Goal: Transaction & Acquisition: Purchase product/service

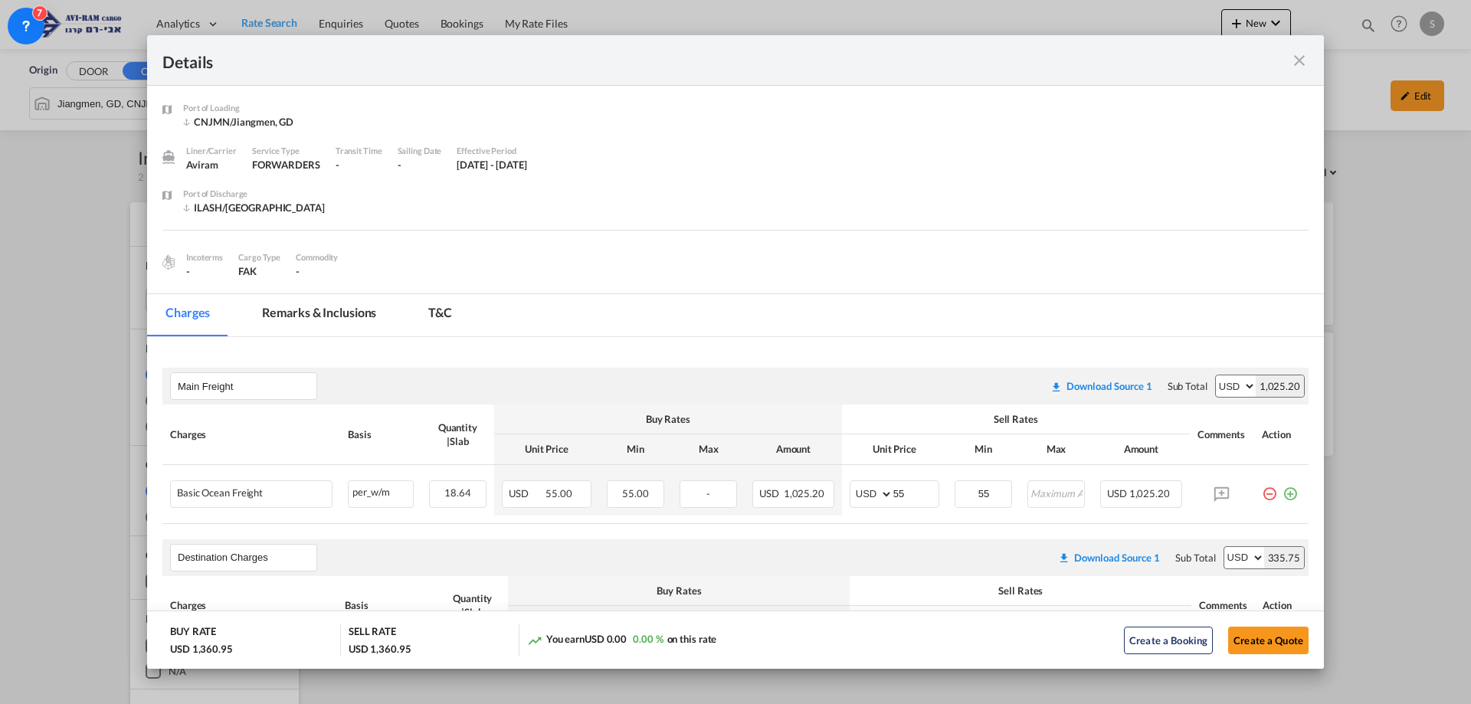
scroll to position [230, 0]
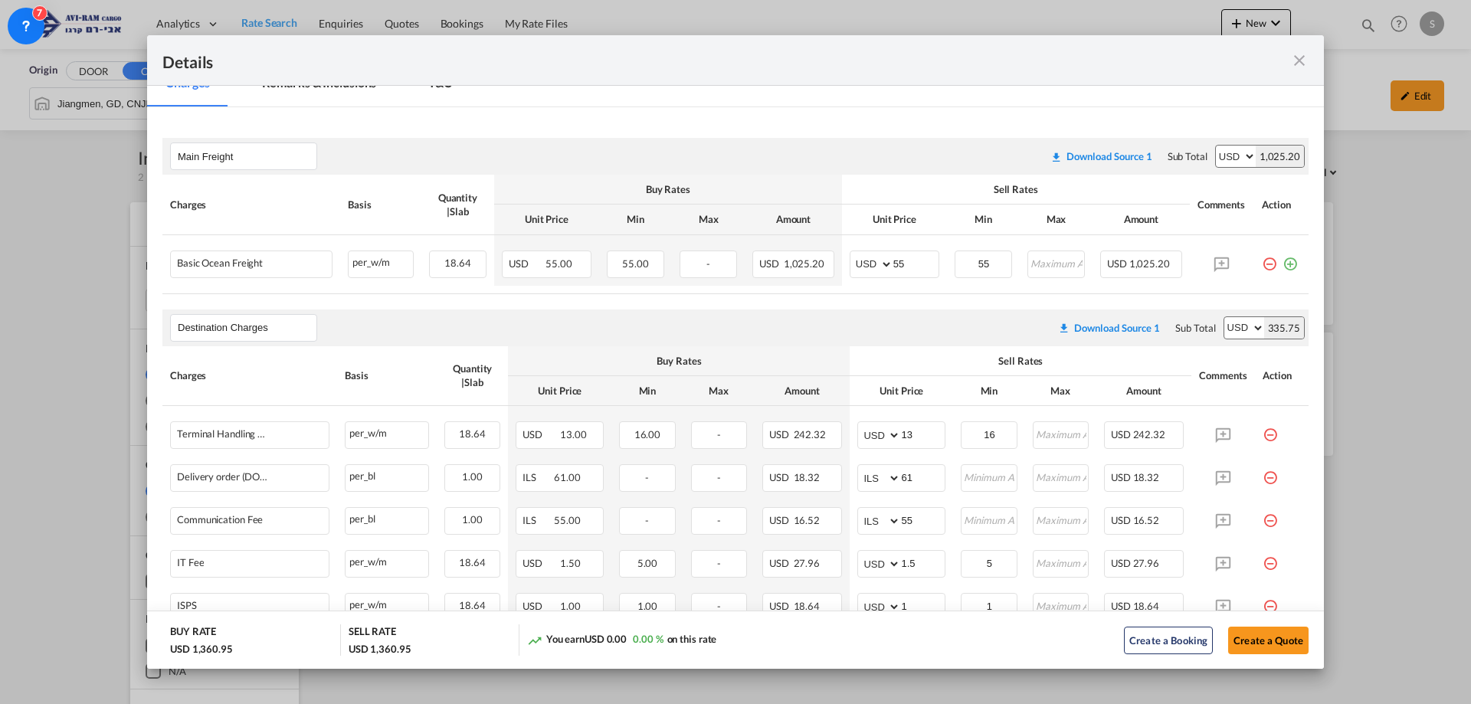
click at [1300, 65] on md-icon "icon-close fg-AAA8AD m-0 cursor" at bounding box center [1299, 60] width 18 height 18
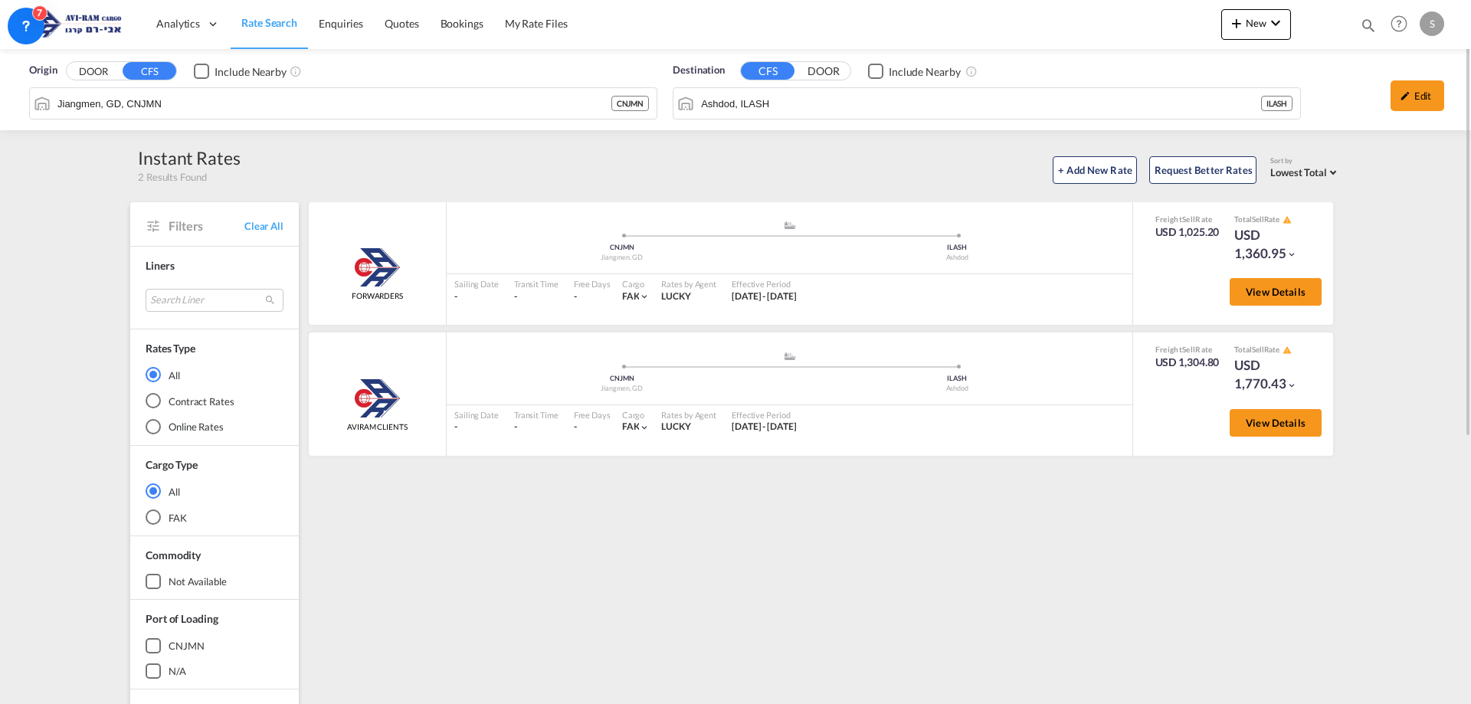
click at [273, 20] on span "Rate Search" at bounding box center [269, 22] width 56 height 13
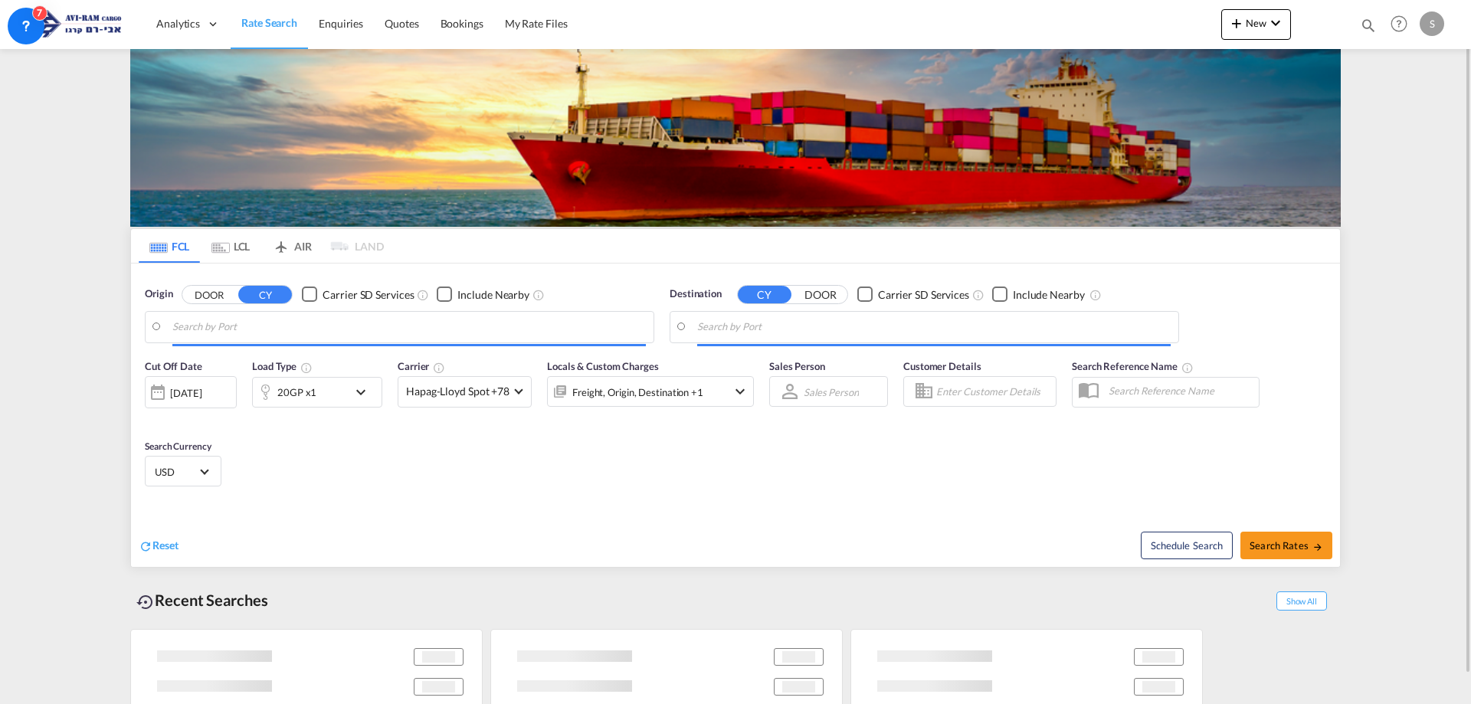
type input "[GEOGRAPHIC_DATA], TRIST"
type input "Ashdod, ILASH"
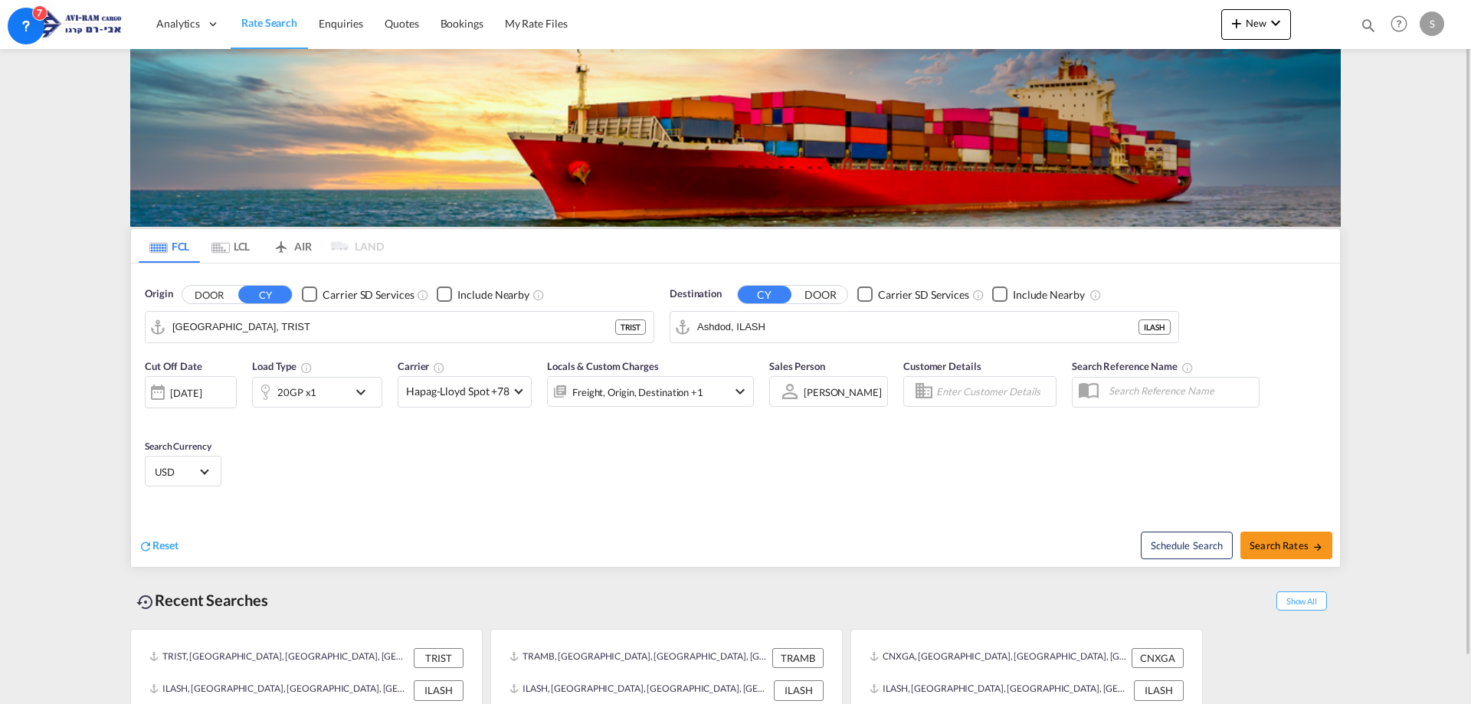
click at [231, 246] on md-tab-item "LCL" at bounding box center [230, 246] width 61 height 34
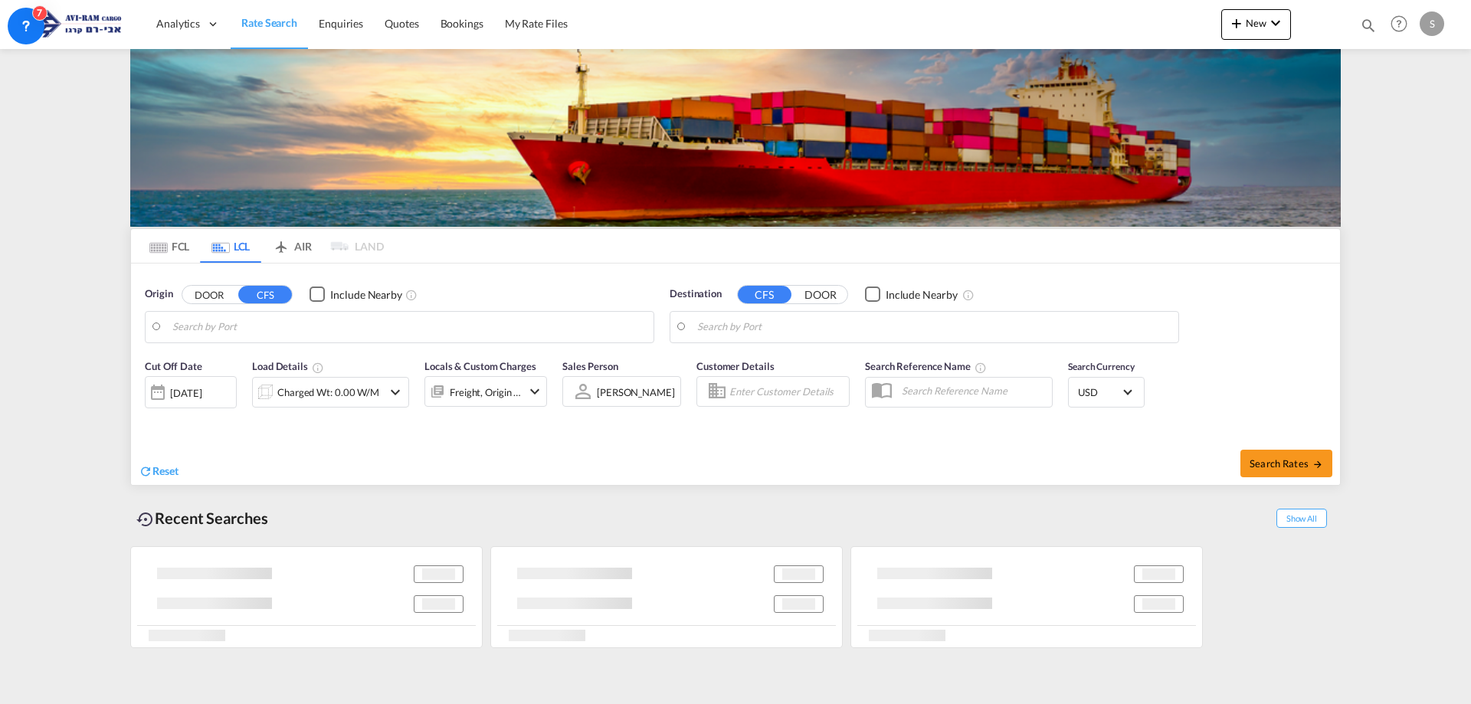
type input "Jiangmen, GD, CNJMN"
type input "Ashdod, ILASH"
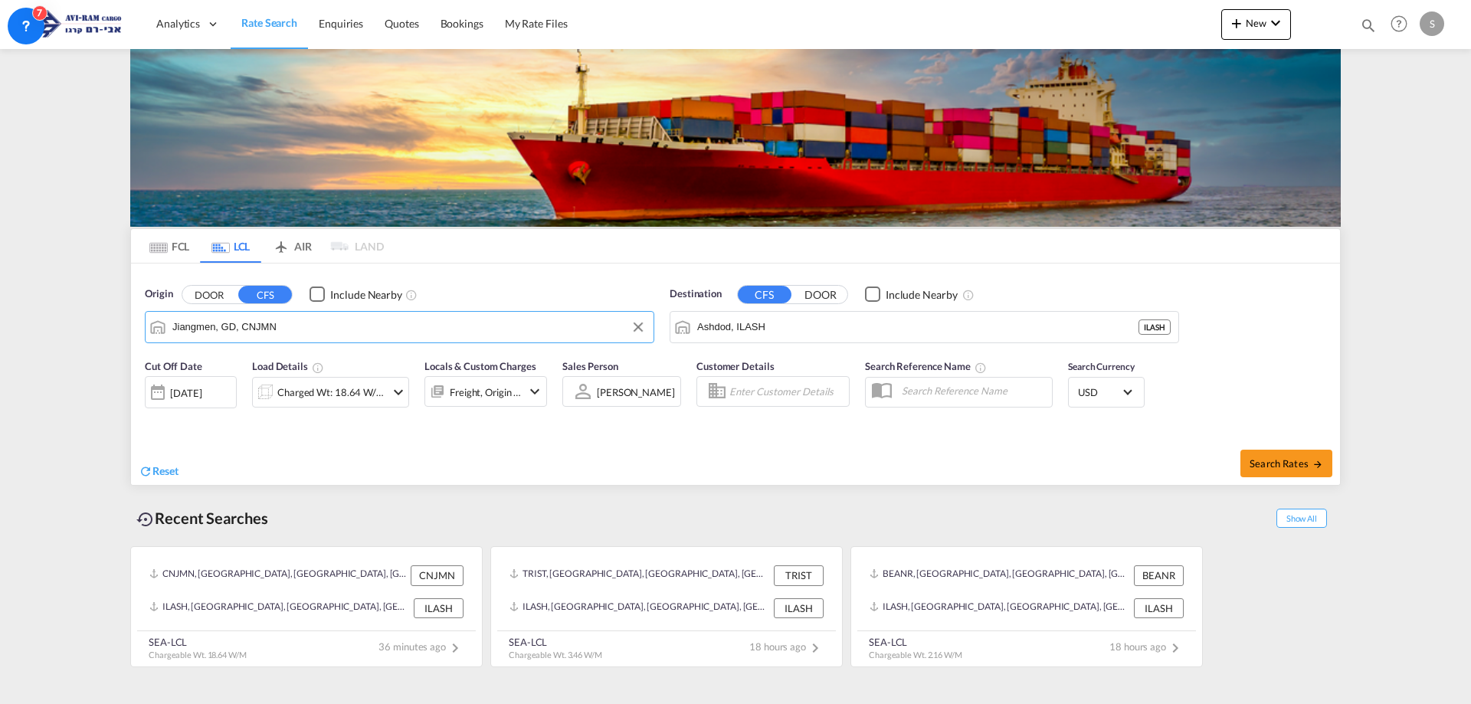
click at [253, 324] on input "Jiangmen, GD, CNJMN" at bounding box center [409, 327] width 474 height 23
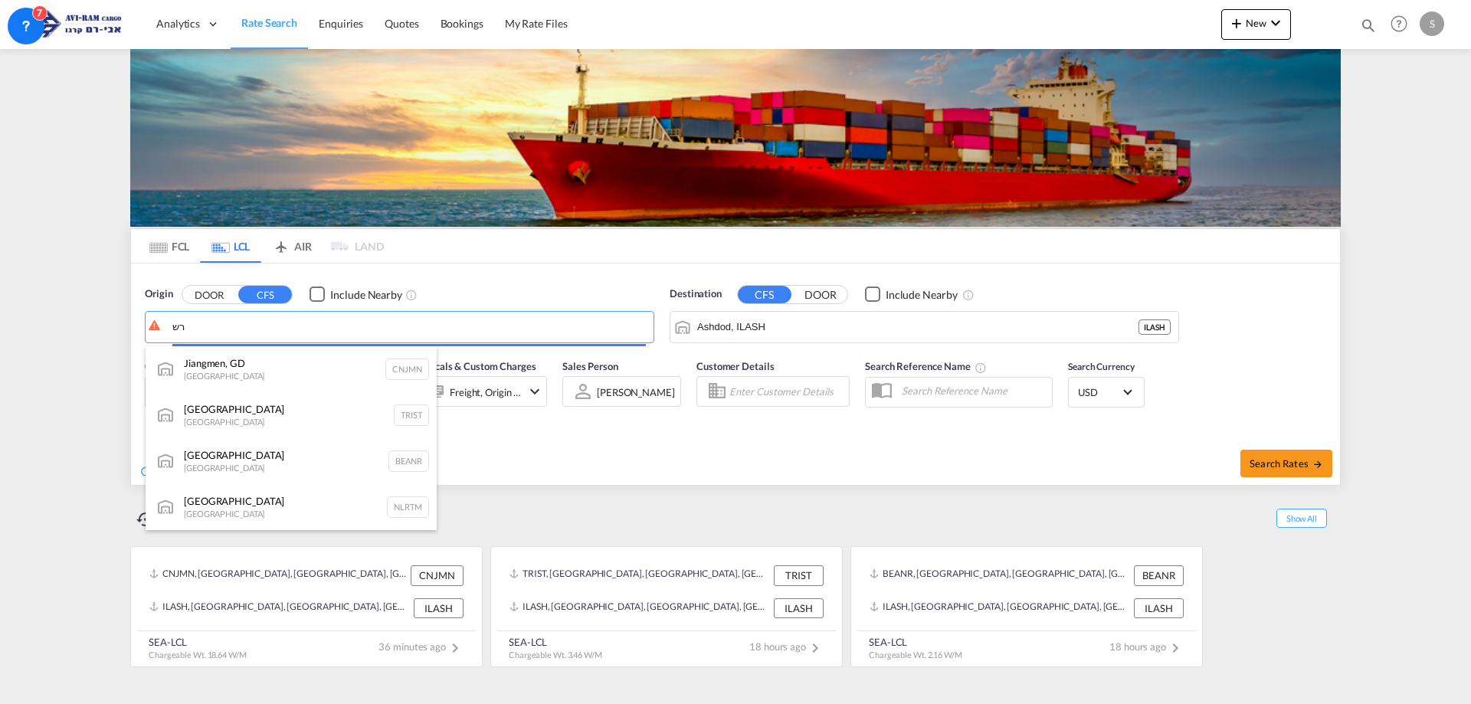
type input "ר"
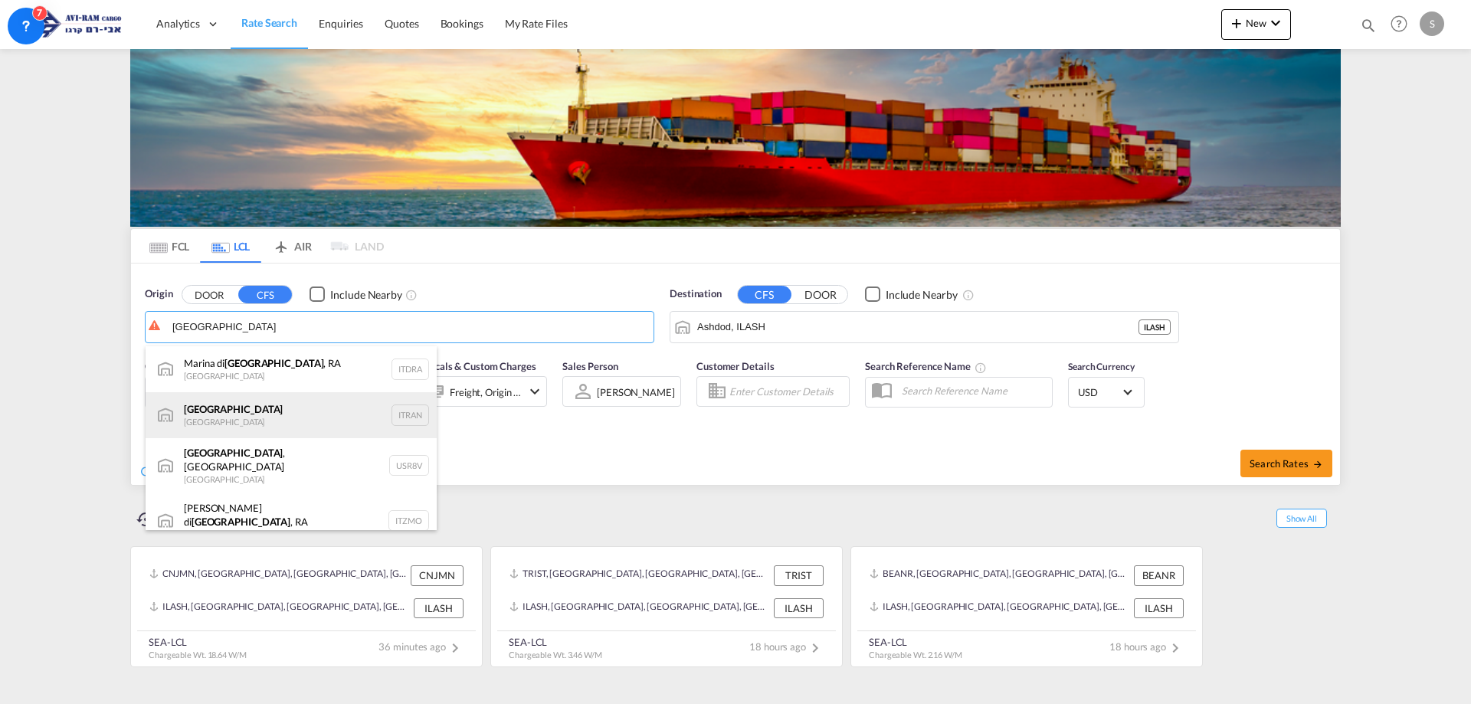
click at [258, 417] on div "Ravenna [GEOGRAPHIC_DATA] ITRAN" at bounding box center [291, 415] width 291 height 46
type input "[GEOGRAPHIC_DATA], ITRAN"
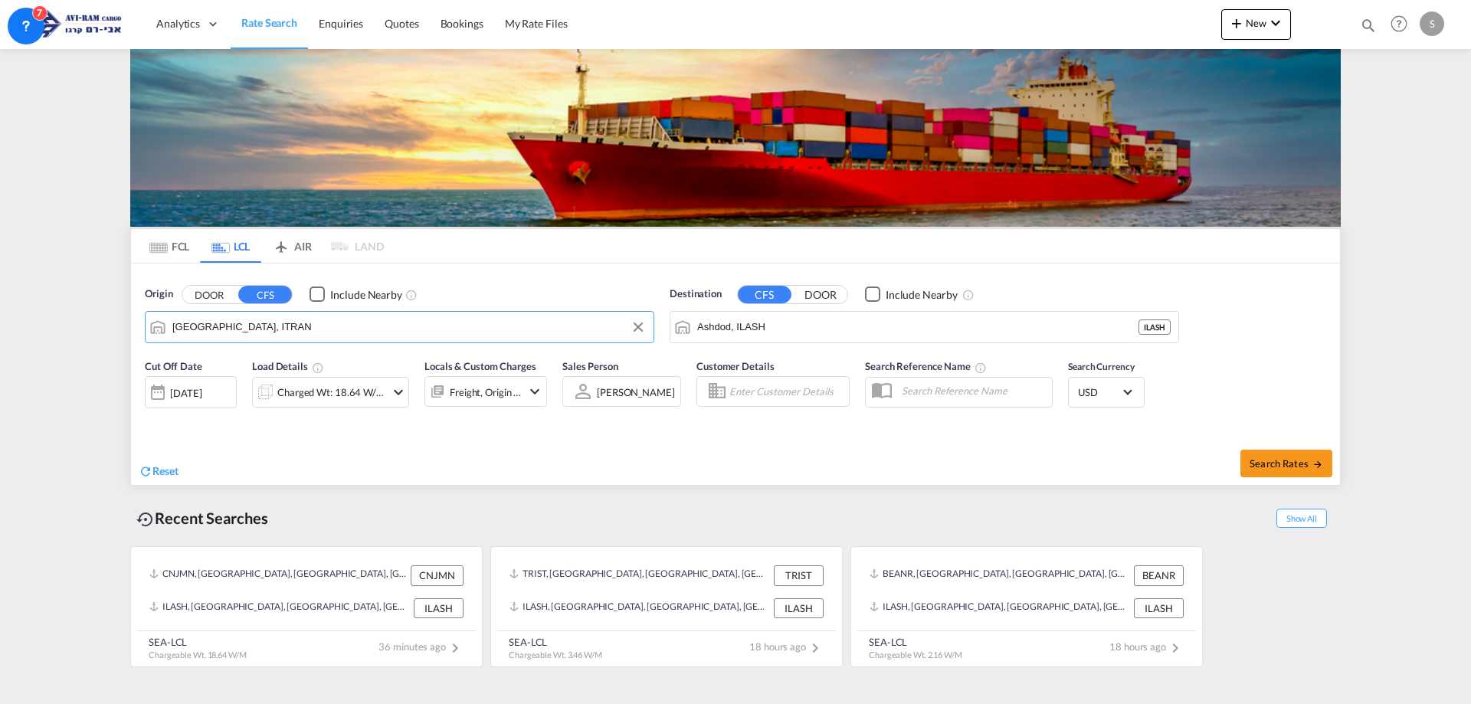
click at [346, 382] on div "Charged Wt: 18.64 W/M" at bounding box center [331, 392] width 108 height 21
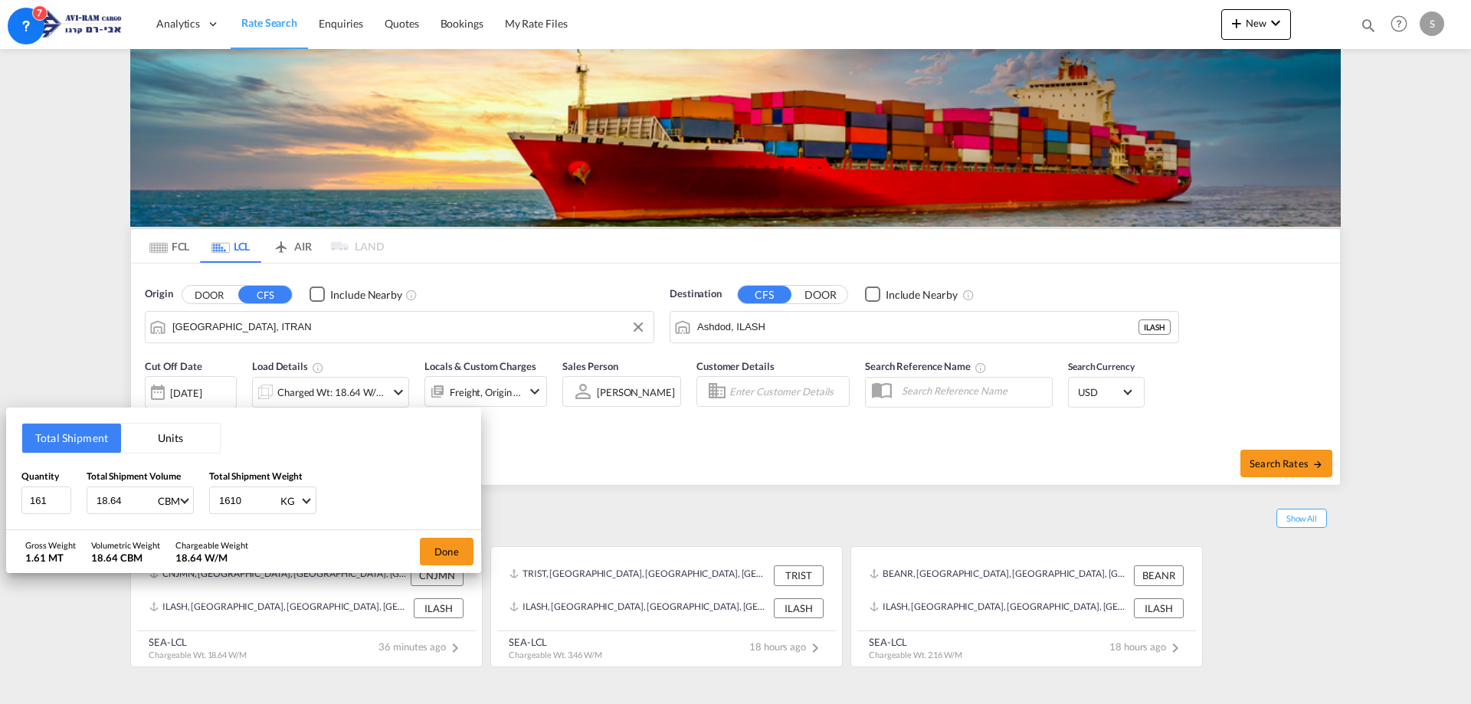
click at [161, 448] on button "Units" at bounding box center [170, 438] width 99 height 29
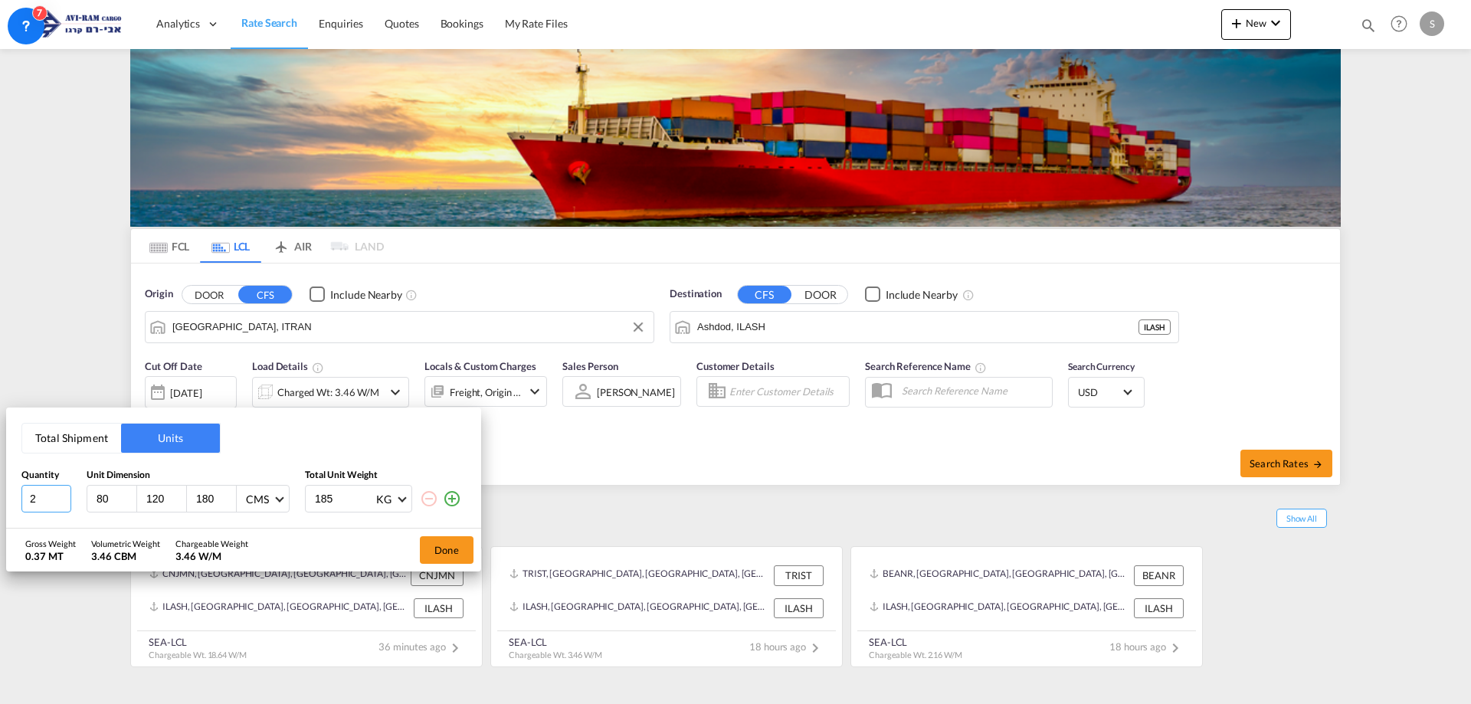
drag, startPoint x: 52, startPoint y: 507, endPoint x: 18, endPoint y: 510, distance: 34.7
click at [18, 510] on div "Total Shipment Units Quantity Unit Dimension Total Unit Weight 2 80 120 180 CMS…" at bounding box center [243, 468] width 475 height 121
type input "1"
type input "136"
type input "102"
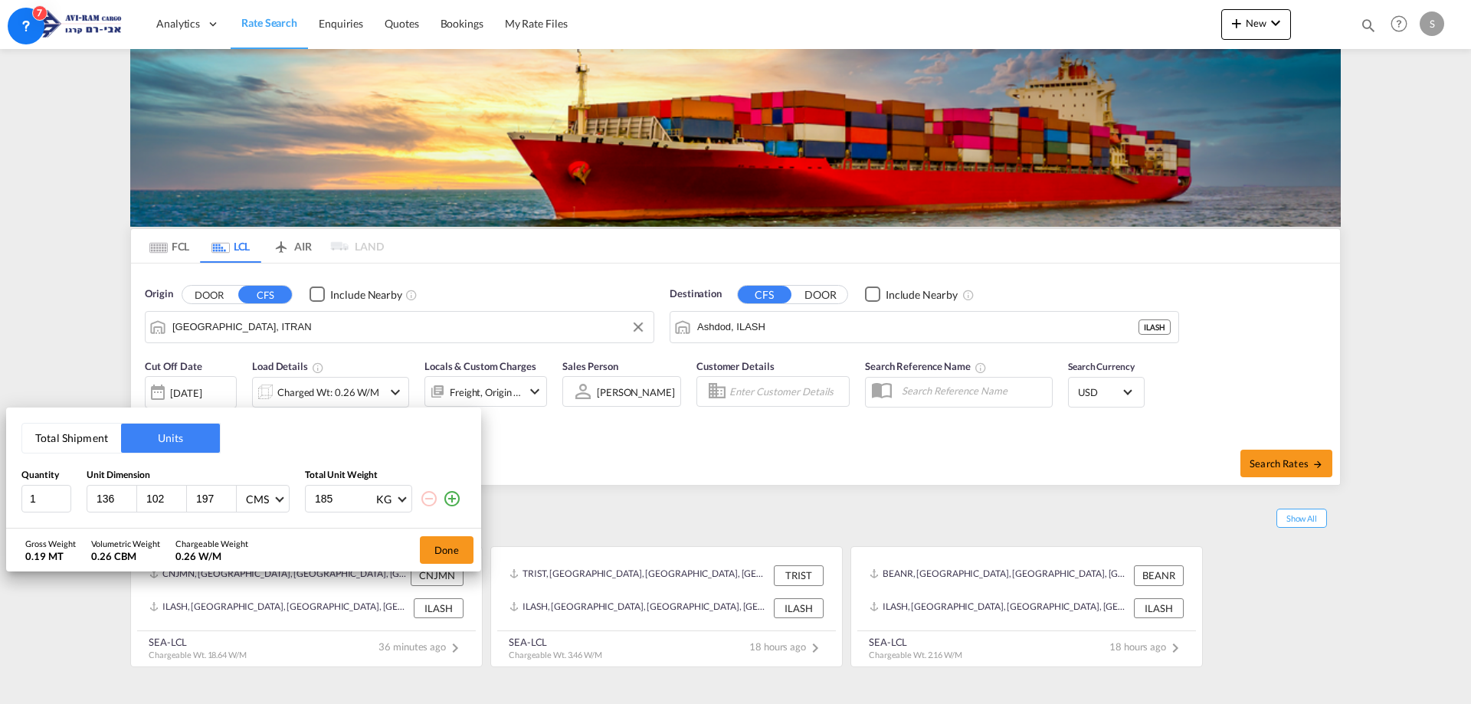
type input "197"
drag, startPoint x: 457, startPoint y: 499, endPoint x: 419, endPoint y: 512, distance: 40.5
click at [457, 499] on md-icon "icon-plus-circle-outline" at bounding box center [452, 499] width 18 height 18
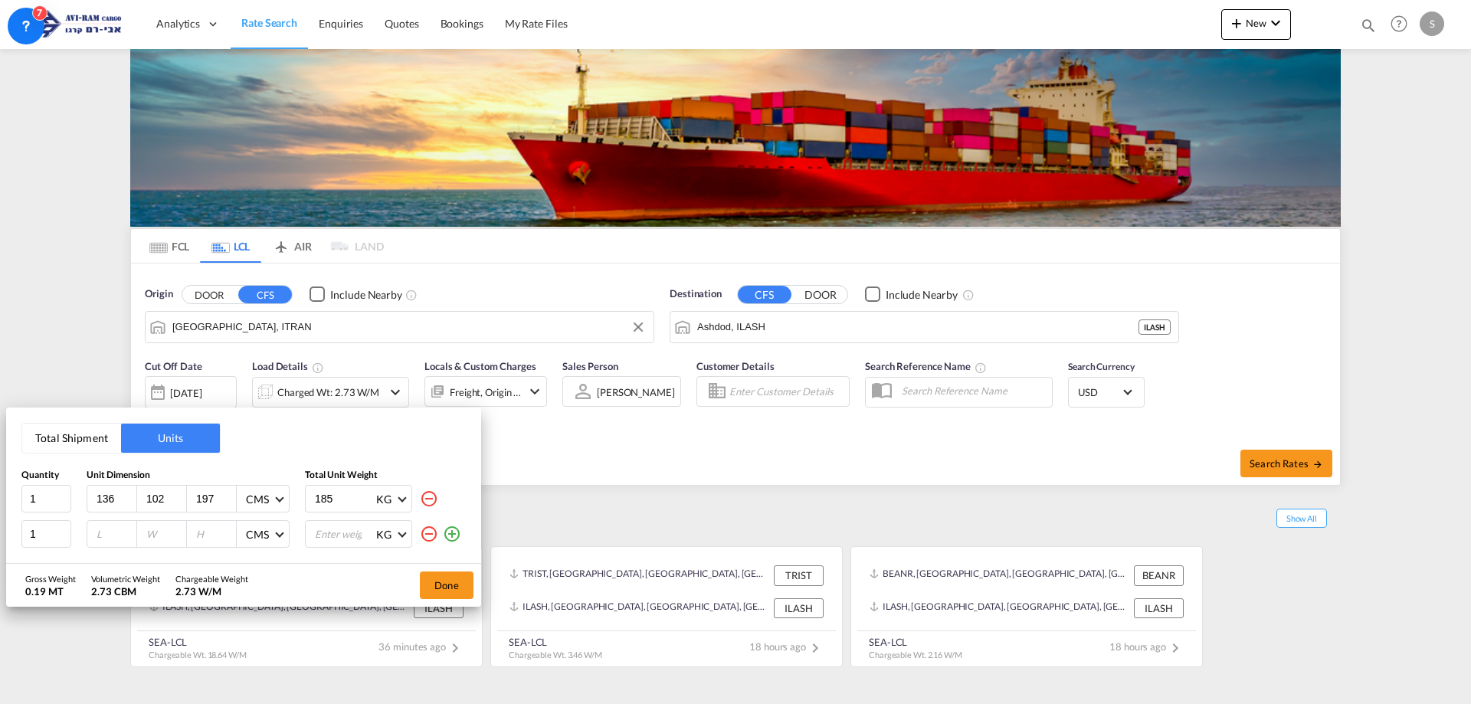
click at [103, 528] on input "number" at bounding box center [115, 534] width 41 height 14
type input "138"
type input "102"
type input "179"
drag, startPoint x: 217, startPoint y: 501, endPoint x: 173, endPoint y: 487, distance: 45.8
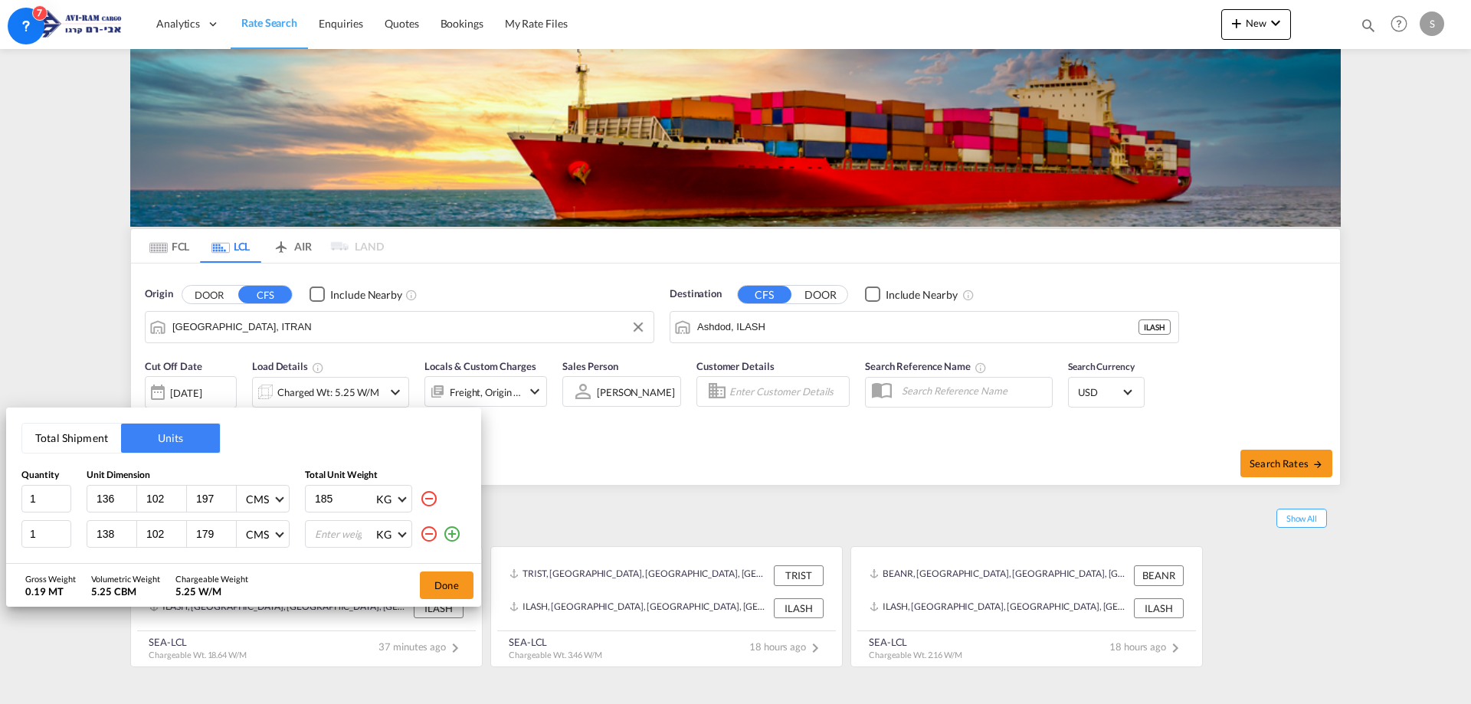
click at [171, 487] on div "136 102 197 CMS CMS Inches" at bounding box center [188, 499] width 203 height 28
type input "230"
drag, startPoint x: 219, startPoint y: 536, endPoint x: 188, endPoint y: 536, distance: 31.4
click at [187, 538] on div "179" at bounding box center [212, 534] width 50 height 26
type input "230"
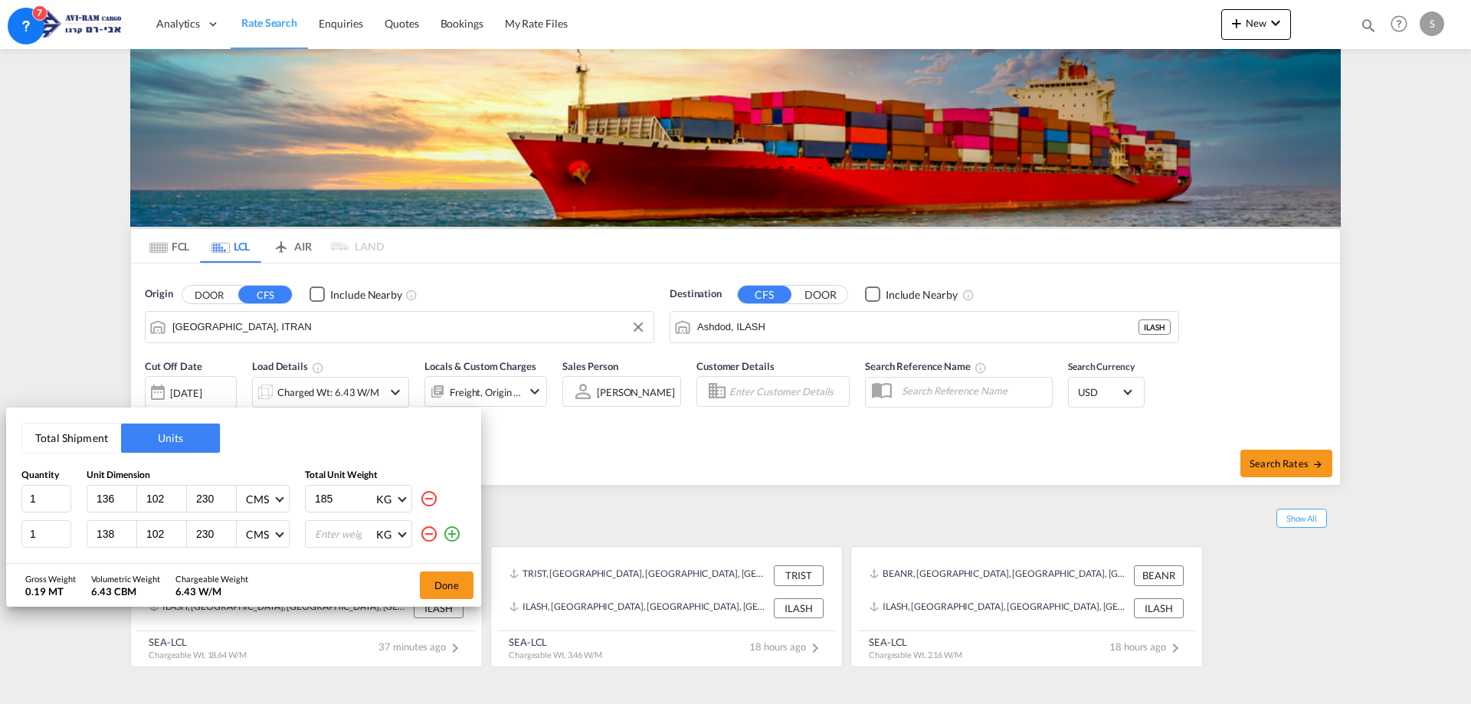
drag, startPoint x: 336, startPoint y: 493, endPoint x: 271, endPoint y: 497, distance: 66.1
click at [270, 497] on div "1 136 102 230 CMS CMS Inches 185 KG KG LB" at bounding box center [243, 499] width 444 height 28
type input "448.5"
click at [343, 530] on input "number" at bounding box center [343, 534] width 61 height 26
type input "448.5"
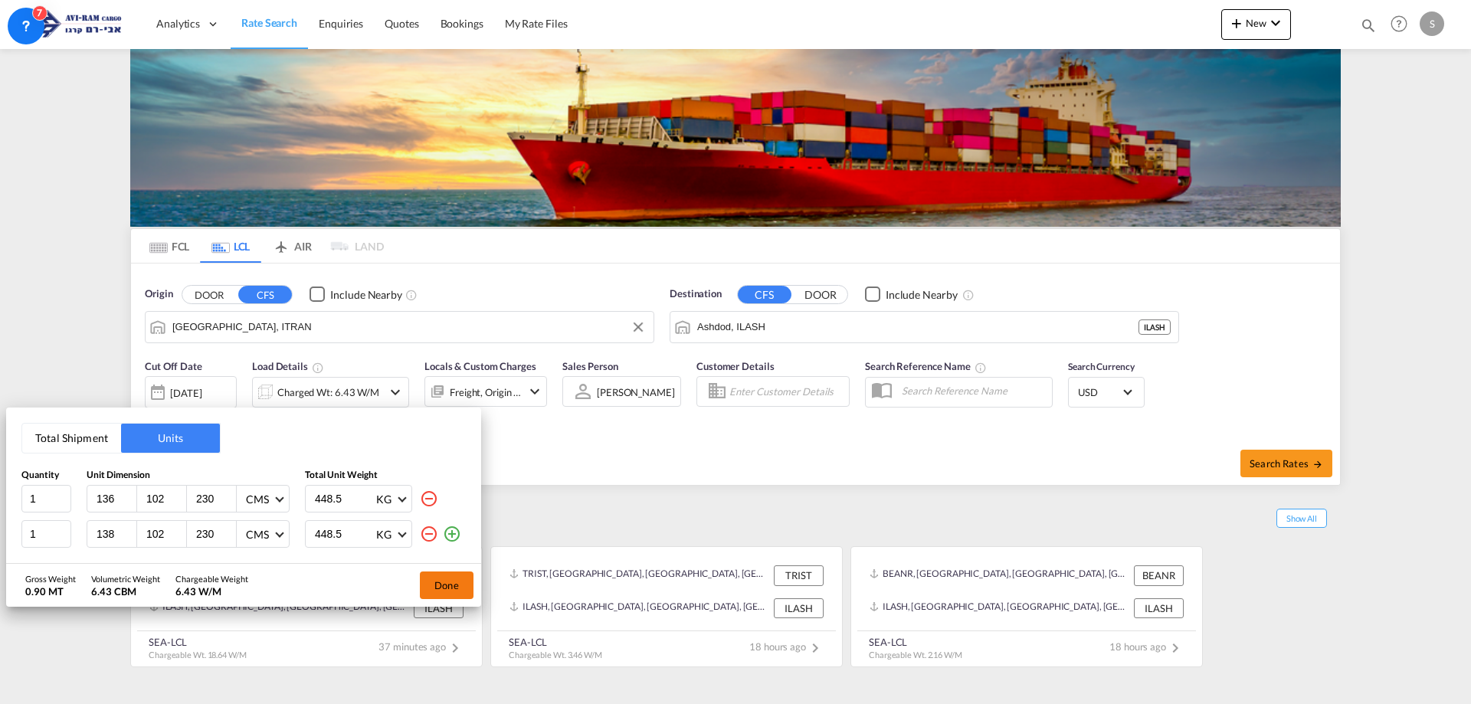
click at [434, 589] on button "Done" at bounding box center [447, 586] width 54 height 28
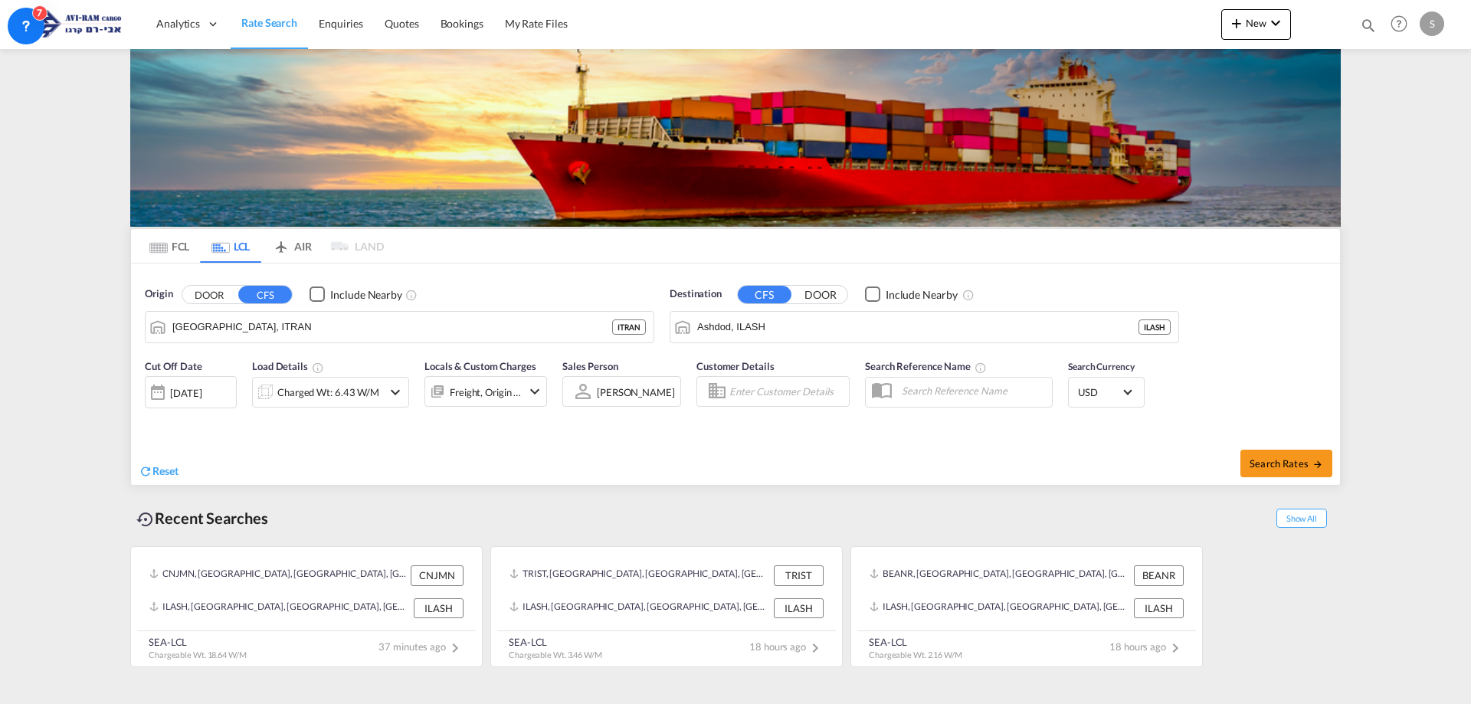
click at [1239, 466] on div "Search Rates" at bounding box center [1039, 463] width 601 height 44
click at [1248, 463] on button "Search Rates" at bounding box center [1287, 464] width 92 height 28
type input "ITRAN to ILASH / [DATE]"
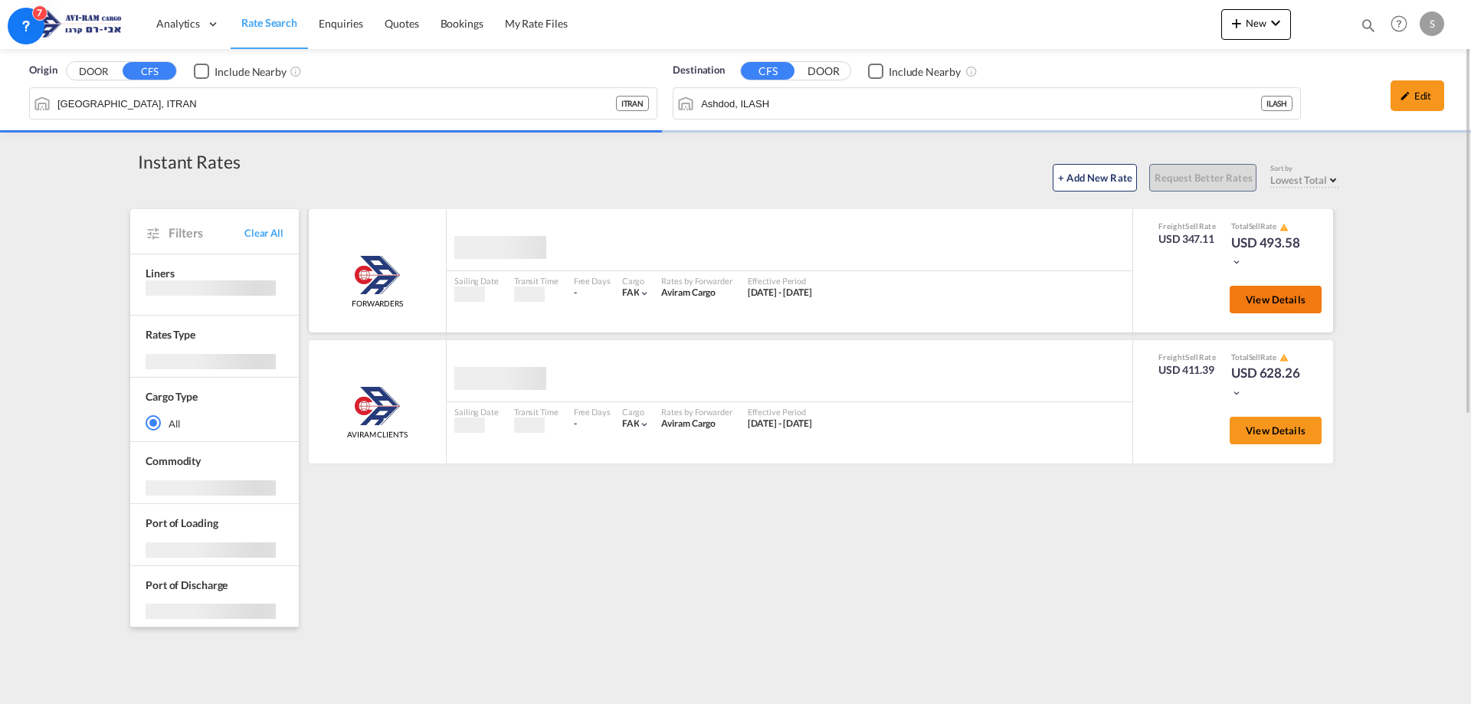
click at [1243, 290] on button "View Details" at bounding box center [1276, 300] width 92 height 28
click at [1272, 308] on button "View Details" at bounding box center [1276, 300] width 92 height 28
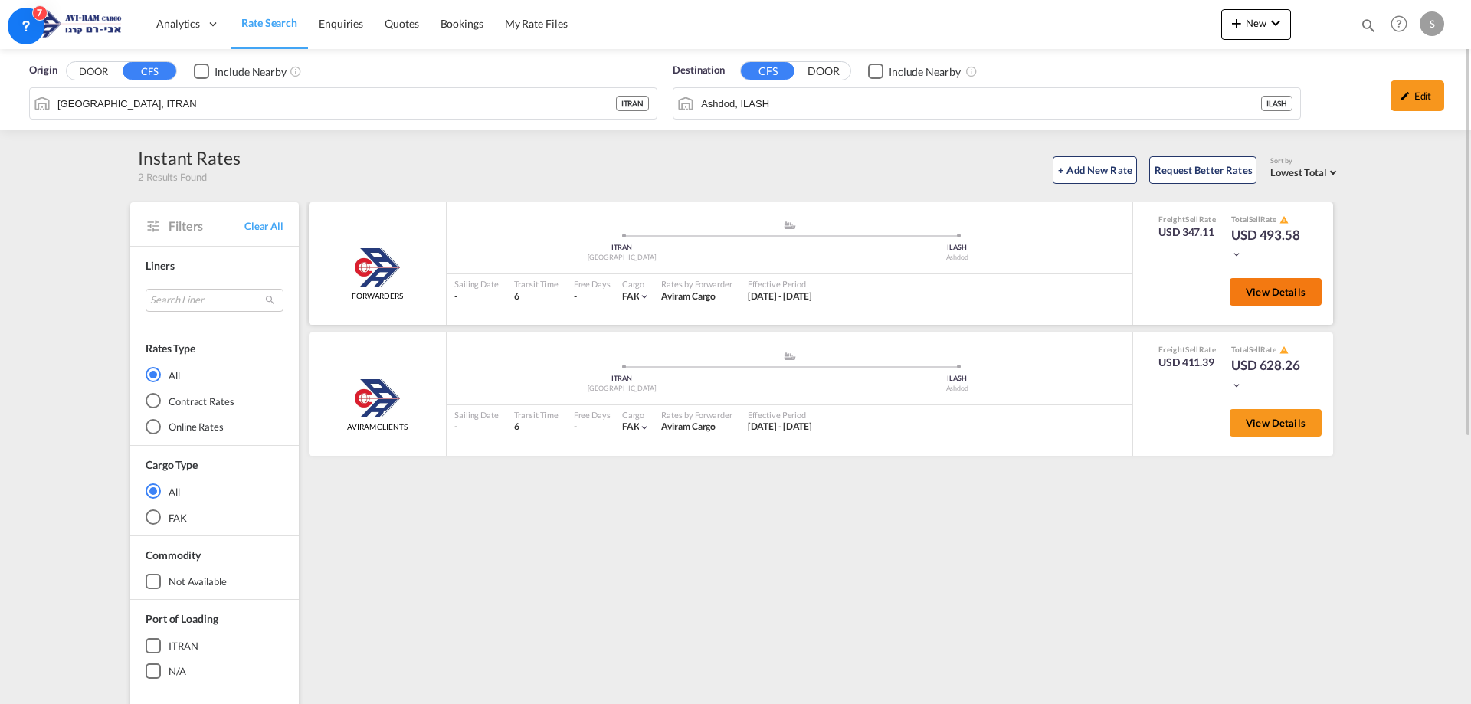
click at [1263, 295] on span "View Details" at bounding box center [1276, 292] width 60 height 12
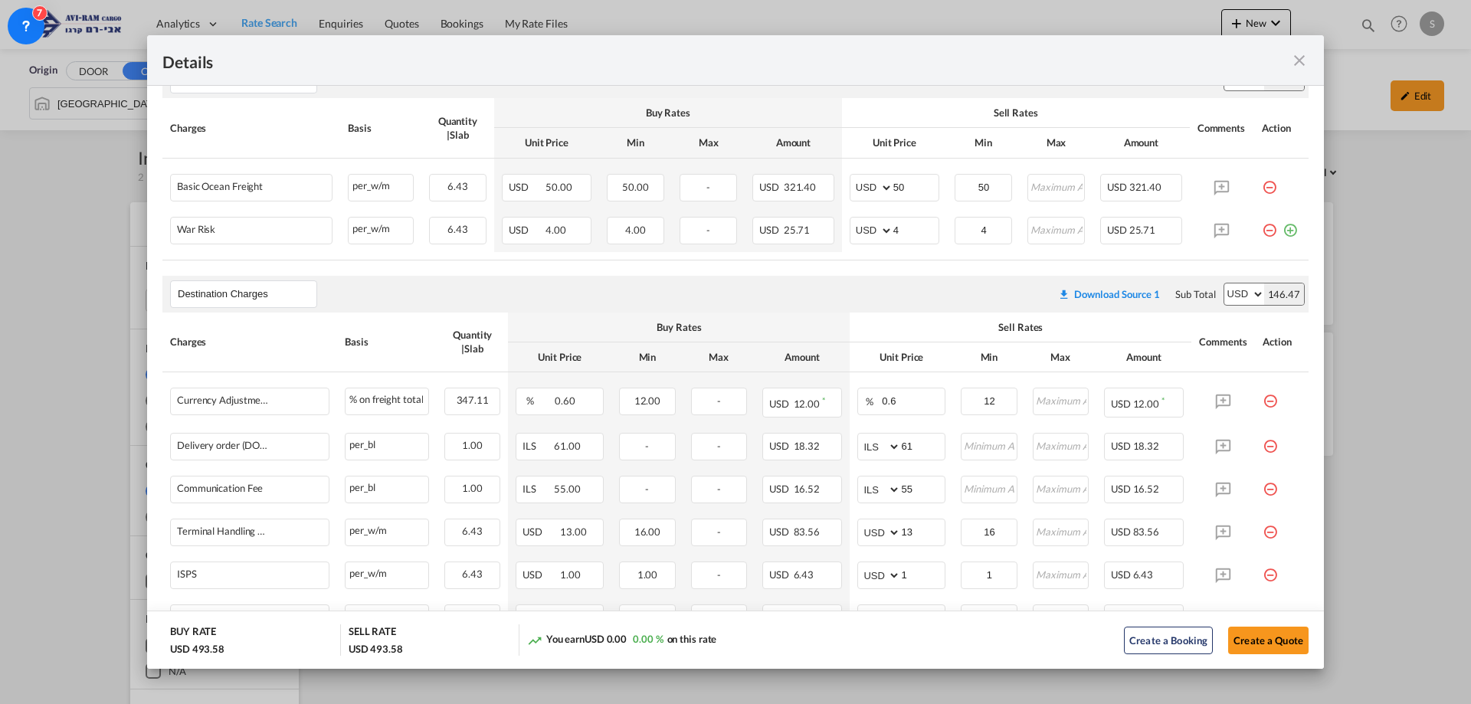
scroll to position [383, 0]
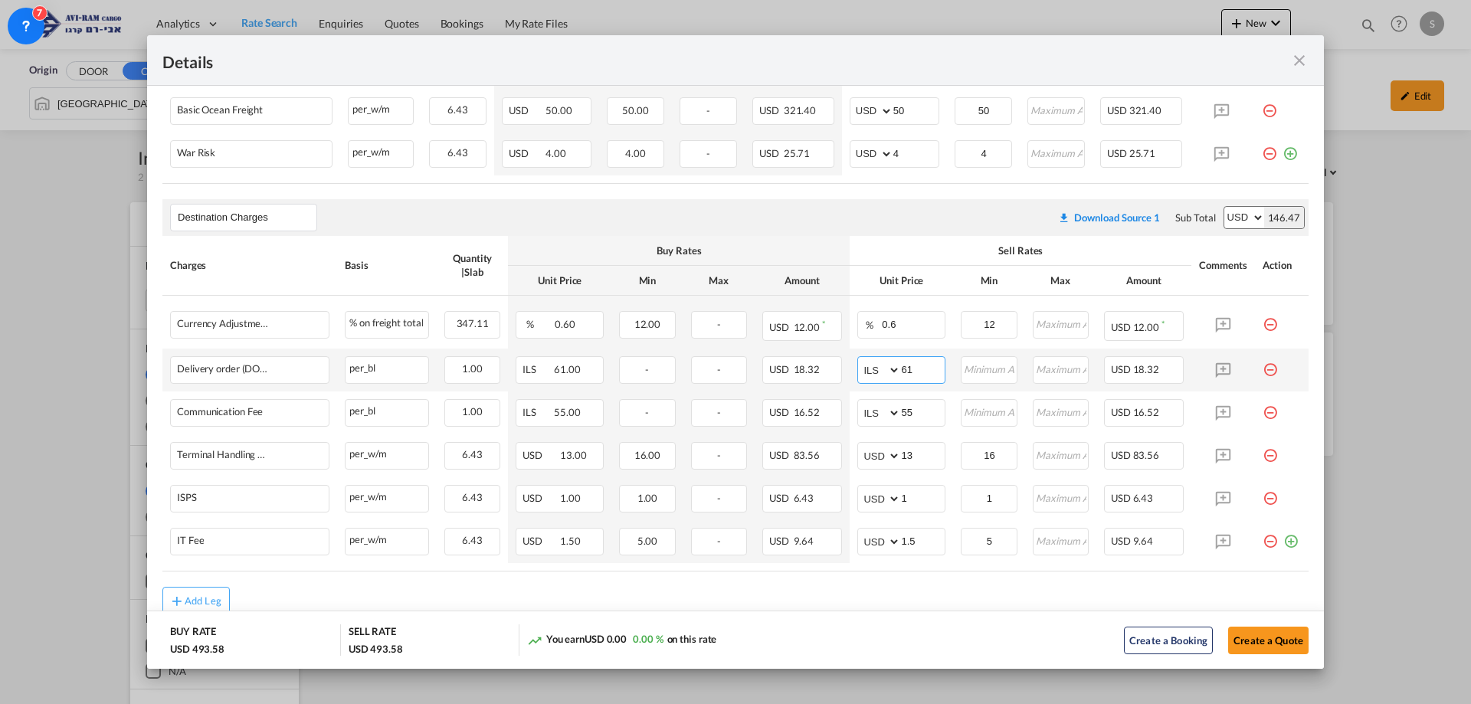
drag, startPoint x: 906, startPoint y: 364, endPoint x: 854, endPoint y: 385, distance: 55.6
click at [854, 385] on td "AED AFN ALL AMD ANG AOA ARS AUD AWG AZN BAM BBD BDT BGN BHD BIF BMD BND [PERSON…" at bounding box center [901, 370] width 103 height 43
type input "116"
type input "66"
type input "16"
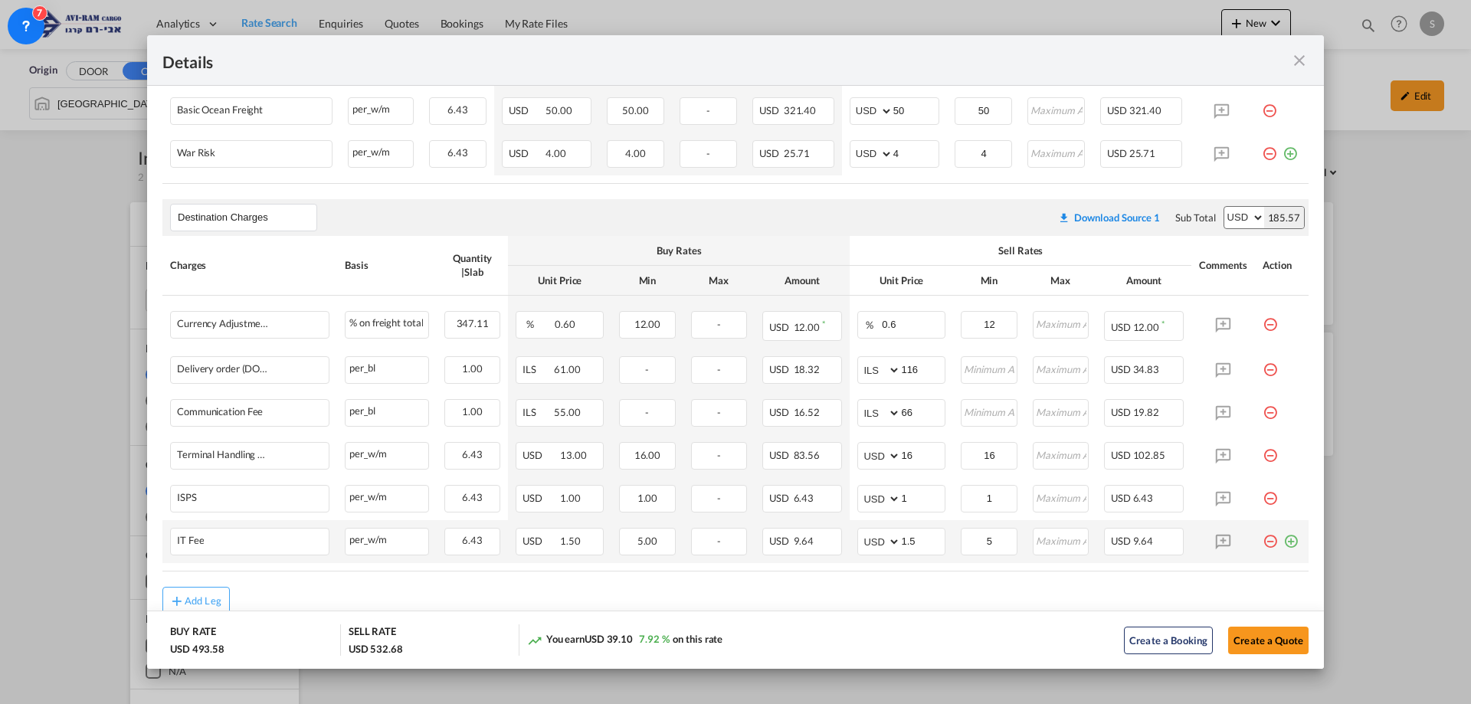
click at [1284, 536] on md-icon "icon-plus-circle-outline green-400-fg" at bounding box center [1291, 535] width 15 height 15
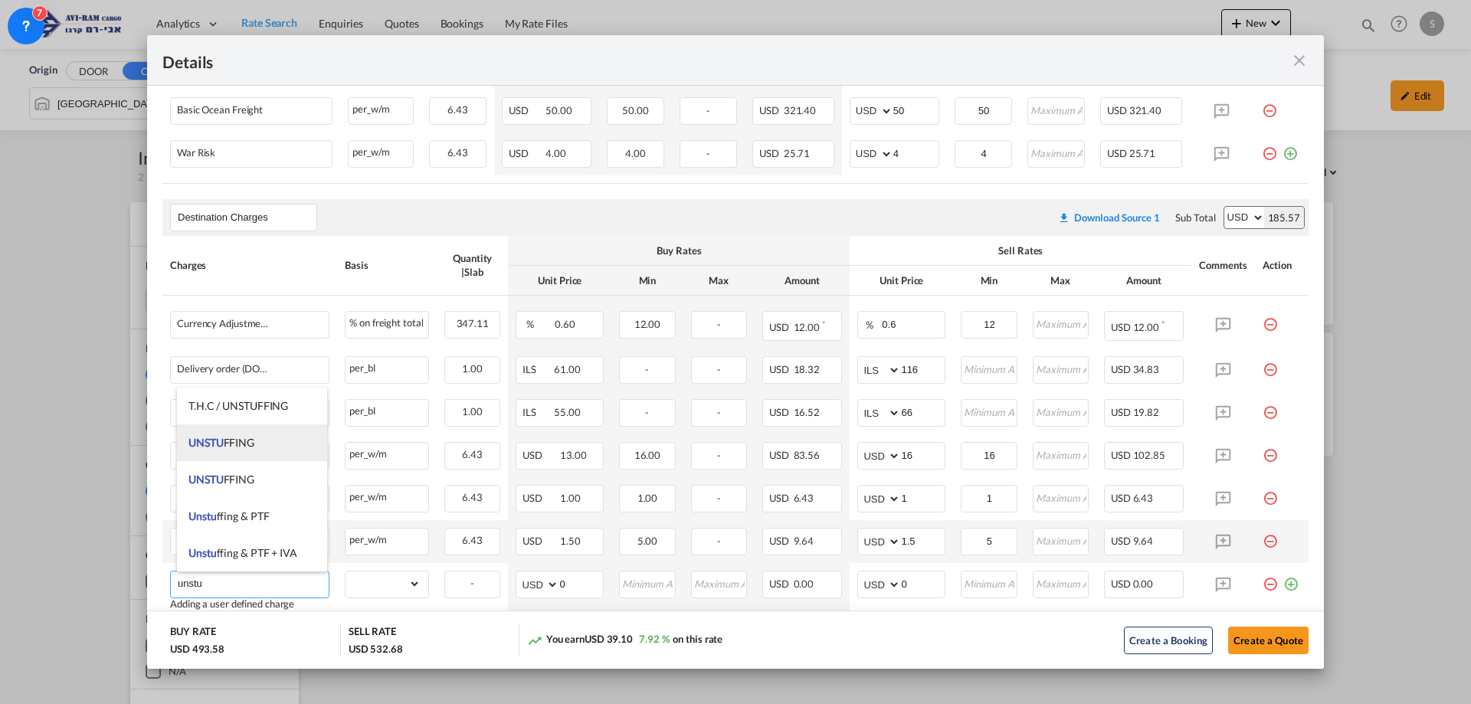
click at [237, 444] on span "UNSTU FFING" at bounding box center [222, 442] width 66 height 13
type input "UNSTUFFING"
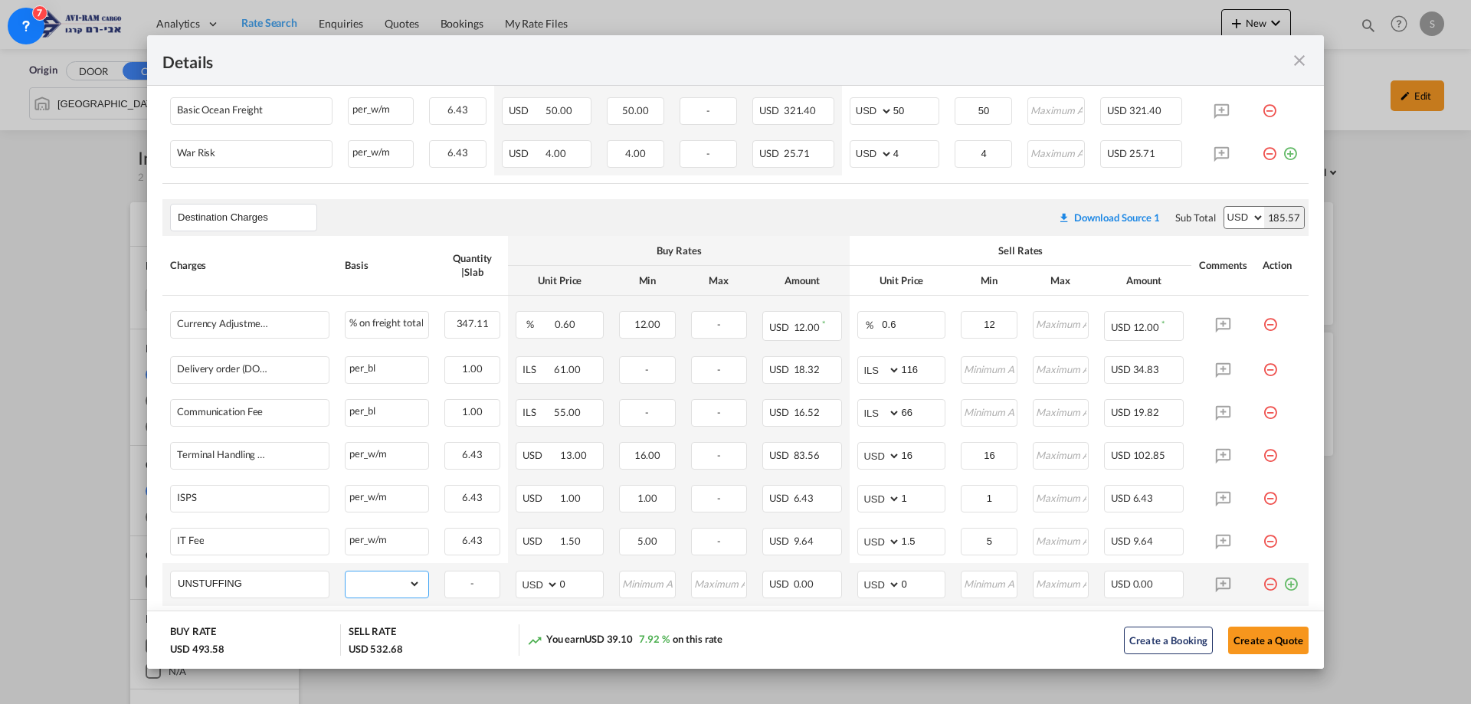
drag, startPoint x: 359, startPoint y: 594, endPoint x: 359, endPoint y: 573, distance: 20.7
click at [360, 592] on select "gross_weight volumetric_weight per_shipment per_bl per_km per_hawb per_kg flat …" at bounding box center [383, 584] width 75 height 25
click at [346, 572] on select "gross_weight volumetric_weight per_shipment per_bl per_km per_hawb per_kg flat …" at bounding box center [383, 584] width 75 height 25
click at [377, 580] on select "gross_weight volumetric_weight per_shipment per_bl per_km per_hawb per_kg flat …" at bounding box center [383, 584] width 75 height 25
select select "per_ton"
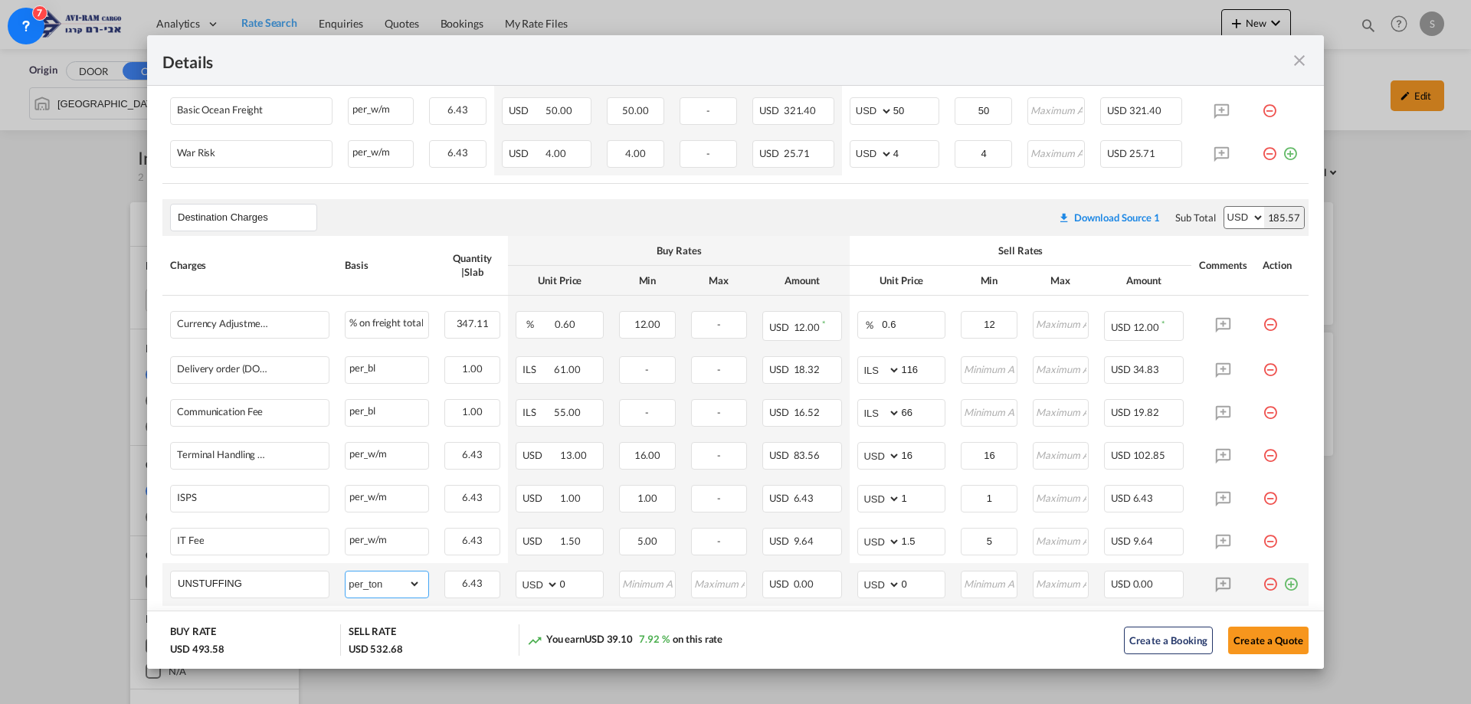
click at [346, 572] on select "gross_weight volumetric_weight per_shipment per_bl per_km per_hawb per_kg flat …" at bounding box center [383, 584] width 75 height 25
drag, startPoint x: 873, startPoint y: 582, endPoint x: 855, endPoint y: 589, distance: 18.9
click at [858, 589] on md-input-container "AED AFN ALL AMD ANG AOA ARS AUD AWG AZN BAM BBD BDT BGN BHD BIF BMD BND BOB BRL…" at bounding box center [902, 585] width 88 height 28
type input "1"
type input "11.6"
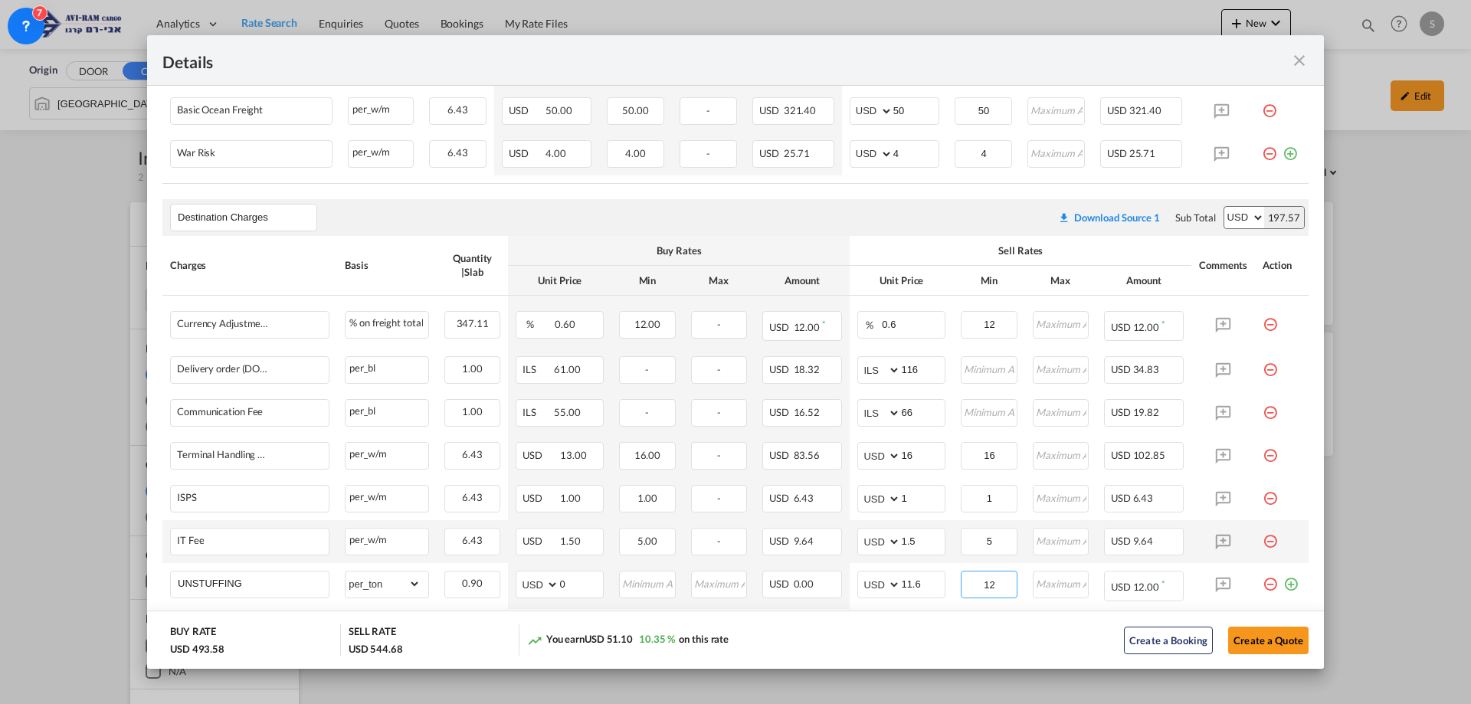
scroll to position [479, 0]
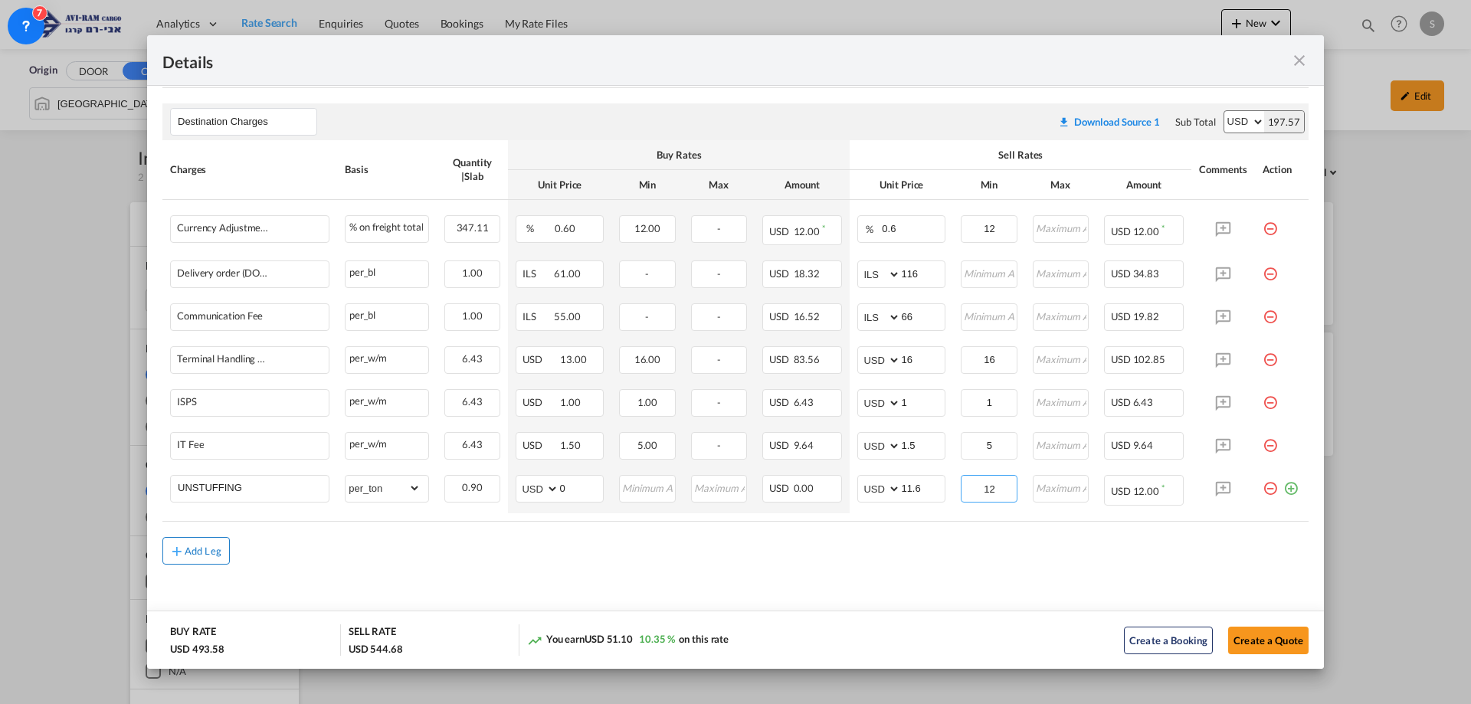
type input "12"
click at [203, 547] on div "Add Leg" at bounding box center [203, 550] width 37 height 9
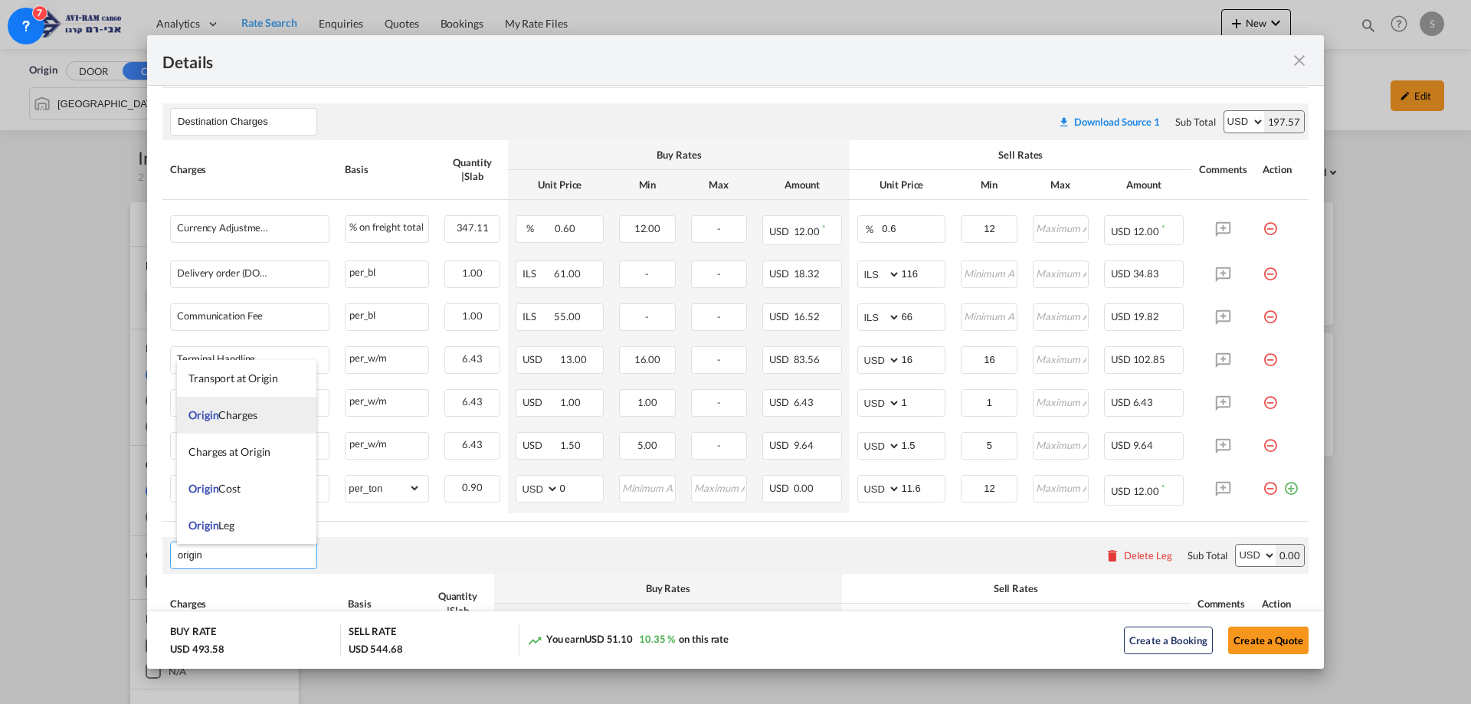
click at [236, 415] on span "Origin Charges" at bounding box center [223, 414] width 69 height 13
type input "Origin Charges"
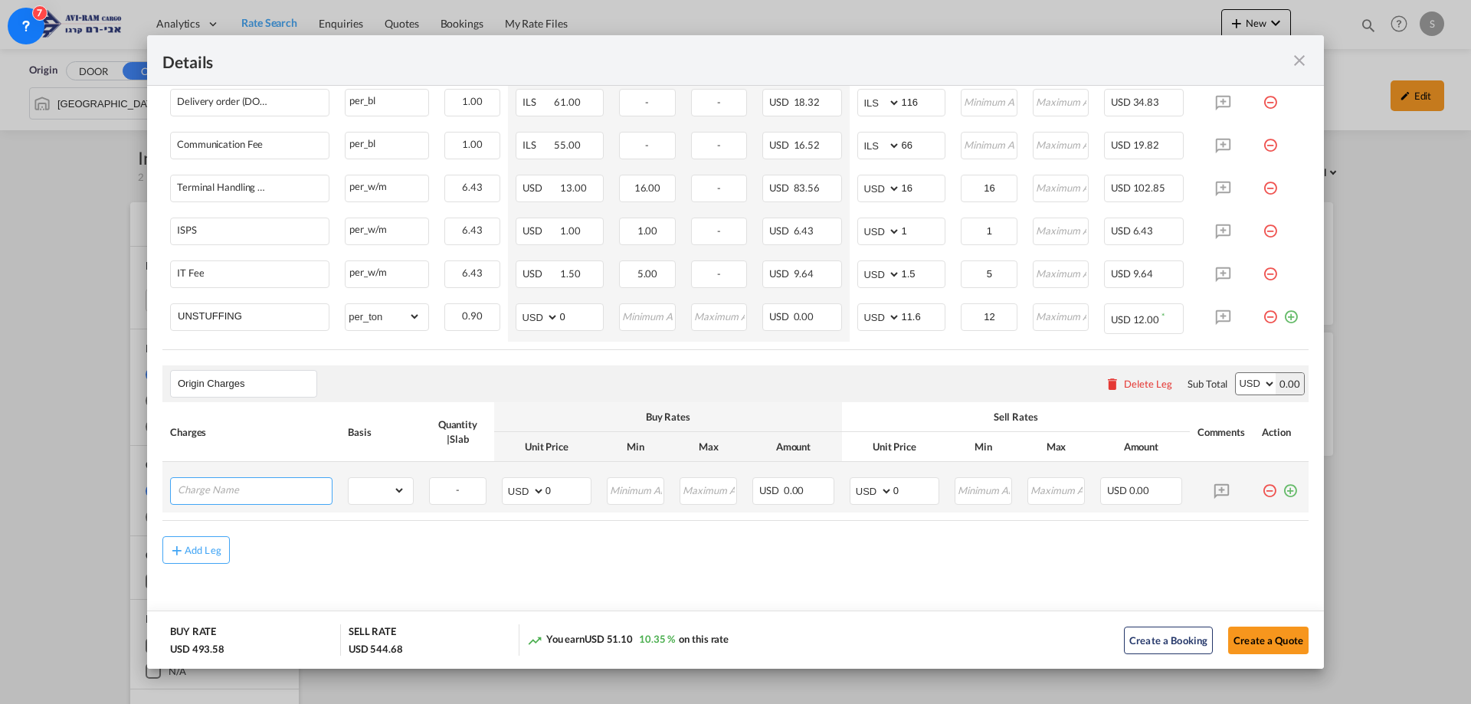
click at [231, 495] on input "Charge Name" at bounding box center [255, 489] width 154 height 23
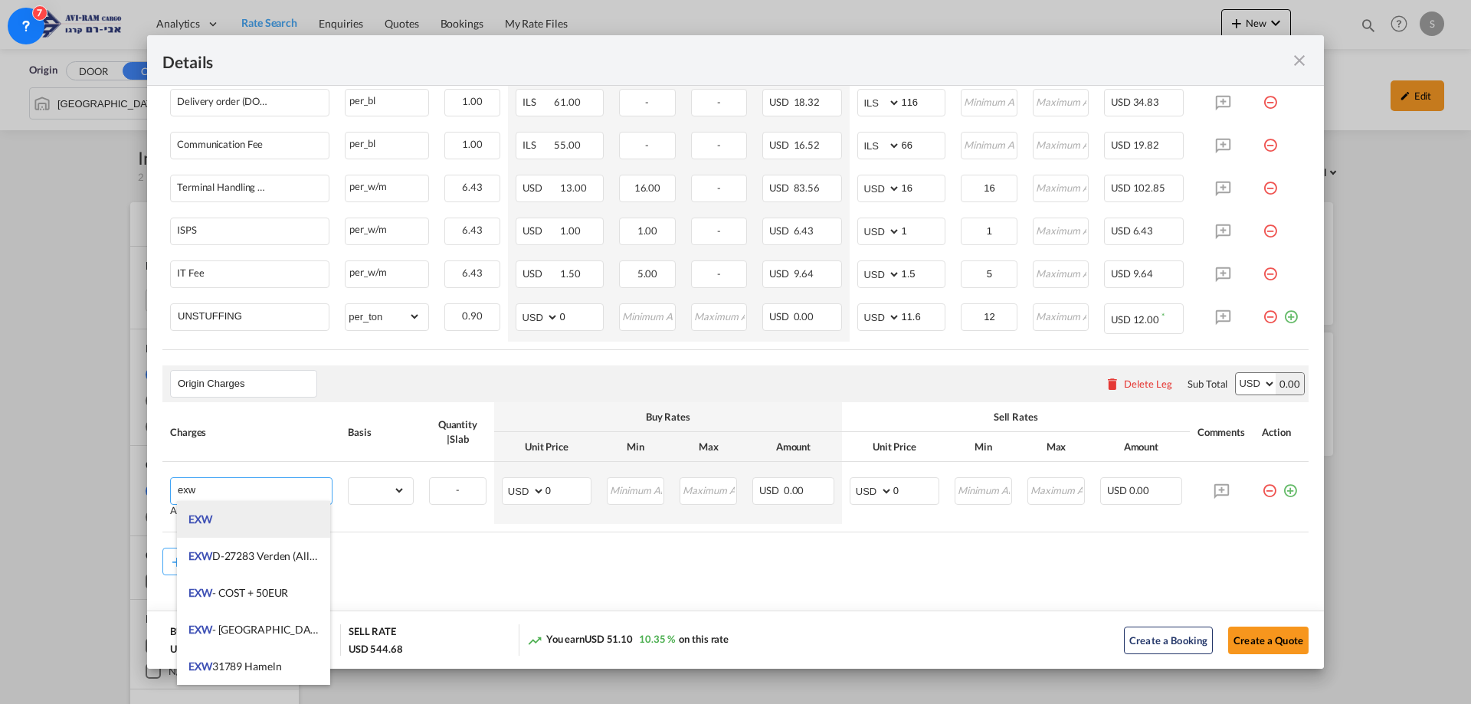
click at [244, 527] on li "EXW" at bounding box center [253, 519] width 153 height 37
type input "EXW"
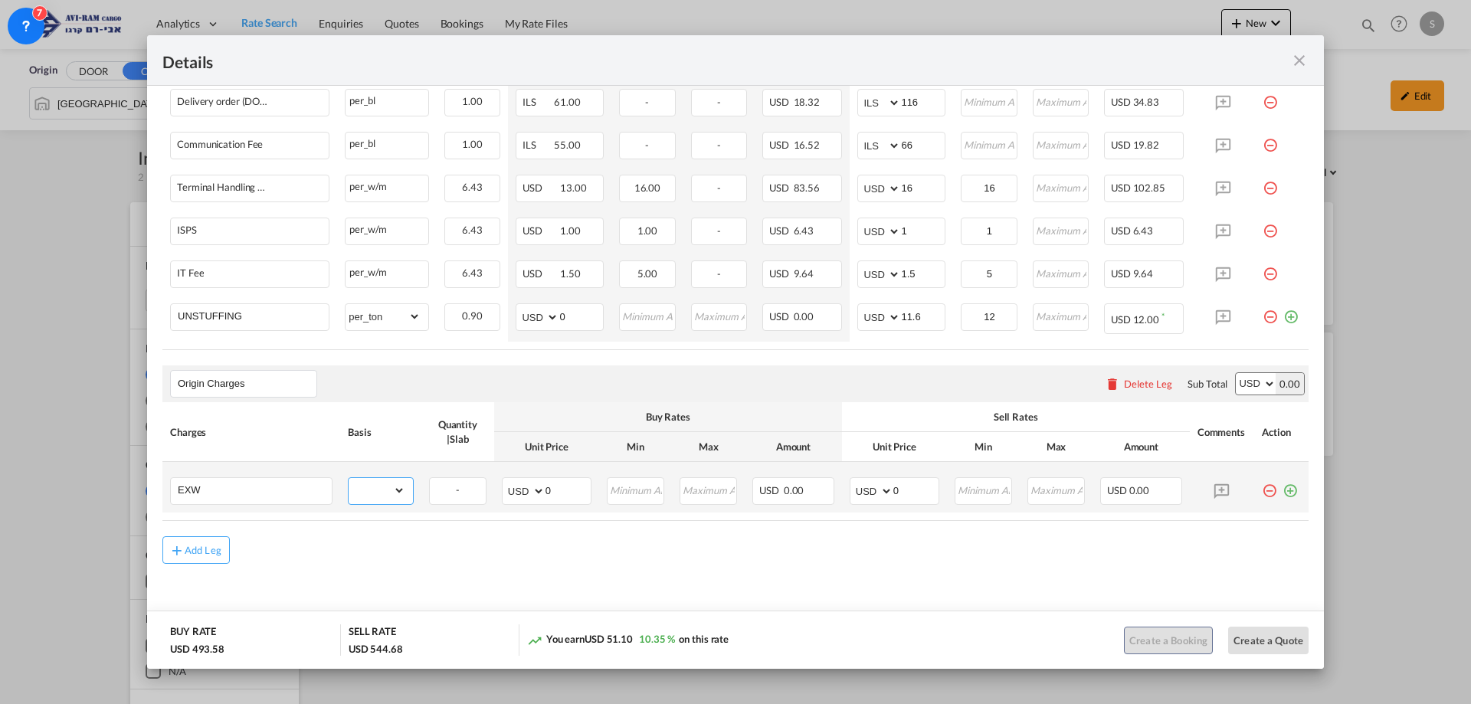
click at [385, 488] on select "gross_weight volumetric_weight per_shipment per_bl per_km per_hawb per_kg flat …" at bounding box center [377, 490] width 57 height 25
select select "per_shipment"
click at [349, 478] on select "gross_weight volumetric_weight per_shipment per_bl per_km per_hawb per_kg flat …" at bounding box center [377, 490] width 57 height 25
click at [866, 491] on select "AED AFN ALL AMD ANG AOA ARS AUD AWG AZN BAM BBD BDT BGN BHD BIF BMD BND BOB BRL…" at bounding box center [873, 490] width 40 height 21
select select "string:EUR"
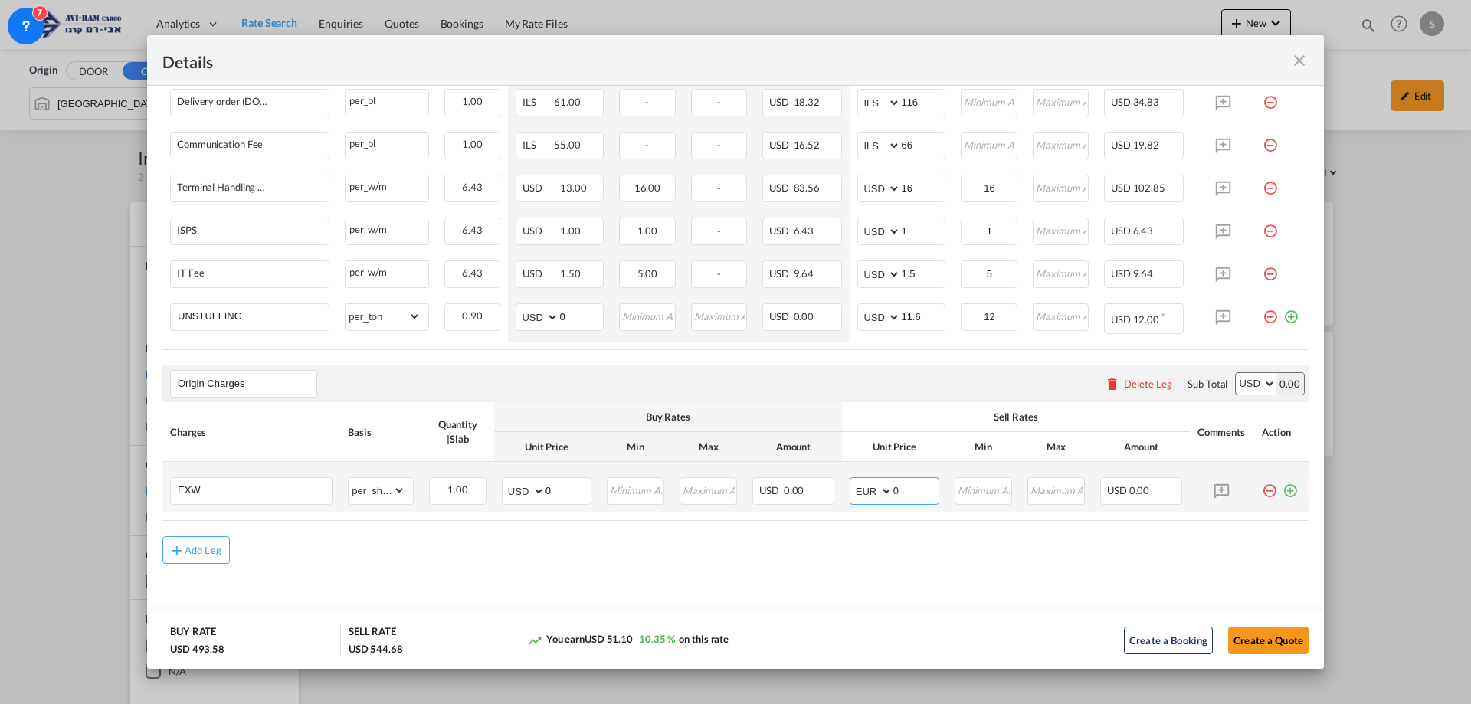
click at [853, 480] on select "AED AFN ALL AMD ANG AOA ARS AUD AWG AZN BAM BBD BDT BGN BHD BIF BMD BND BOB BRL…" at bounding box center [873, 490] width 40 height 21
drag, startPoint x: 864, startPoint y: 492, endPoint x: 851, endPoint y: 497, distance: 13.8
click at [851, 497] on md-input-container "AED AFN ALL AMD ANG AOA ARS AUD AWG AZN BAM BBD BDT BGN BHD BIF BMD BND BOB BRL…" at bounding box center [895, 491] width 90 height 28
type input "395"
click at [1269, 640] on button "Create a Quote" at bounding box center [1268, 641] width 80 height 28
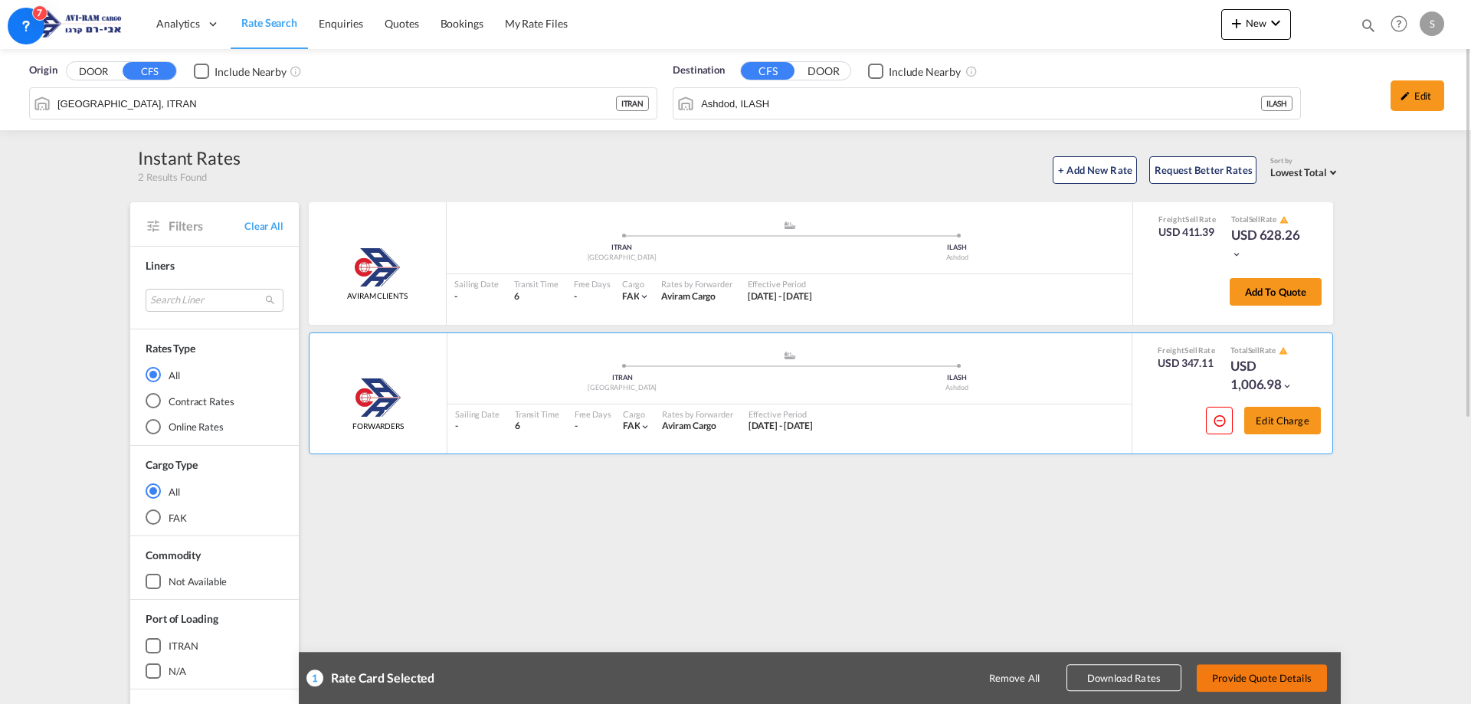
click at [1284, 679] on button "Provide Quote Details" at bounding box center [1262, 678] width 130 height 28
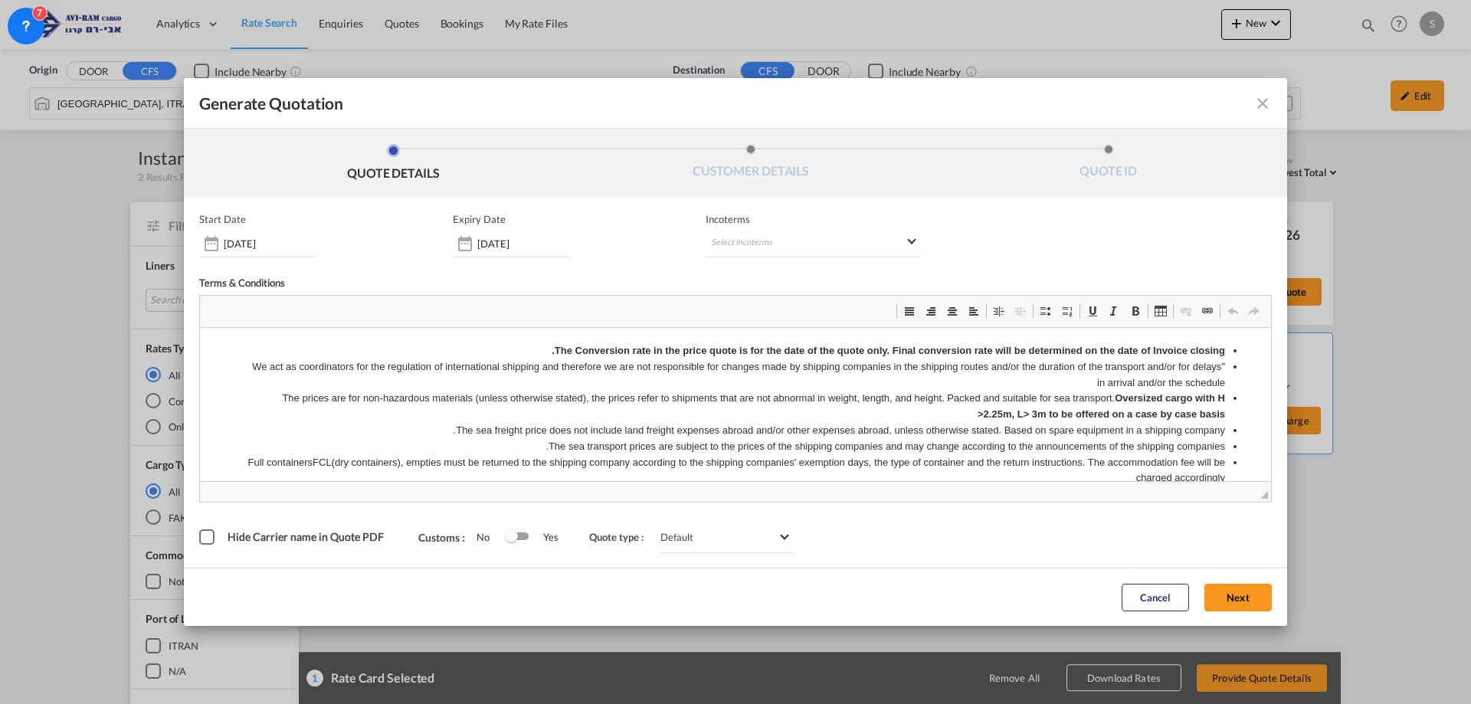
scroll to position [0, 0]
click at [763, 242] on md-select "Select Incoterms EXW - import Ex Works CIP - export Carriage and Insurance Paid…" at bounding box center [813, 244] width 215 height 28
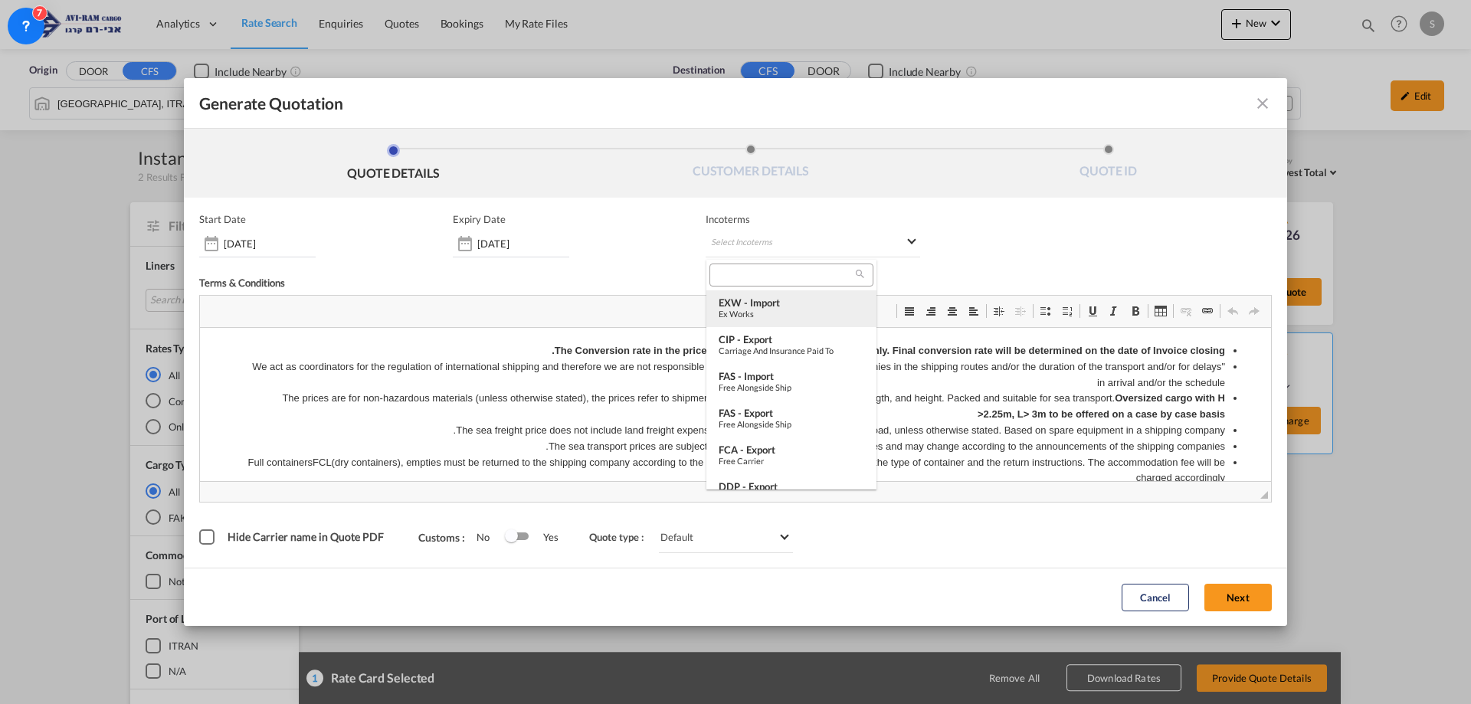
click at [787, 293] on md-option "EXW - import Ex Works" at bounding box center [792, 308] width 170 height 37
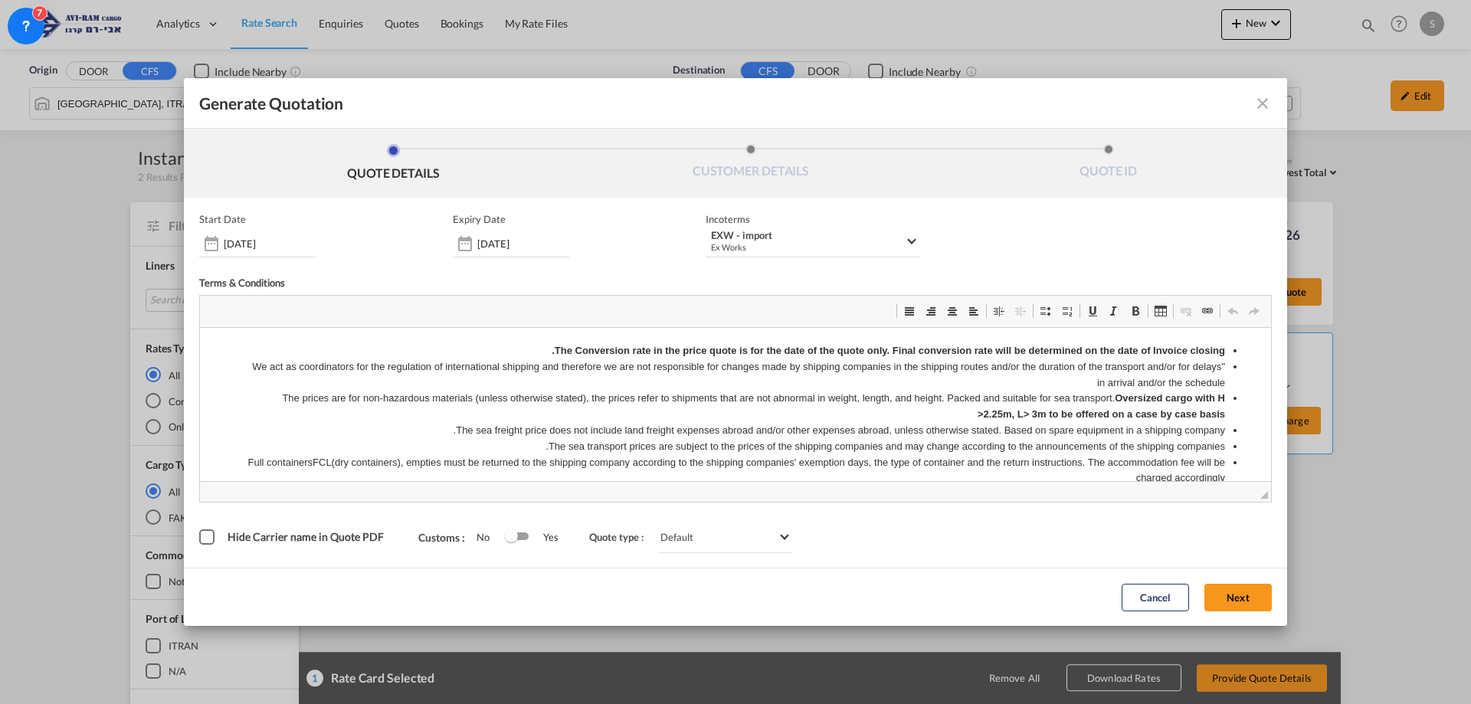
click at [1250, 591] on button "Next" at bounding box center [1238, 598] width 67 height 28
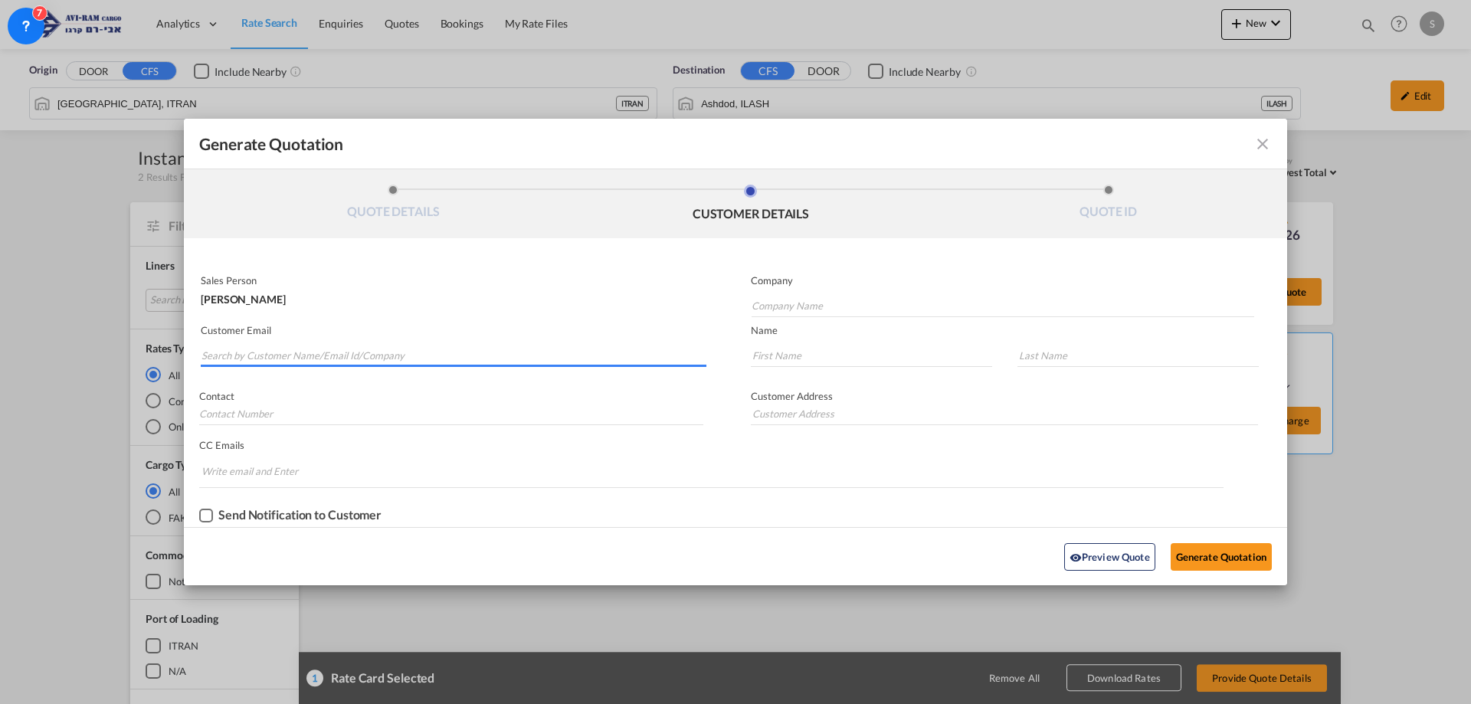
click at [418, 352] on input "Search by Customer Name/Email Id/Company" at bounding box center [454, 355] width 505 height 23
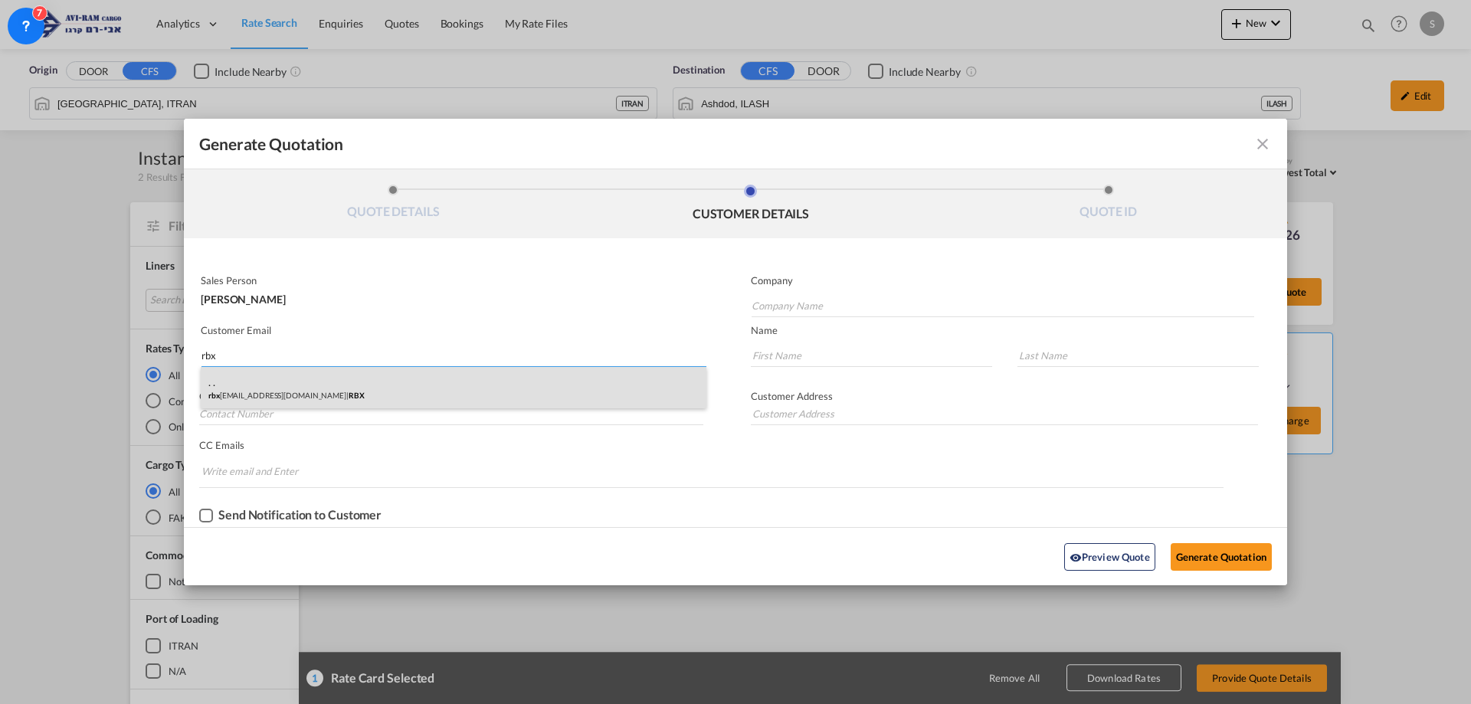
type input "rbx"
click at [399, 378] on div ". . rbx [EMAIL_ADDRESS][DOMAIN_NAME] | RBX" at bounding box center [454, 387] width 506 height 41
type input "RBX"
type input "[EMAIL_ADDRESS][DOMAIN_NAME]"
type input "."
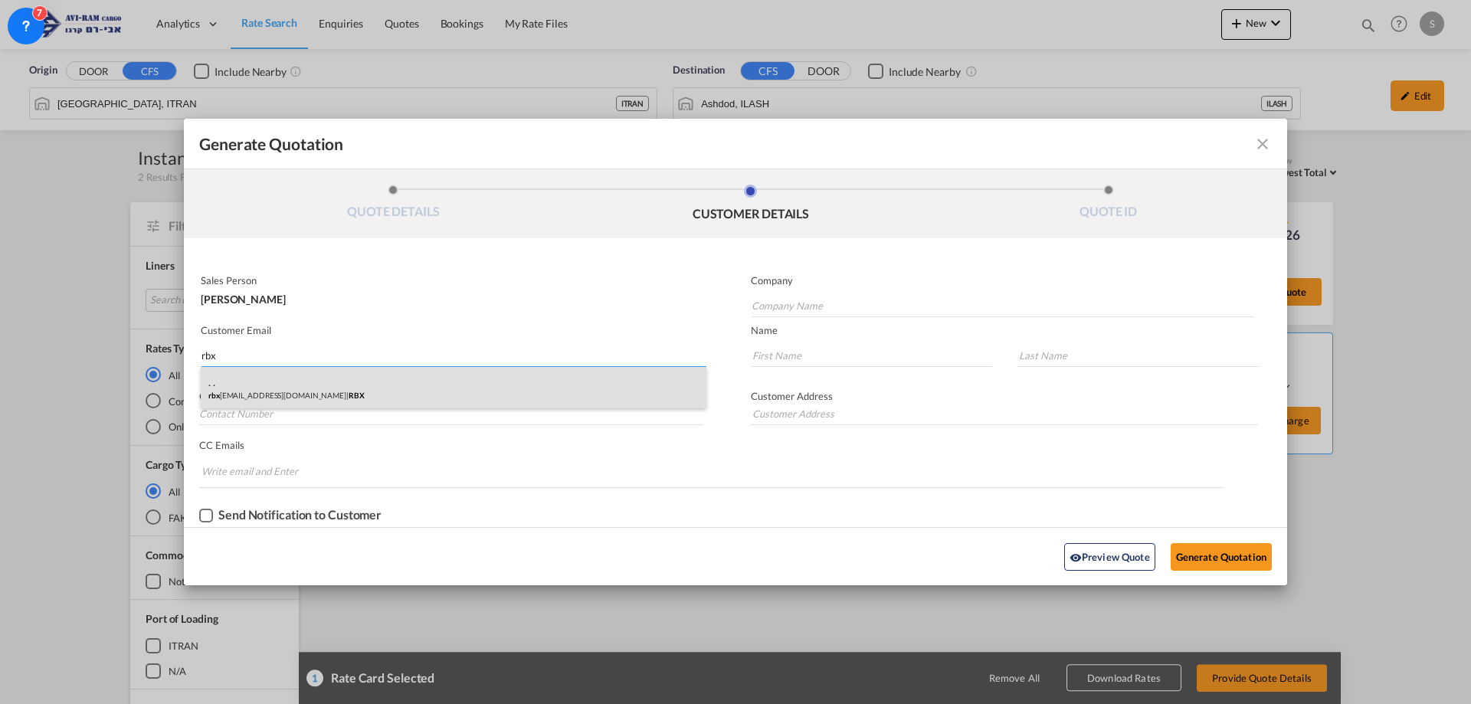
type input "."
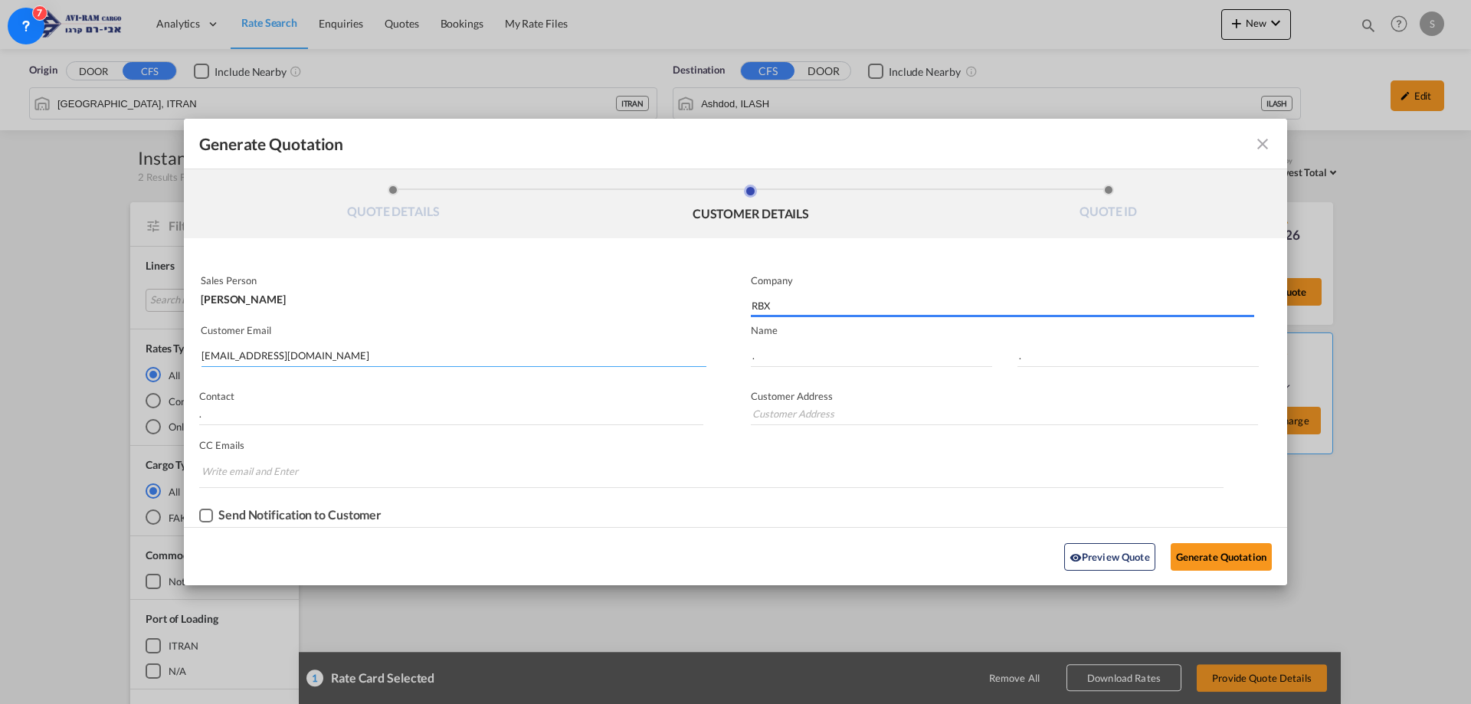
type input "."
drag, startPoint x: 310, startPoint y: 359, endPoint x: 182, endPoint y: 360, distance: 127.2
click at [182, 360] on div "Generate Quotation QUOTE DETAILS CUSTOMER DETAILS QUOTE ID Start Date [DATE] Ex…" at bounding box center [735, 352] width 1471 height 704
paste input "[EMAIL_ADDRESS][DOMAIN_NAME]"
type input "[EMAIL_ADDRESS][DOMAIN_NAME]"
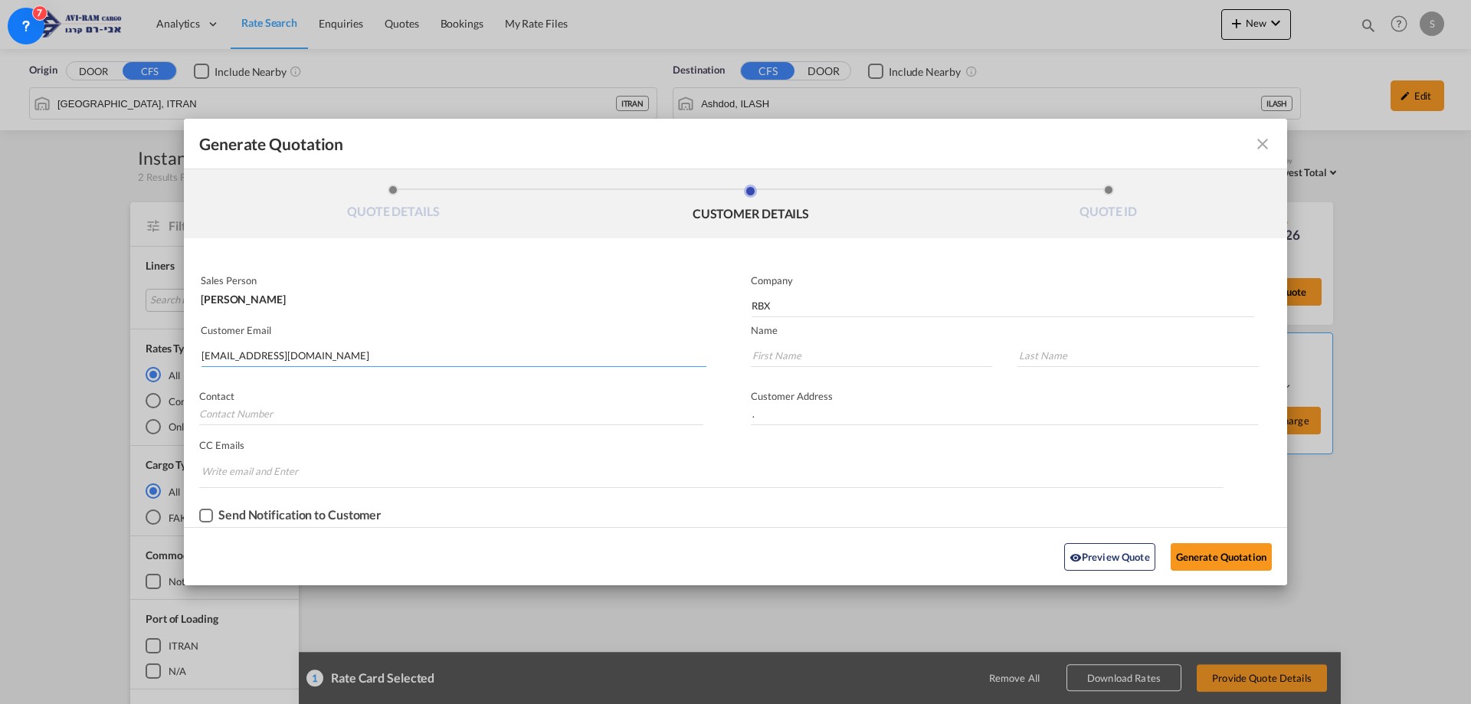
type input "[EMAIL_ADDRESS][DOMAIN_NAME]"
click at [799, 307] on input "RBX" at bounding box center [1003, 305] width 503 height 23
drag, startPoint x: 808, startPoint y: 310, endPoint x: 720, endPoint y: 305, distance: 88.2
click at [720, 304] on div "Sales Person [PERSON_NAME] Company RBX Customer Email [EMAIL_ADDRESS][DOMAIN_NA…" at bounding box center [735, 398] width 1103 height 258
paste input ".B.X. INTERNATIONAL"
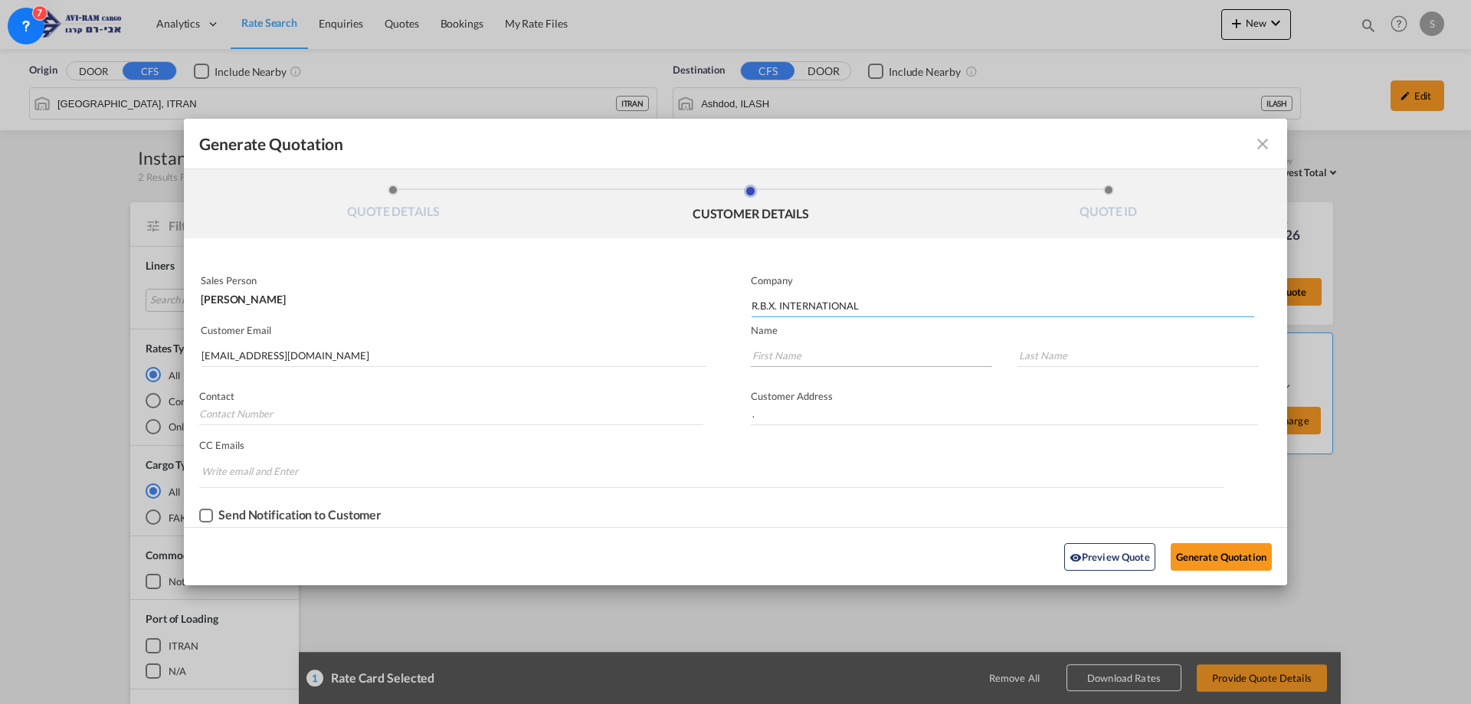
type input "R.B.X. INTERNATIONAL"
click at [794, 357] on input "Generate QuotationQUOTE ..." at bounding box center [871, 355] width 241 height 23
type input "ANAT"
click at [1118, 364] on input "Generate QuotationQUOTE ..." at bounding box center [1138, 355] width 241 height 23
type input "."
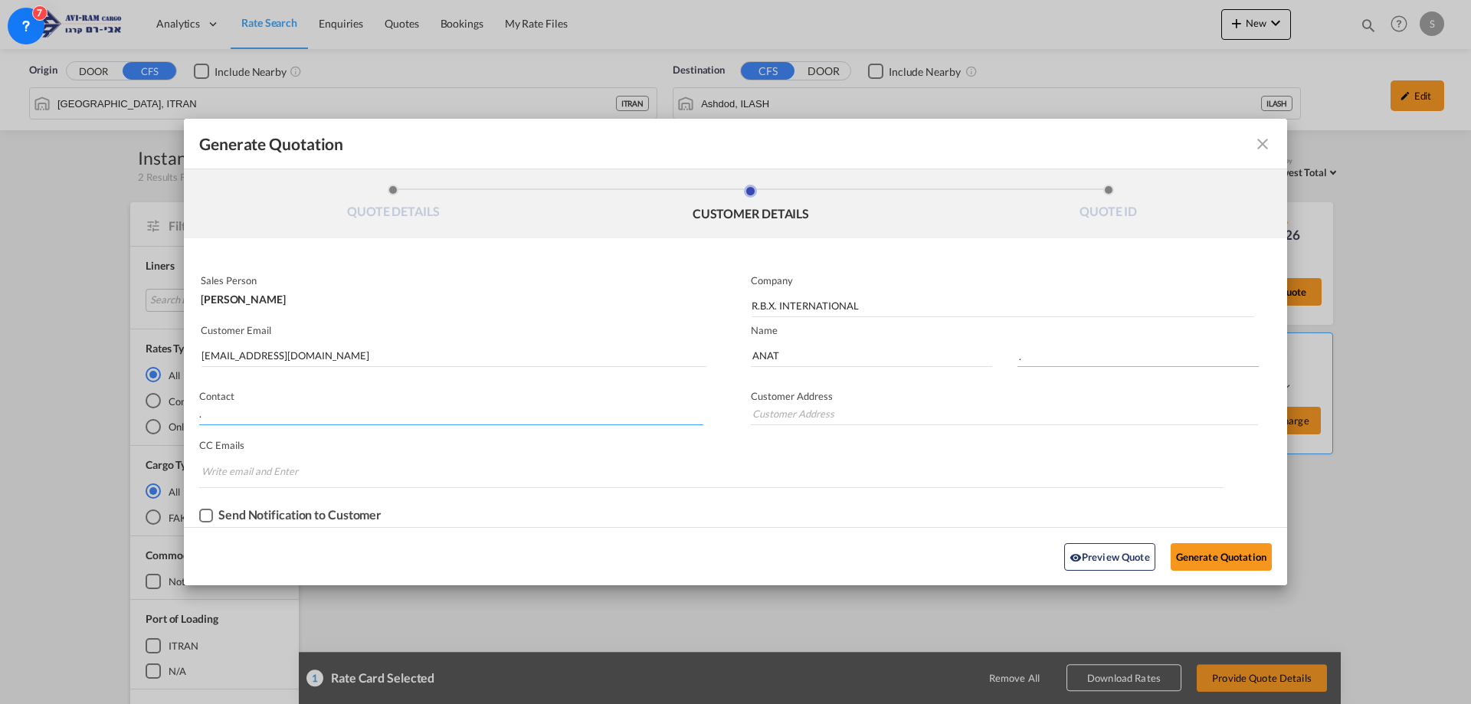
type input "."
click at [1179, 557] on button "Generate Quotation" at bounding box center [1221, 557] width 101 height 28
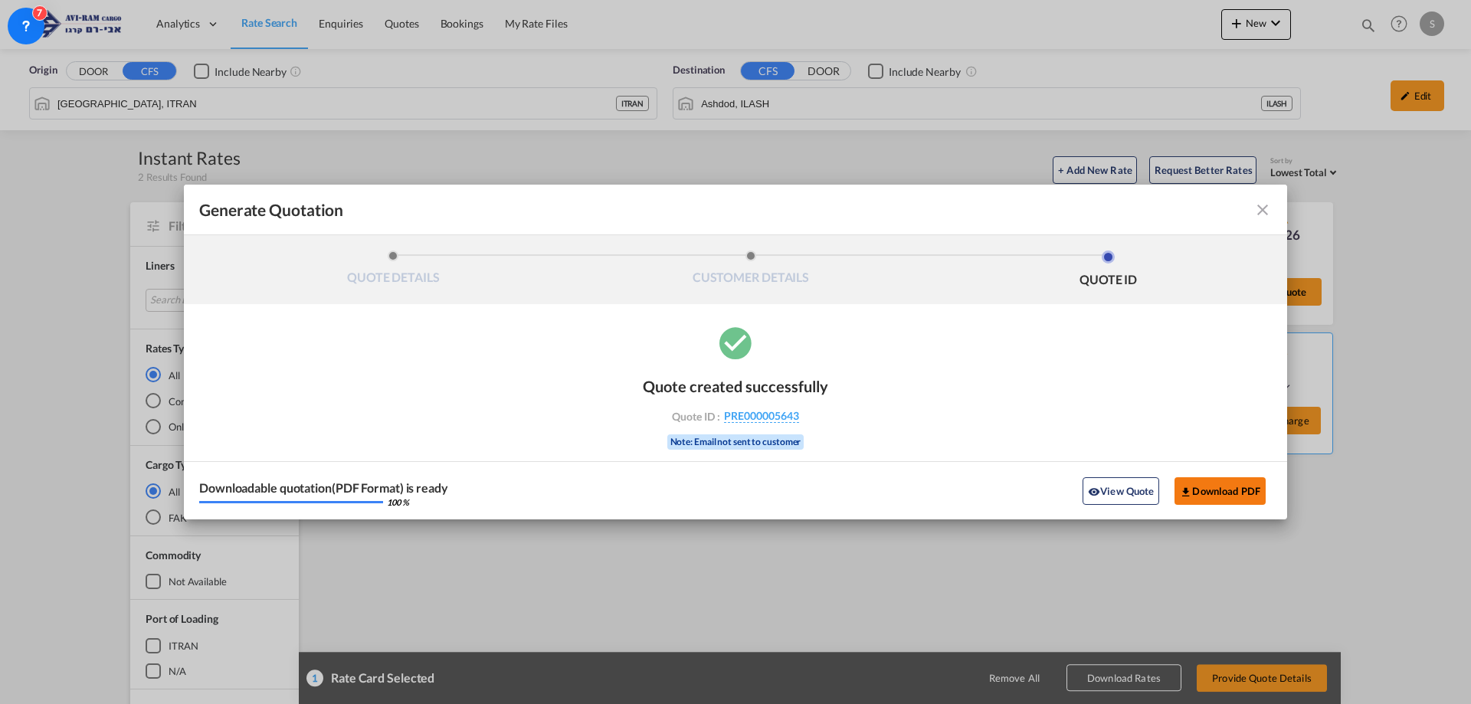
click at [1189, 487] on md-icon "icon-download" at bounding box center [1186, 492] width 12 height 12
click at [1264, 221] on md-toolbar "Generate Quotation" at bounding box center [735, 210] width 1103 height 51
click at [1268, 212] on md-icon "icon-close fg-AAA8AD cursor m-0" at bounding box center [1263, 210] width 18 height 18
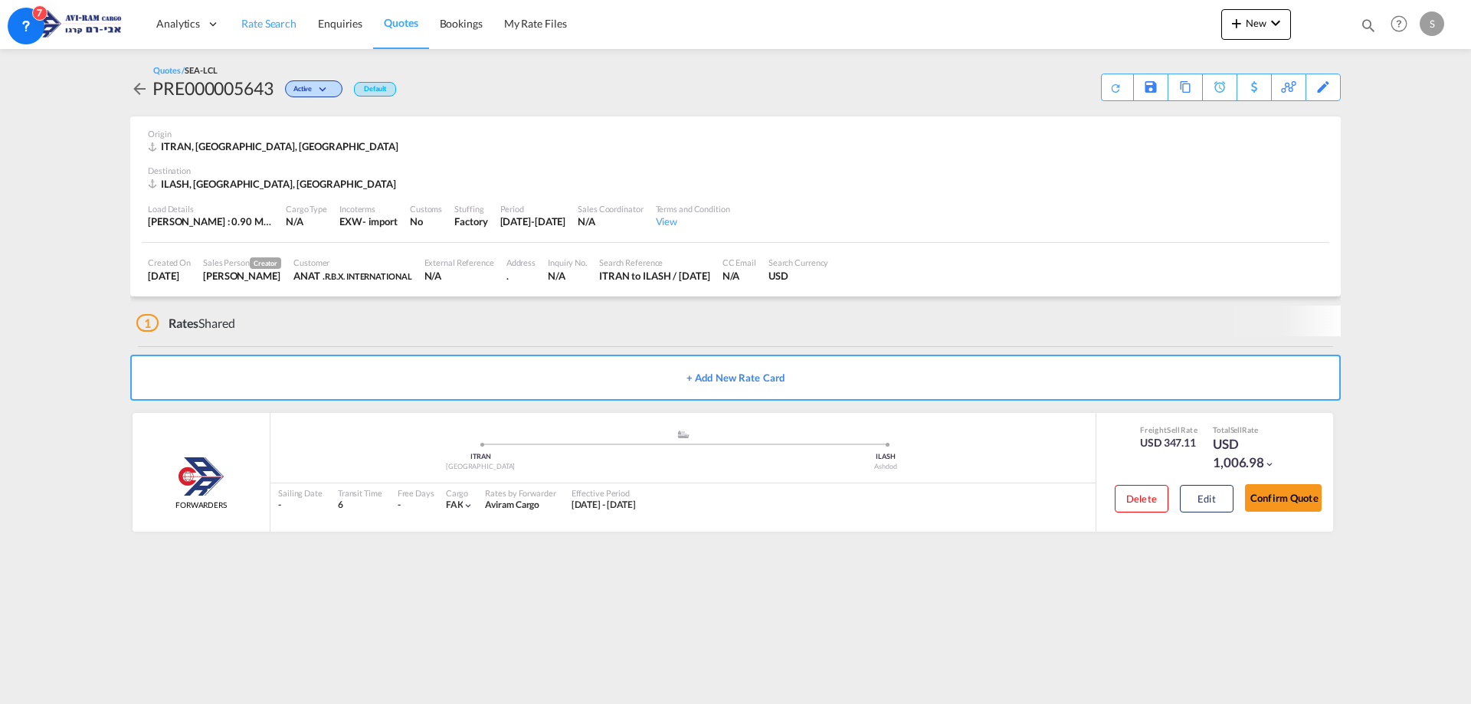
click at [260, 20] on span "Rate Search" at bounding box center [268, 23] width 55 height 13
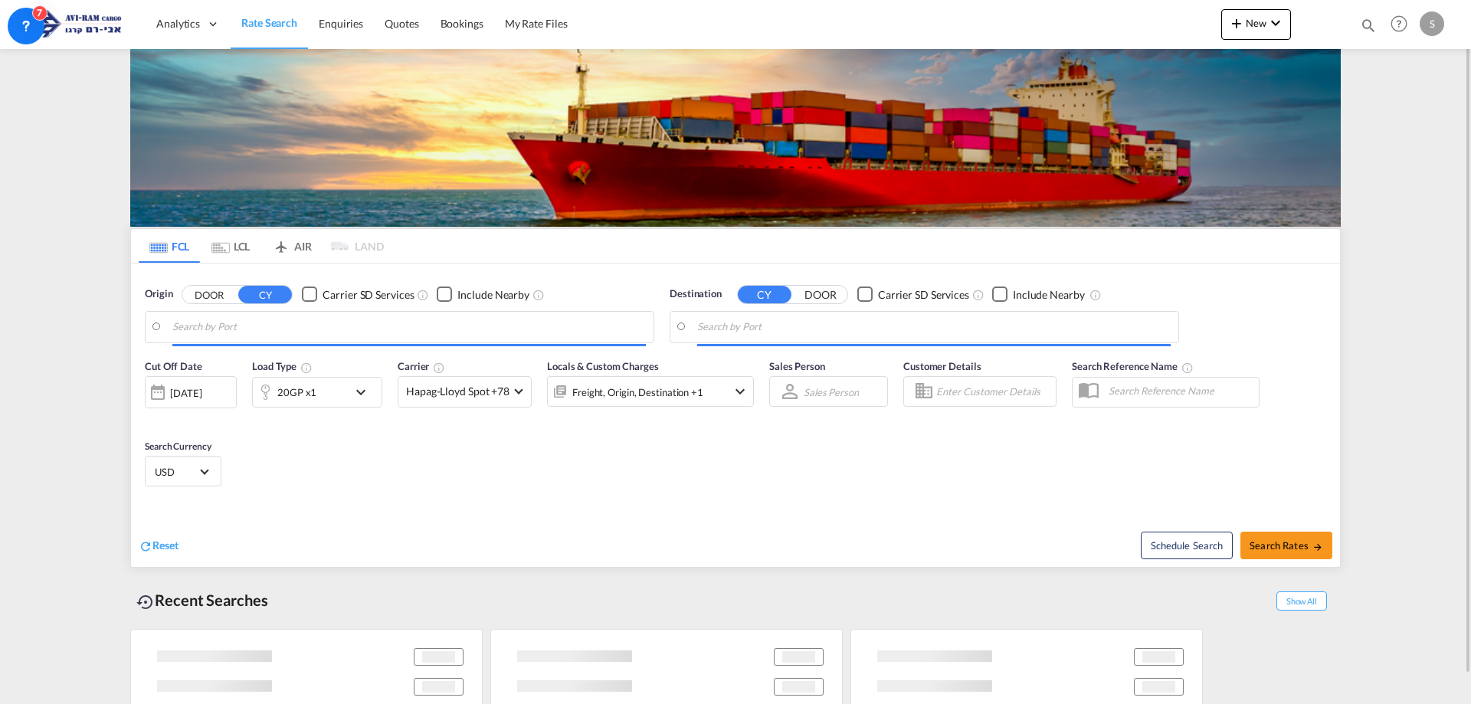
click at [236, 255] on md-tab-item "LCL" at bounding box center [230, 246] width 61 height 34
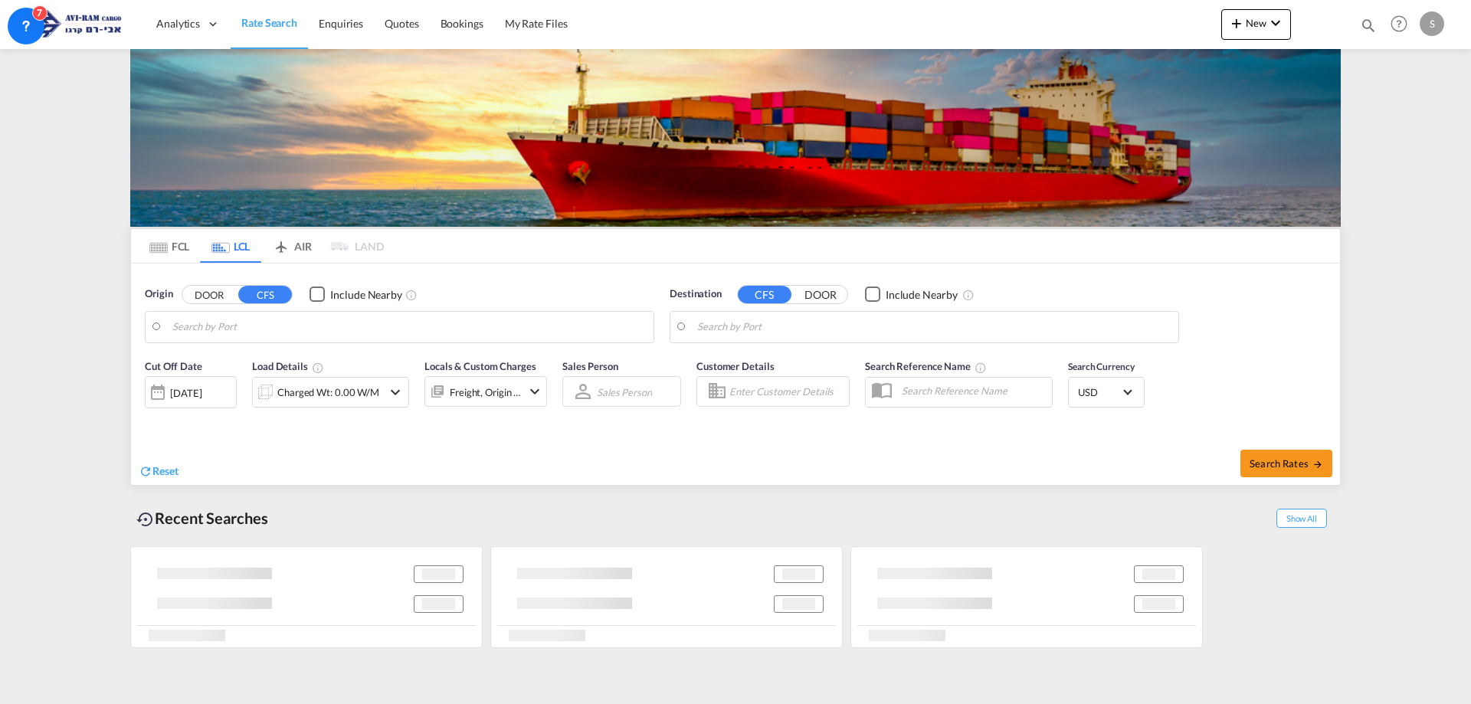
type input "[GEOGRAPHIC_DATA], ITRAN"
type input "Ashdod, ILASH"
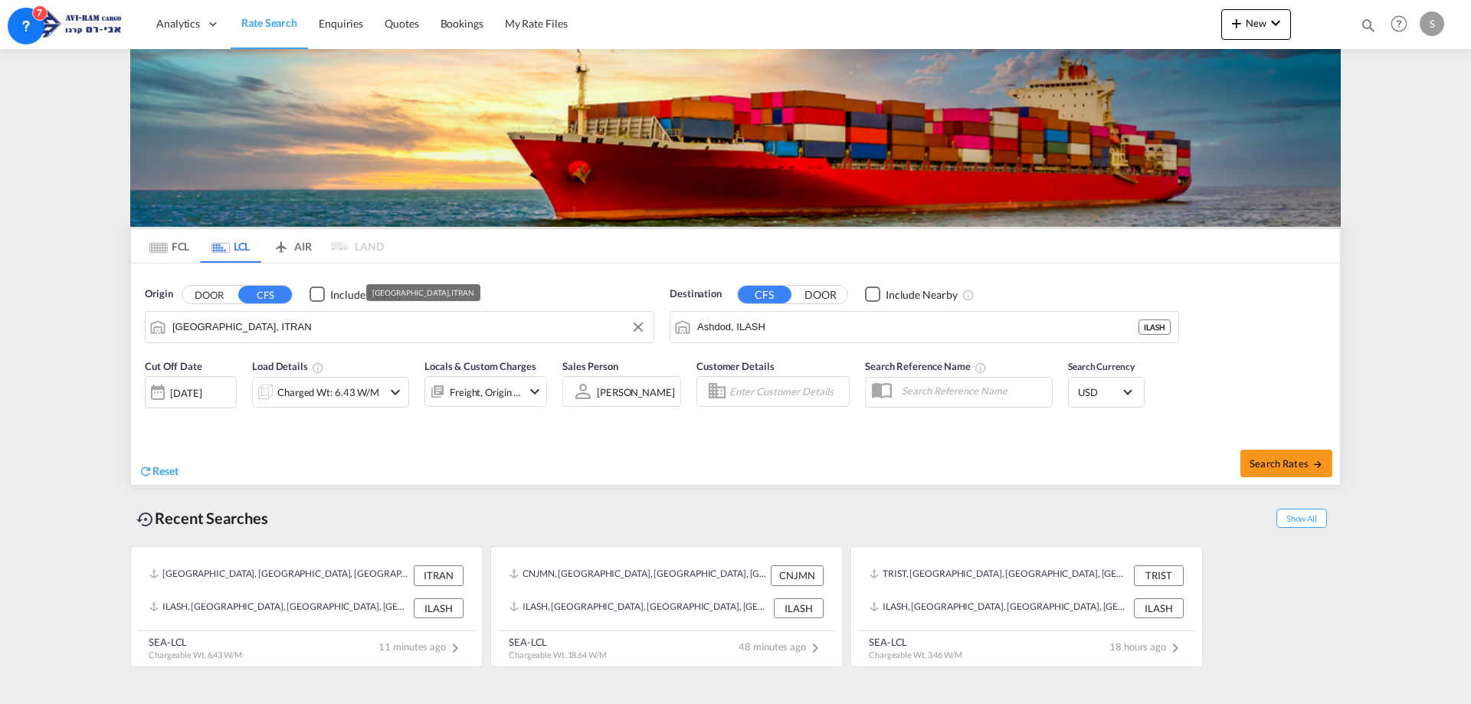
click at [286, 331] on input "[GEOGRAPHIC_DATA], ITRAN" at bounding box center [409, 327] width 474 height 23
click at [351, 406] on div "Charged Wt: 6.43 W/M" at bounding box center [318, 392] width 130 height 31
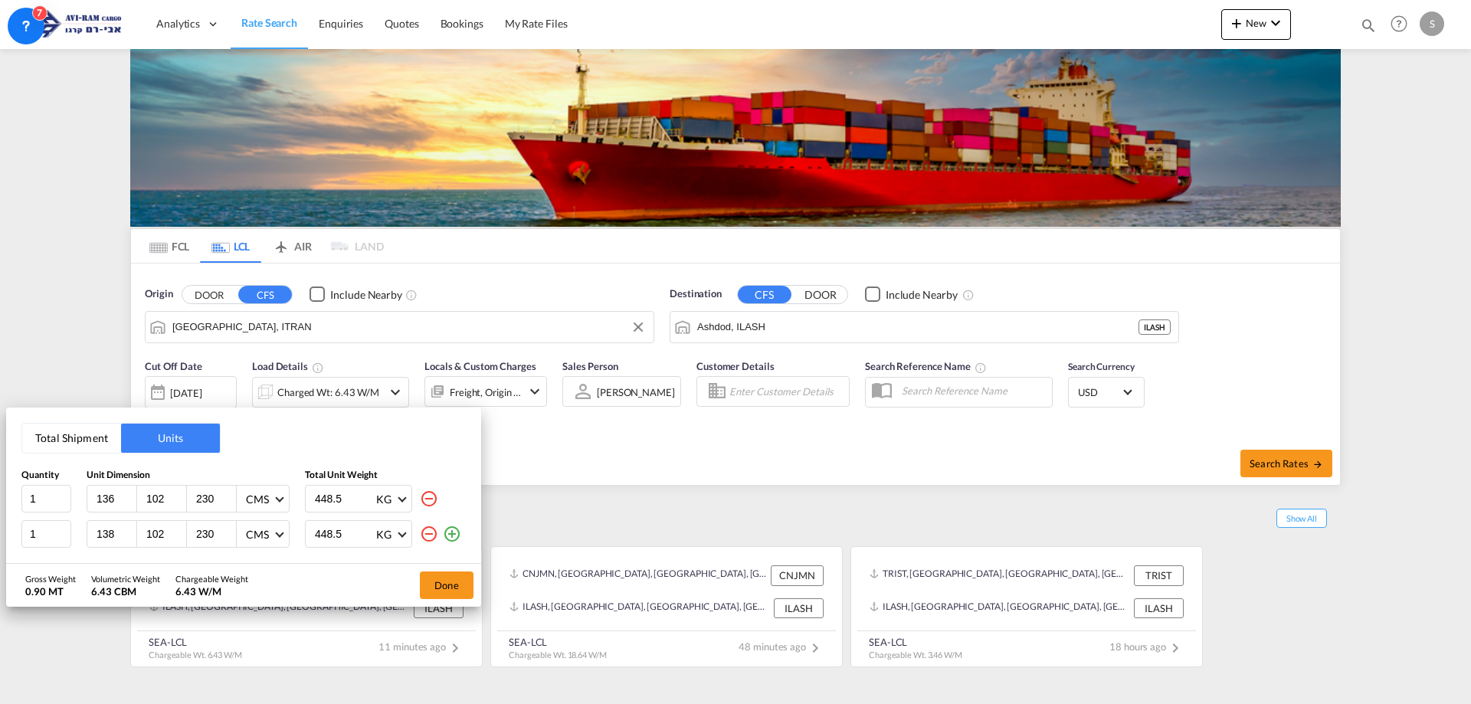
click at [70, 442] on button "Total Shipment" at bounding box center [71, 438] width 99 height 29
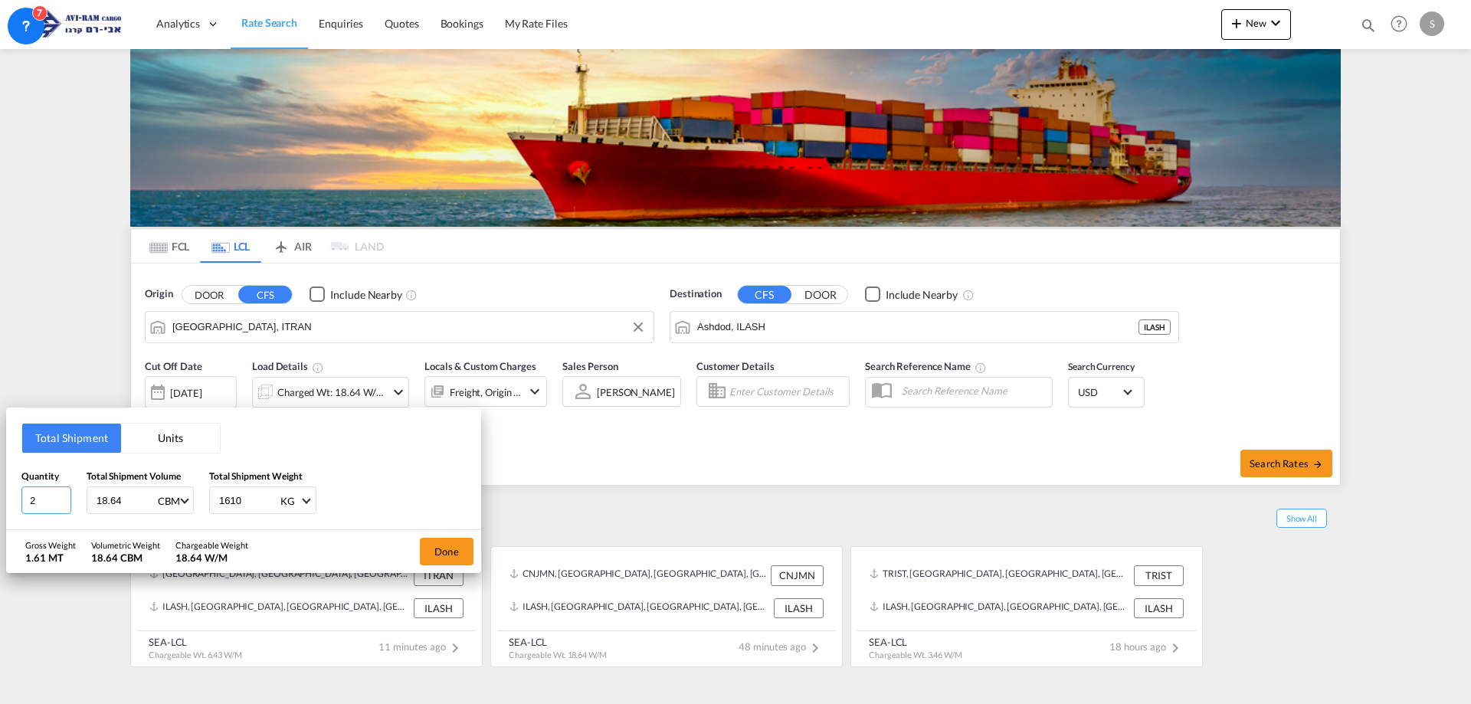
drag, startPoint x: 48, startPoint y: 505, endPoint x: 2, endPoint y: 503, distance: 45.2
click at [1, 504] on div "Total Shipment Units Quantity 2 Total Shipment Volume 18.64 CBM CBM CFT Total S…" at bounding box center [735, 352] width 1471 height 704
type input "230"
type input "18.64"
type input "1614"
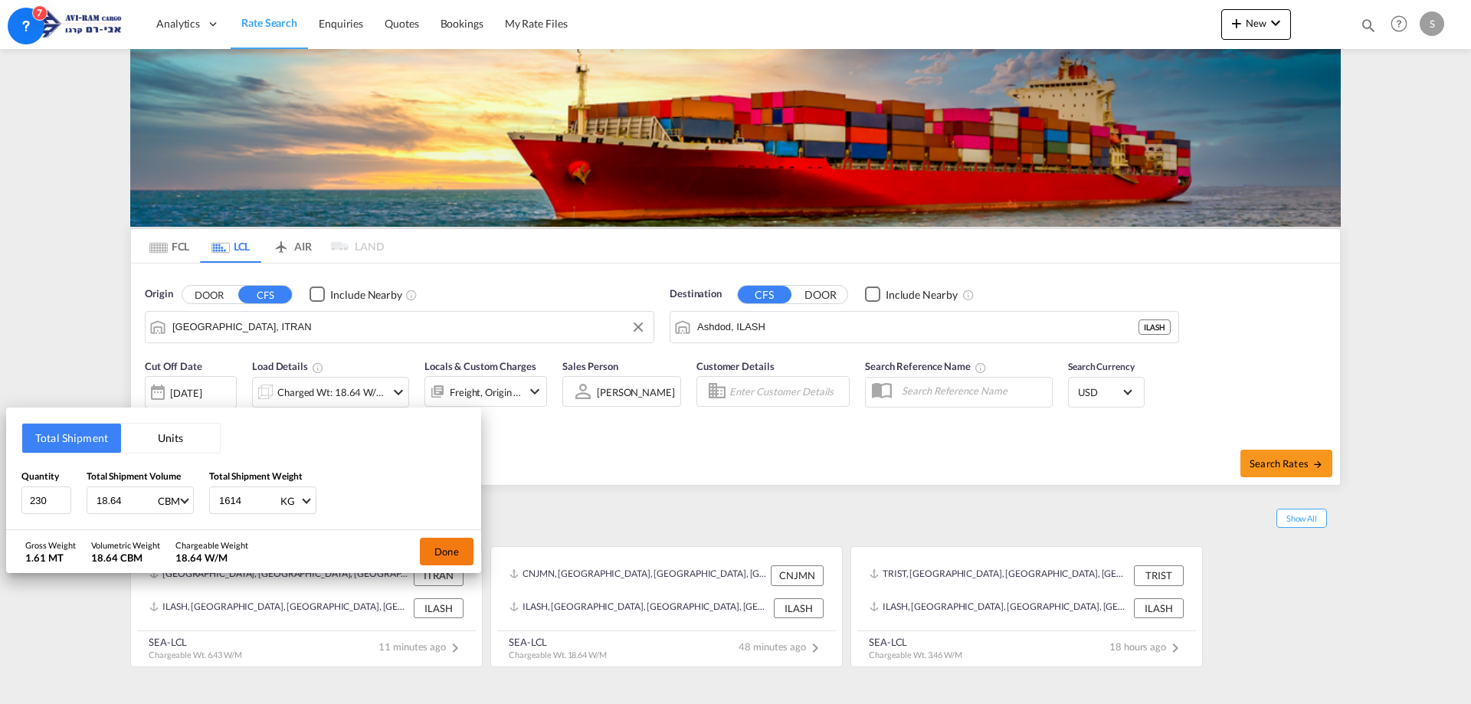
click at [441, 553] on button "Done" at bounding box center [447, 552] width 54 height 28
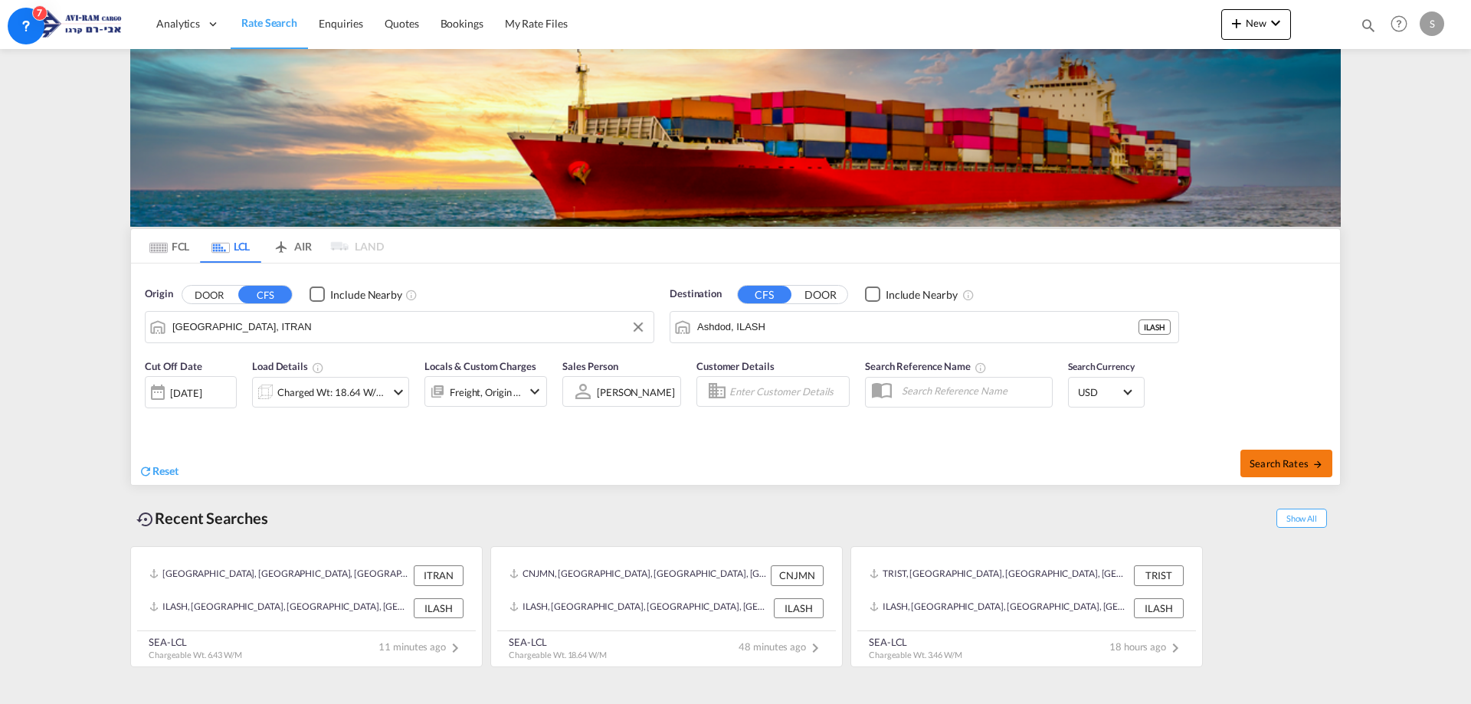
click at [1313, 464] on md-icon "icon-arrow-right" at bounding box center [1318, 464] width 11 height 11
type input "ITRAN to ILASH / [DATE]"
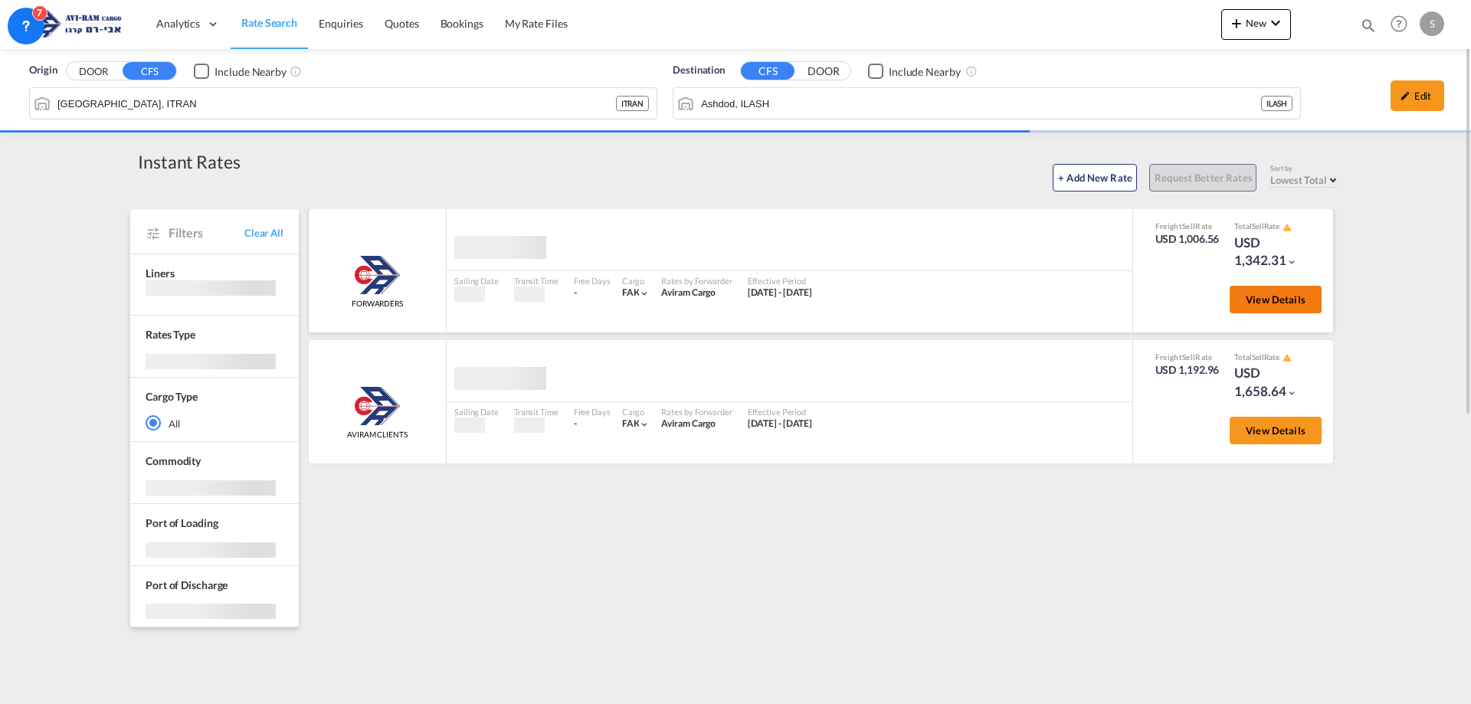
click at [1308, 300] on button "View Details" at bounding box center [1276, 300] width 92 height 28
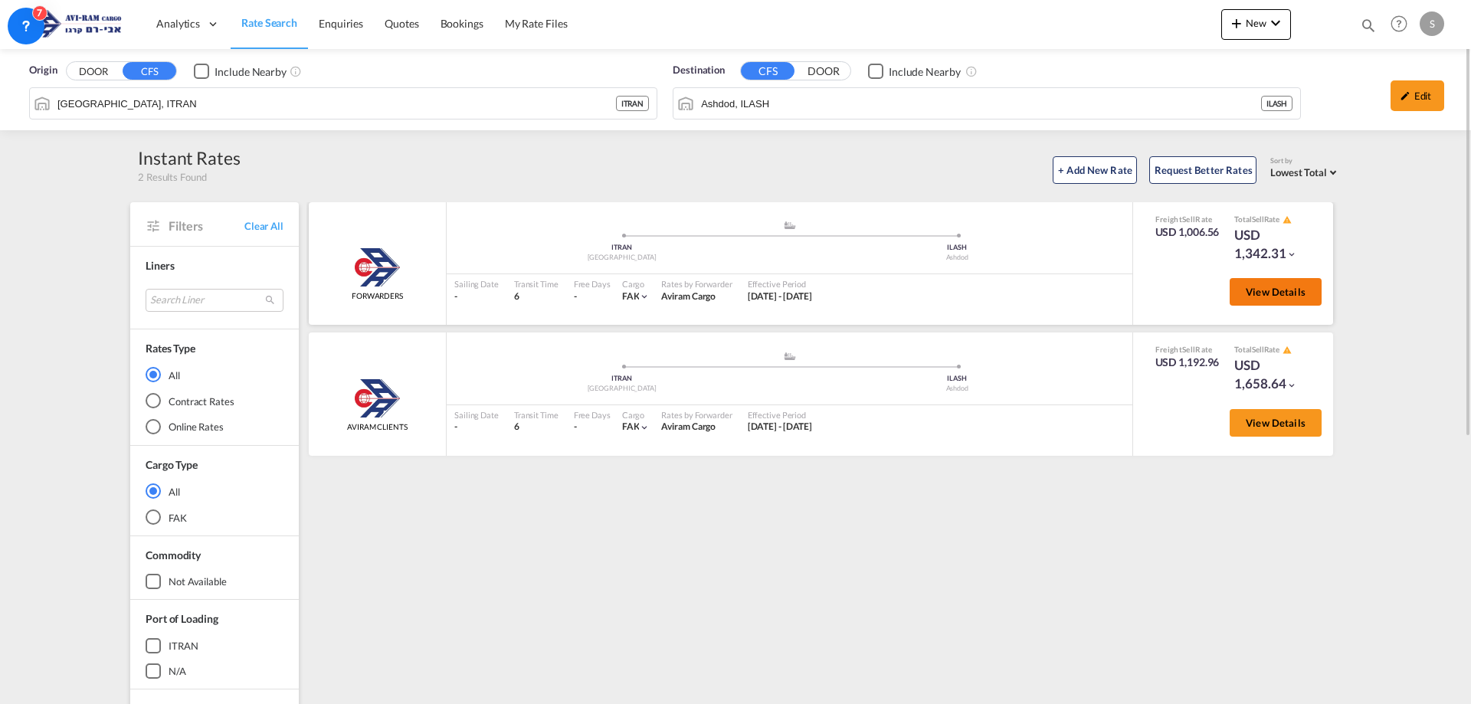
click at [1269, 299] on button "View Details" at bounding box center [1276, 292] width 92 height 28
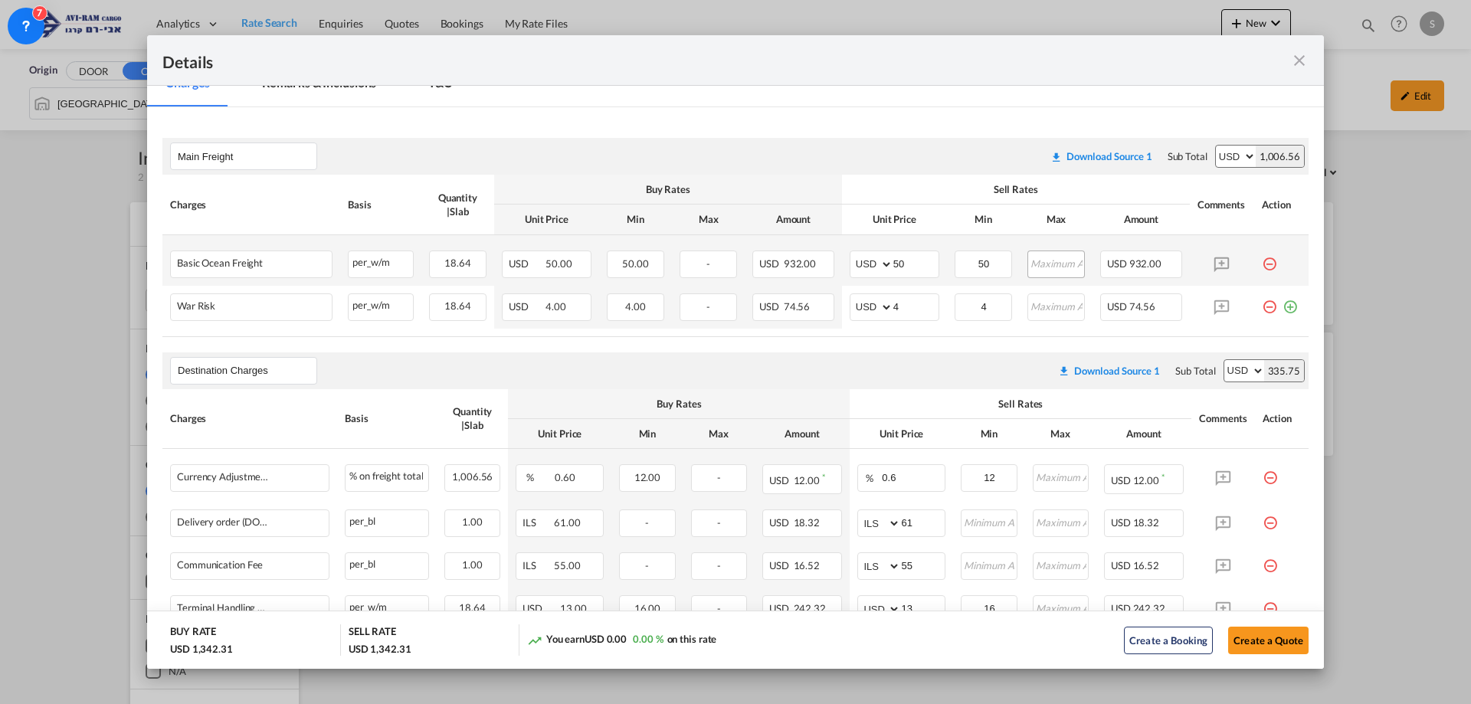
scroll to position [383, 0]
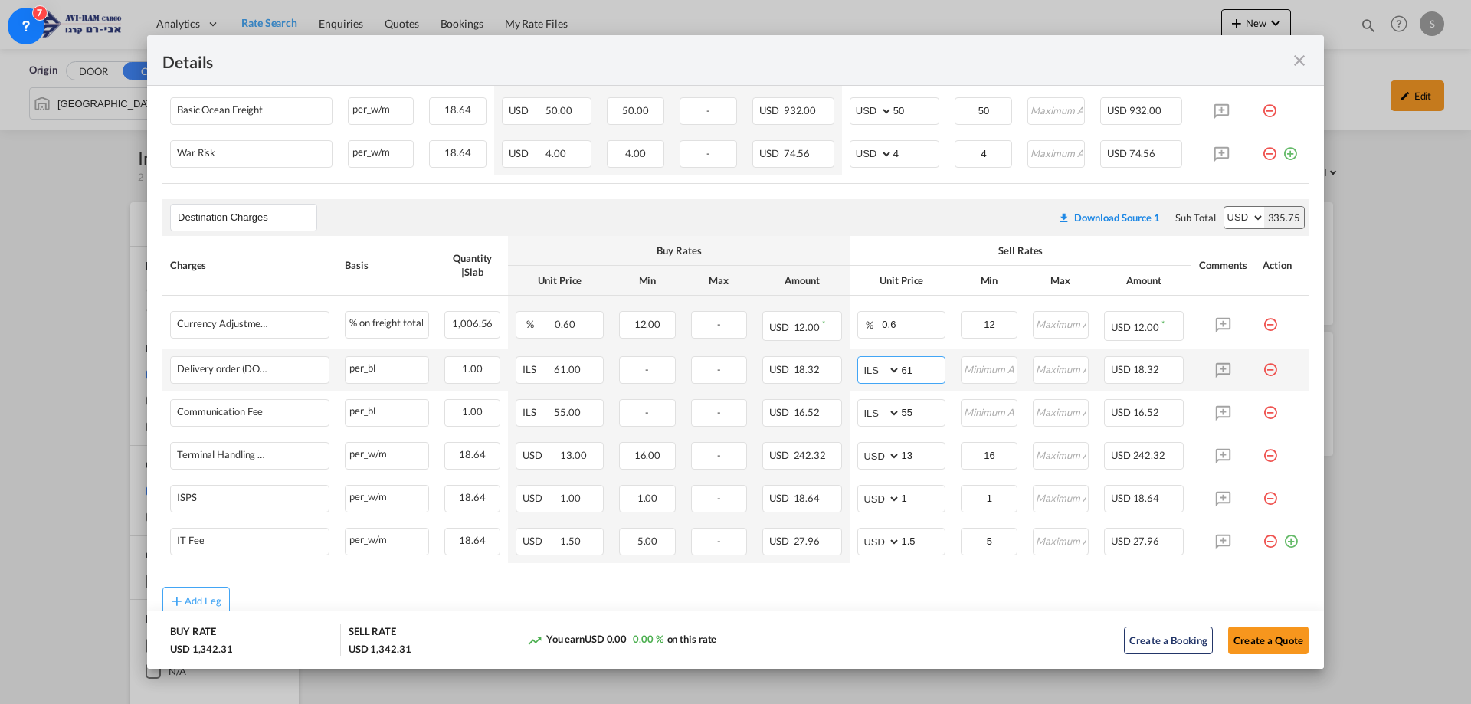
drag, startPoint x: 900, startPoint y: 368, endPoint x: 839, endPoint y: 362, distance: 60.8
click at [839, 362] on tr "Delivery order (DO Fee) Please Enter Already Exists per_bl per_bl can not appli…" at bounding box center [735, 370] width 1146 height 43
type input "116"
type input "66"
type input "16"
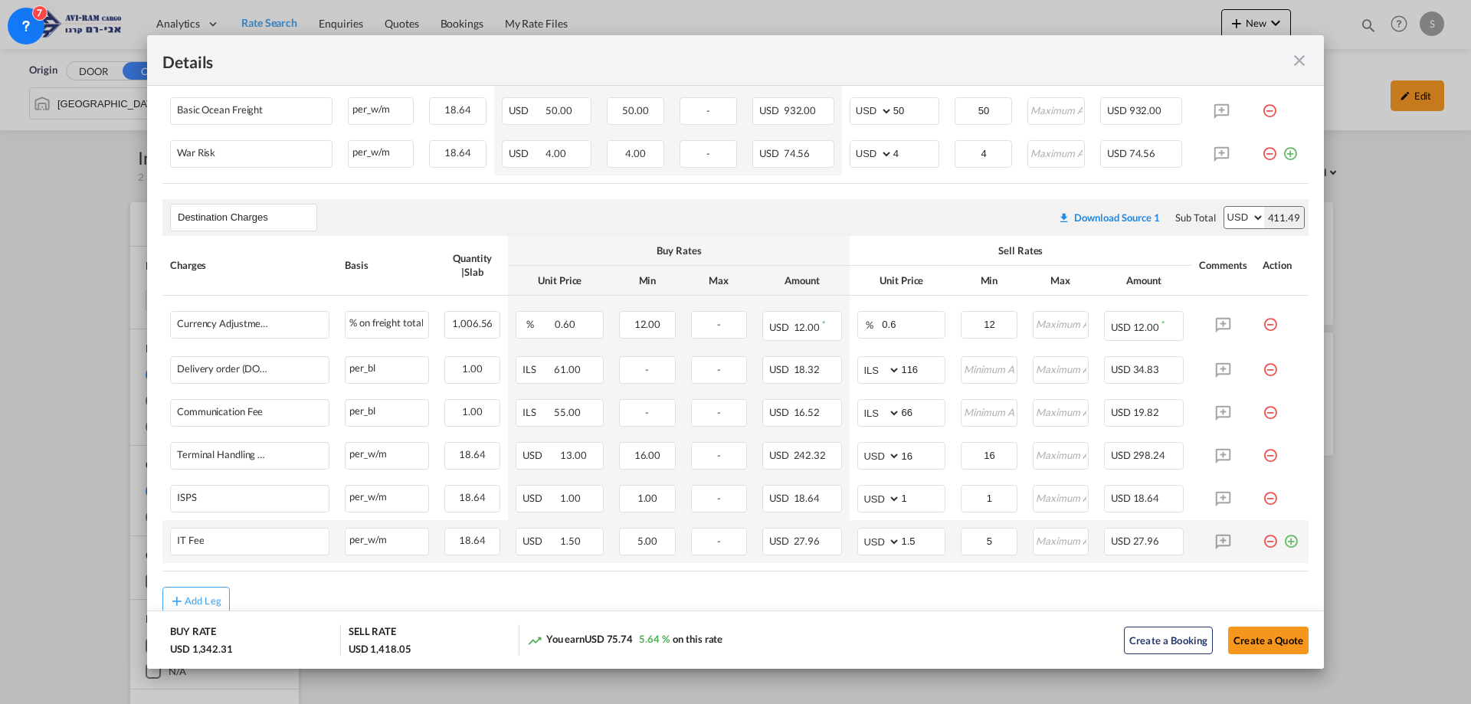
click at [1284, 539] on md-icon "icon-plus-circle-outline green-400-fg" at bounding box center [1291, 535] width 15 height 15
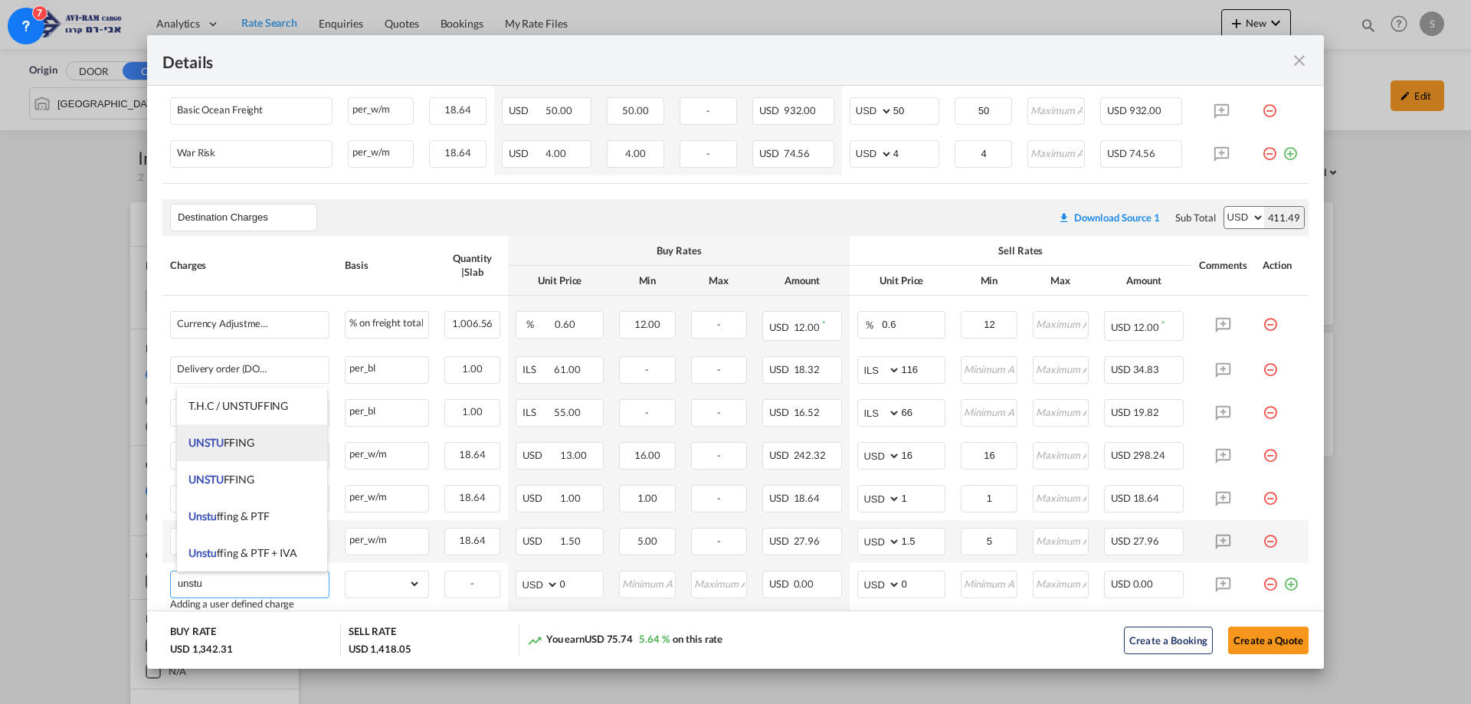
click at [245, 448] on span "UNSTU FFING" at bounding box center [222, 442] width 66 height 13
type input "UNSTUFFING"
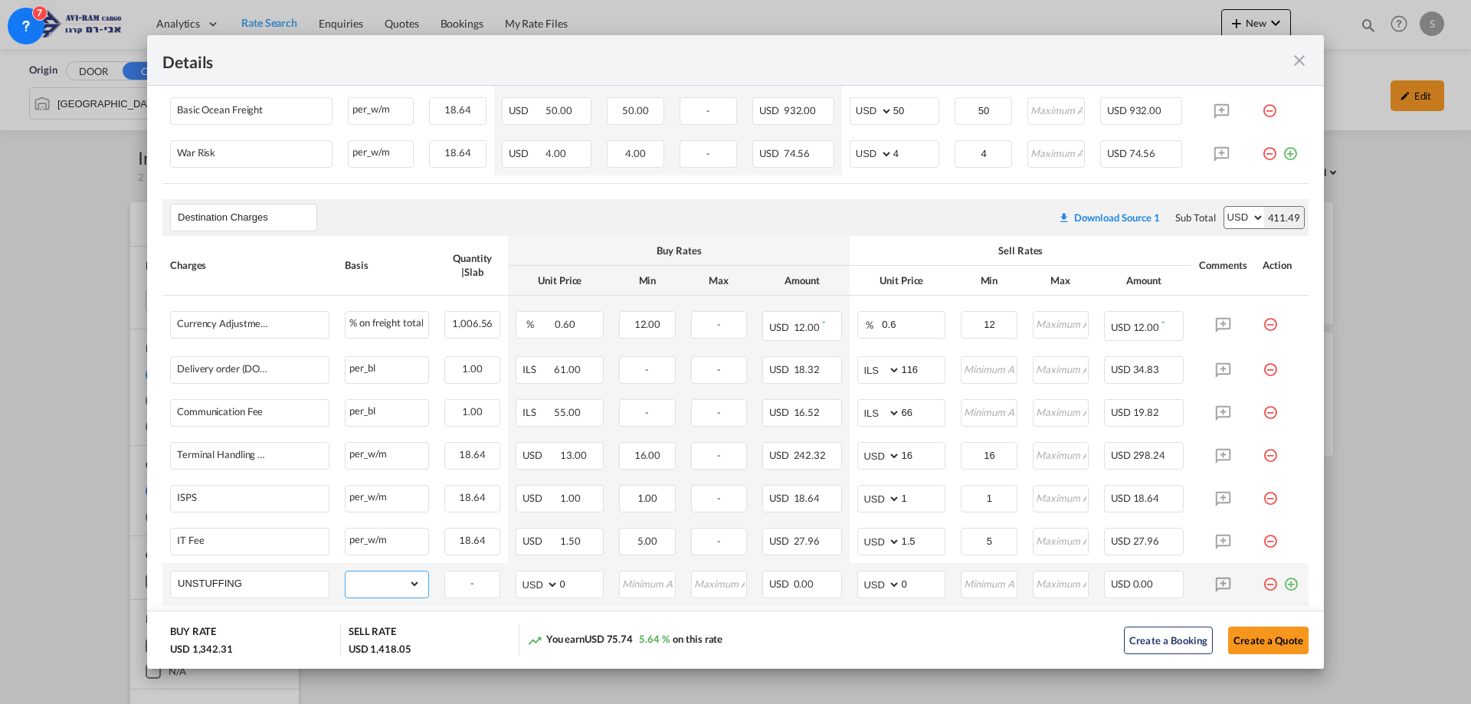
click at [362, 579] on select "gross_weight volumetric_weight per_shipment per_bl per_km per_hawb per_kg flat …" at bounding box center [383, 584] width 75 height 25
select select "per_ton"
click at [346, 572] on select "gross_weight volumetric_weight per_shipment per_bl per_km per_hawb per_kg flat …" at bounding box center [383, 584] width 75 height 25
drag, startPoint x: 923, startPoint y: 583, endPoint x: 886, endPoint y: 583, distance: 37.5
click at [886, 583] on md-input-container "AED AFN ALL AMD ANG AOA ARS AUD AWG AZN BAM BBD BDT BGN BHD BIF BMD BND BOB BRL…" at bounding box center [902, 585] width 88 height 28
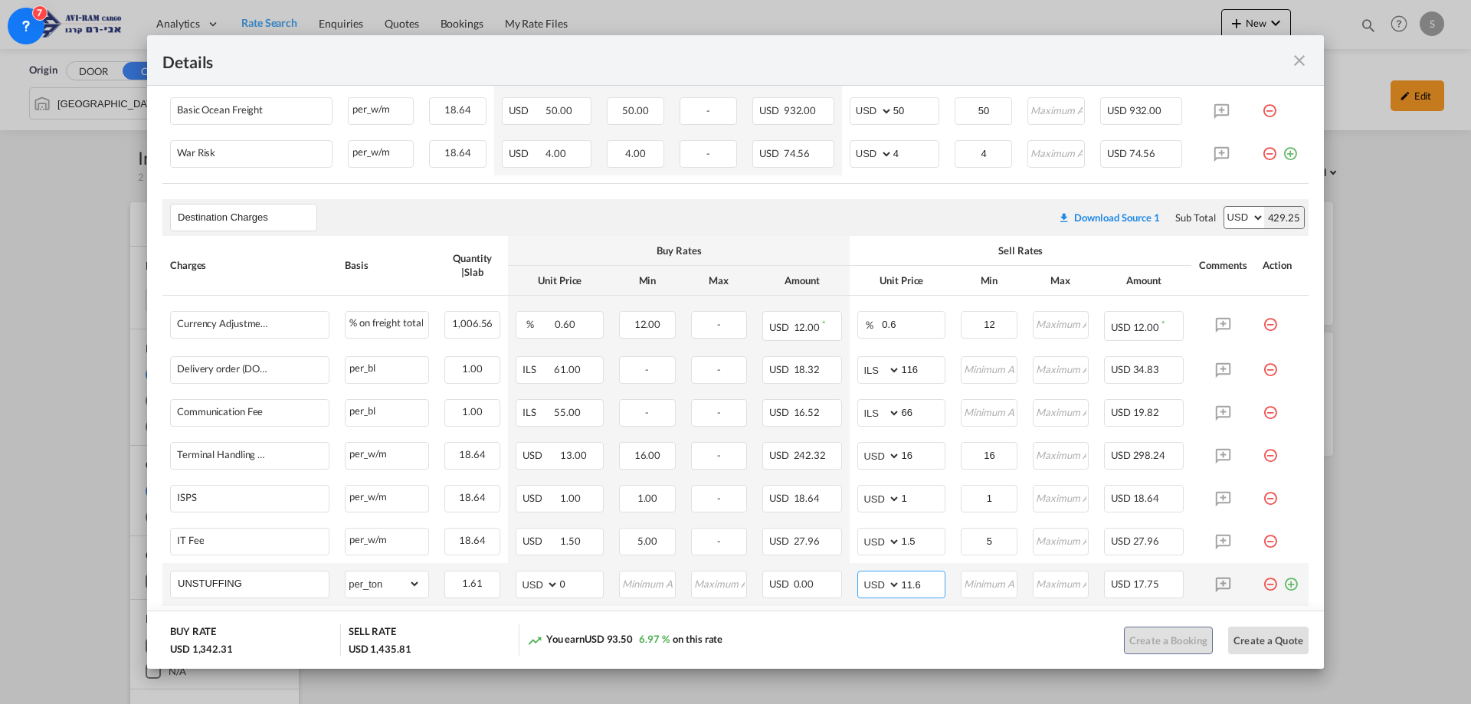
type input "11.6"
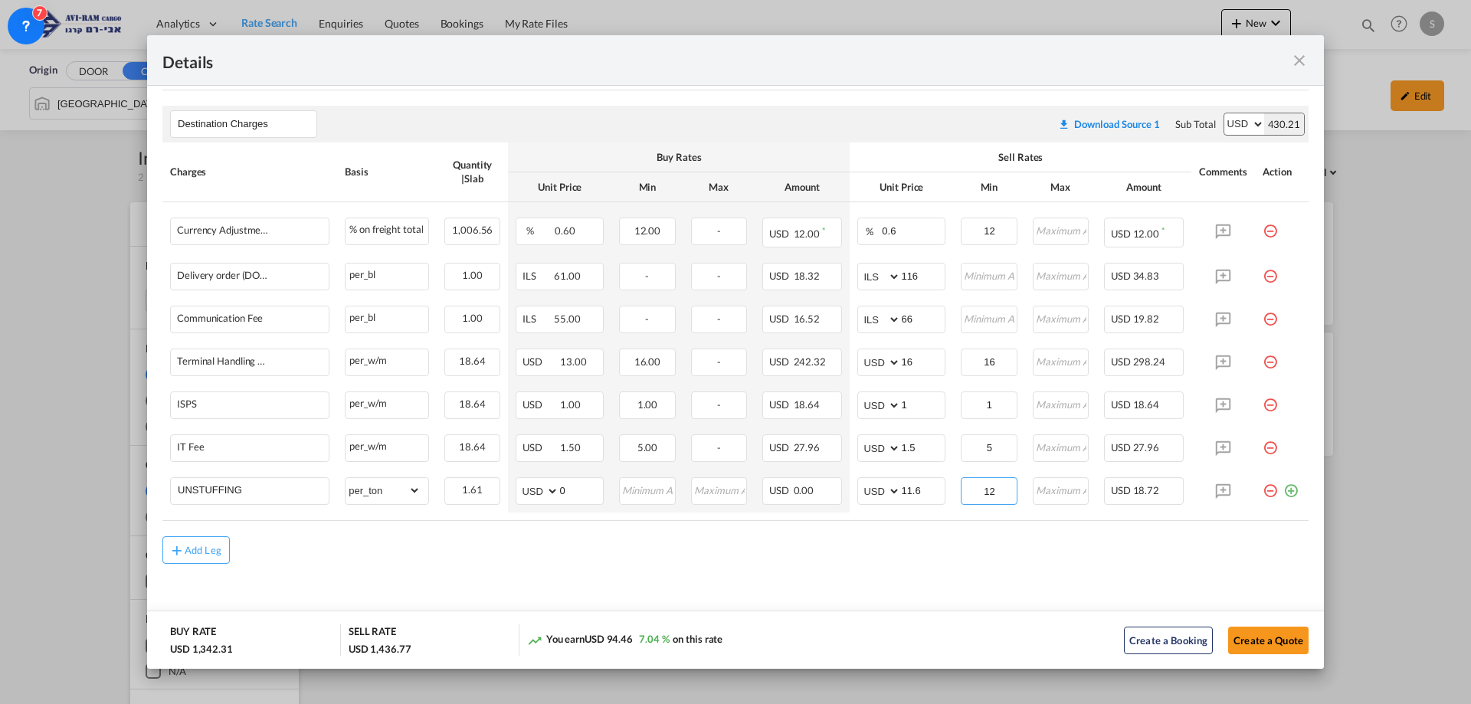
type input "12"
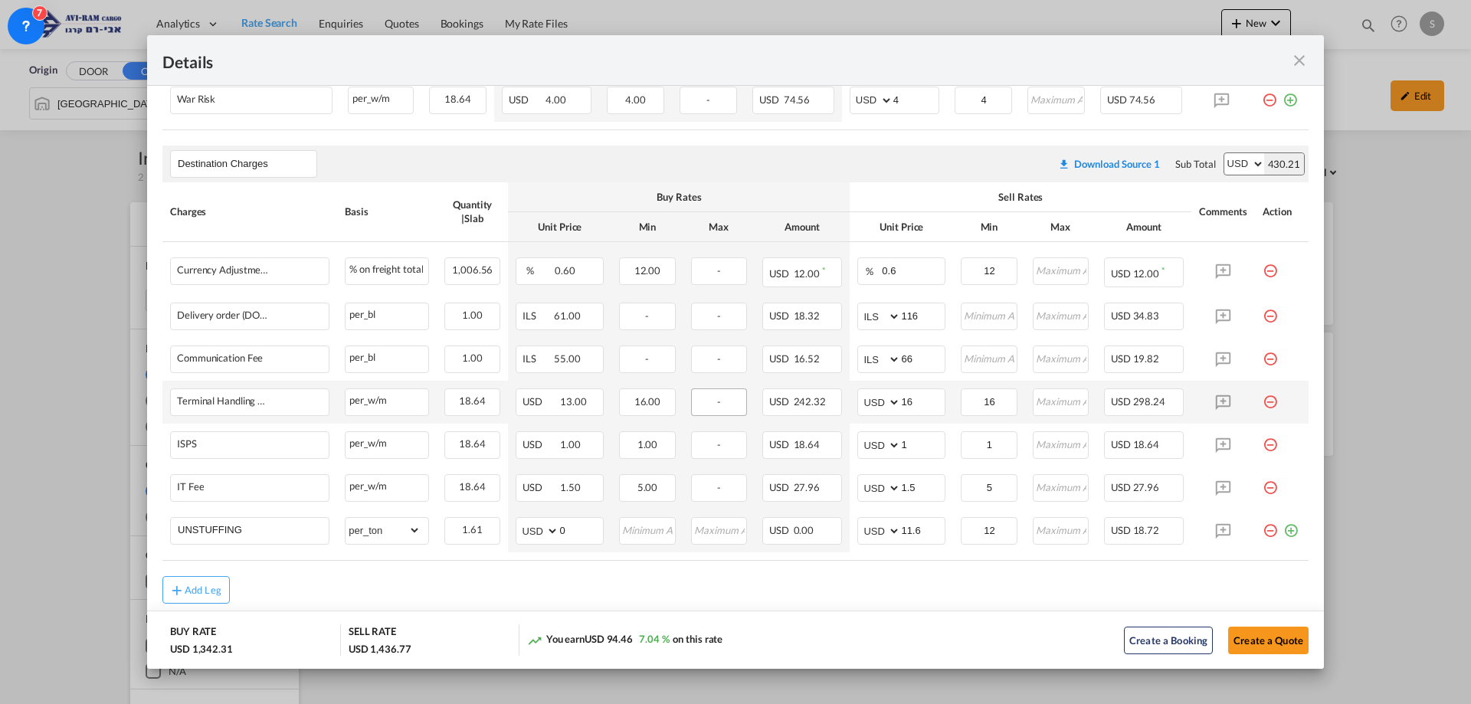
scroll to position [207, 0]
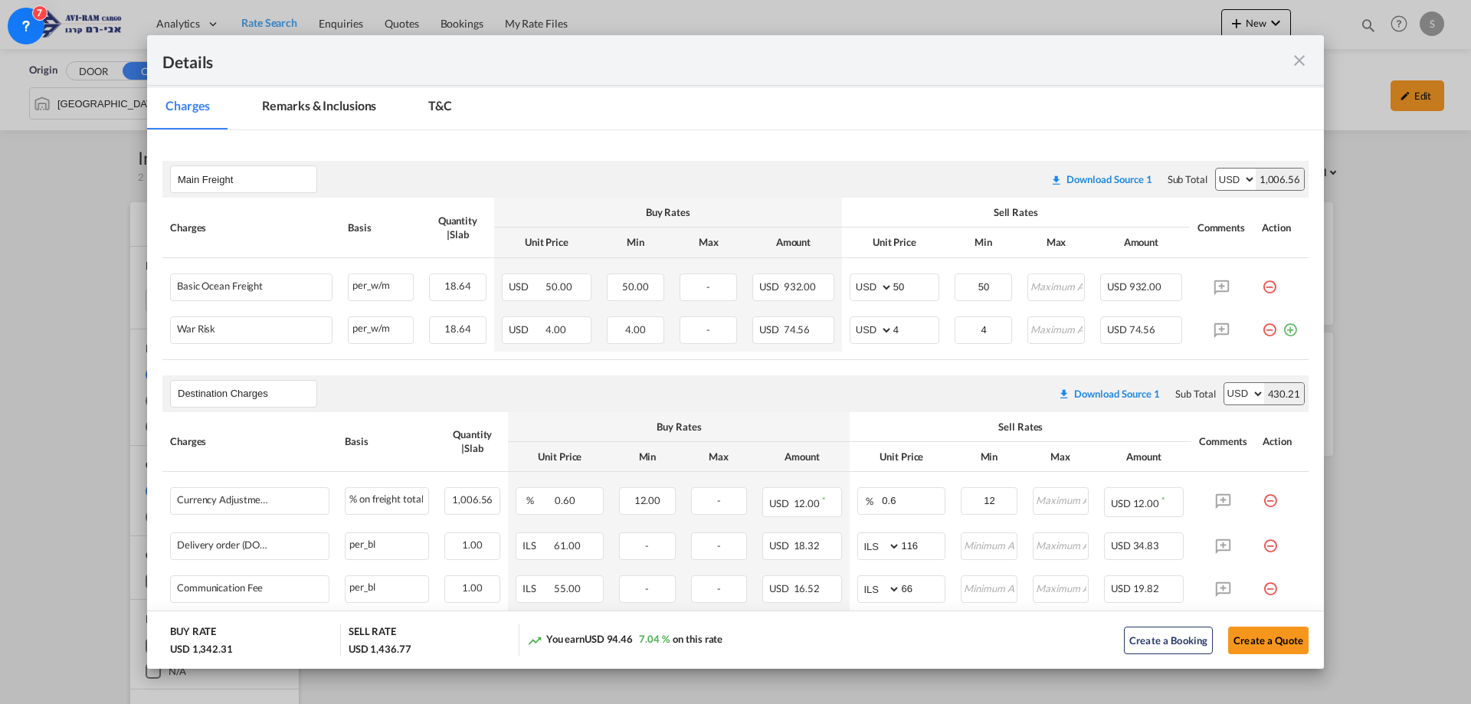
click at [1300, 59] on md-icon "icon-close fg-AAA8AD m-0 cursor" at bounding box center [1299, 60] width 18 height 18
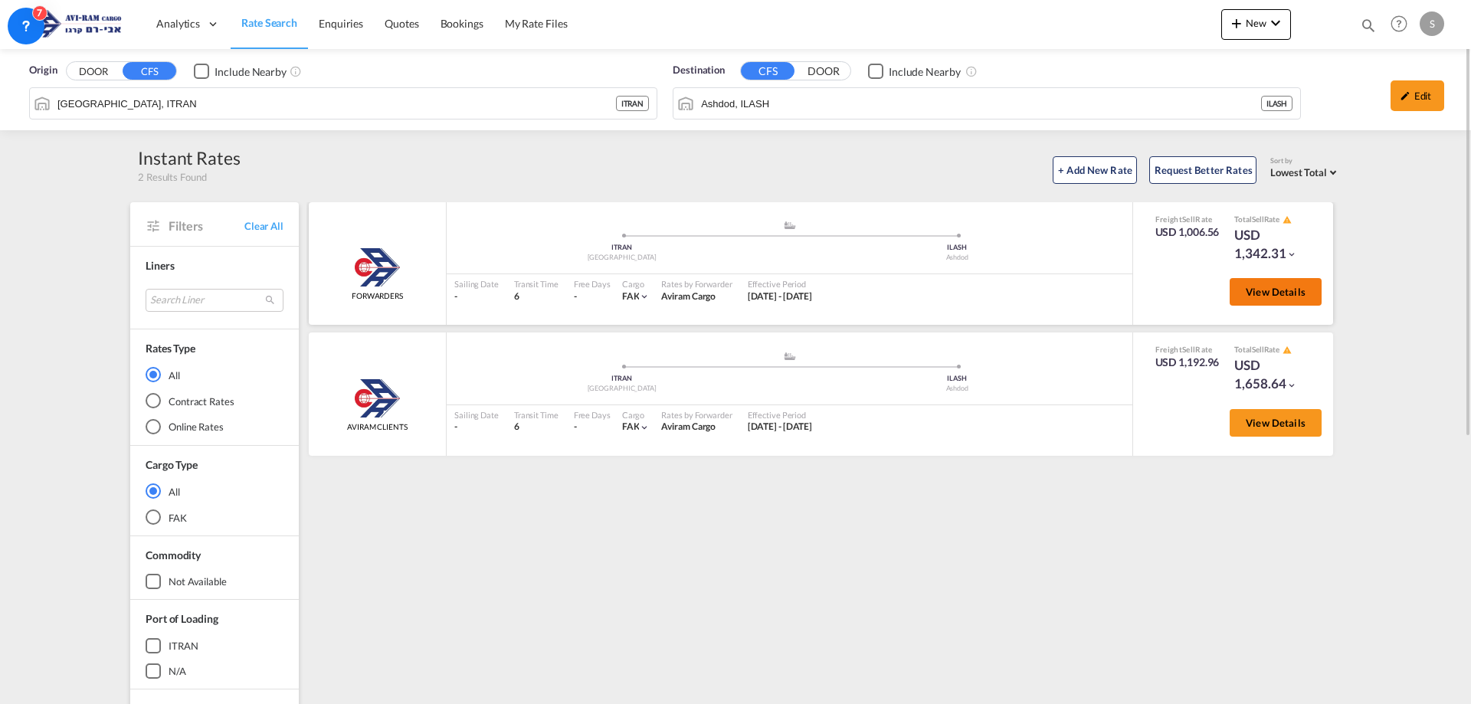
click at [1239, 291] on button "View Details" at bounding box center [1276, 292] width 92 height 28
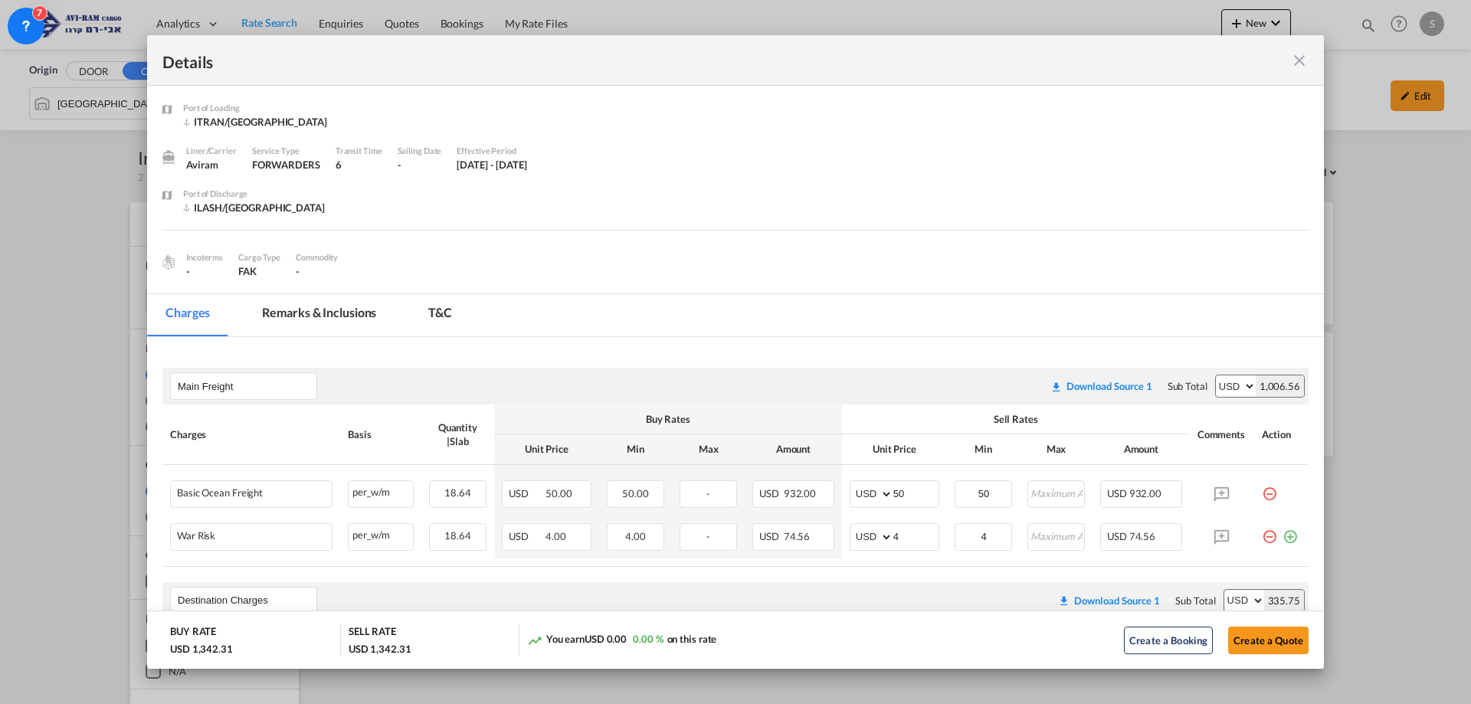
scroll to position [153, 0]
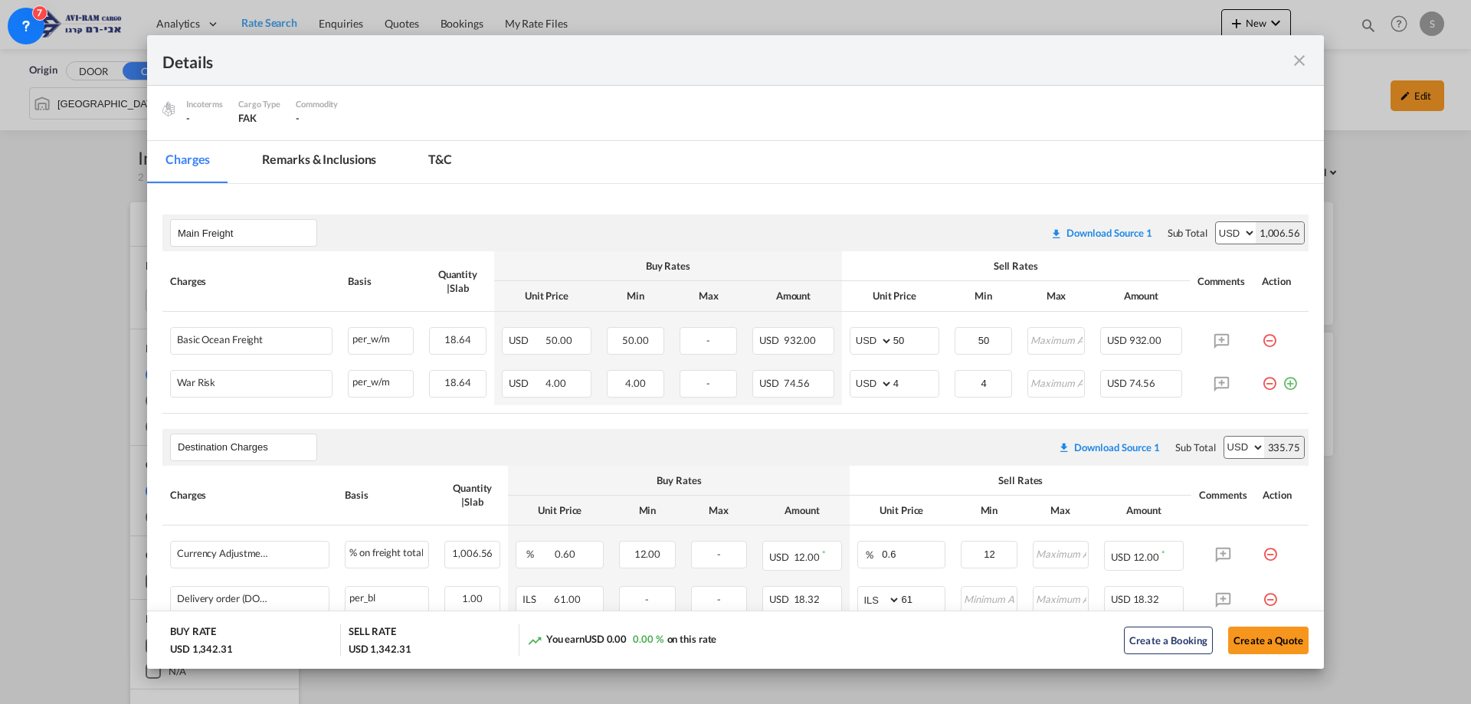
click at [1301, 55] on md-icon "icon-close fg-AAA8AD m-0 cursor" at bounding box center [1299, 60] width 18 height 18
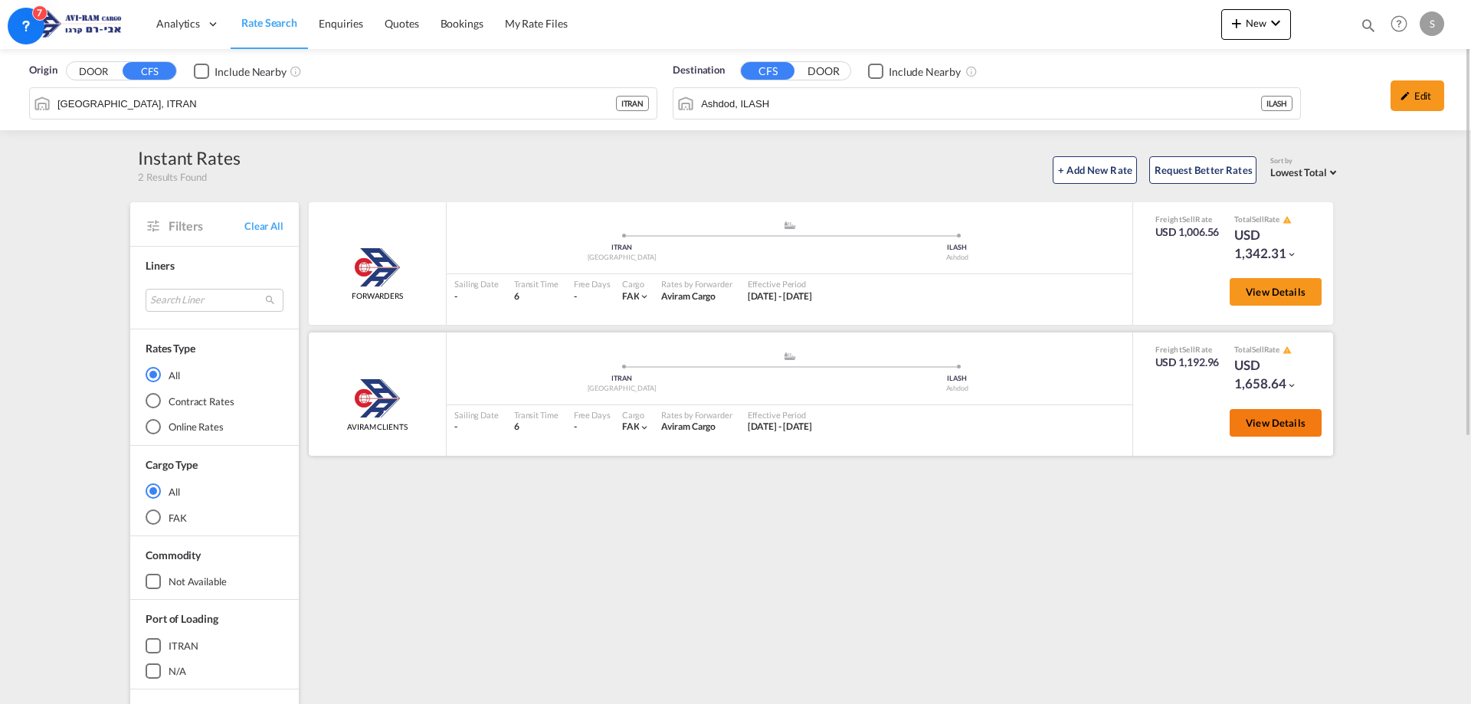
click at [1287, 421] on span "View Details" at bounding box center [1276, 423] width 60 height 12
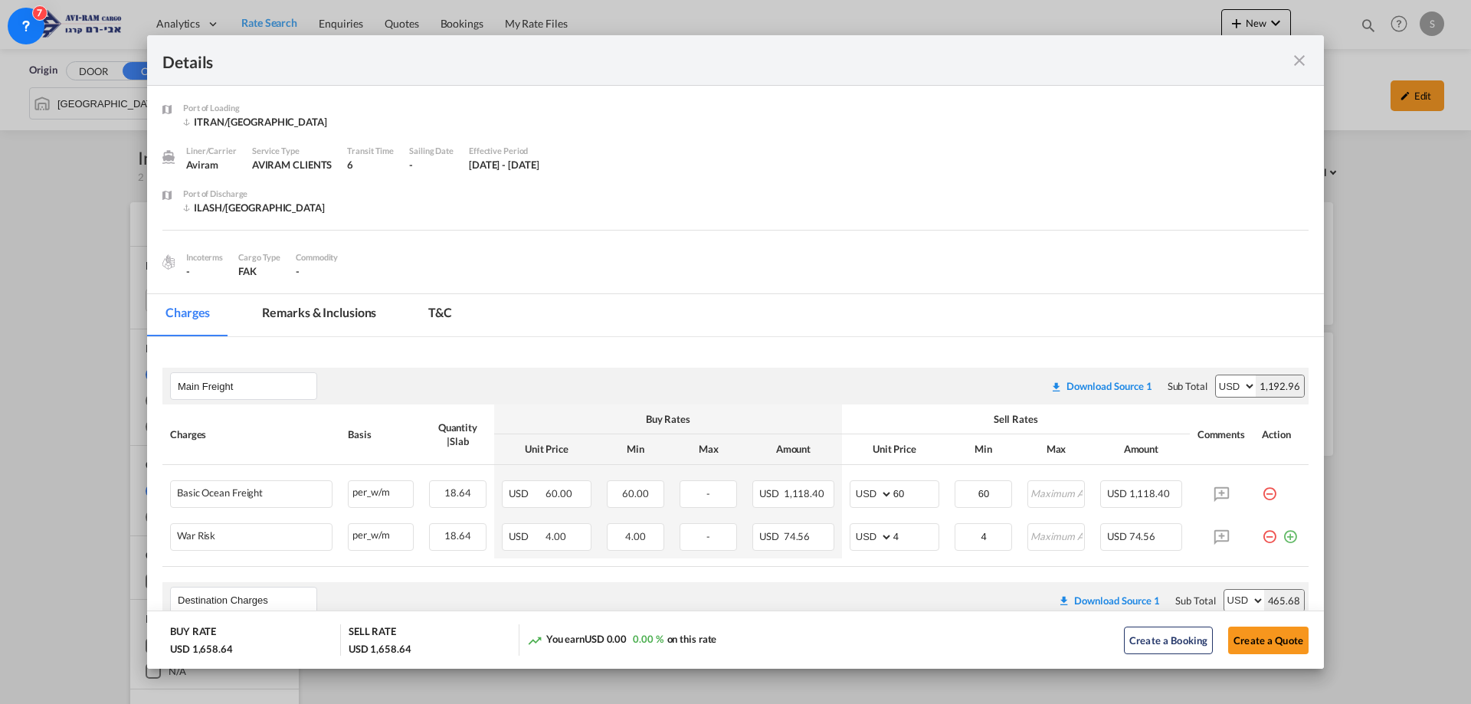
click at [1292, 61] on md-icon "icon-close fg-AAA8AD m-0 cursor" at bounding box center [1299, 60] width 18 height 18
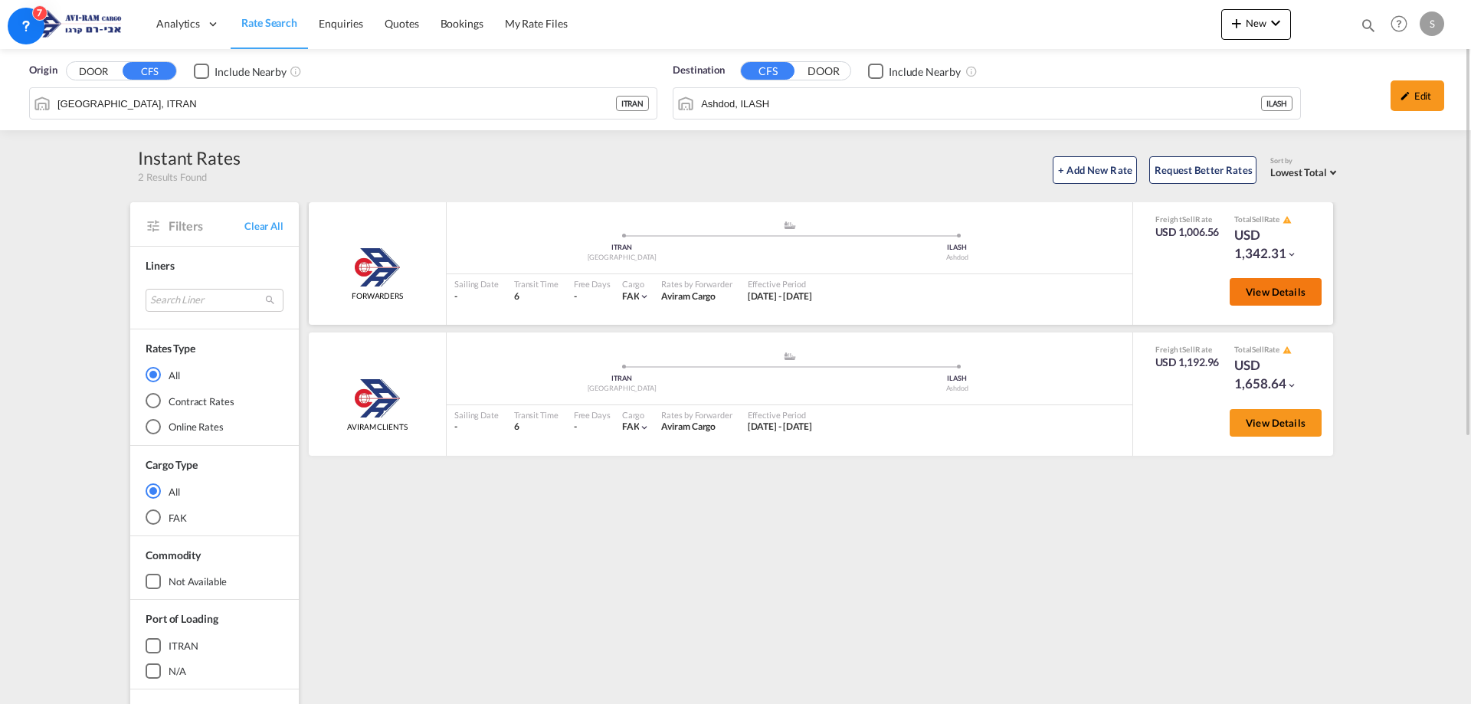
click at [1263, 289] on span "View Details" at bounding box center [1276, 292] width 60 height 12
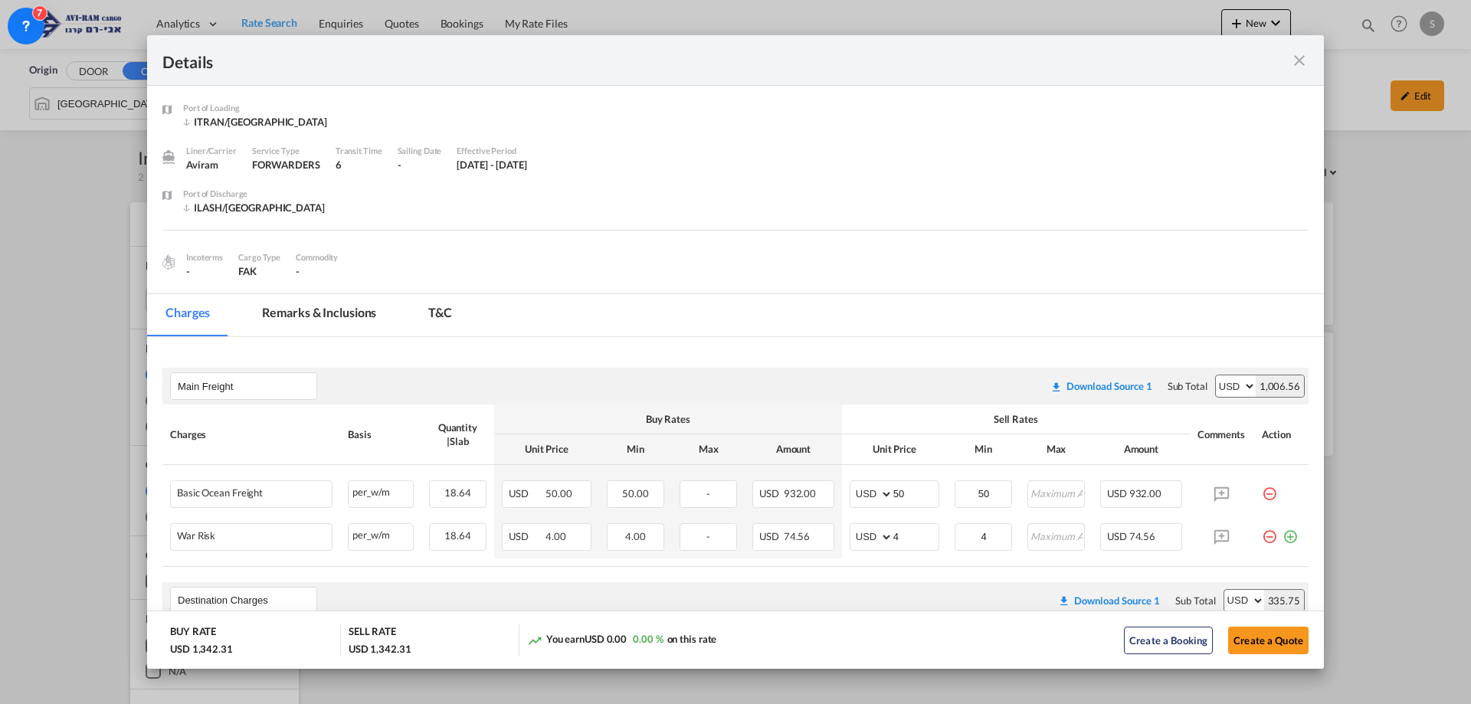
click at [1262, 536] on md-icon "icon-minus-circle-outline red-400-fg pt-7" at bounding box center [1269, 530] width 15 height 15
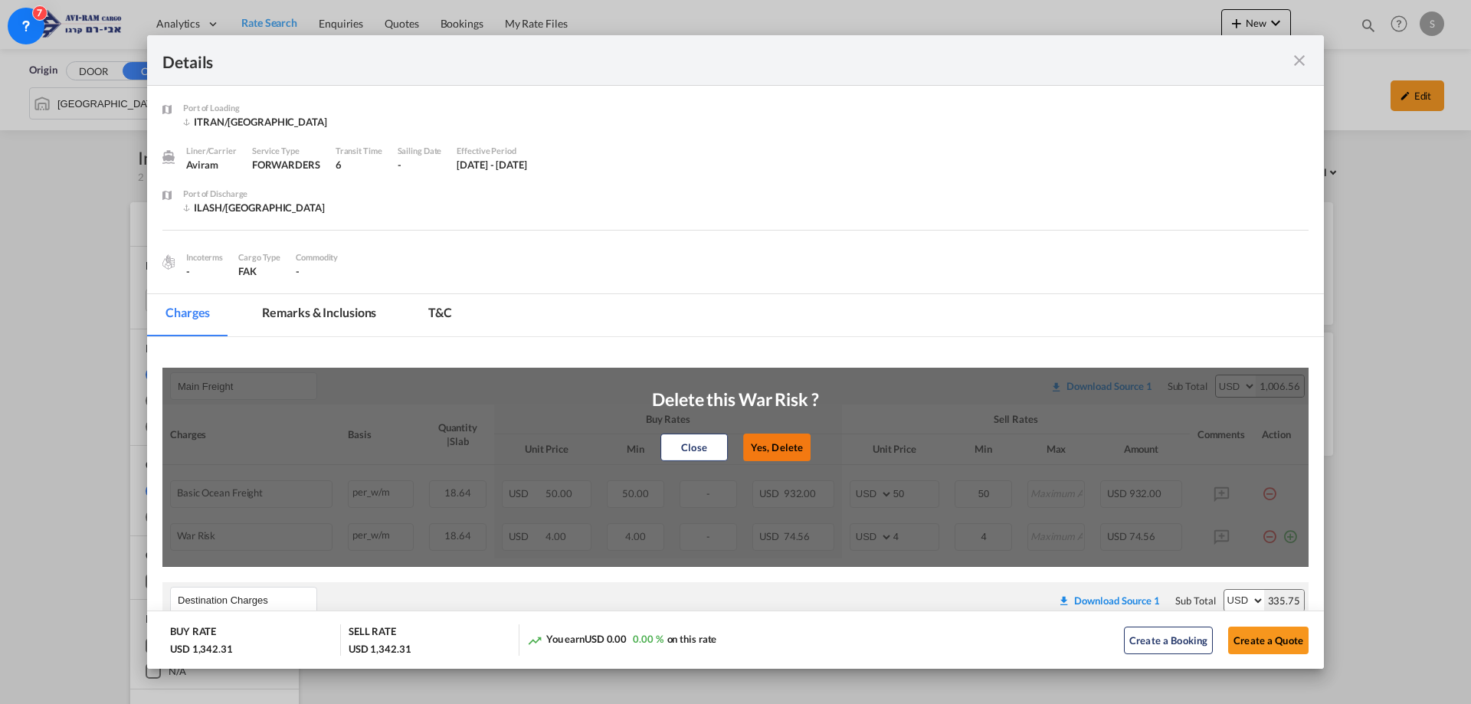
click at [799, 447] on button "Yes, Delete" at bounding box center [776, 448] width 67 height 28
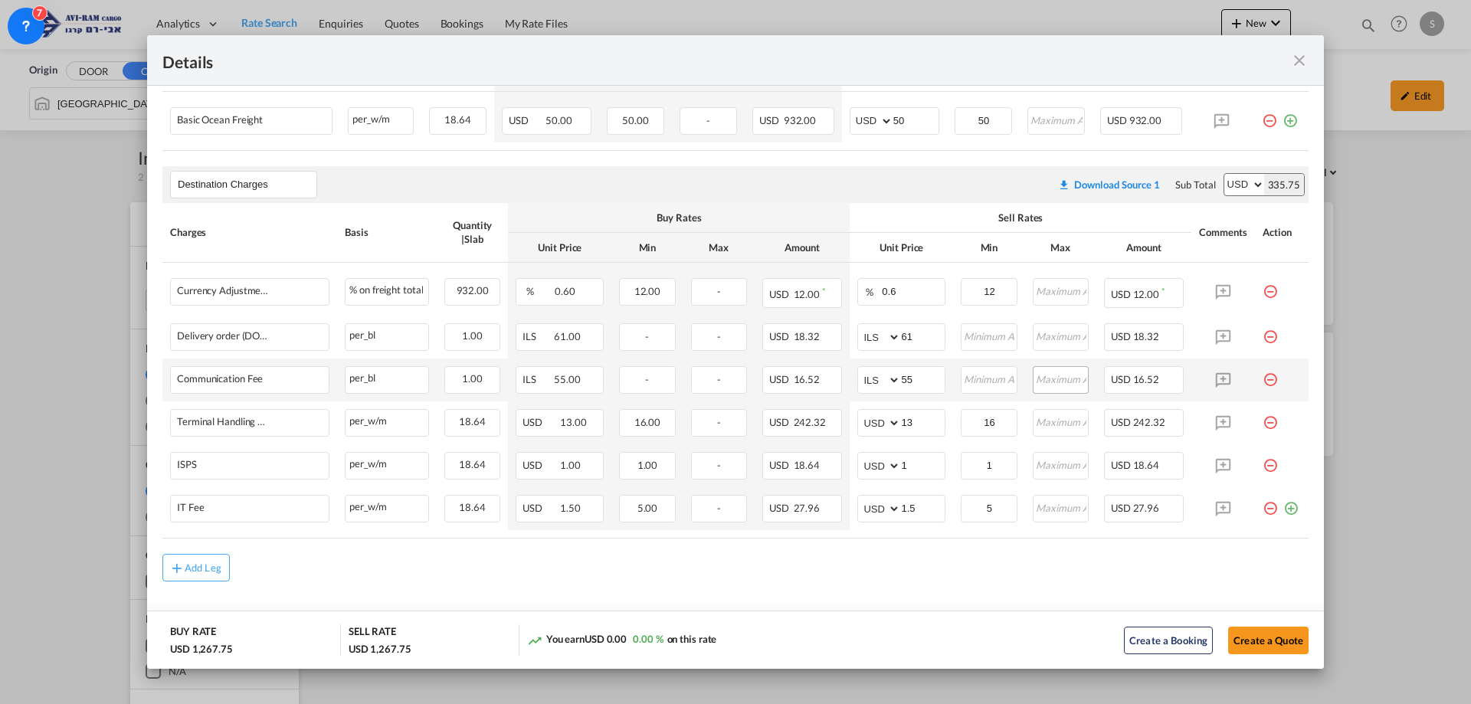
scroll to position [380, 0]
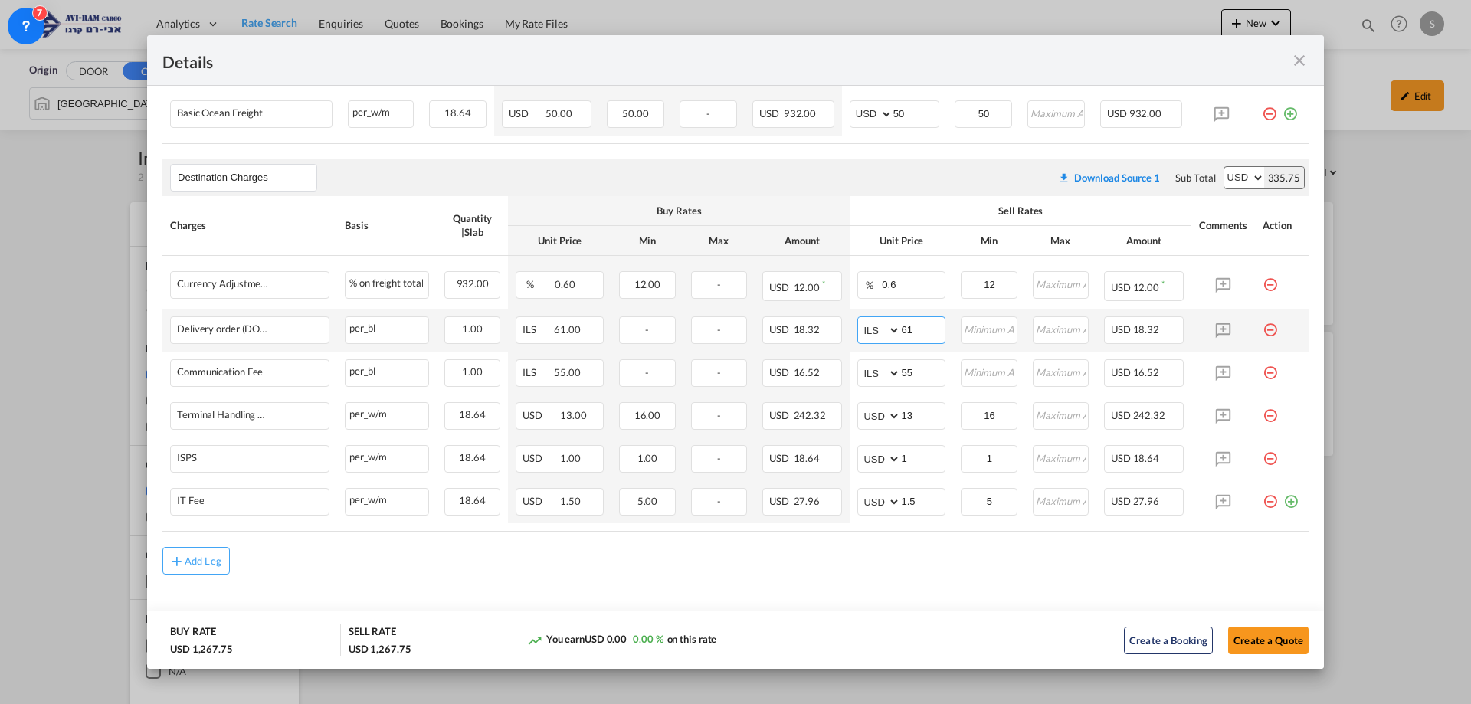
drag, startPoint x: 907, startPoint y: 328, endPoint x: 838, endPoint y: 321, distance: 69.3
click at [838, 321] on tr "Delivery order (DO Fee) Please Enter Already Exists per_bl per_bl can not appli…" at bounding box center [735, 330] width 1146 height 43
type input "116"
type input "66"
type input "16"
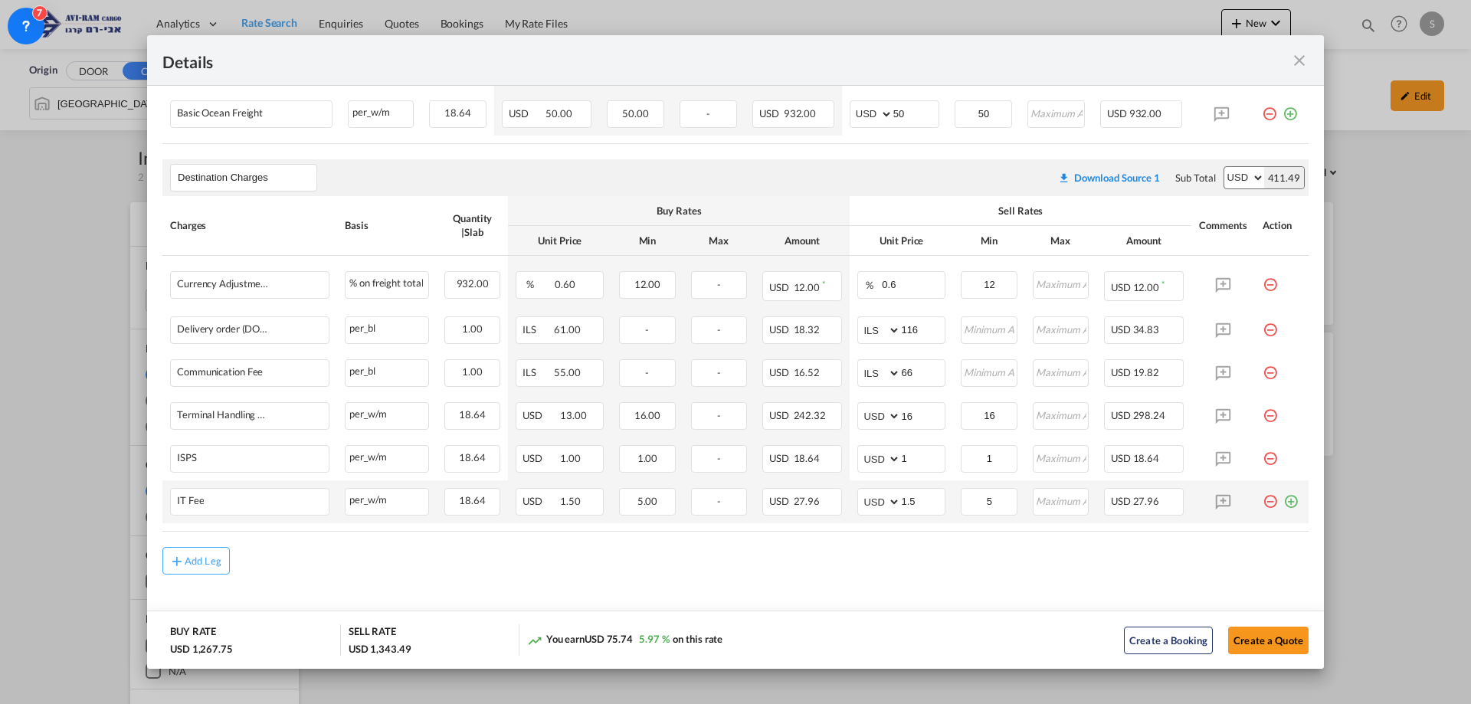
click at [1278, 498] on div "Port of ..." at bounding box center [1288, 495] width 21 height 15
click at [1284, 501] on md-icon "icon-plus-circle-outline green-400-fg" at bounding box center [1291, 495] width 15 height 15
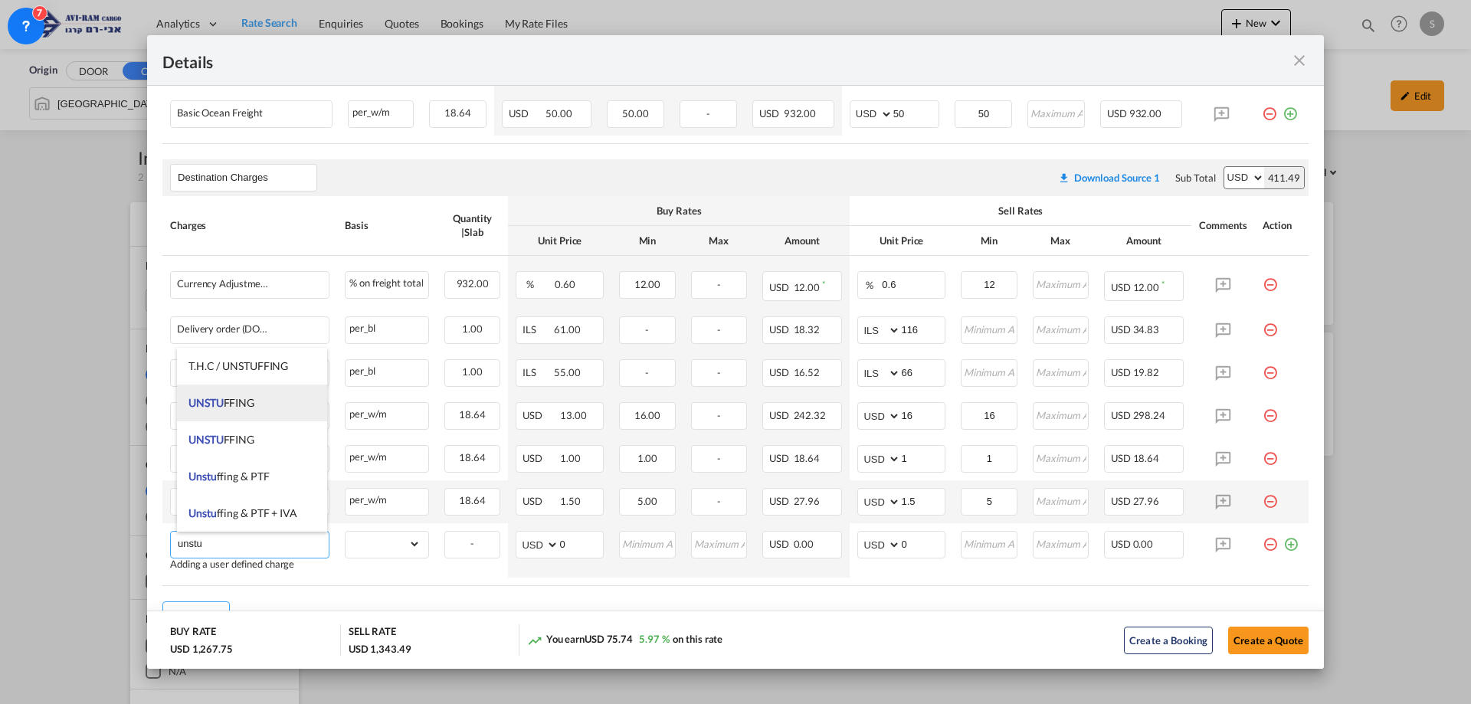
click at [244, 399] on span "UNSTU FFING" at bounding box center [222, 402] width 66 height 13
type input "UNSTUFFING"
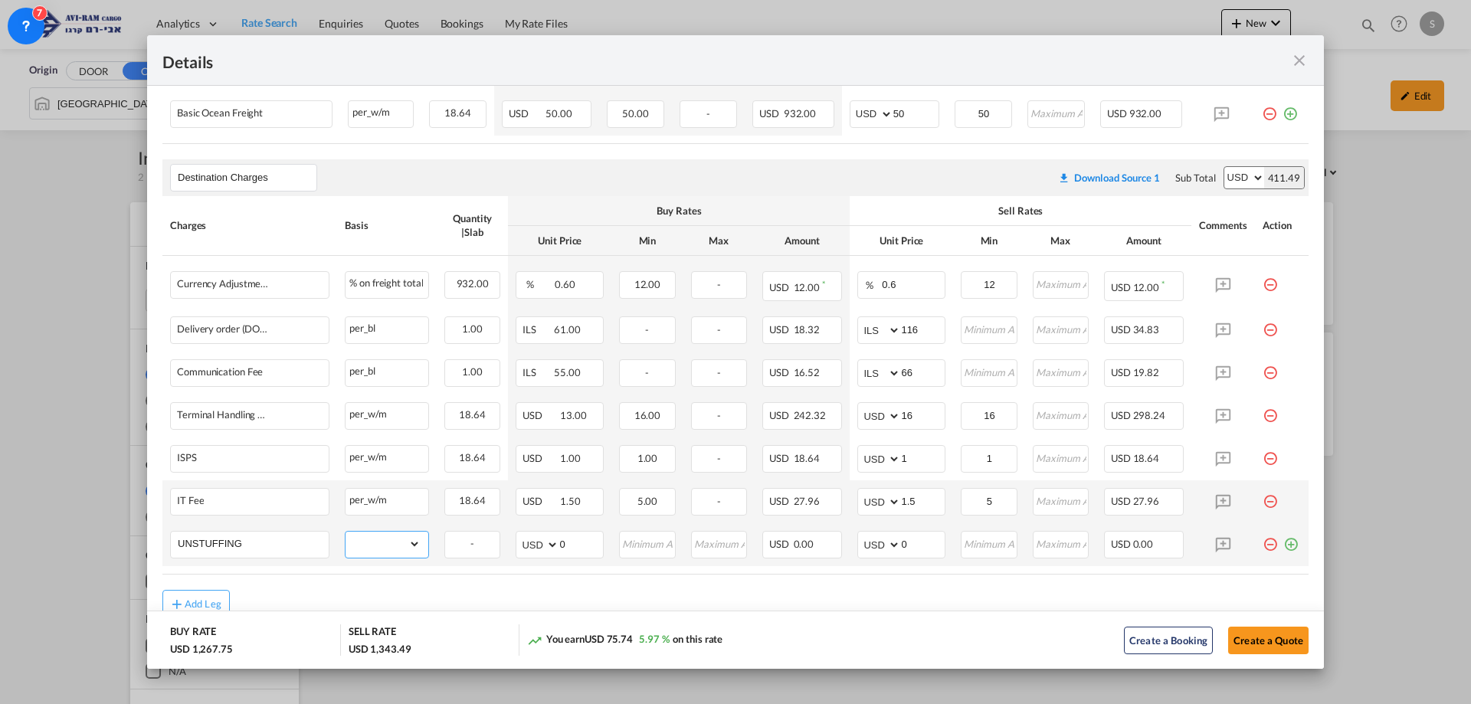
click at [378, 545] on select "gross_weight volumetric_weight per_shipment per_bl per_km per_hawb per_kg flat …" at bounding box center [383, 544] width 75 height 25
select select "per_ton"
click at [346, 532] on select "gross_weight volumetric_weight per_shipment per_bl per_km per_hawb per_kg flat …" at bounding box center [383, 544] width 75 height 25
drag, startPoint x: 894, startPoint y: 542, endPoint x: 881, endPoint y: 542, distance: 12.3
click at [883, 541] on md-input-container "AED AFN ALL AMD ANG AOA ARS AUD AWG AZN BAM BBD BDT BGN BHD BIF BMD BND BOB BRL…" at bounding box center [902, 545] width 88 height 28
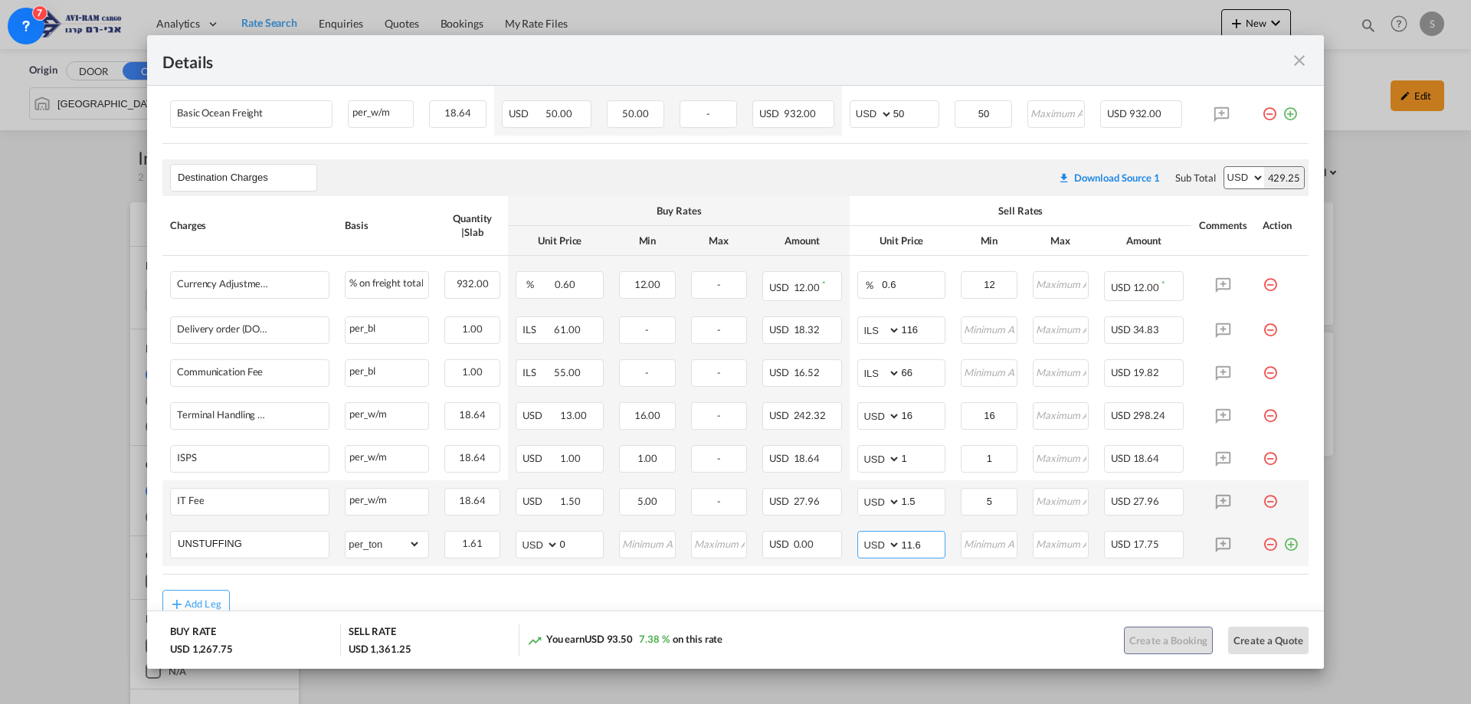
type input "11.6"
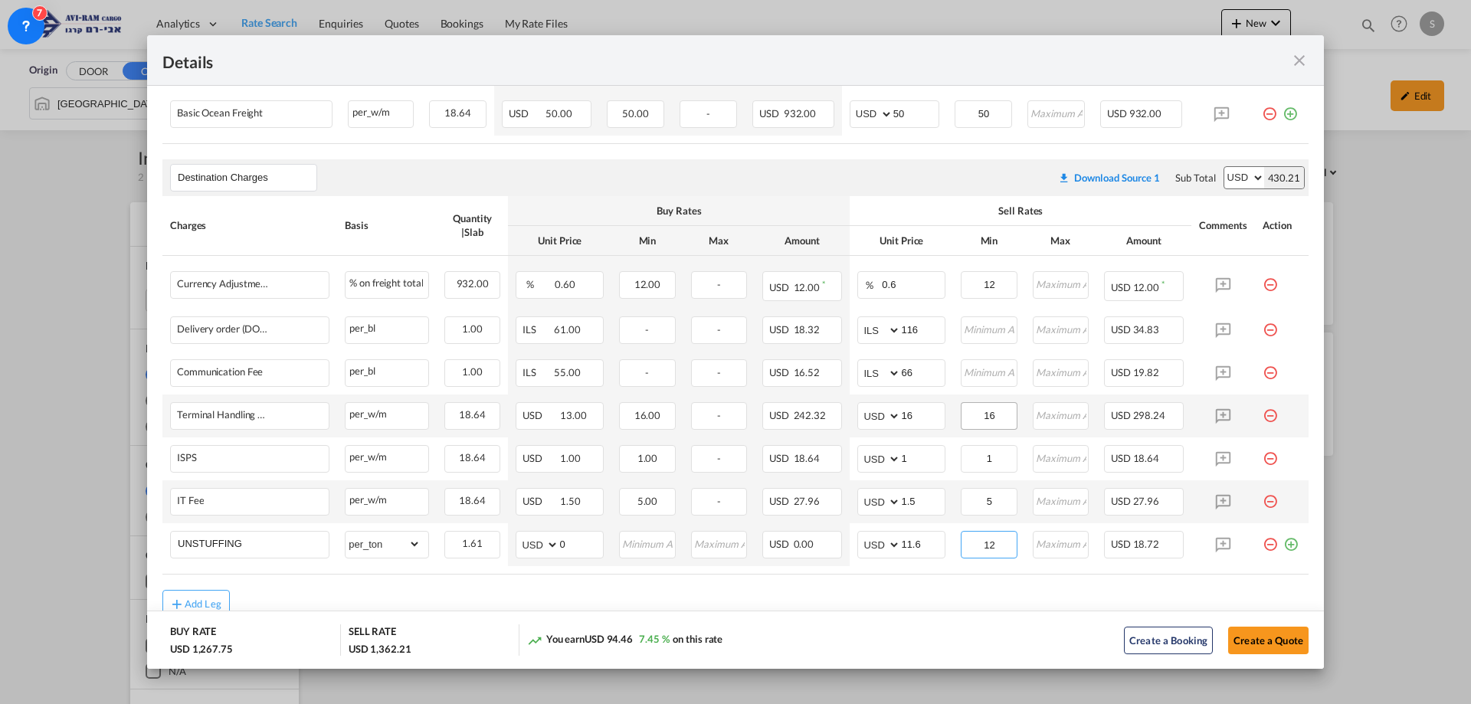
scroll to position [150, 0]
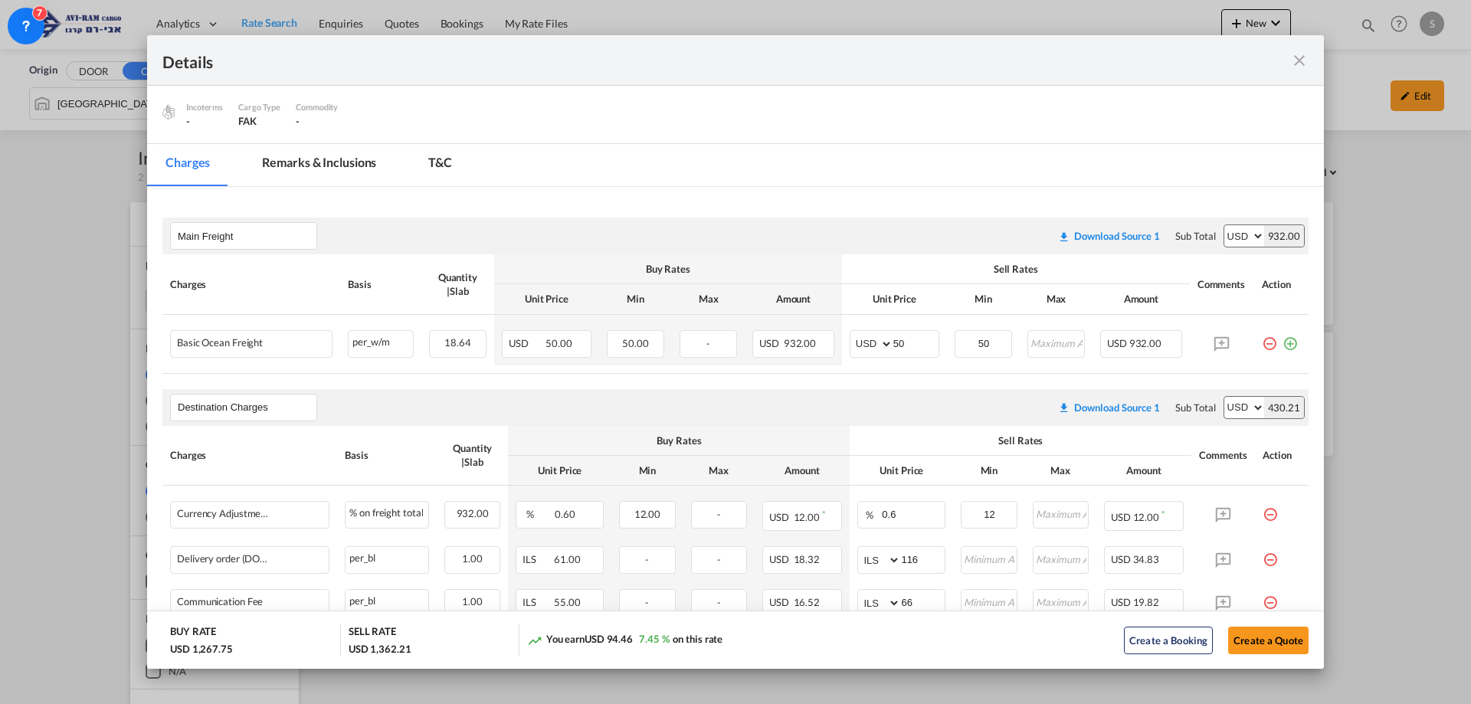
type input "12"
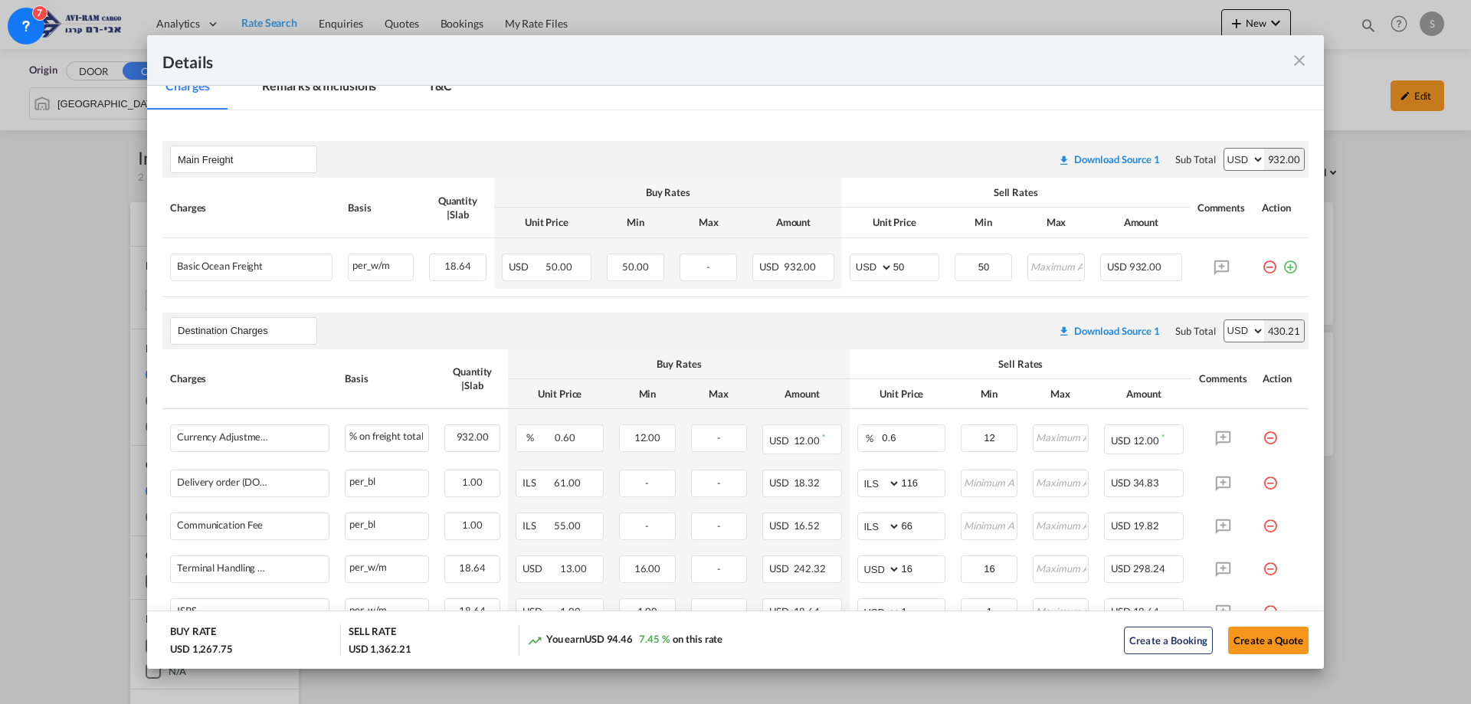
scroll to position [303, 0]
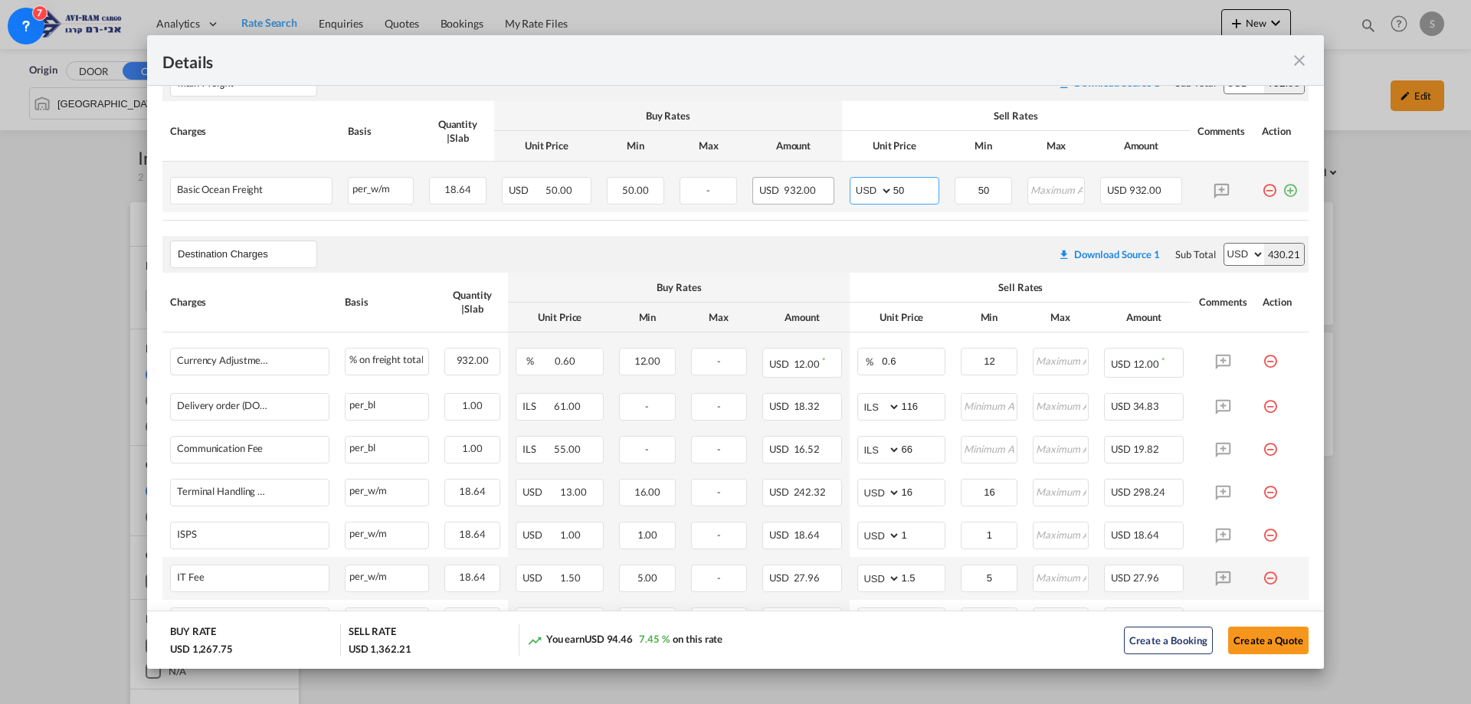
drag, startPoint x: 845, startPoint y: 194, endPoint x: 822, endPoint y: 199, distance: 23.6
click at [822, 199] on tr "Basic Ocean Freight Please Enter Already Exists per_w/m per_w/m can not applied…" at bounding box center [735, 187] width 1146 height 51
type input "40"
click at [1251, 628] on button "Create a Quote" at bounding box center [1268, 641] width 80 height 28
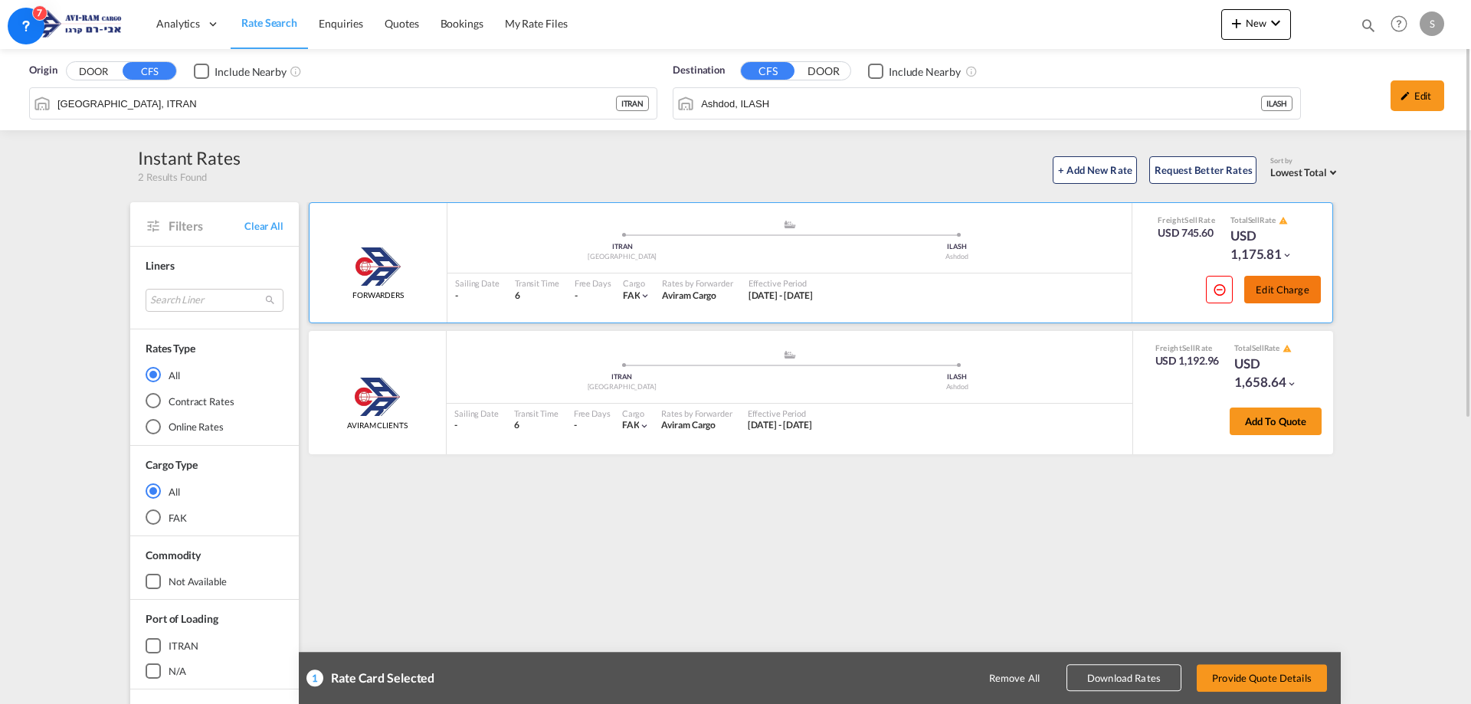
click at [1262, 288] on button "Edit Charge" at bounding box center [1282, 290] width 77 height 28
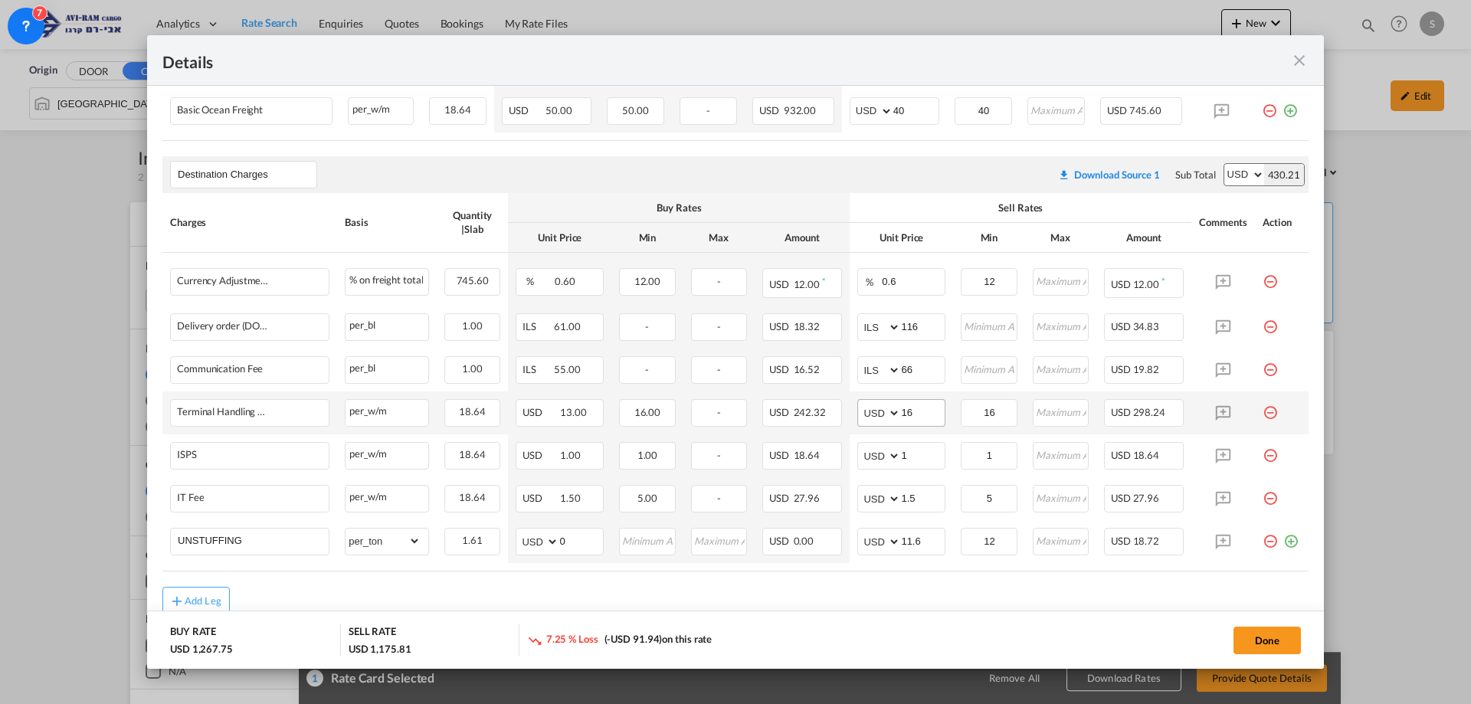
scroll to position [434, 0]
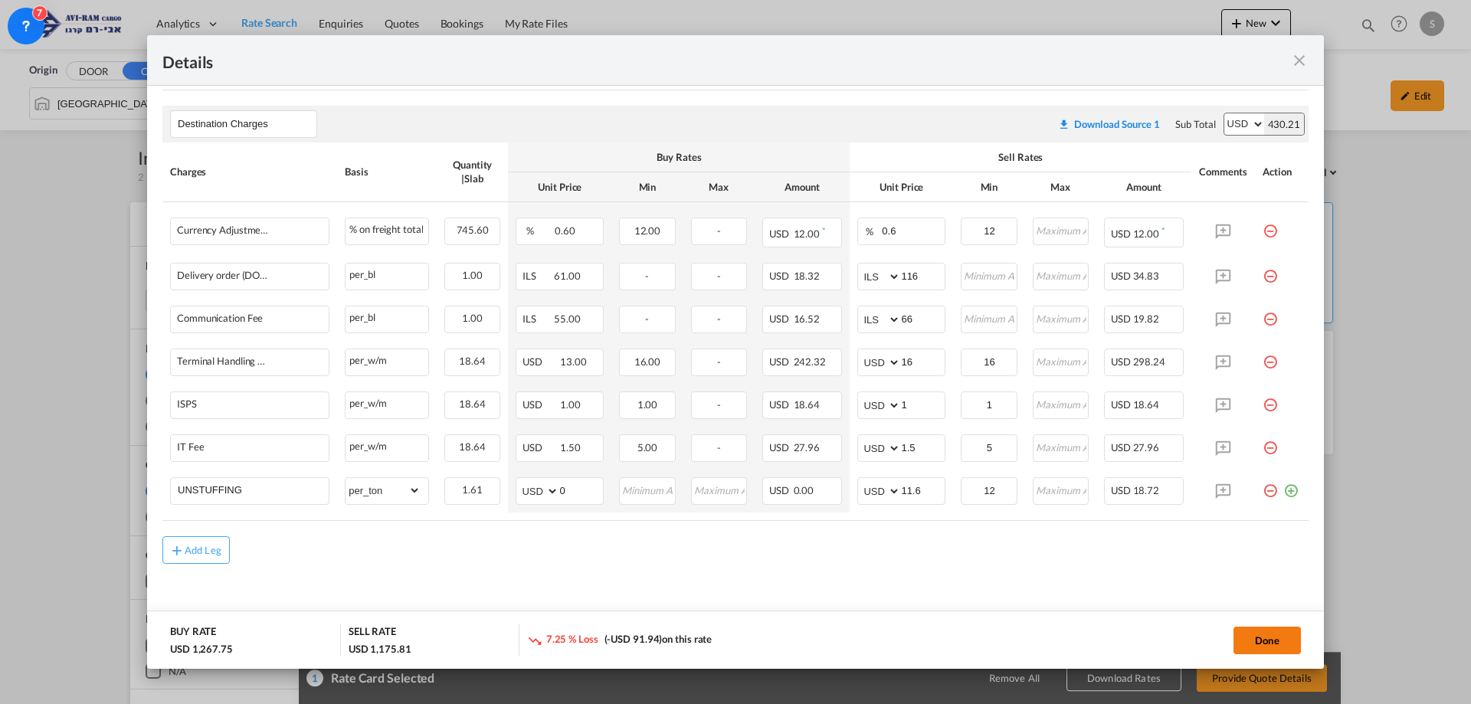
click at [1247, 644] on button "Done" at bounding box center [1267, 641] width 67 height 28
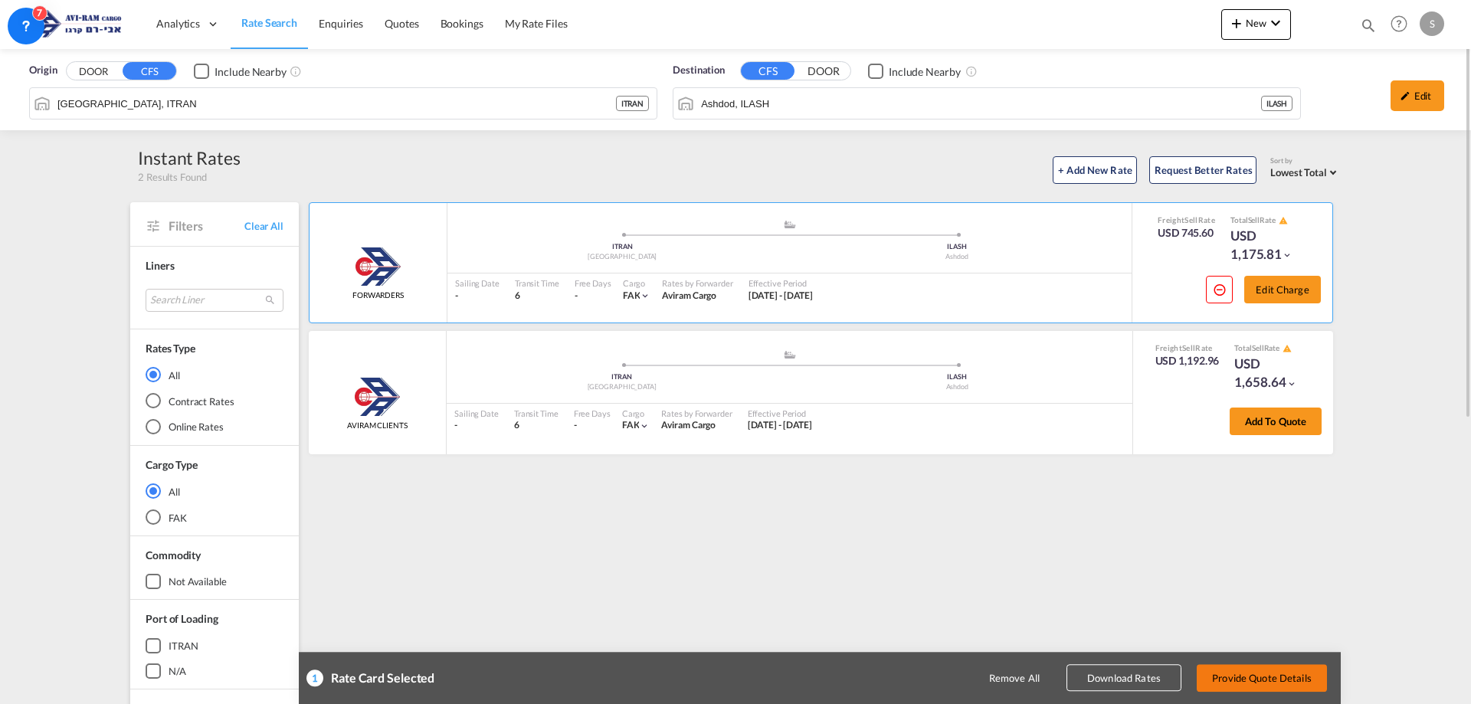
click at [1258, 674] on button "Provide Quote Details" at bounding box center [1262, 678] width 130 height 28
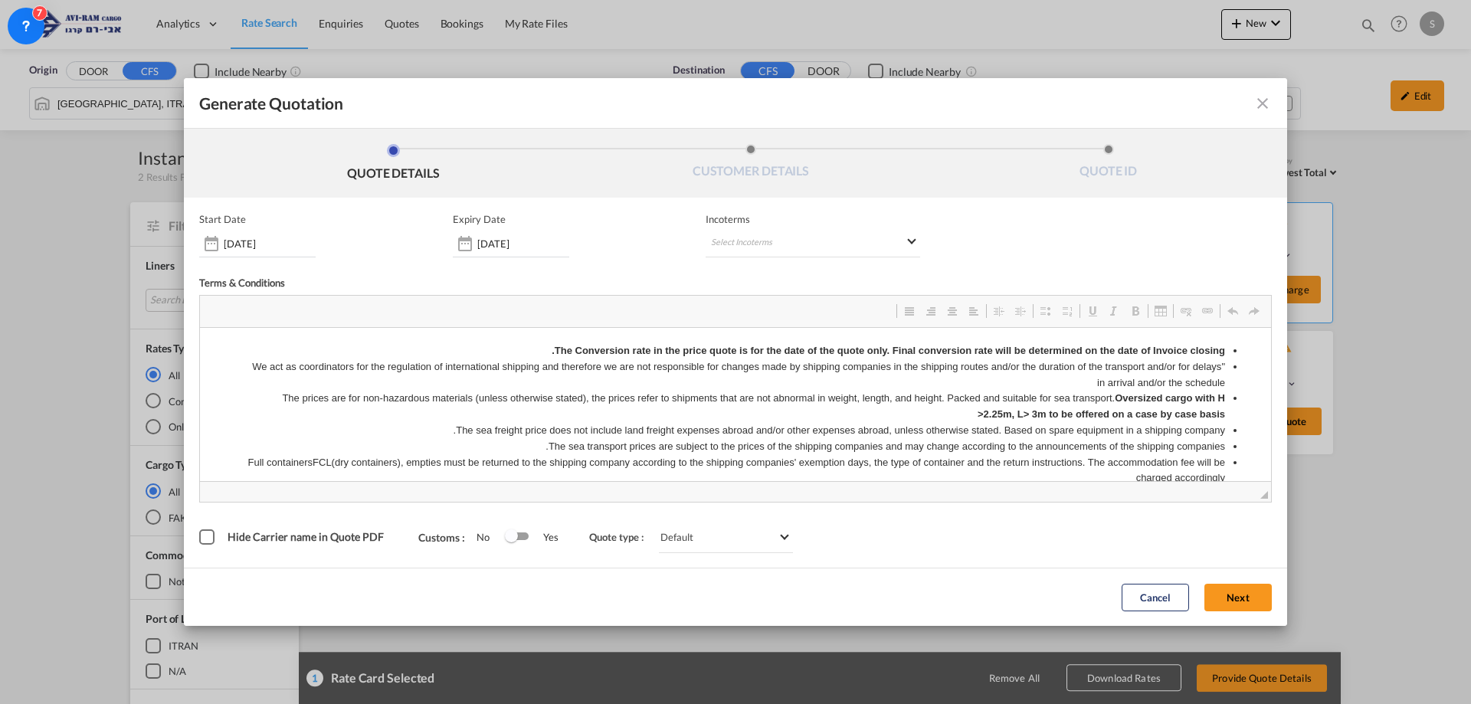
scroll to position [0, 0]
click at [765, 247] on md-select "Select Incoterms EXW - import Ex Works CIP - export Carriage and Insurance Paid…" at bounding box center [813, 244] width 215 height 28
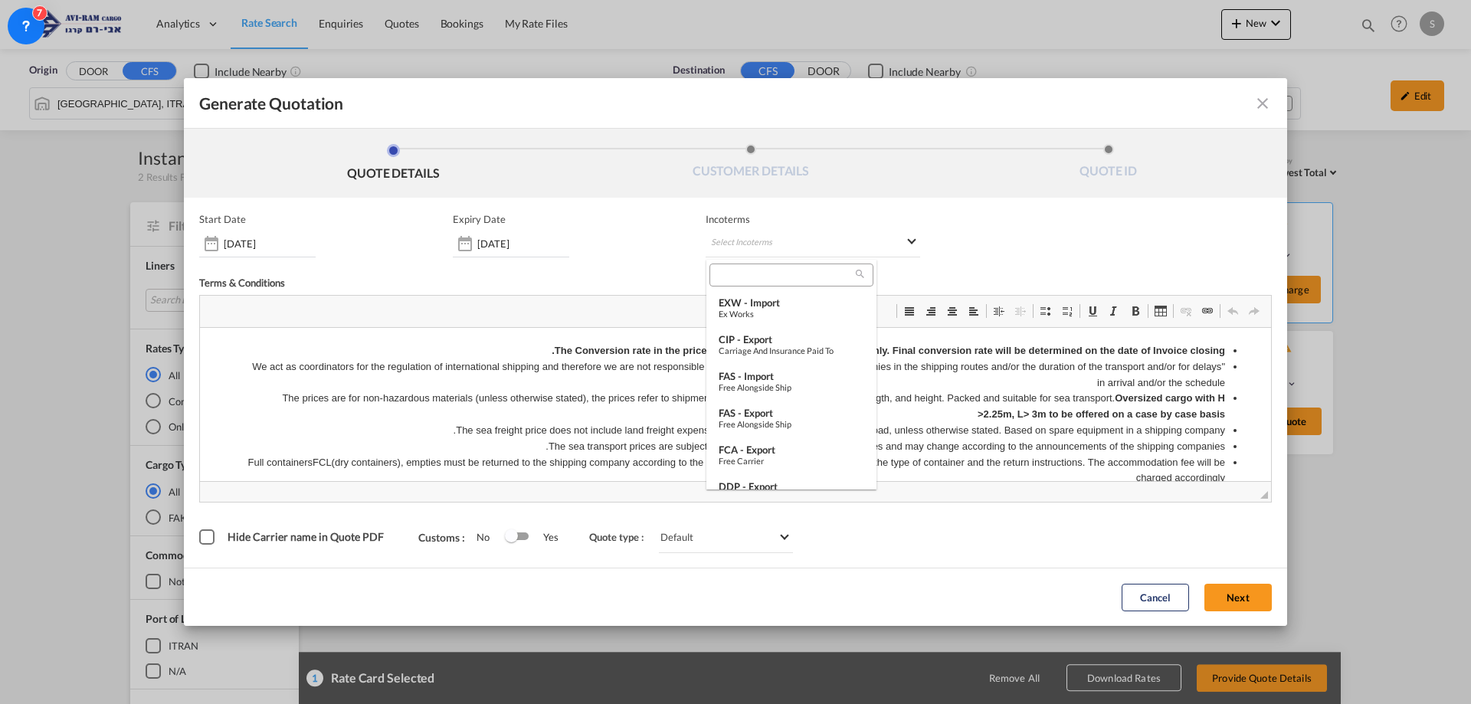
click at [1264, 107] on md-backdrop at bounding box center [735, 352] width 1471 height 704
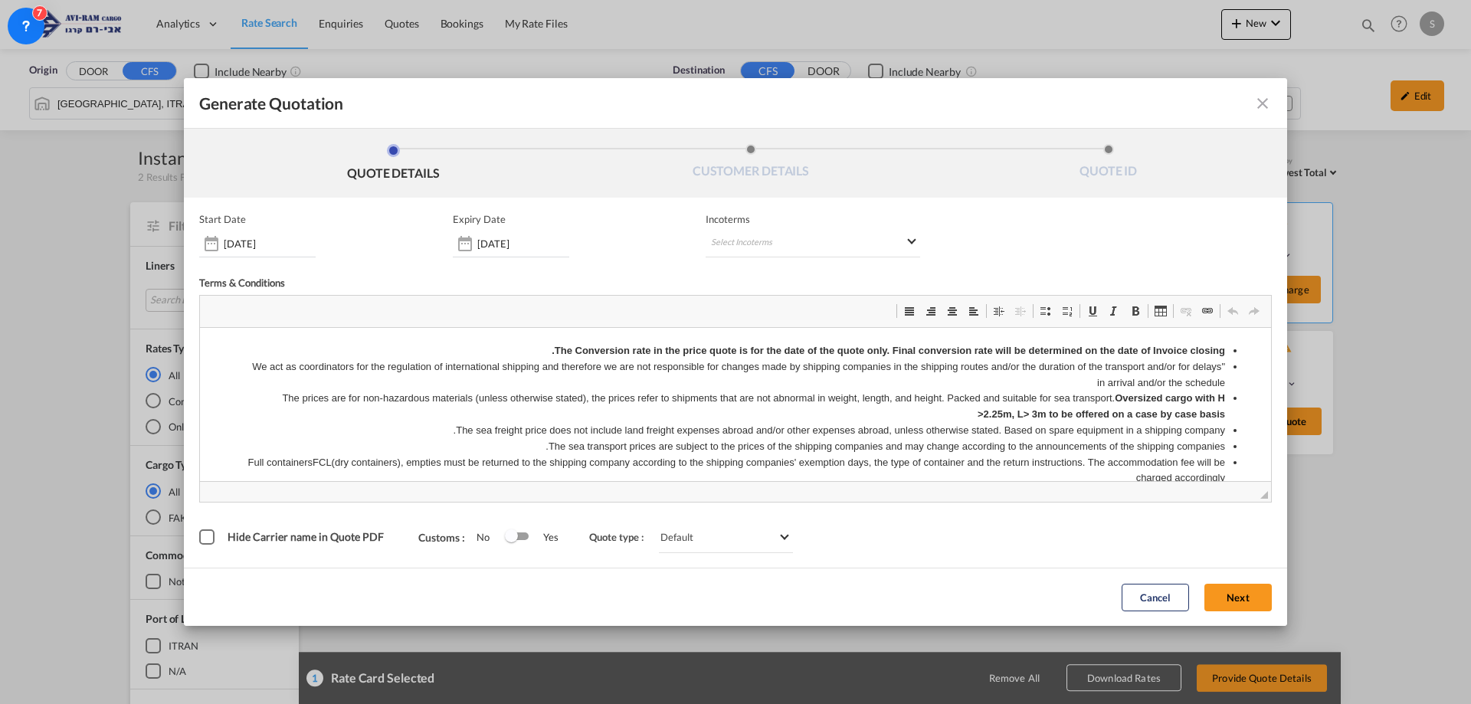
click at [1265, 104] on md-icon "icon-close fg-AAA8AD cursor m-0" at bounding box center [1263, 103] width 18 height 18
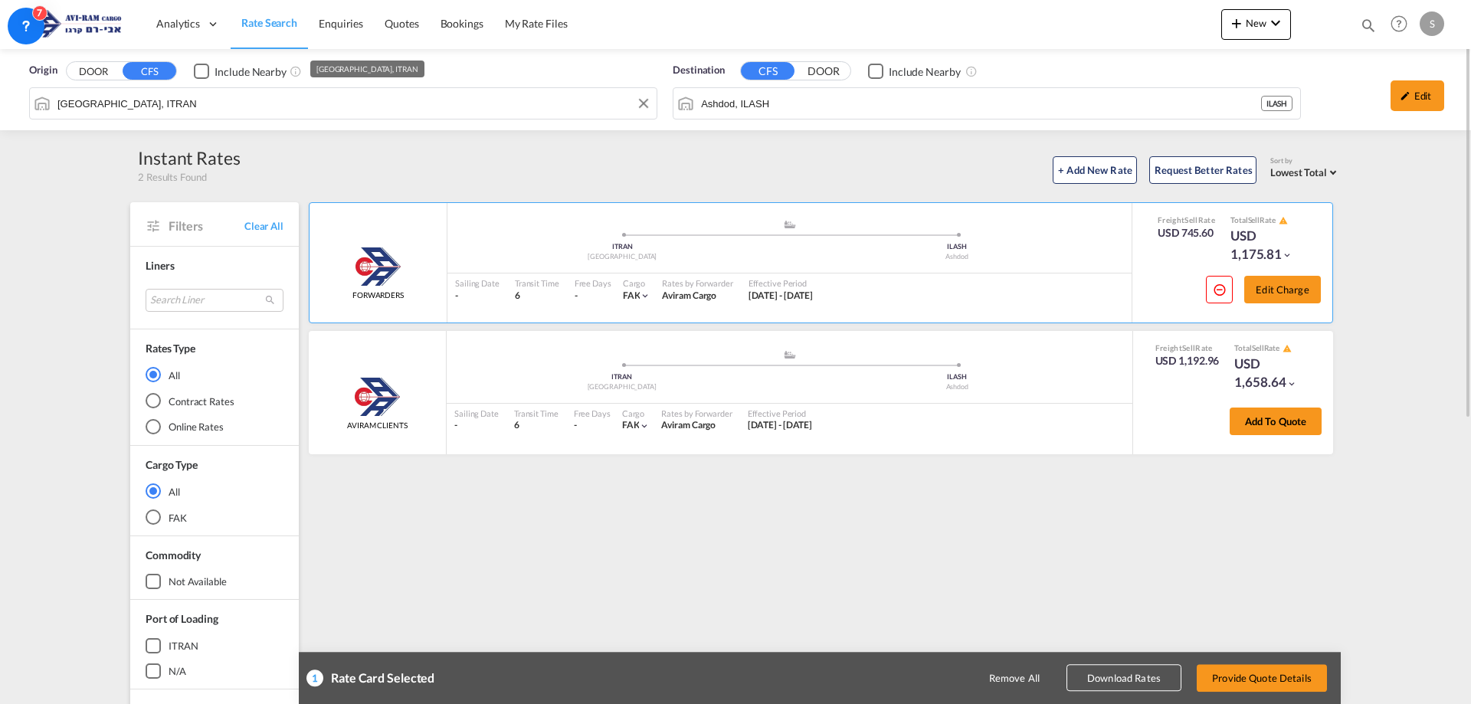
click at [271, 97] on input "[GEOGRAPHIC_DATA], ITRAN" at bounding box center [353, 103] width 592 height 23
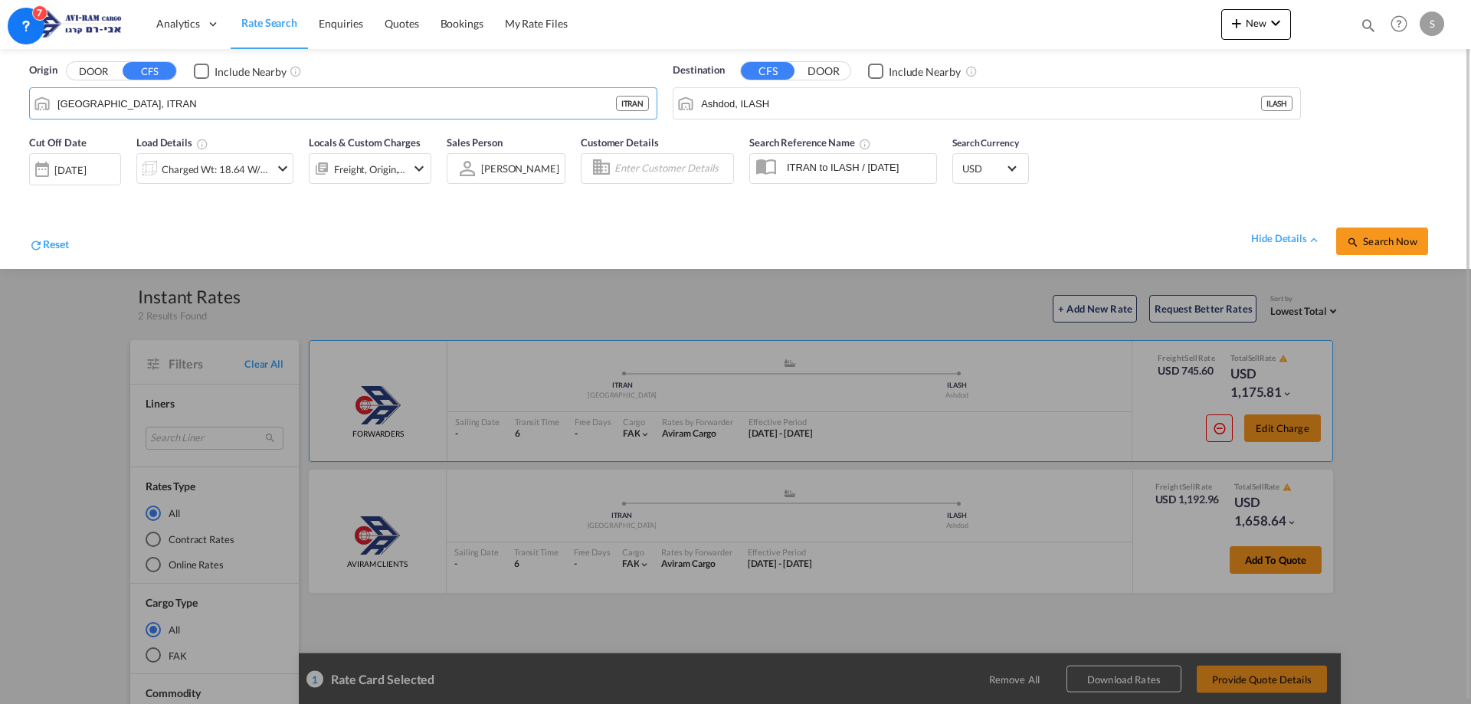
paste input "Jiangmen,"
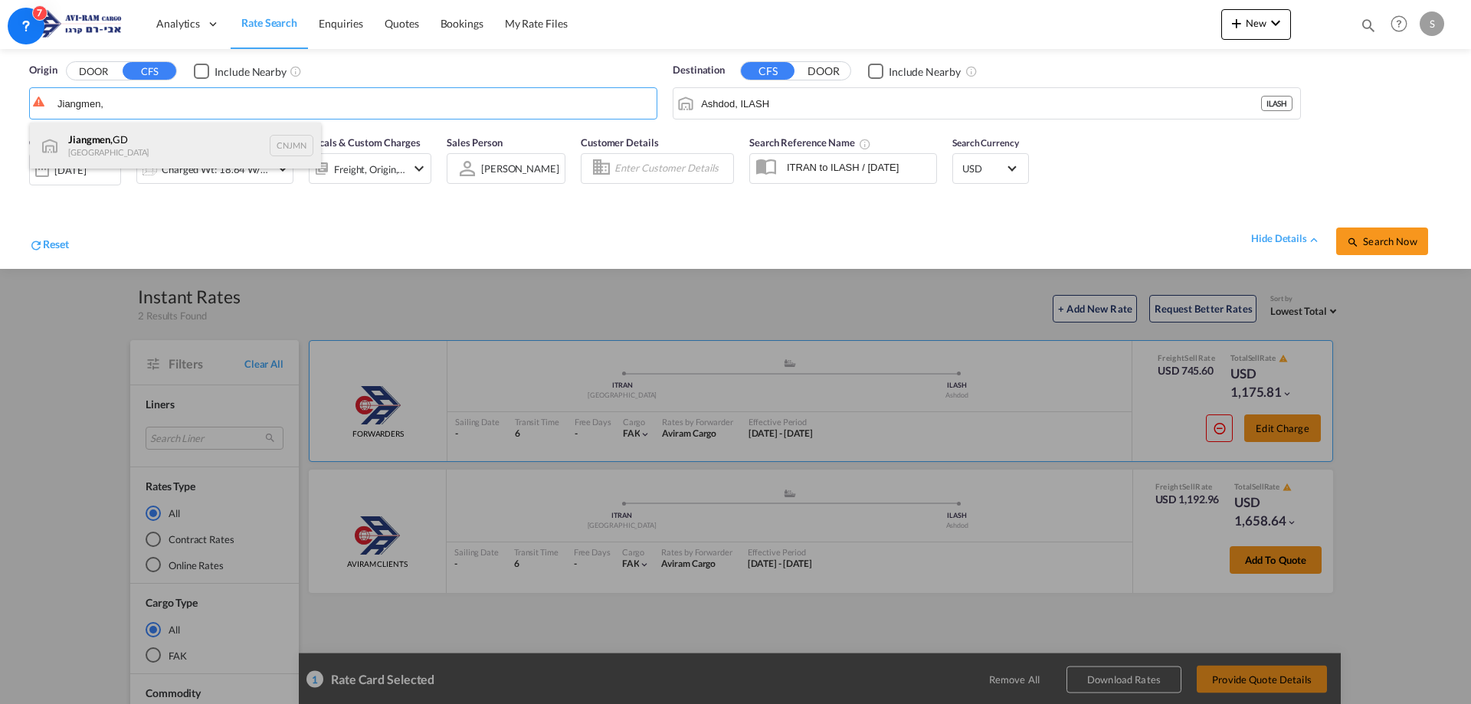
click at [152, 137] on div "[GEOGRAPHIC_DATA], GD [GEOGRAPHIC_DATA] CNJMN" at bounding box center [175, 146] width 291 height 46
type input "Jiangmen, GD, CNJMN"
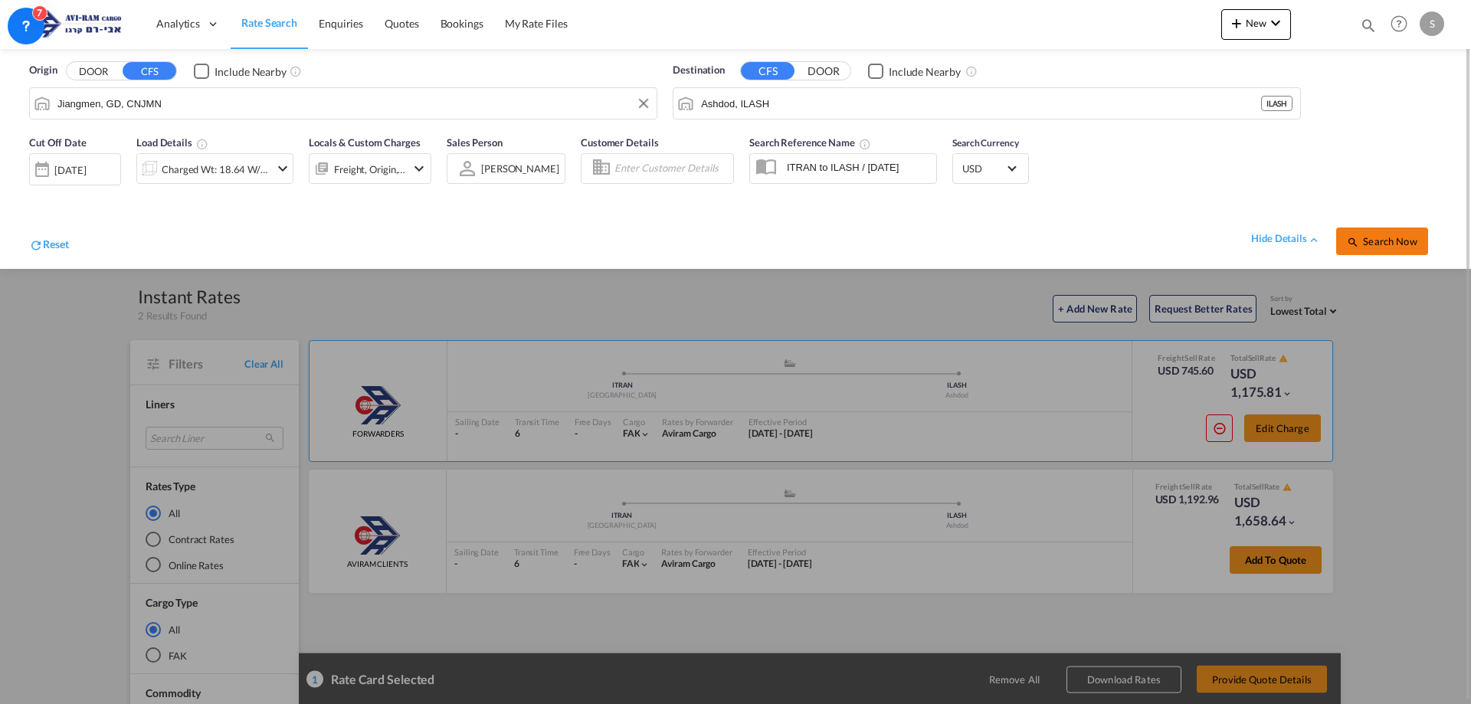
click at [1356, 250] on button "Search Now" at bounding box center [1382, 242] width 92 height 28
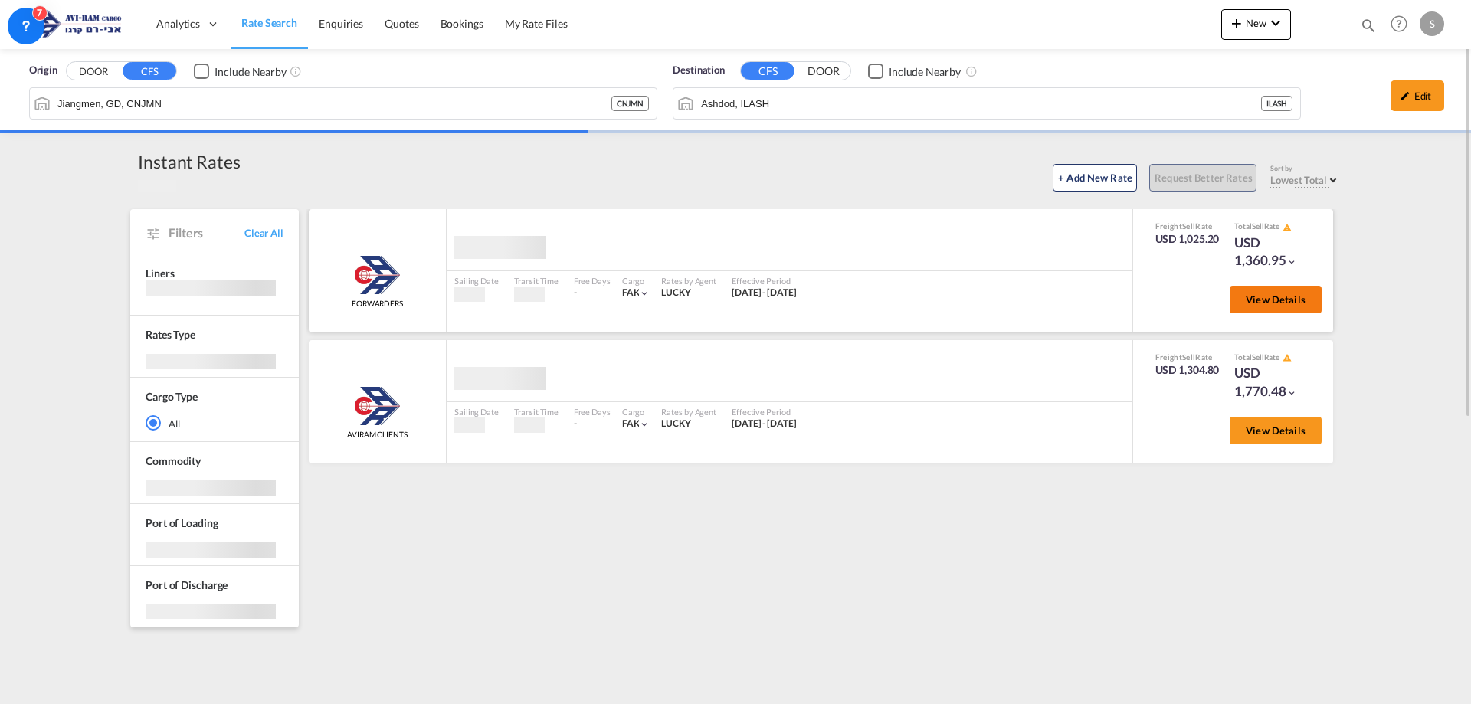
click at [1271, 299] on span "View Details" at bounding box center [1276, 299] width 60 height 12
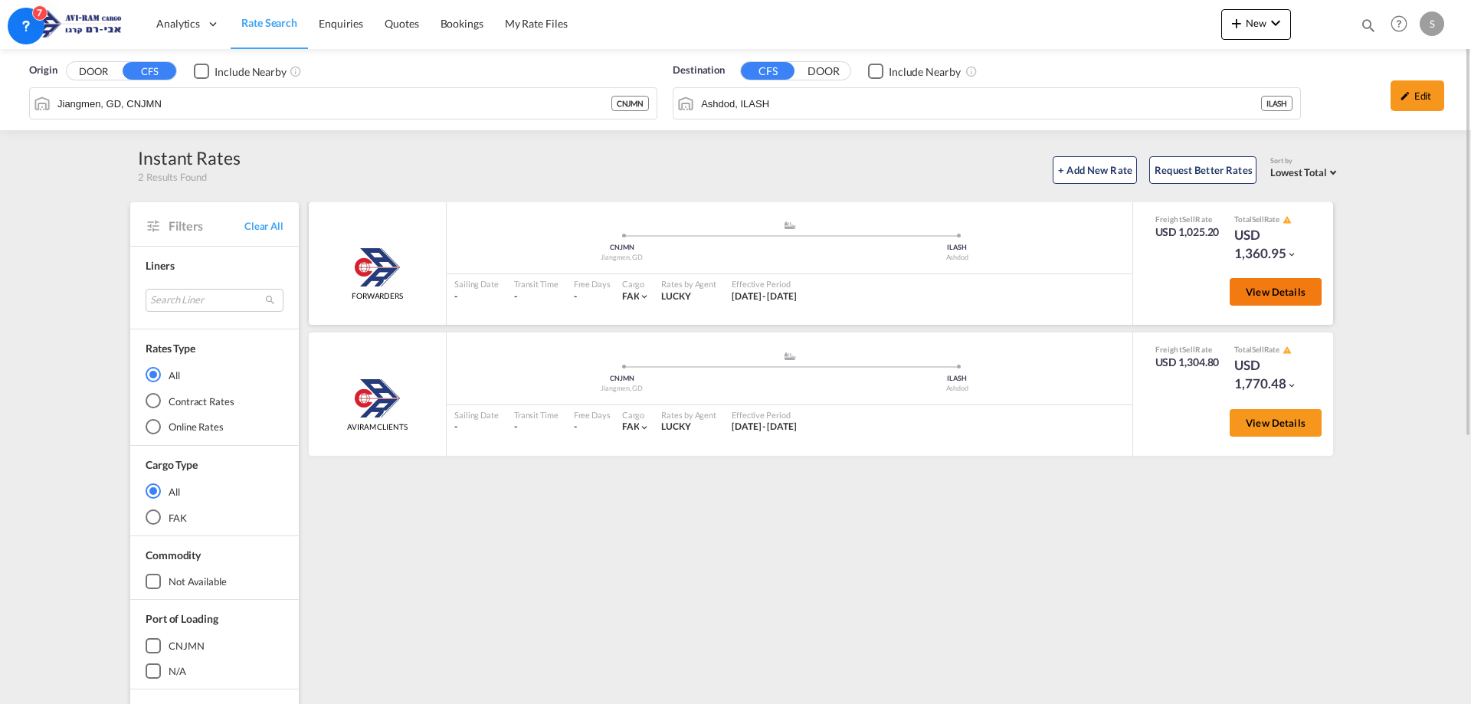
click at [1267, 301] on button "View Details" at bounding box center [1276, 292] width 92 height 28
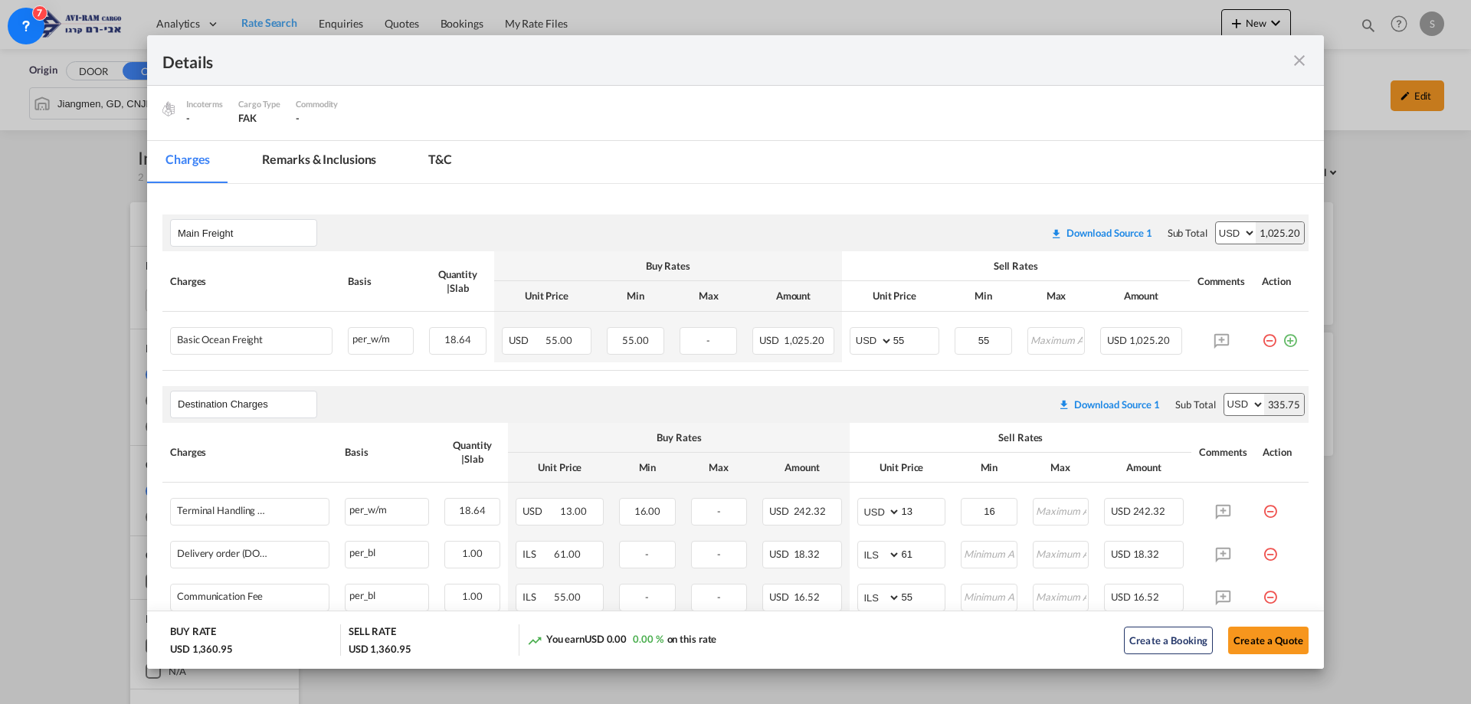
scroll to position [230, 0]
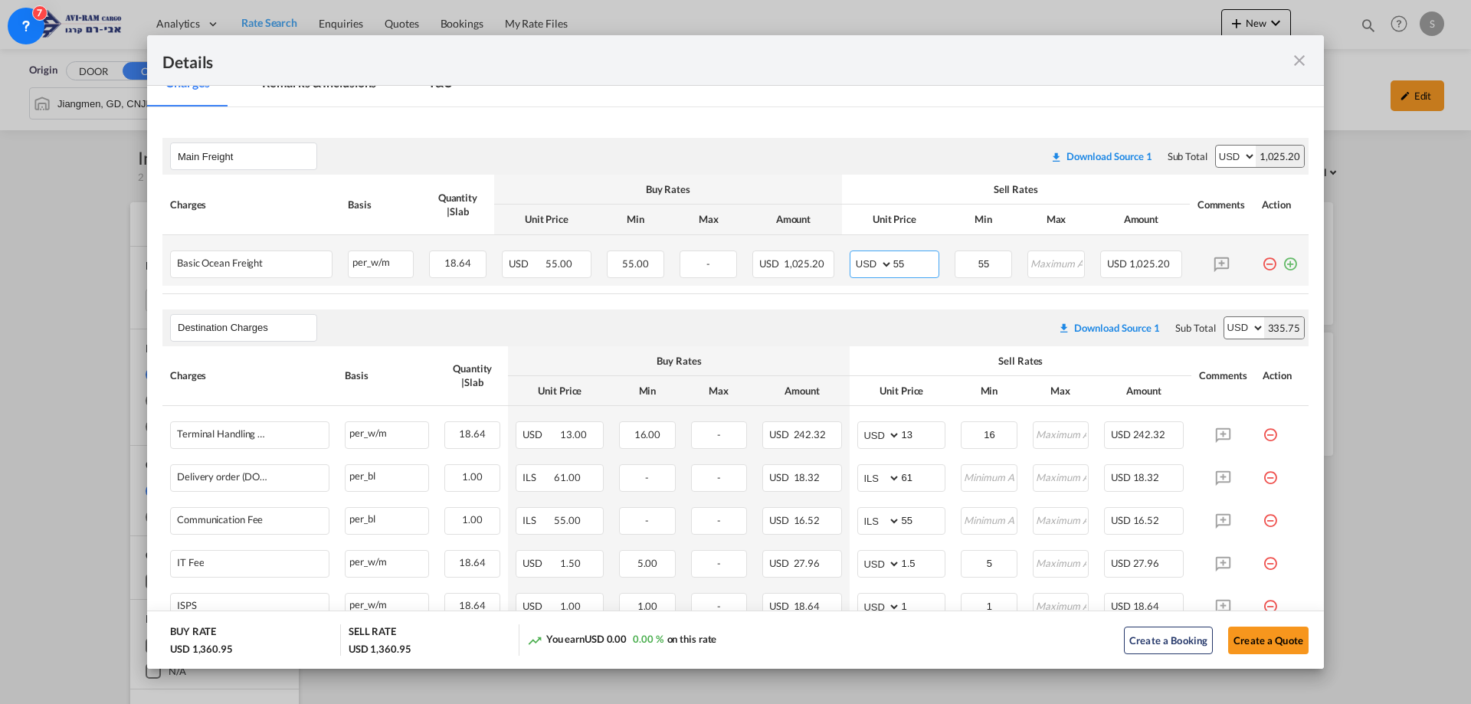
drag, startPoint x: 902, startPoint y: 259, endPoint x: 851, endPoint y: 262, distance: 51.4
click at [851, 262] on md-input-container "AED AFN ALL AMD ANG AOA ARS AUD AWG AZN BAM BBD BDT BGN BHD BIF BMD BND BOB BRL…" at bounding box center [895, 265] width 90 height 28
type input "40"
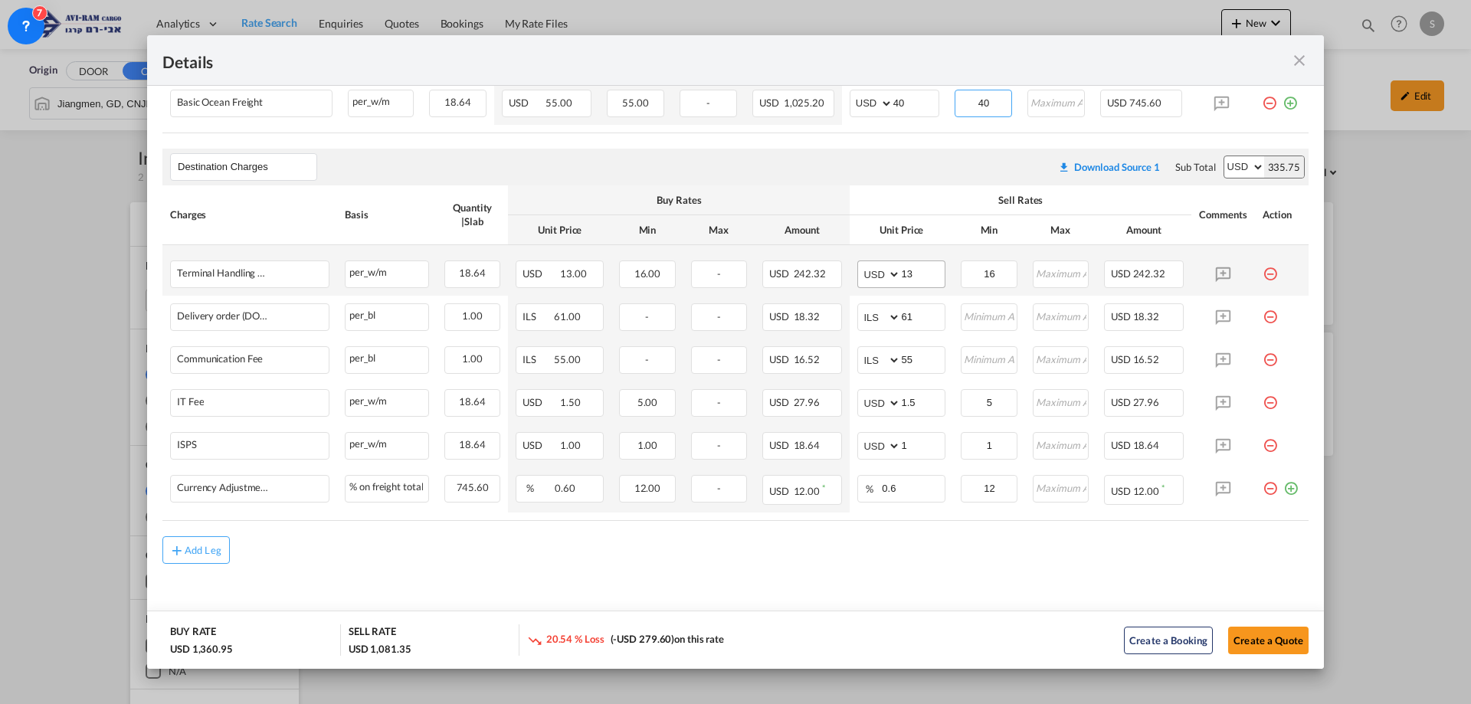
type input "40"
drag, startPoint x: 918, startPoint y: 279, endPoint x: 820, endPoint y: 277, distance: 98.1
click at [820, 277] on tr "Terminal Handling Charge - Destination Please Enter Already Exists per_w/m per_…" at bounding box center [735, 270] width 1146 height 51
type input "16"
type input "116"
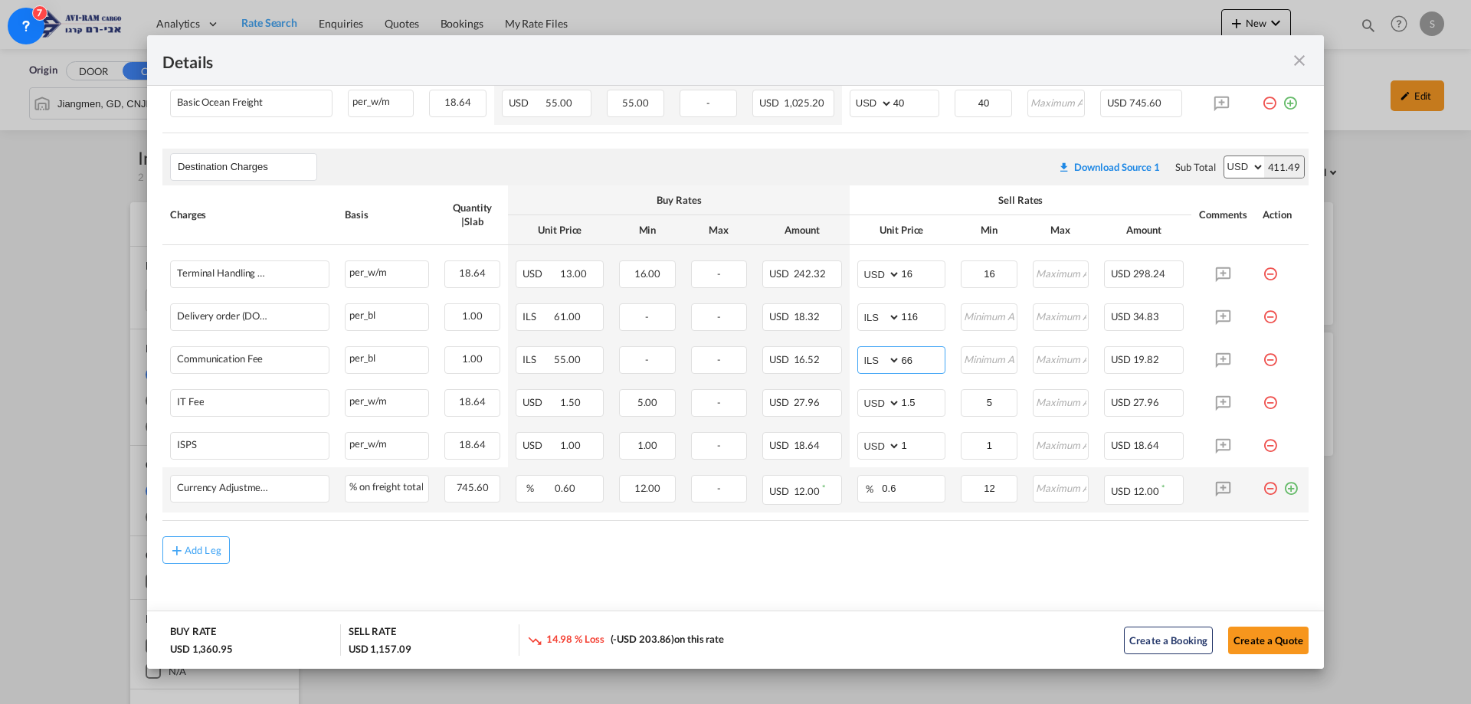
type input "66"
click at [1284, 490] on md-icon "icon-plus-circle-outline green-400-fg" at bounding box center [1291, 482] width 15 height 15
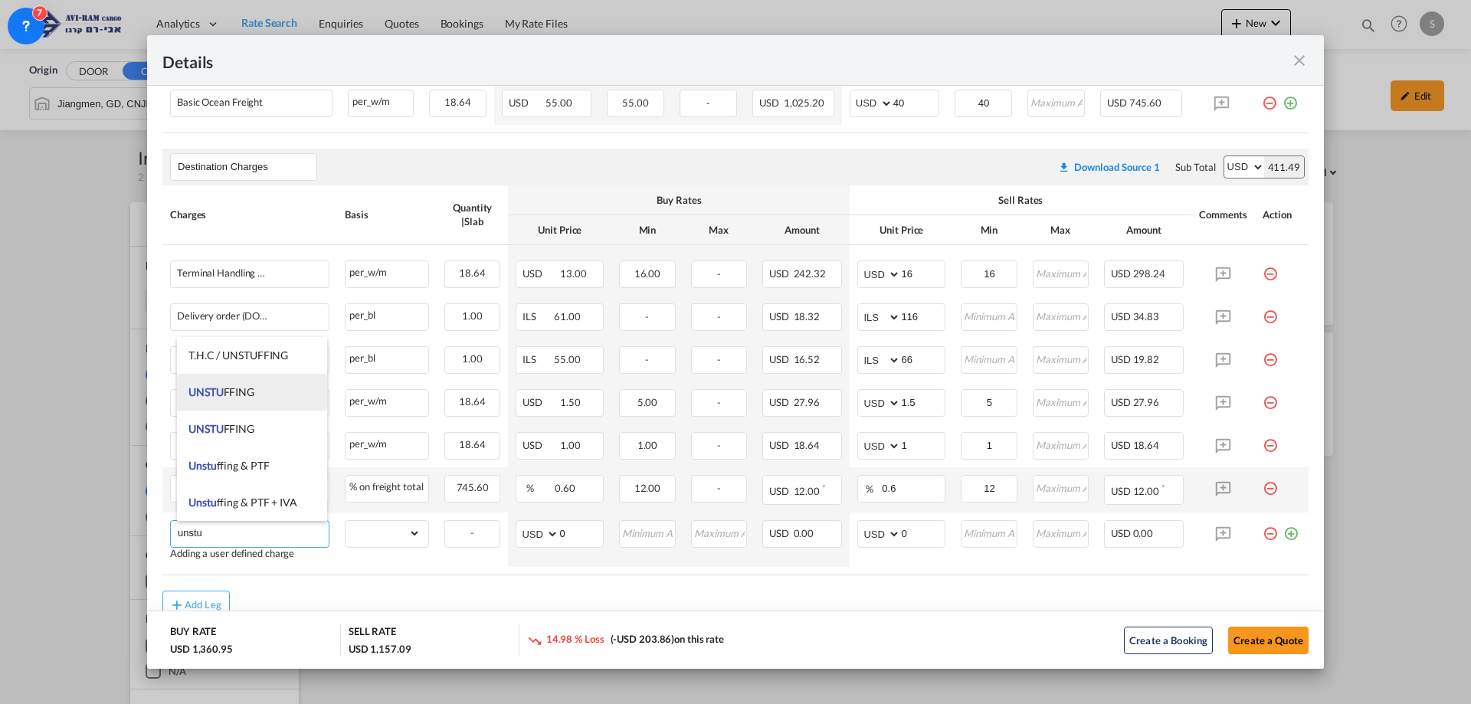
click at [273, 392] on li "UNSTU FFING" at bounding box center [252, 392] width 150 height 37
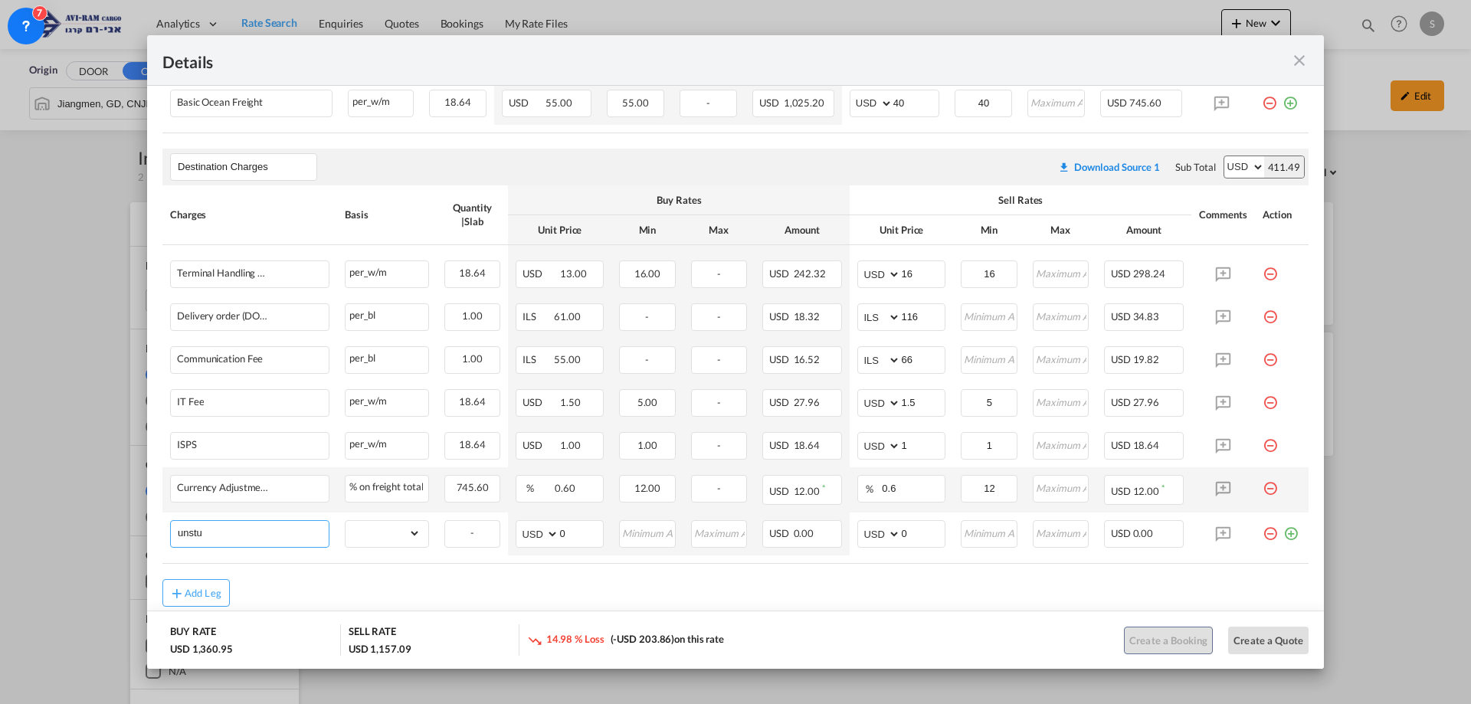
type input "UNSTUFFING"
click at [382, 523] on select "gross_weight volumetric_weight per_shipment per_bl per_km per_hawb per_kg flat …" at bounding box center [383, 533] width 75 height 25
select select "per_ton"
click at [346, 521] on select "gross_weight volumetric_weight per_shipment per_bl per_km per_hawb per_kg flat …" at bounding box center [383, 533] width 75 height 25
drag, startPoint x: 899, startPoint y: 529, endPoint x: 877, endPoint y: 536, distance: 23.3
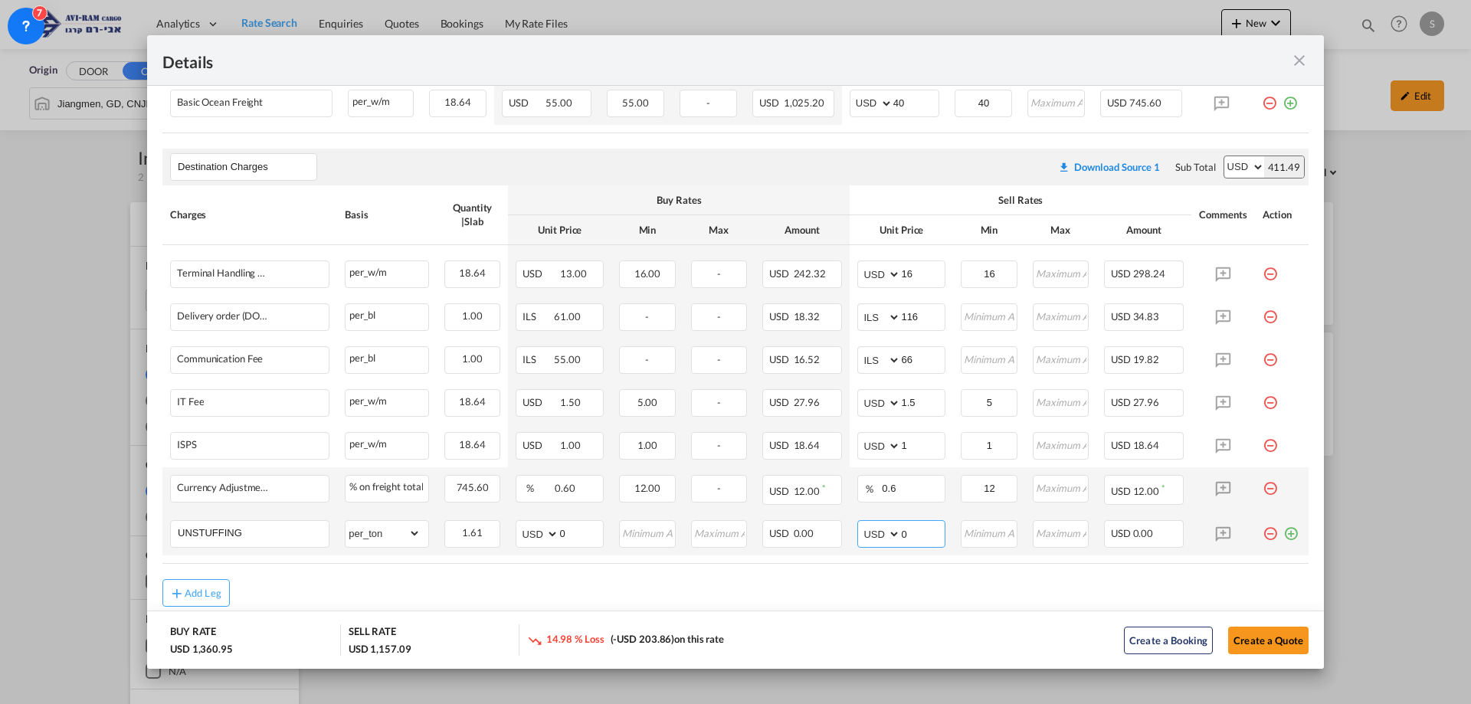
click at [877, 535] on md-input-container "AED AFN ALL AMD ANG AOA ARS AUD AWG AZN BAM BBD BDT BGN BHD BIF BMD BND BOB BRL…" at bounding box center [902, 534] width 88 height 28
type input "11.6"
type input "12"
click at [1066, 271] on input "Port of ..." at bounding box center [1062, 272] width 54 height 23
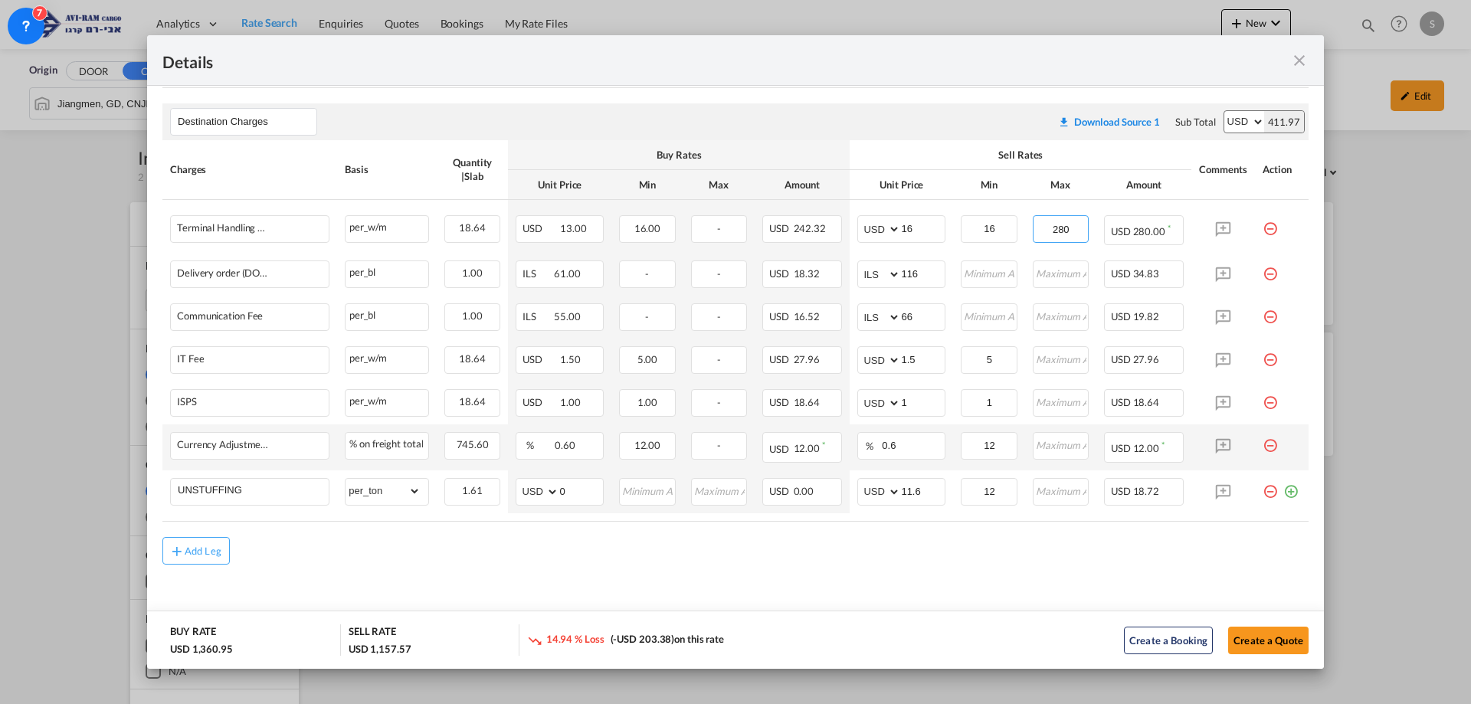
type input "280"
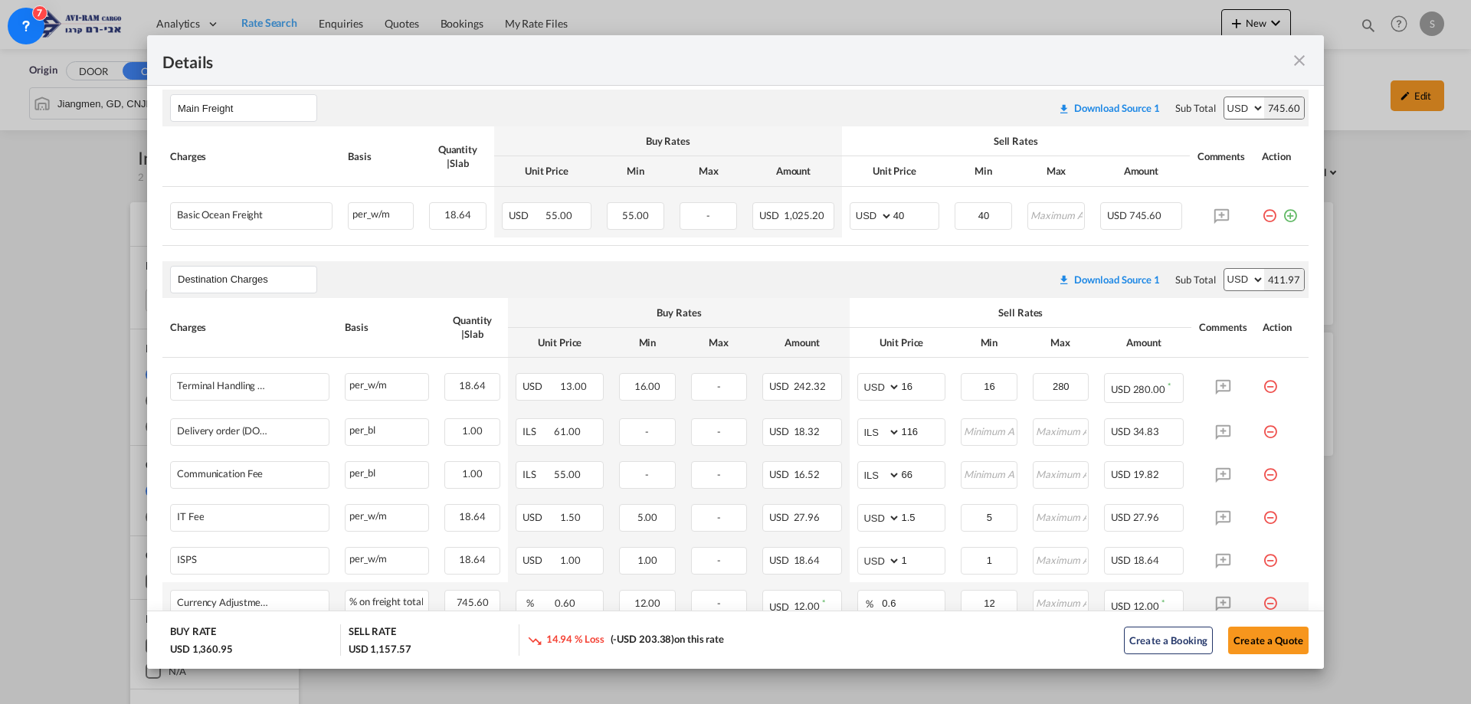
scroll to position [280, 0]
click at [908, 220] on input "40" at bounding box center [916, 213] width 45 height 23
click at [1072, 382] on input "280" at bounding box center [1062, 383] width 54 height 23
drag, startPoint x: 406, startPoint y: 651, endPoint x: 344, endPoint y: 664, distance: 63.4
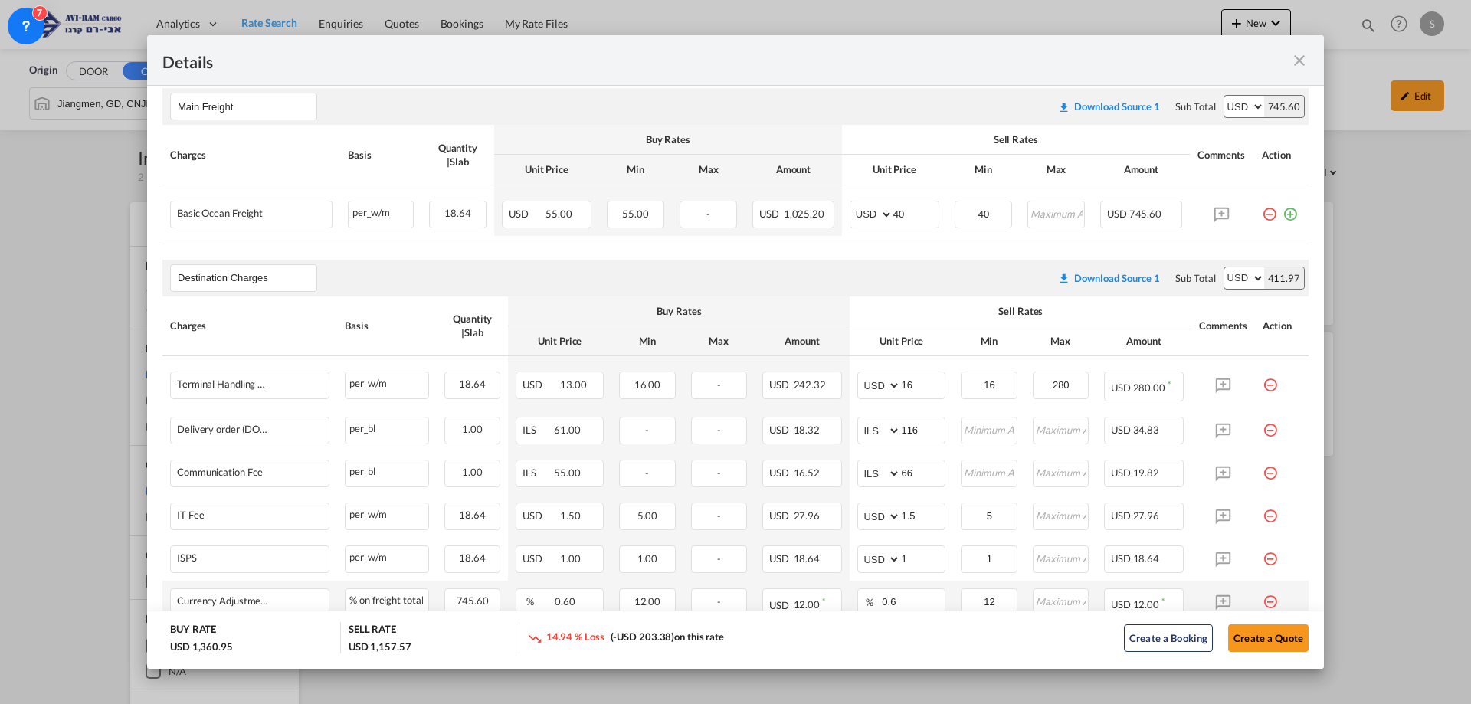
click at [344, 664] on md-dialog-actions "BUY RATE USD 1,360.95 SELL RATE USD 1,157.57 14.94 % Loss (-USD 203.38) on this…" at bounding box center [735, 640] width 1177 height 58
click at [363, 655] on md-dialog-actions "BUY RATE USD 1,360.95 SELL RATE USD 1,157.57 14.94 % Loss (-USD 203.38) on this…" at bounding box center [735, 640] width 1177 height 58
click at [1248, 645] on button "Create a Quote" at bounding box center [1268, 639] width 80 height 28
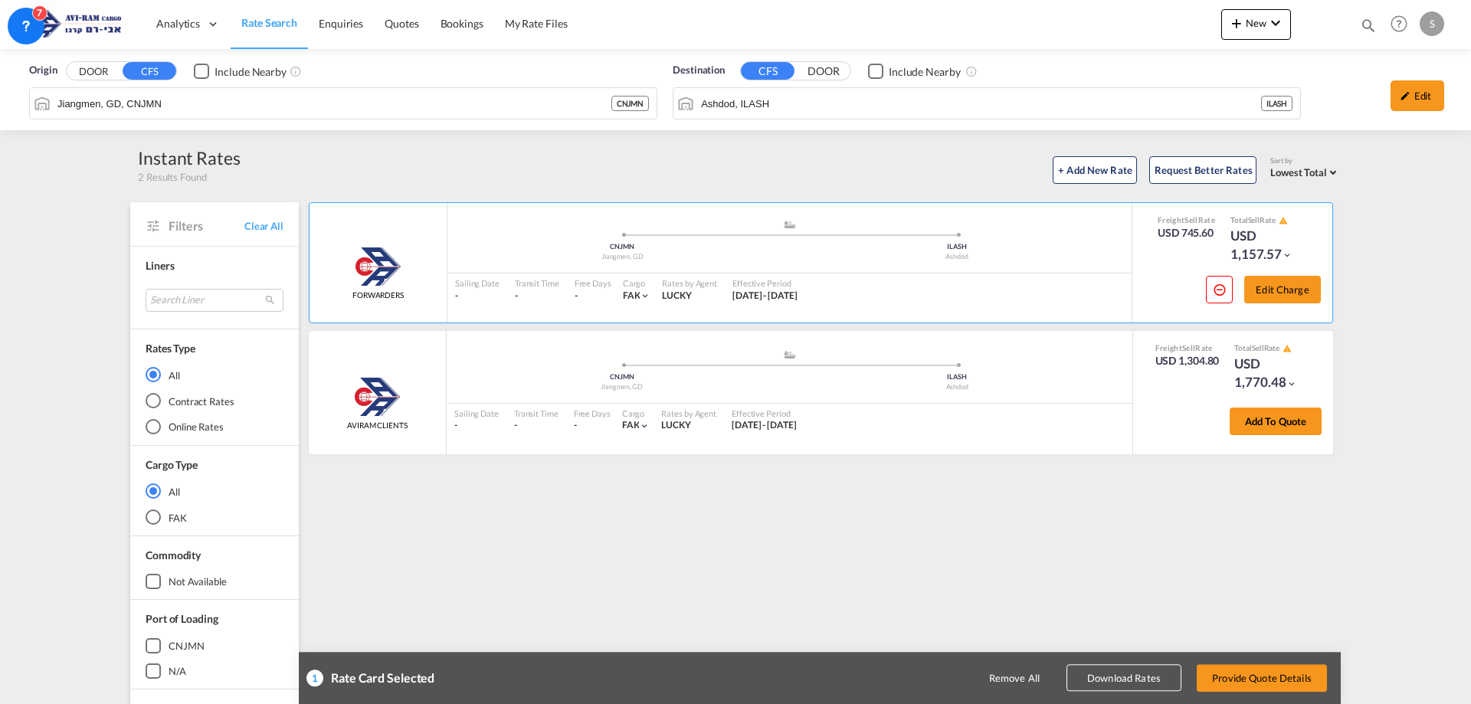
scroll to position [0, 0]
click at [1254, 659] on div "1 Rate Card Selected Remove All Download Rates Provide Quote Details" at bounding box center [820, 678] width 1042 height 52
click at [1255, 675] on button "Provide Quote Details" at bounding box center [1262, 678] width 130 height 28
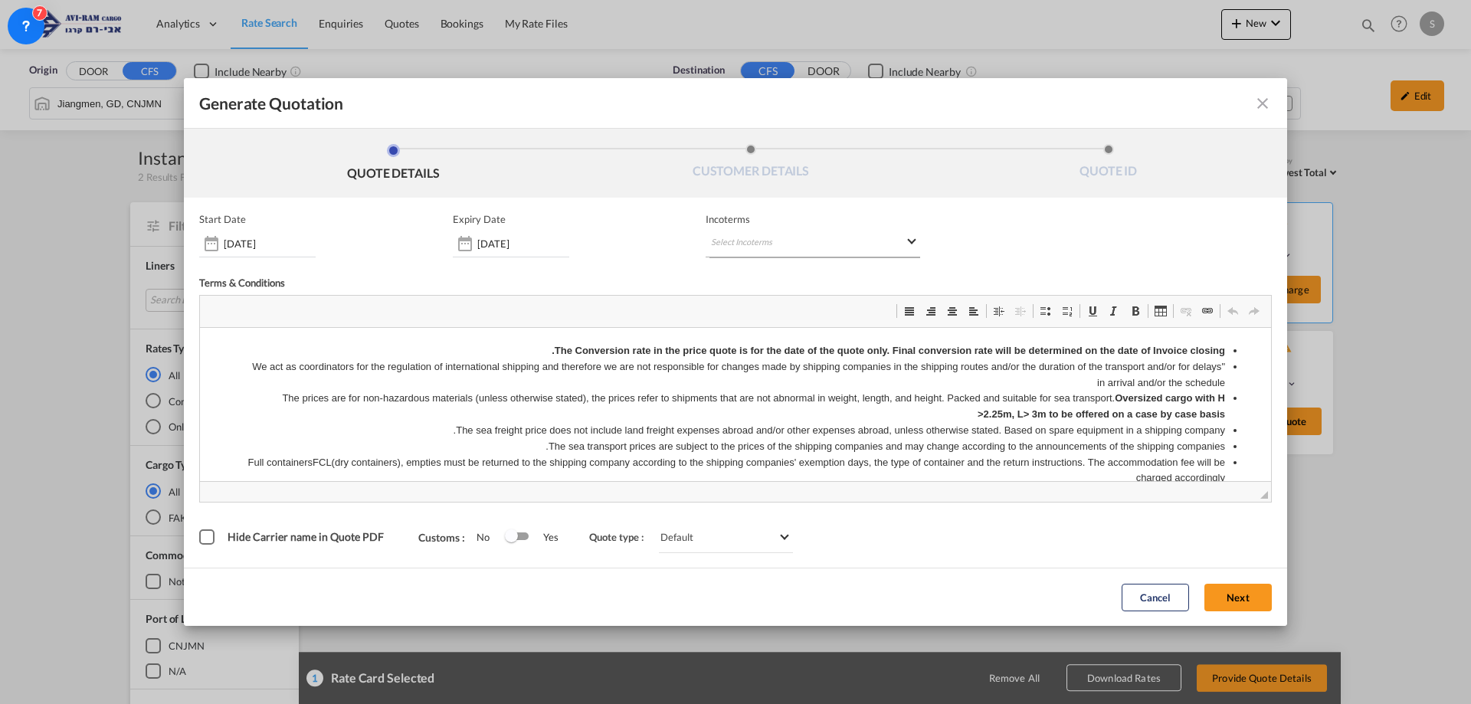
click at [783, 251] on md-select "Select Incoterms EXW - import Ex Works CIP - export Carriage and Insurance Paid…" at bounding box center [813, 244] width 215 height 28
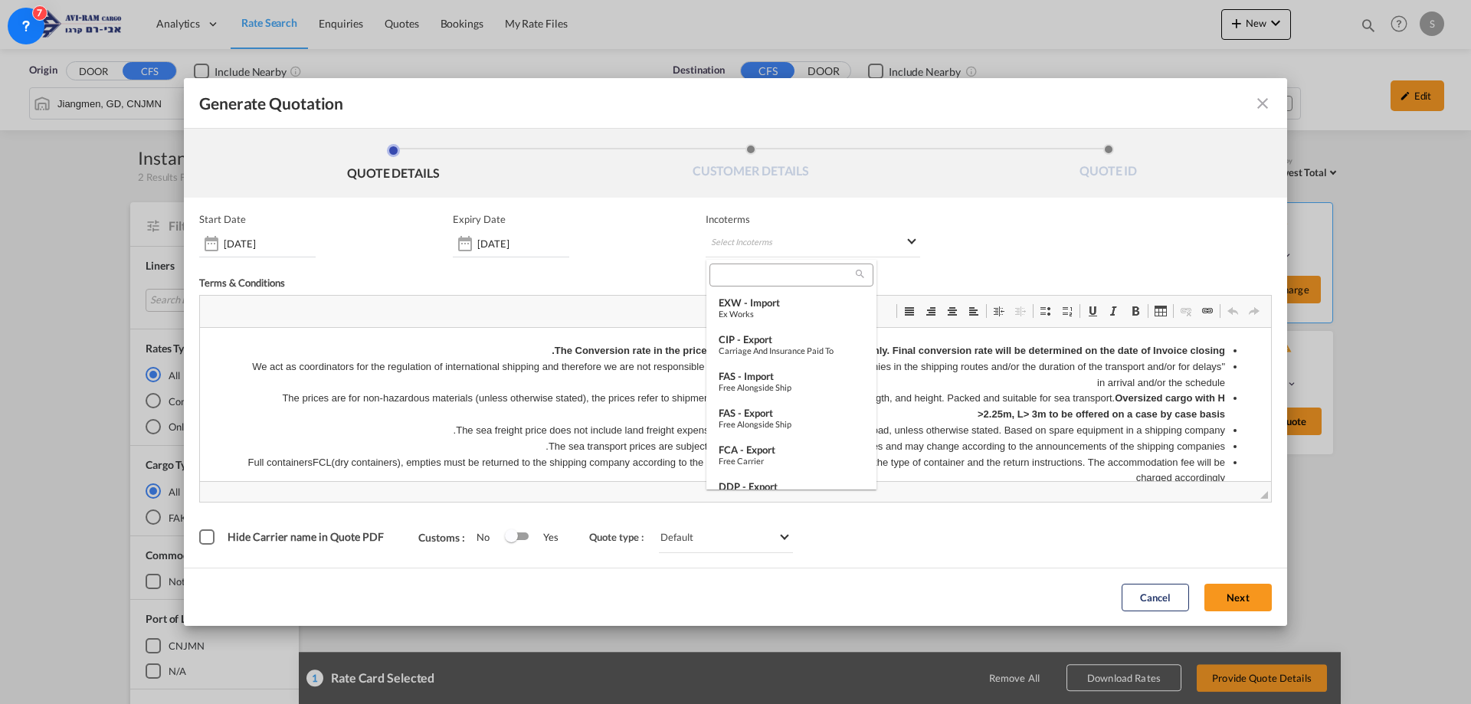
click at [525, 250] on md-backdrop at bounding box center [735, 352] width 1471 height 704
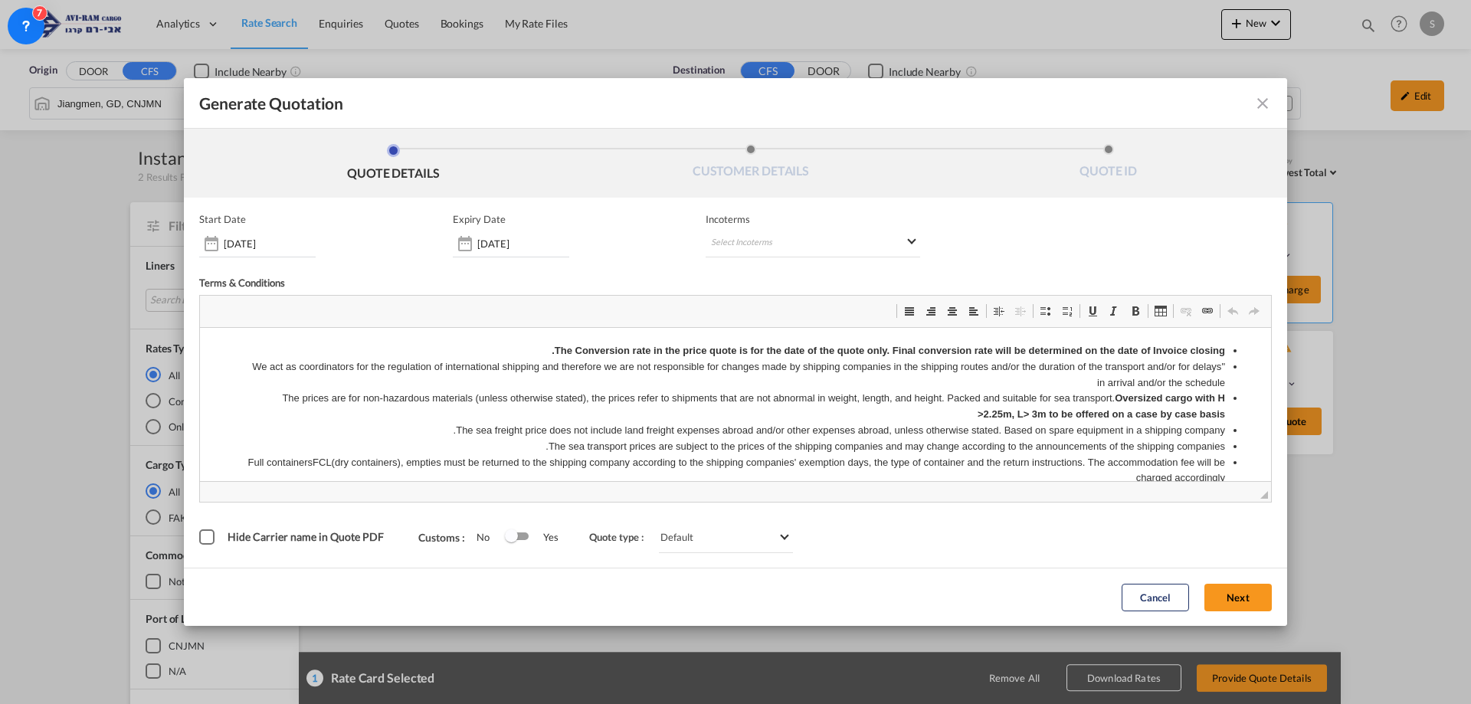
click at [516, 245] on input "[DATE]" at bounding box center [523, 244] width 92 height 12
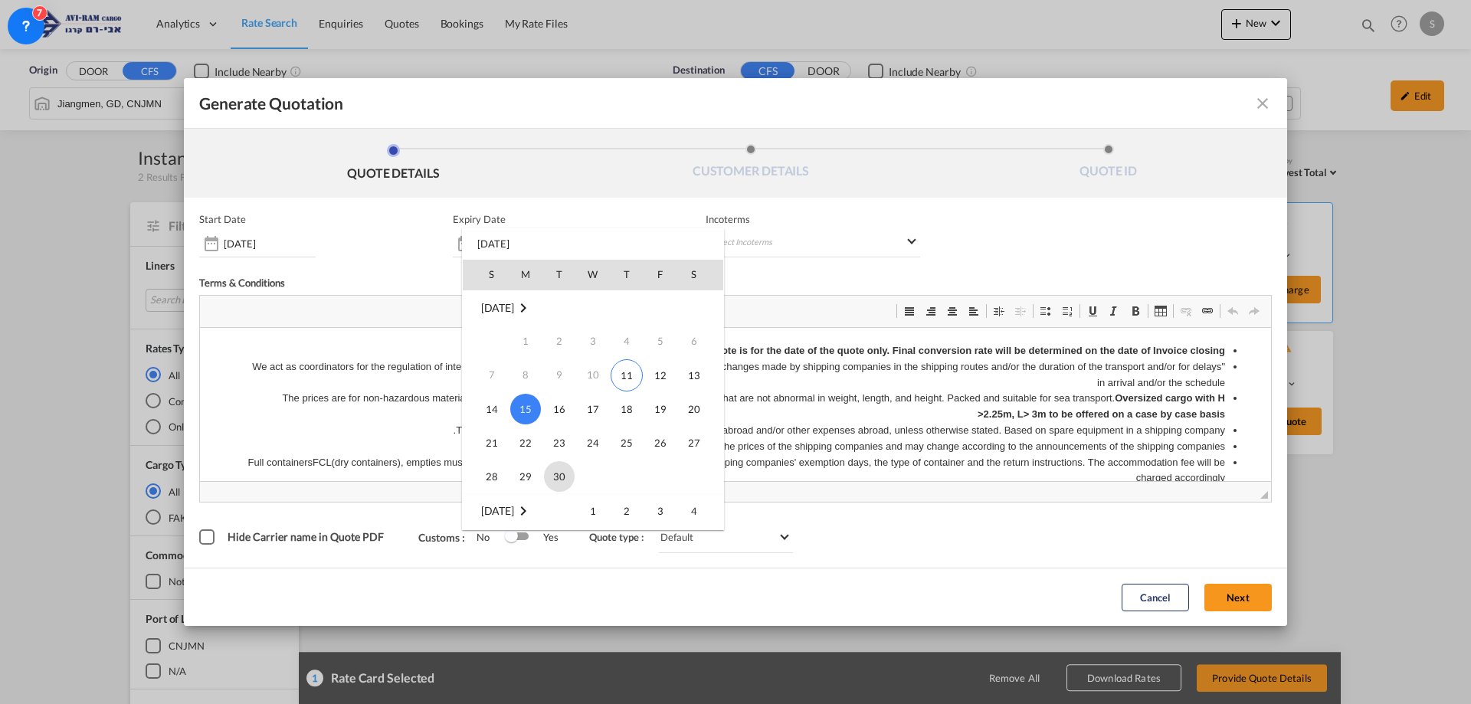
drag, startPoint x: 564, startPoint y: 478, endPoint x: 502, endPoint y: 2, distance: 479.9
click at [564, 477] on span "30" at bounding box center [559, 476] width 31 height 31
type input "[DATE]"
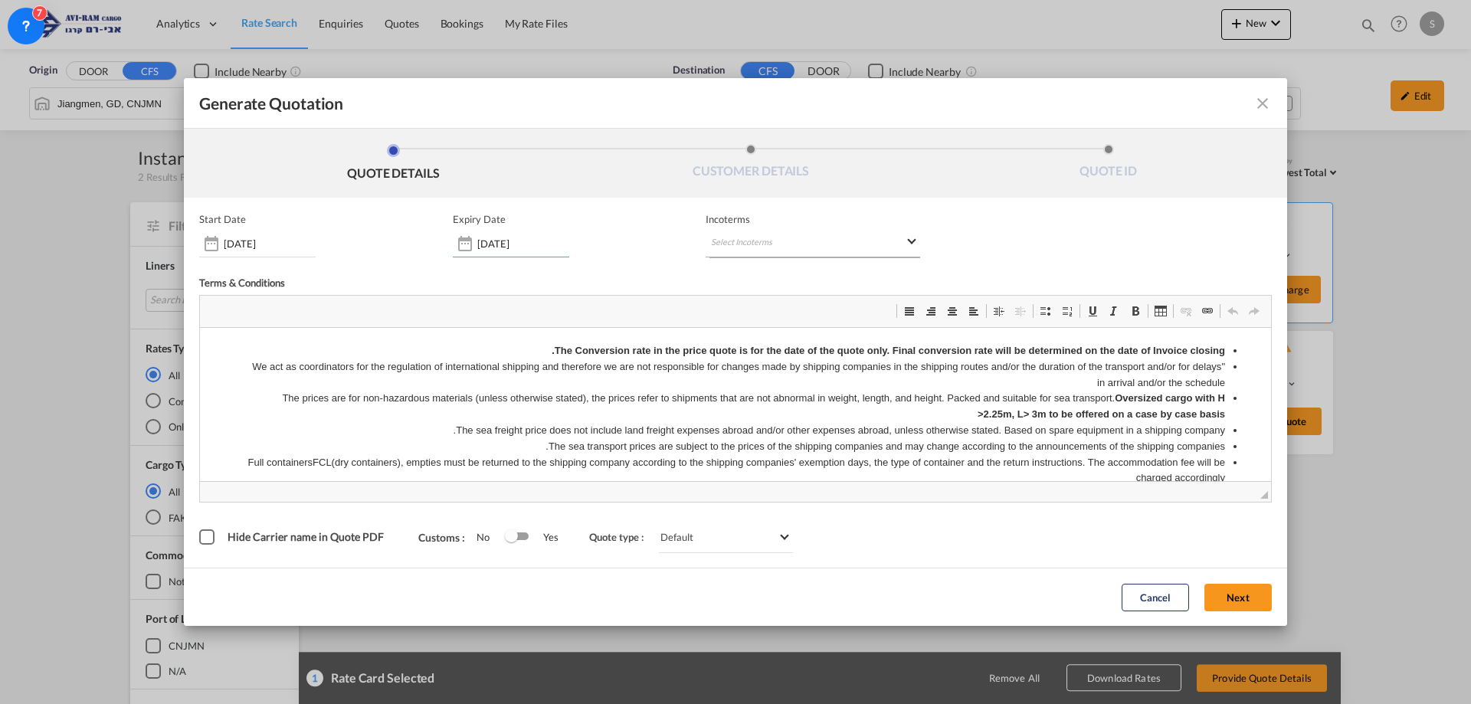
click at [753, 241] on md-select "Select Incoterms" at bounding box center [813, 244] width 215 height 28
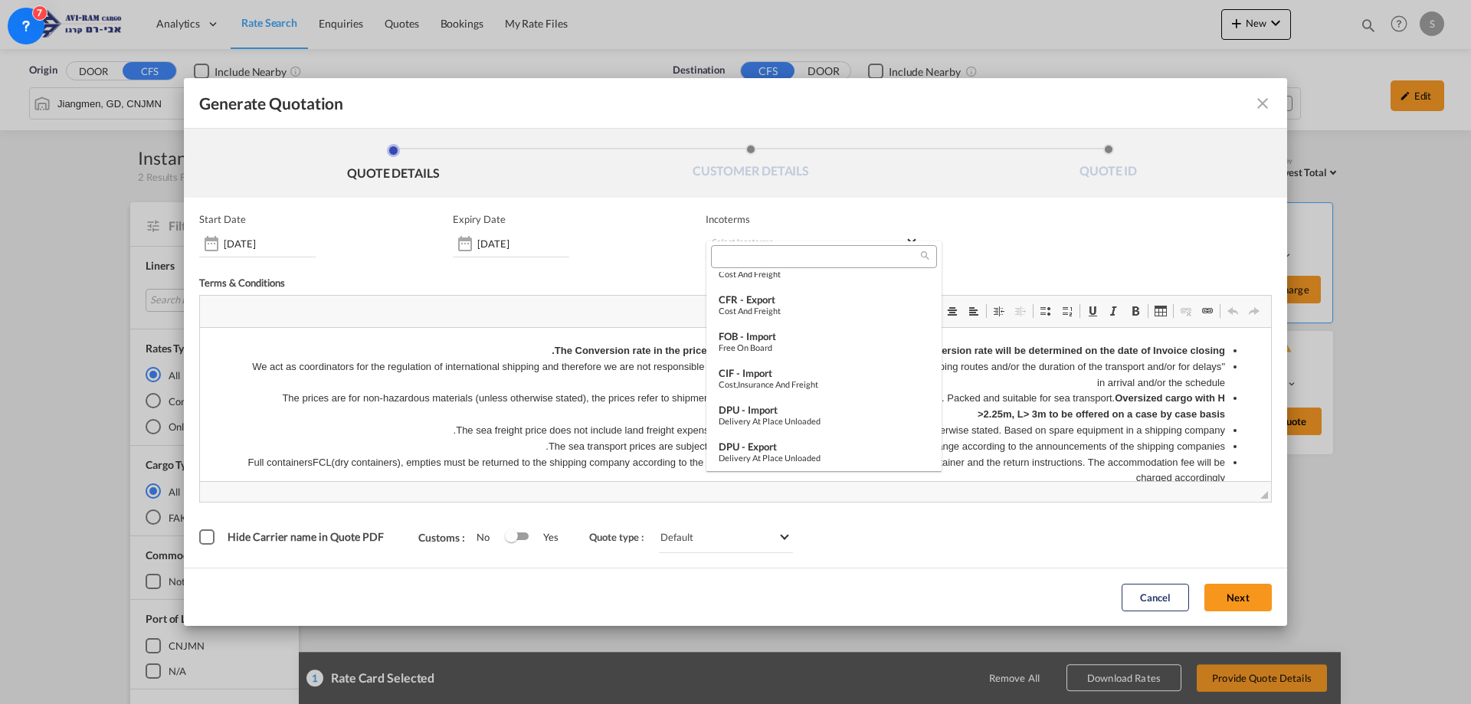
scroll to position [261, 0]
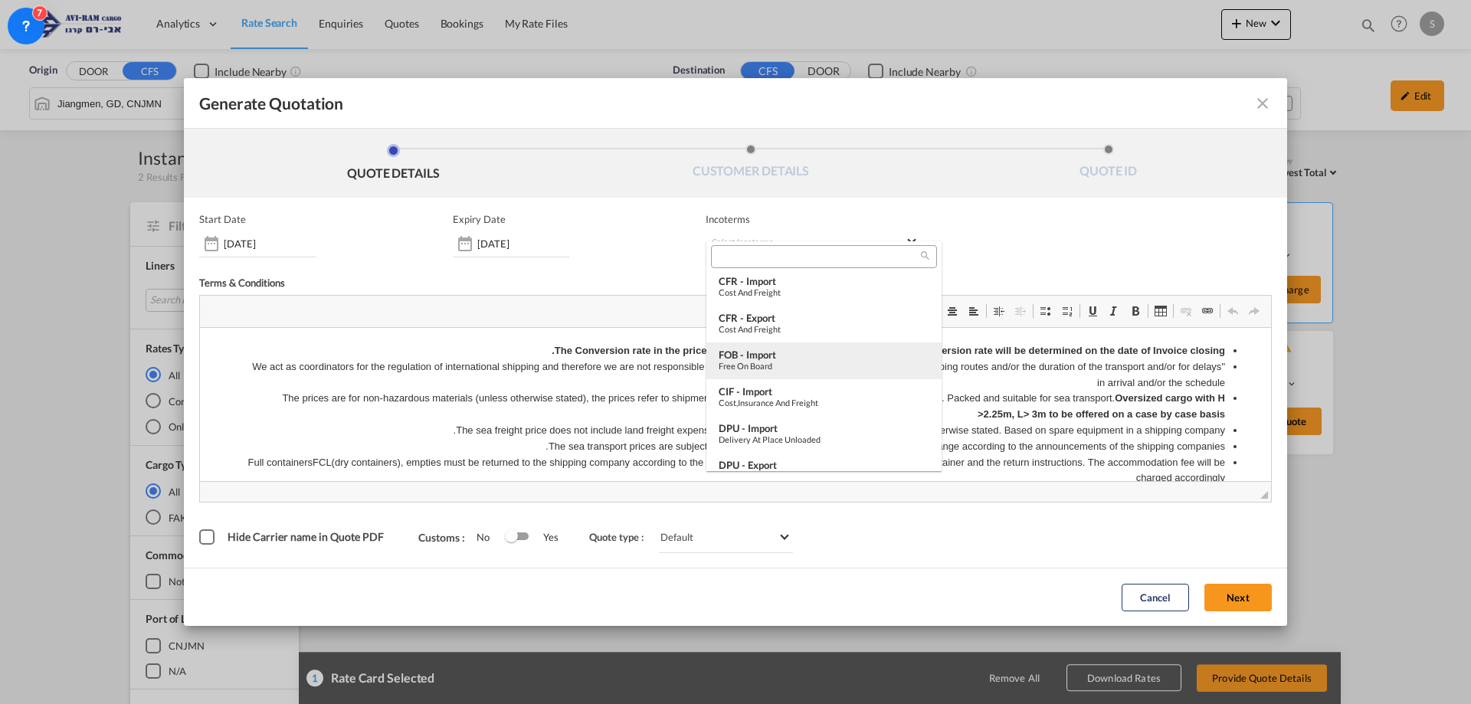
click at [805, 371] on md-option "FOB - import Free on Board" at bounding box center [824, 361] width 235 height 37
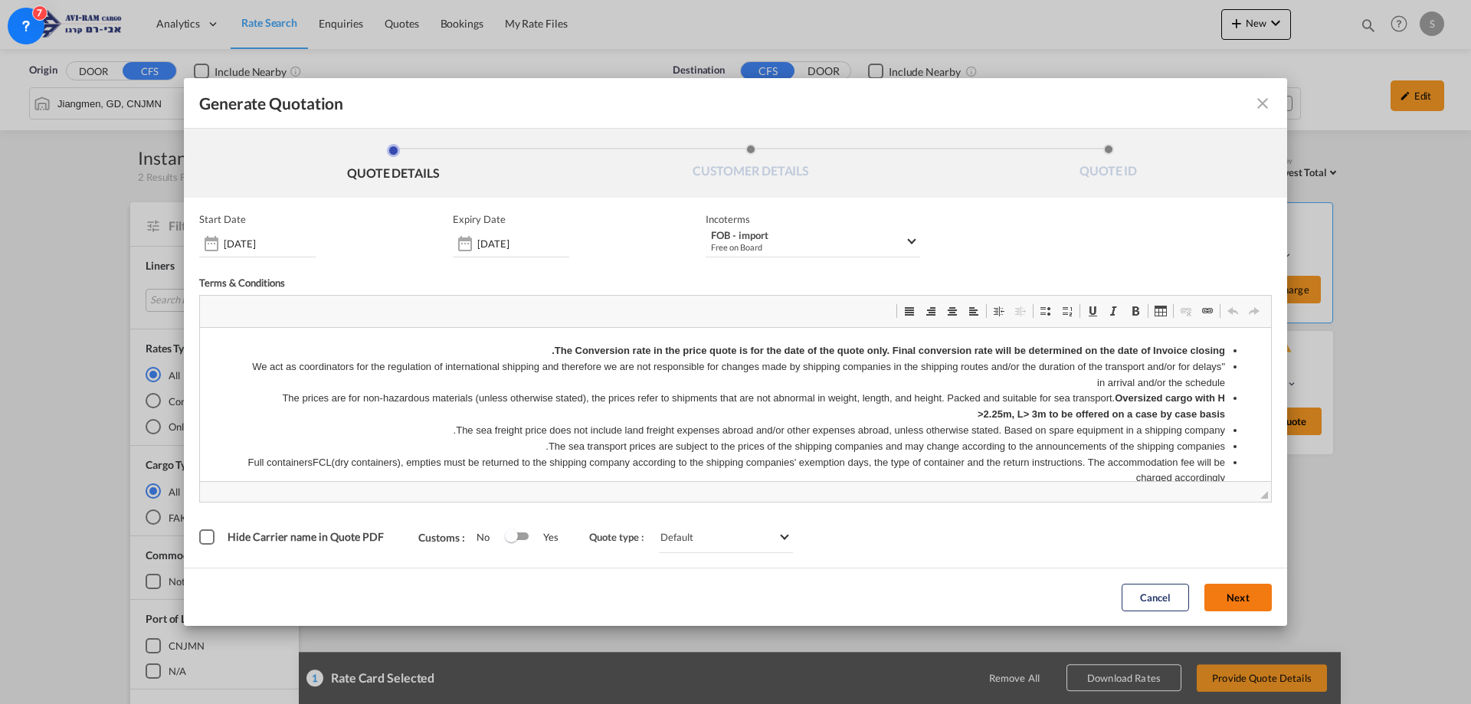
click at [1222, 593] on button "Next" at bounding box center [1238, 598] width 67 height 28
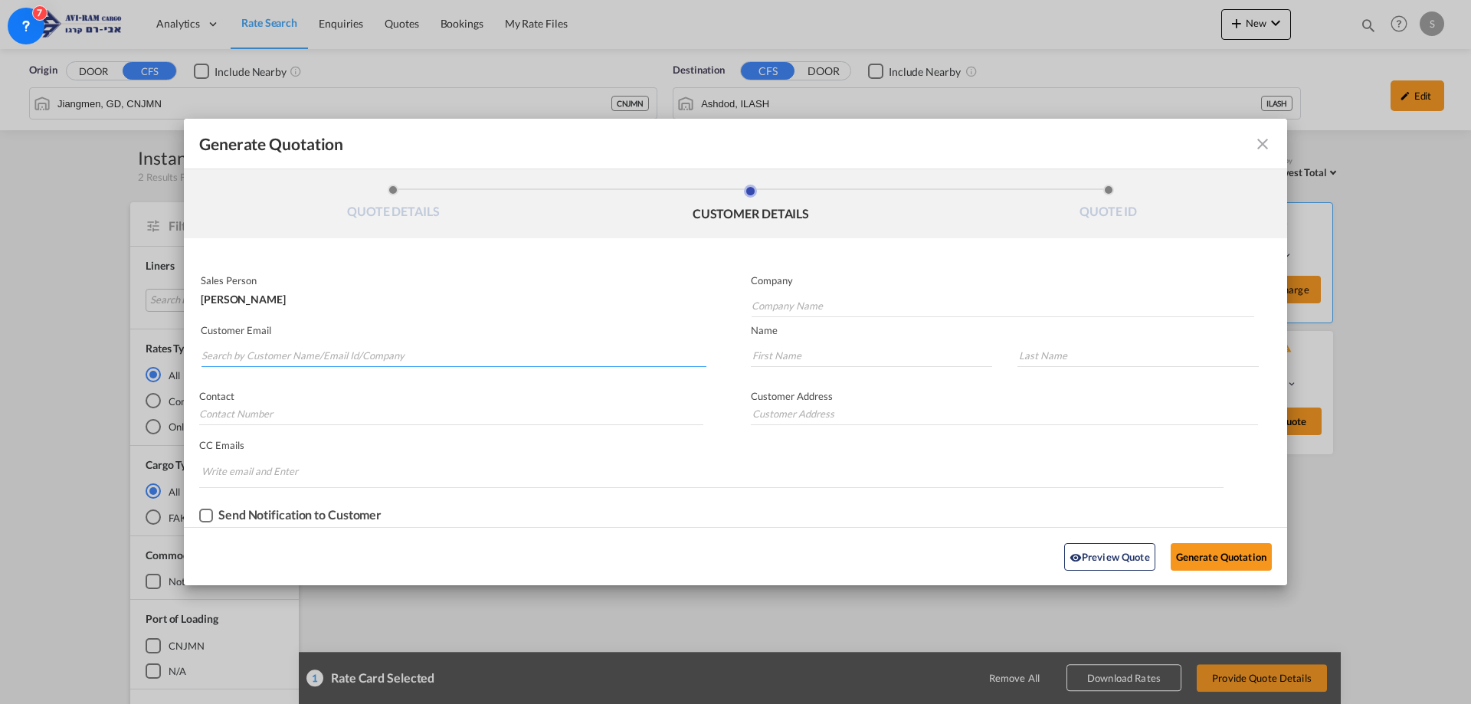
click at [366, 350] on input "Search by Customer Name/Email Id/Company" at bounding box center [454, 355] width 505 height 23
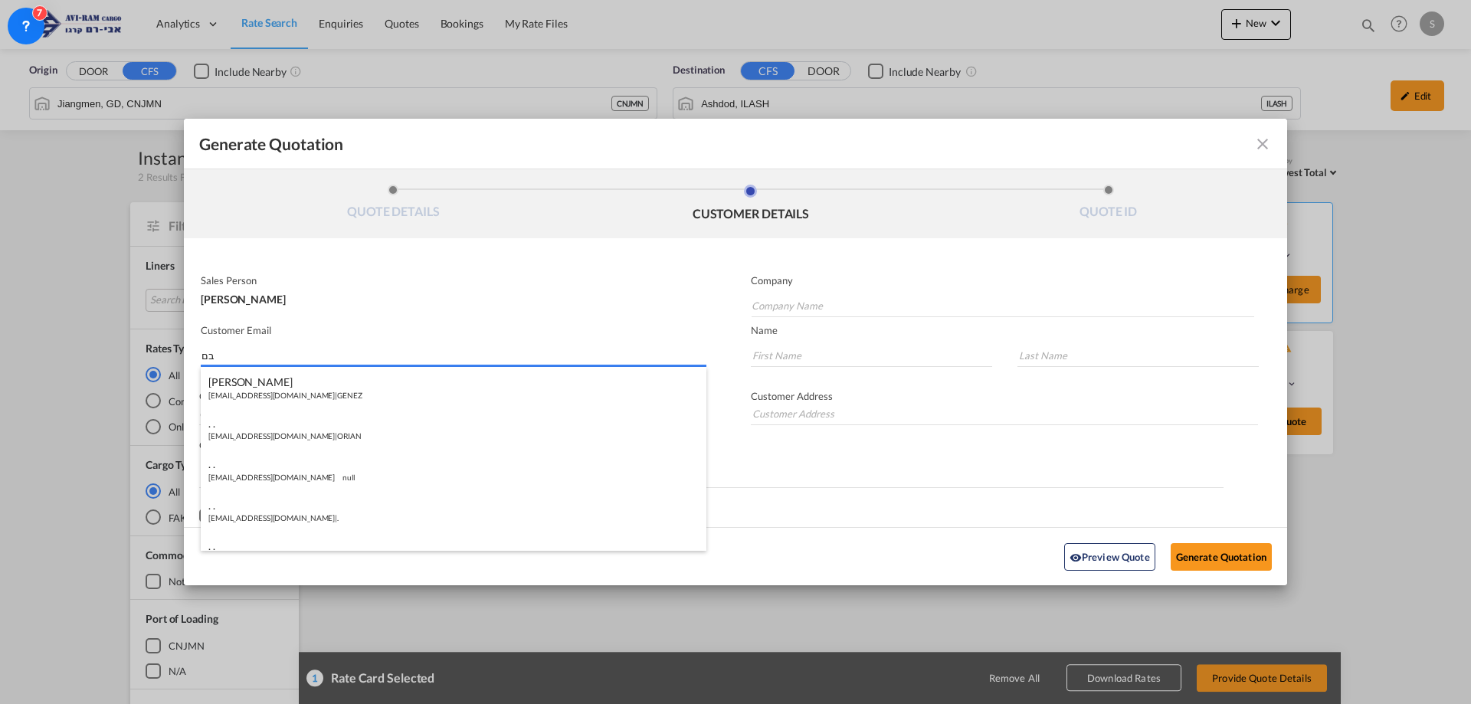
type input "ב"
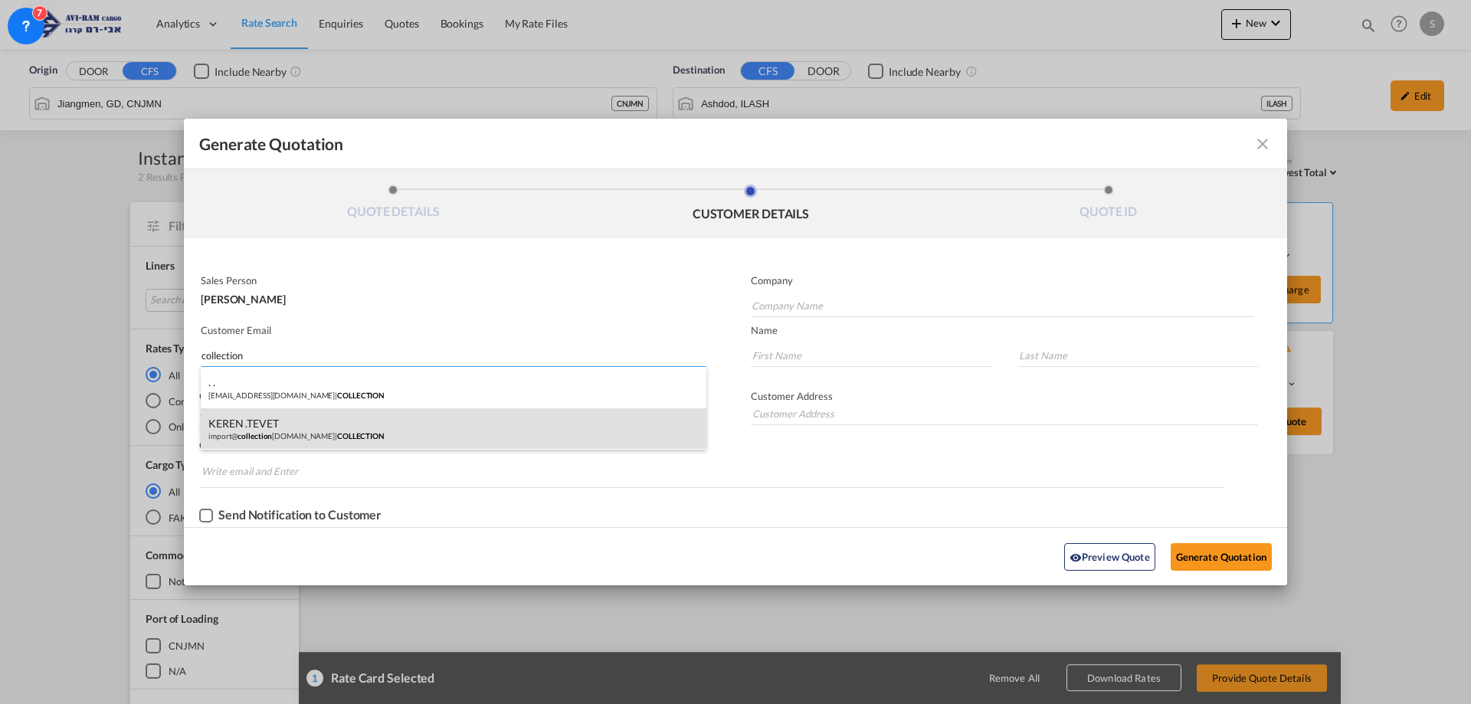
type input "collection"
click at [369, 421] on div "KEREN .TEVET import@ collection [DOMAIN_NAME] | COLLECTION" at bounding box center [454, 428] width 506 height 41
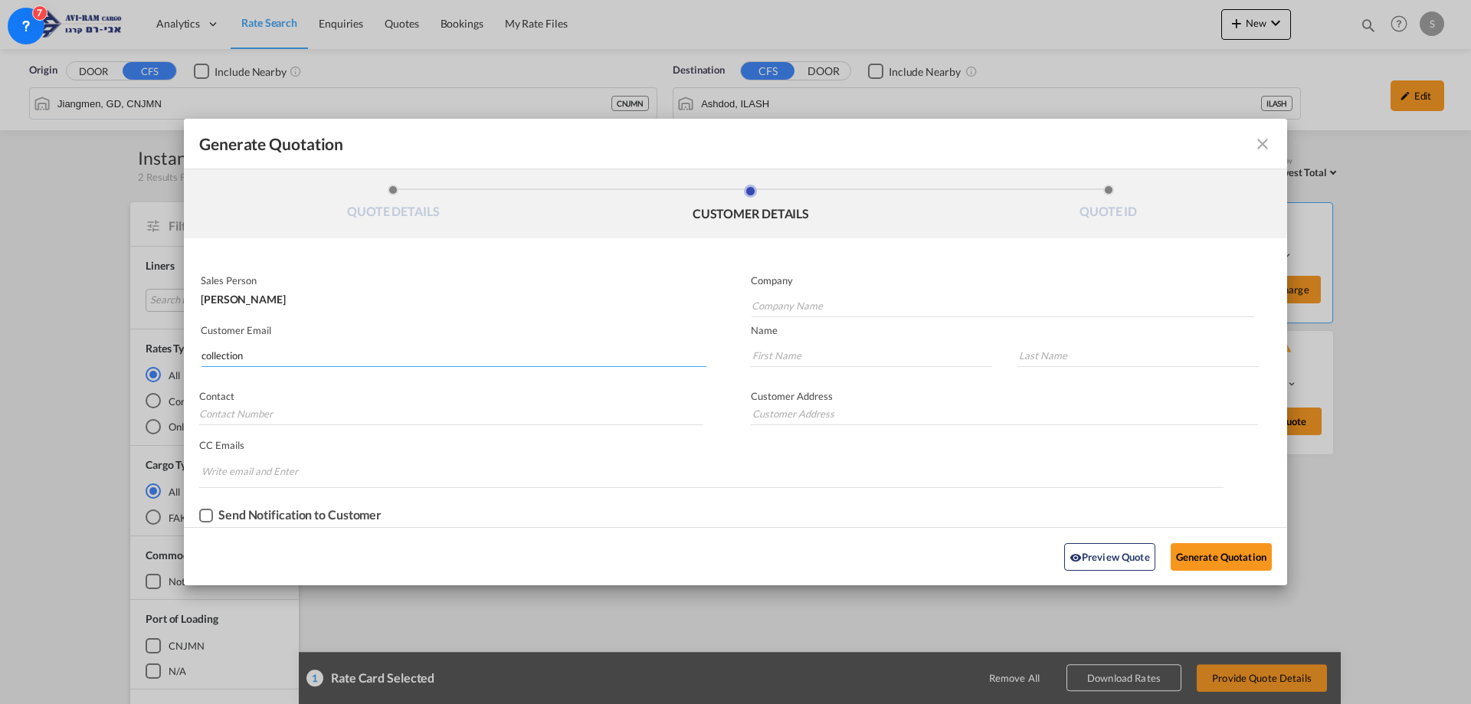
type input "COLLECTION"
type input "[EMAIL_ADDRESS][DOMAIN_NAME]"
type input "KEREN"
type input ".TEVET"
type input "."
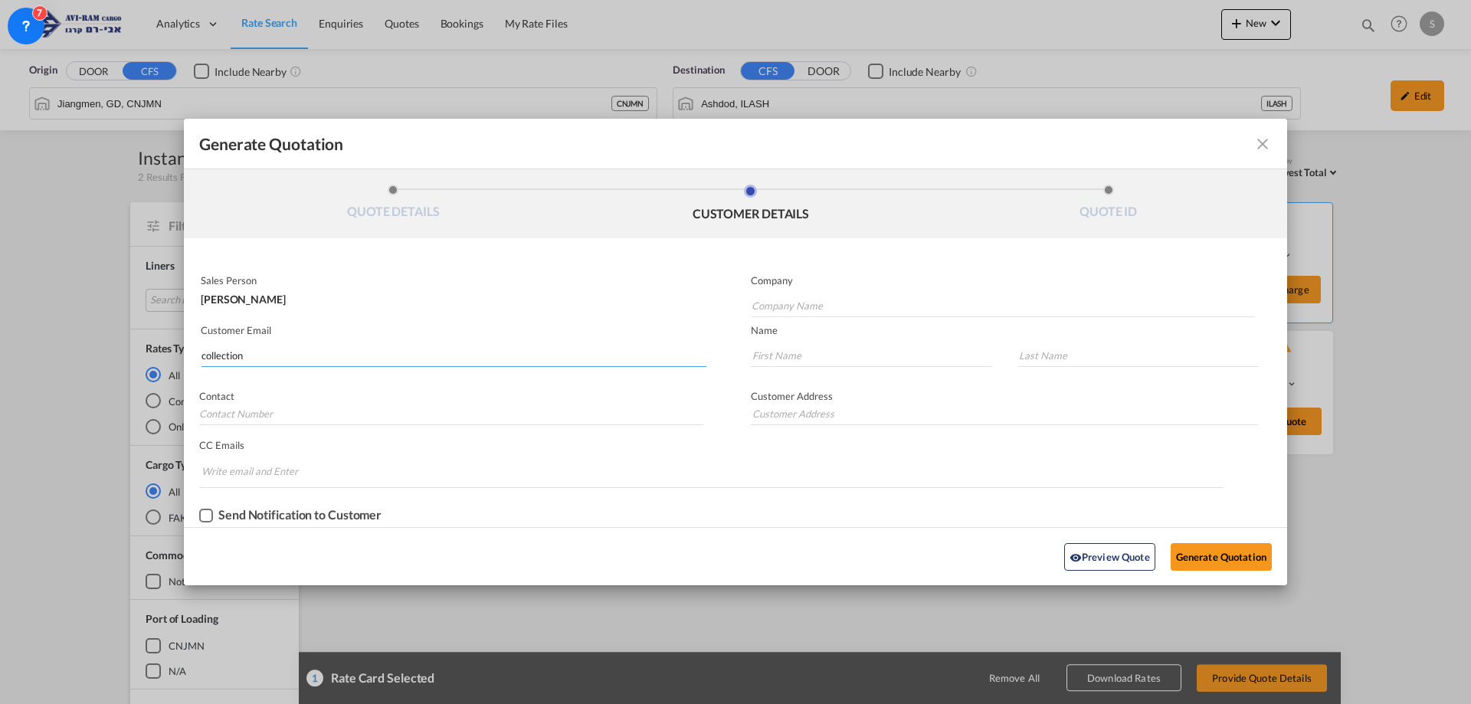
type input "."
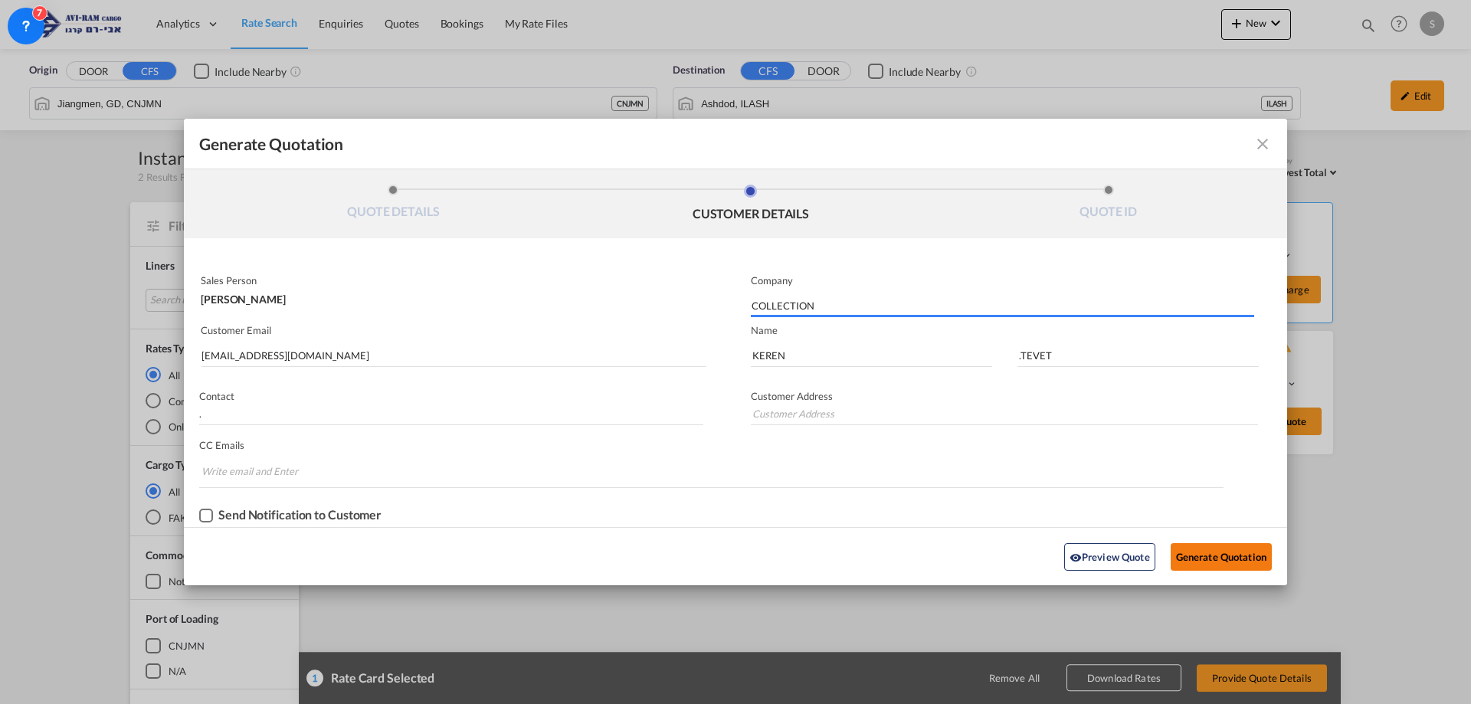
click at [1228, 553] on button "Generate Quotation" at bounding box center [1221, 557] width 101 height 28
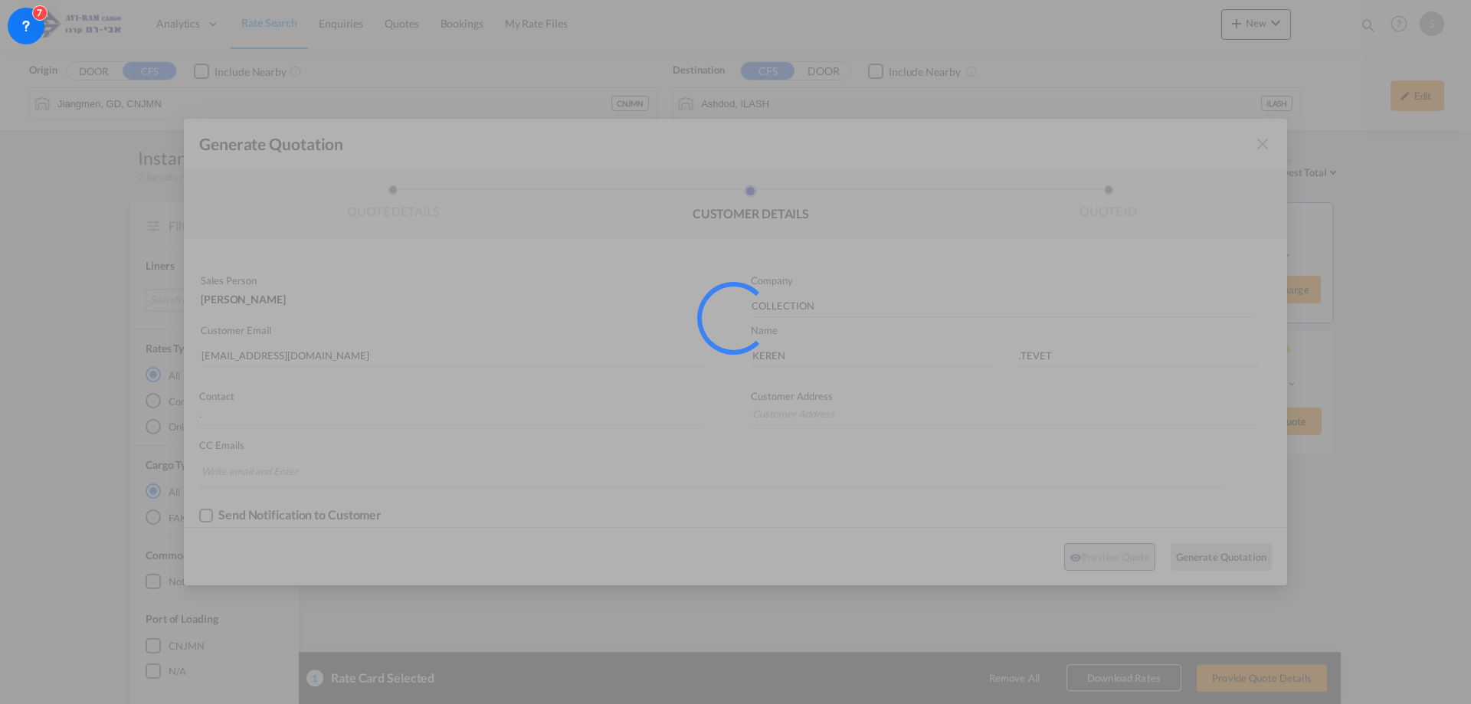
type input "."
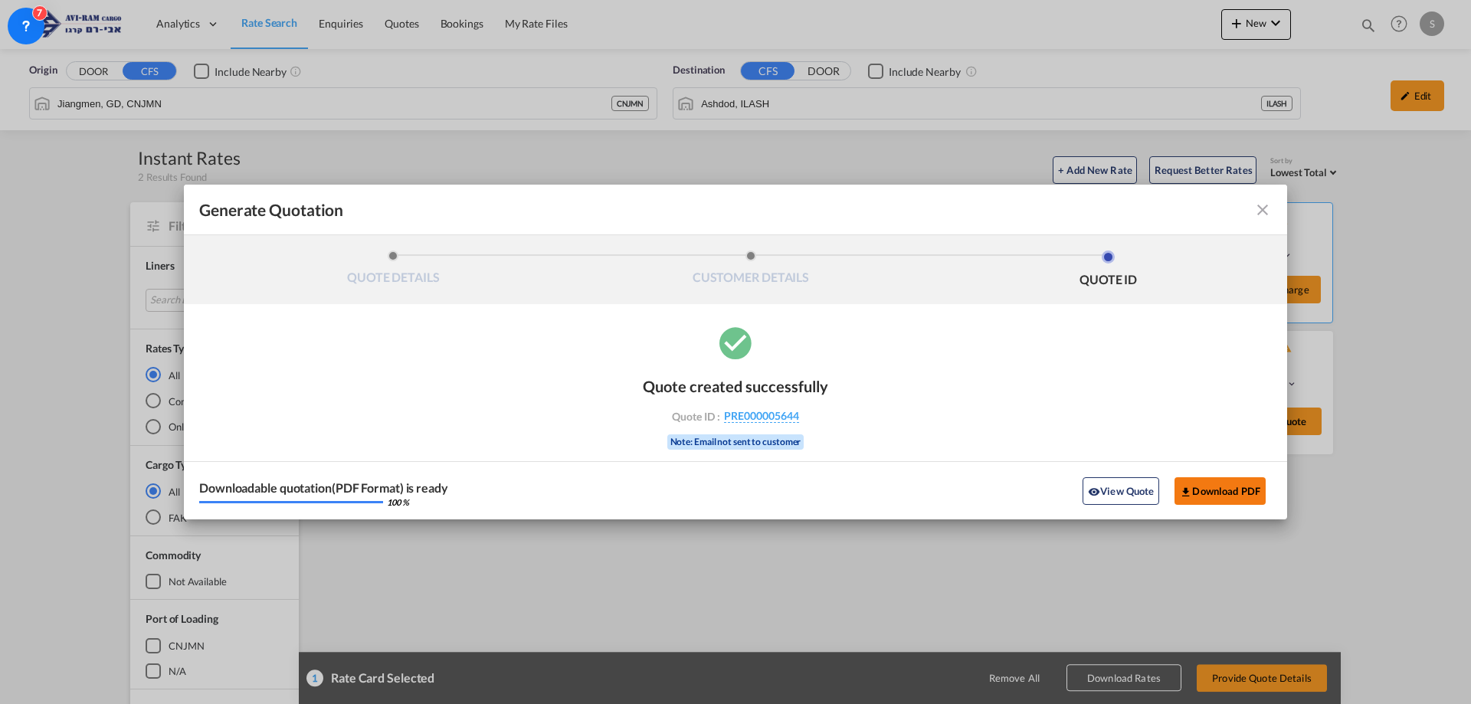
click at [1203, 493] on button "Download PDF" at bounding box center [1220, 491] width 91 height 28
click at [1259, 215] on md-icon "icon-close fg-AAA8AD cursor m-0" at bounding box center [1263, 210] width 18 height 18
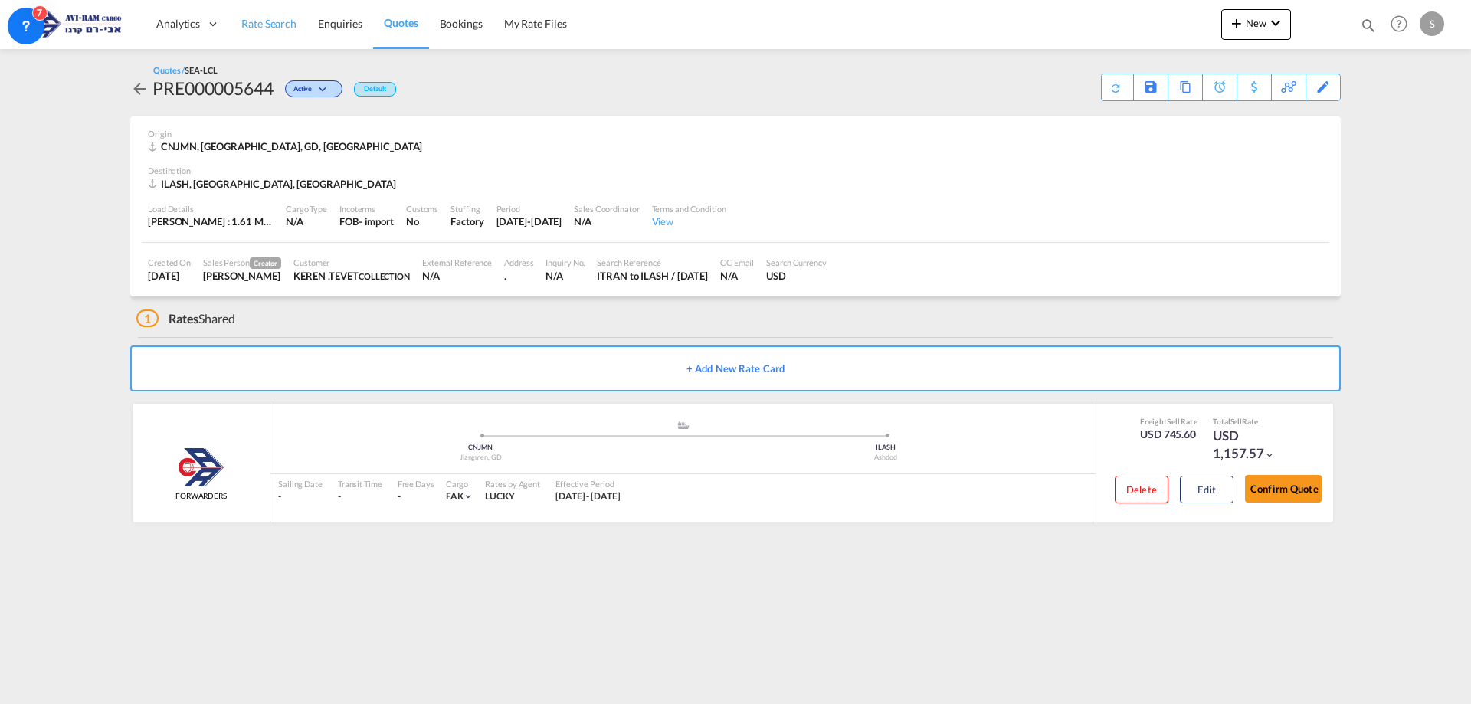
click at [275, 21] on span "Rate Search" at bounding box center [268, 23] width 55 height 13
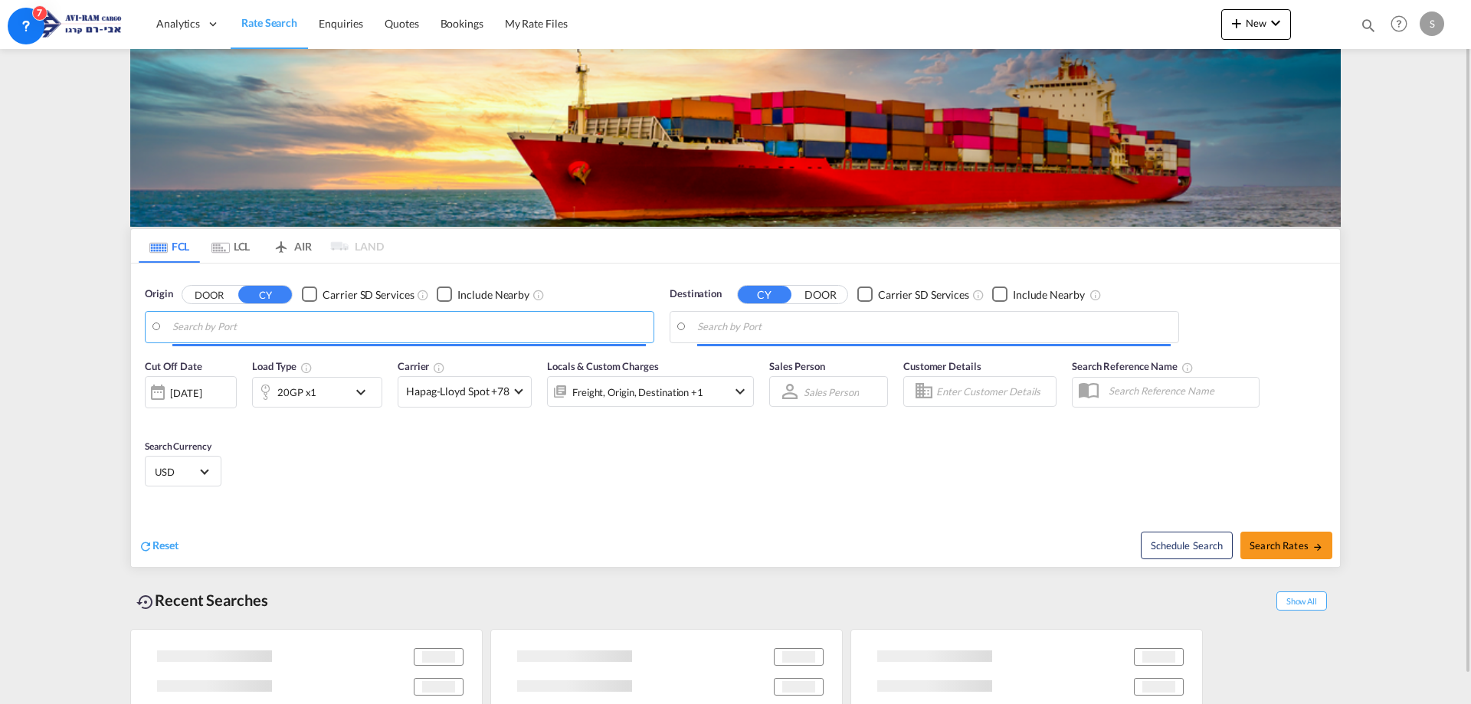
click at [243, 325] on input "Search by Port" at bounding box center [409, 327] width 474 height 23
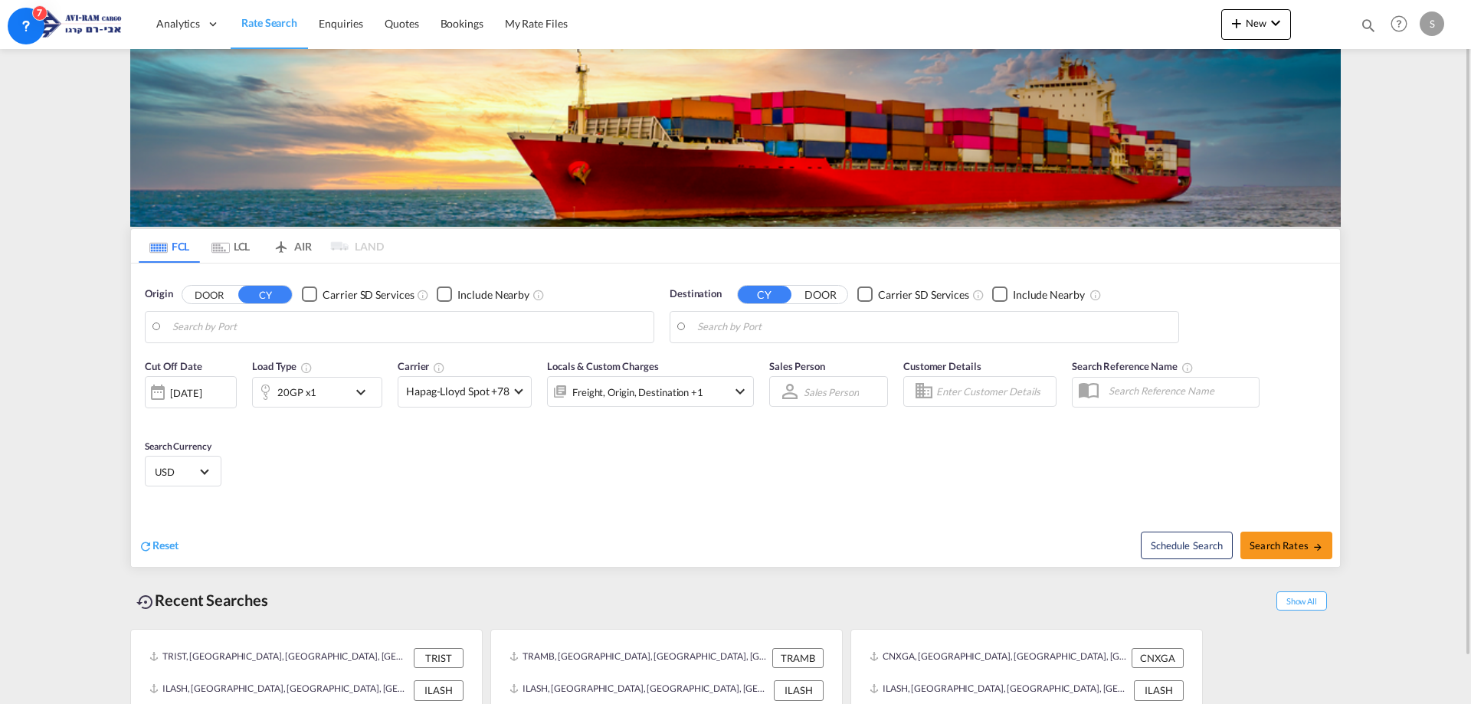
click at [242, 325] on body "Analytics Dashboard Rate Search Enquiries Quotes Bookings" at bounding box center [735, 352] width 1471 height 704
drag, startPoint x: 242, startPoint y: 325, endPoint x: 211, endPoint y: 316, distance: 32.7
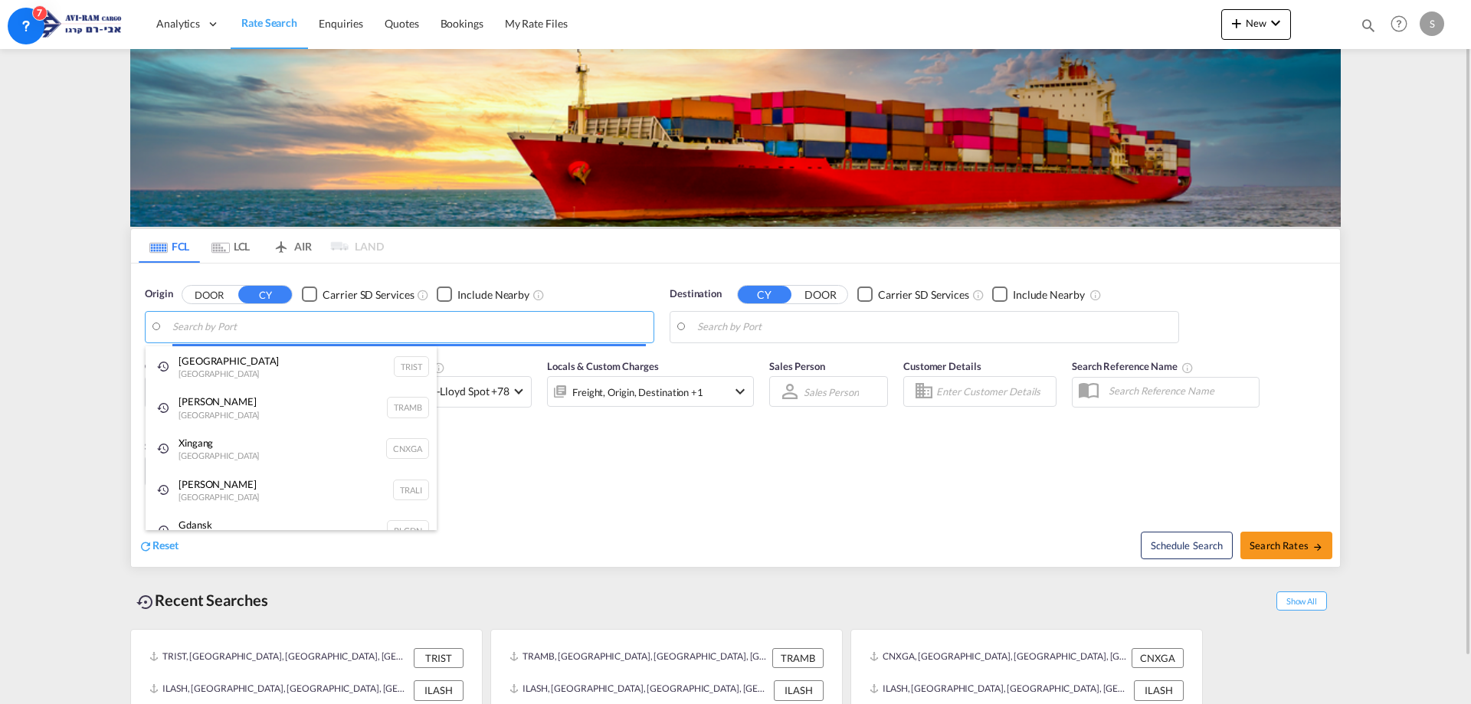
click at [300, 336] on body "Analytics Dashboard Rate Search Enquiries Quotes Bookings" at bounding box center [735, 352] width 1471 height 704
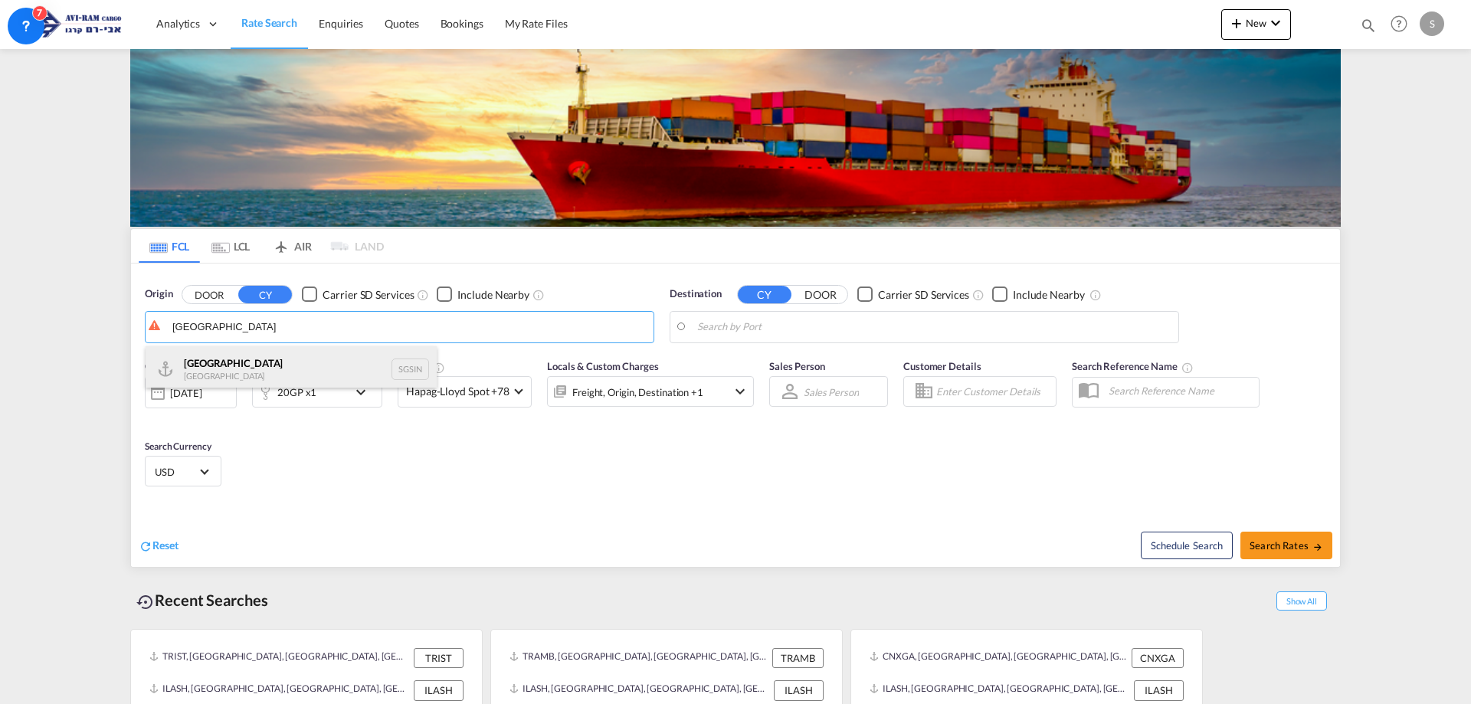
click at [277, 360] on div "Singapore Singapore SGSIN" at bounding box center [291, 369] width 291 height 46
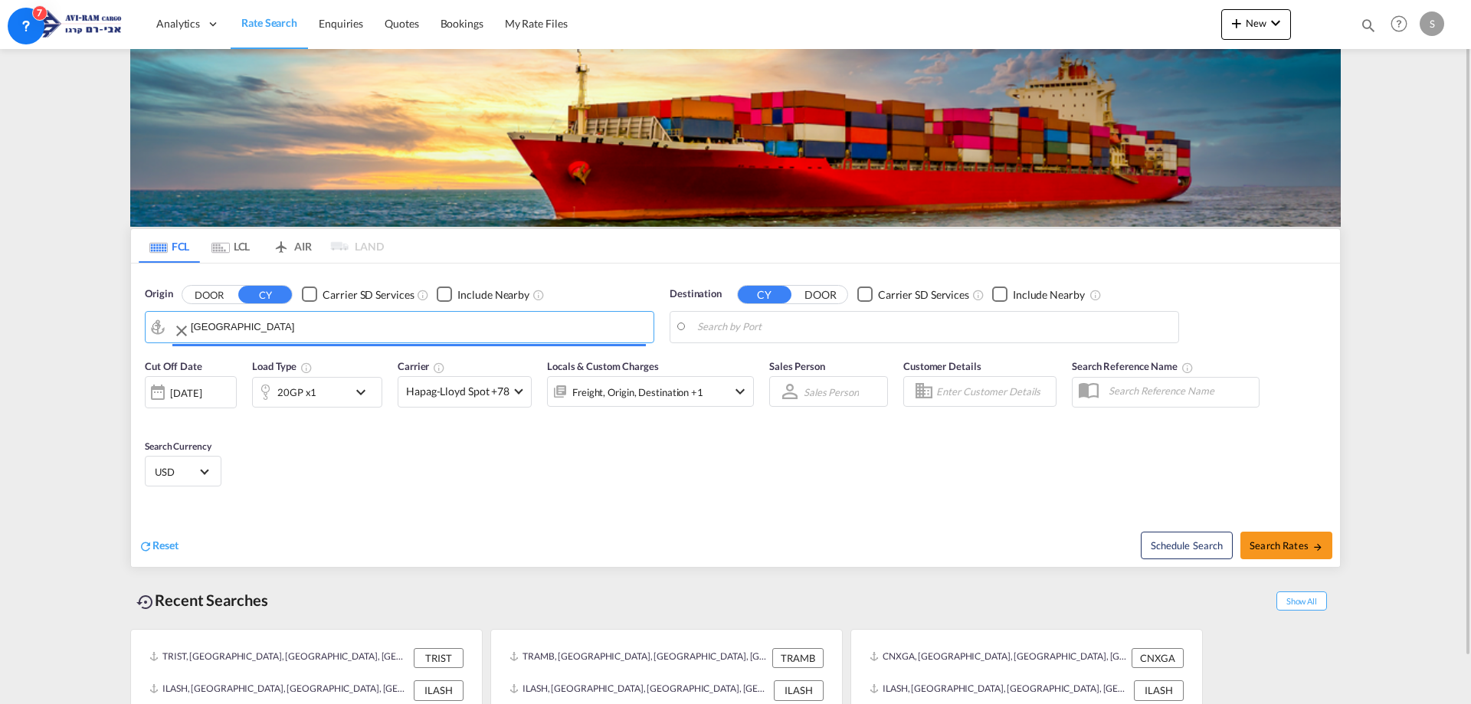
type input "[GEOGRAPHIC_DATA], SGSIN"
click at [756, 326] on body "Analytics Dashboard Rate Search Enquiries Quotes Bookings" at bounding box center [735, 352] width 1471 height 704
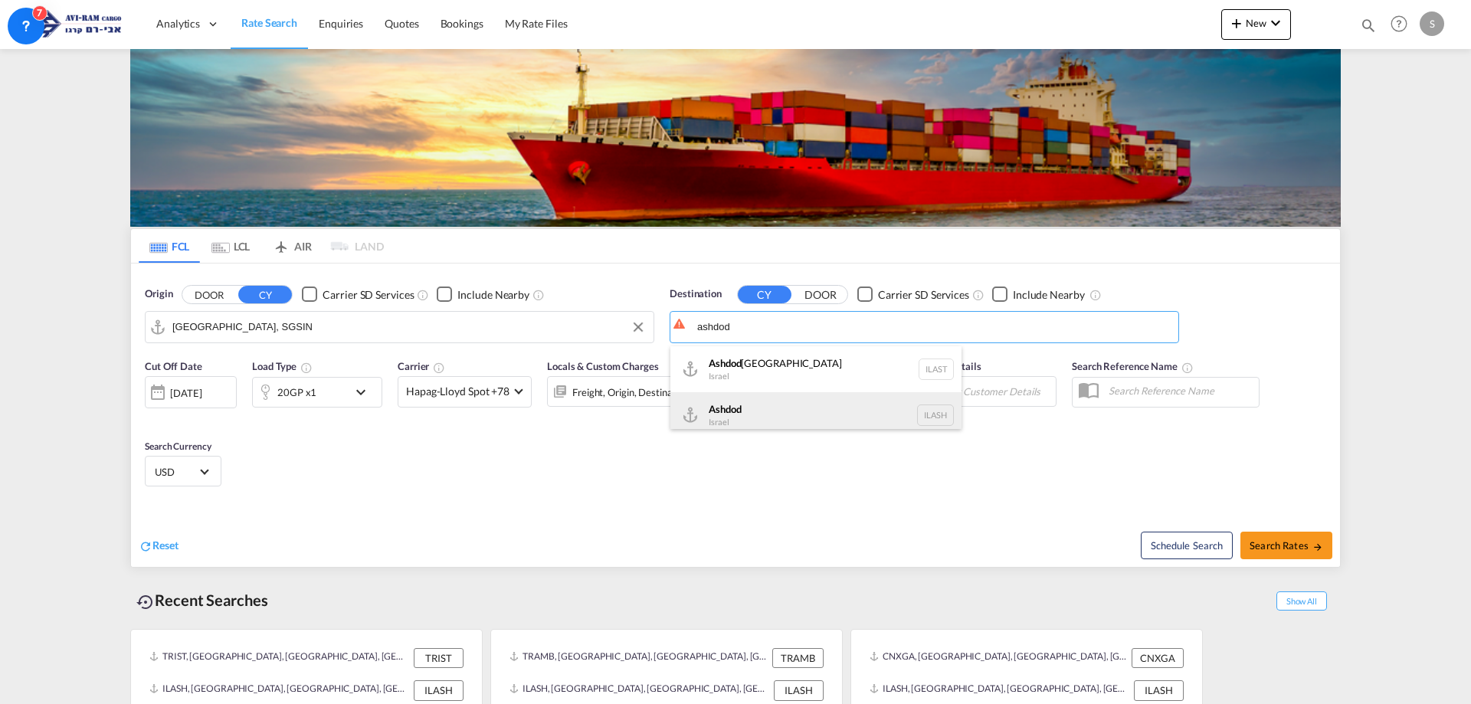
click at [768, 410] on div "Ashdod [GEOGRAPHIC_DATA] [GEOGRAPHIC_DATA]" at bounding box center [816, 415] width 291 height 46
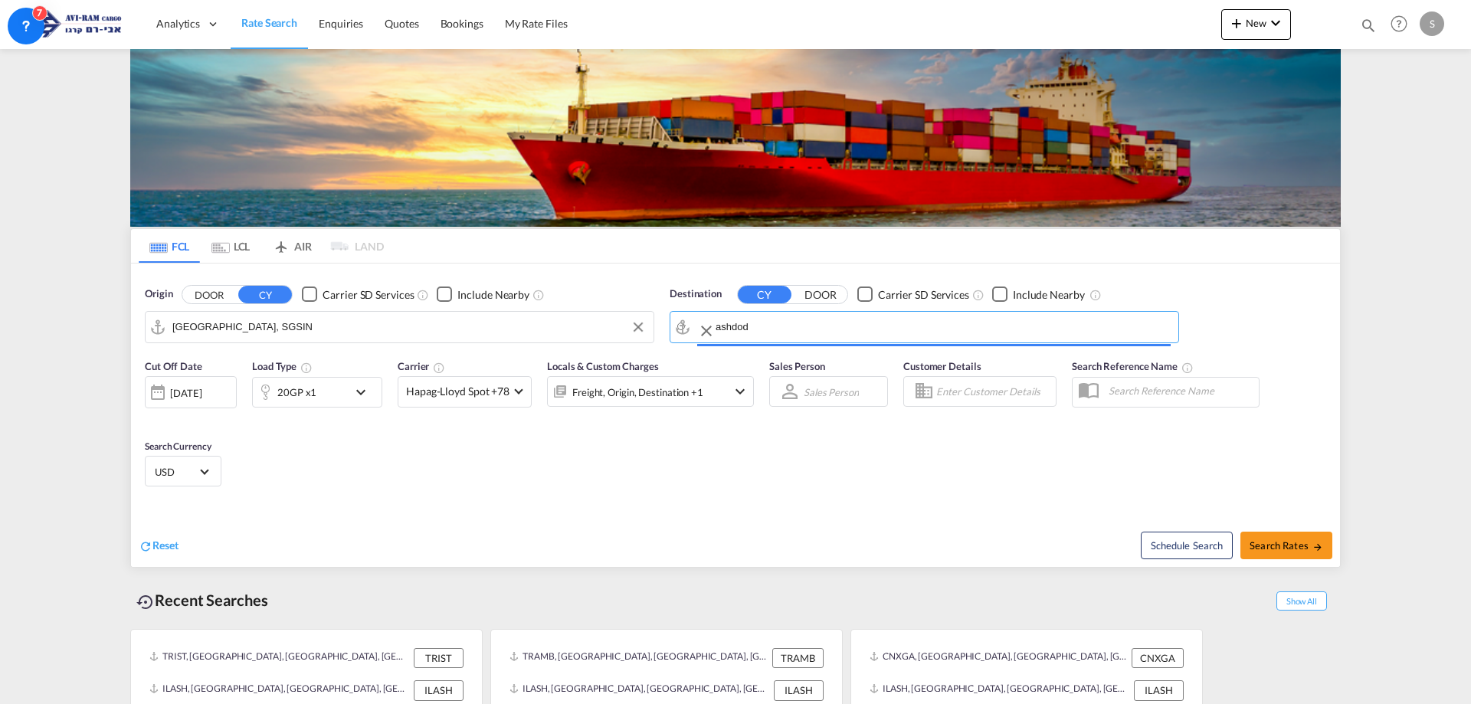
type input "Ashdod, ILASH"
click at [1302, 542] on span "Search Rates" at bounding box center [1287, 545] width 74 height 12
type input "SGSIN to ILASH / [DATE]"
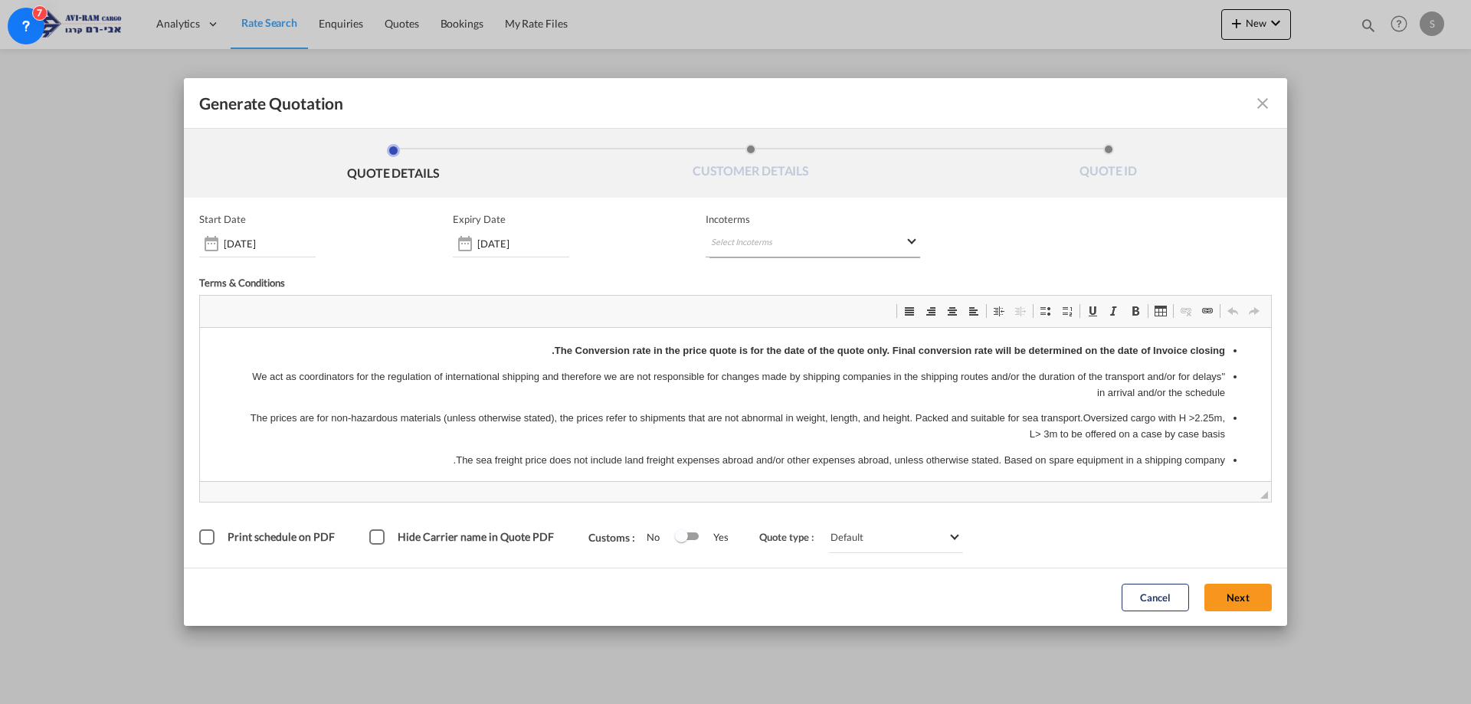
click at [717, 240] on md-select "Select Incoterms EXW - import Ex Works CIP - export Carriage and Insurance Paid…" at bounding box center [813, 244] width 215 height 28
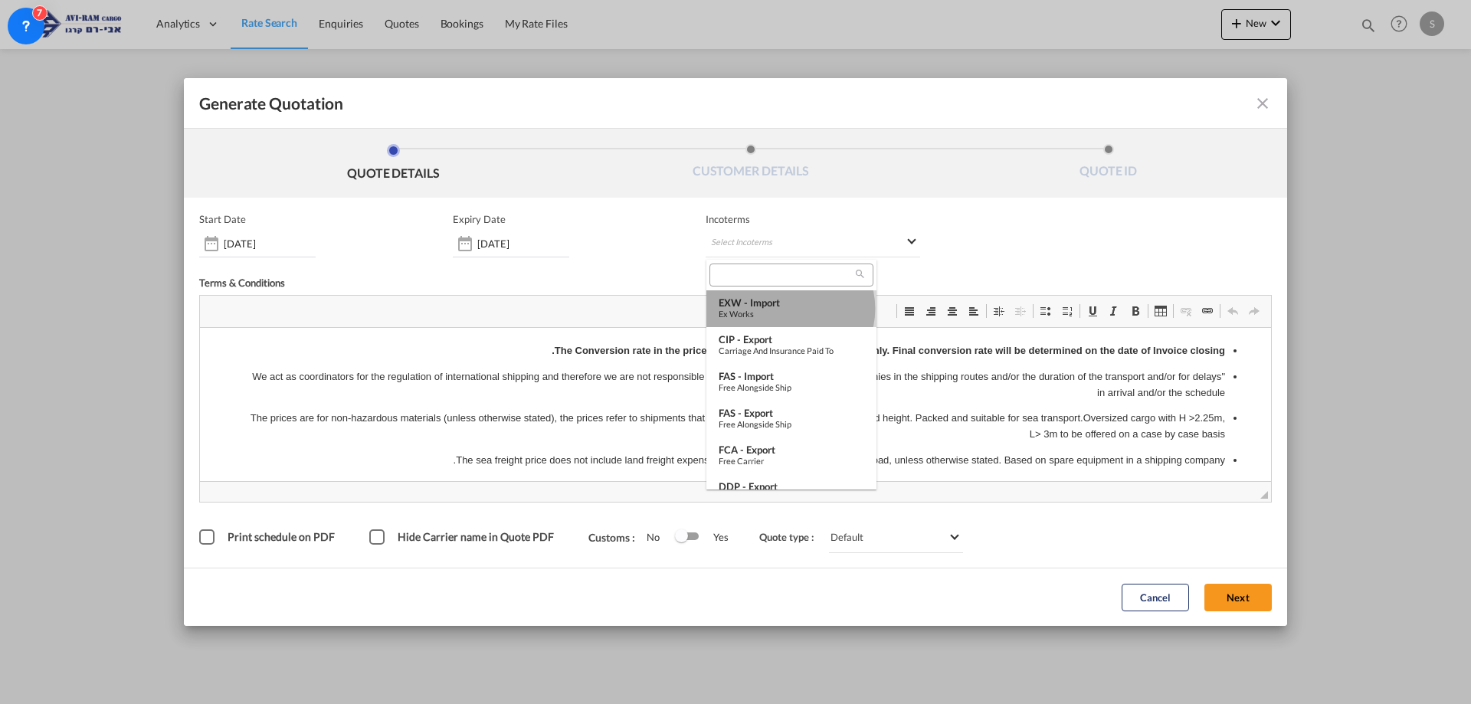
click at [790, 309] on div "Ex Works" at bounding box center [792, 314] width 146 height 10
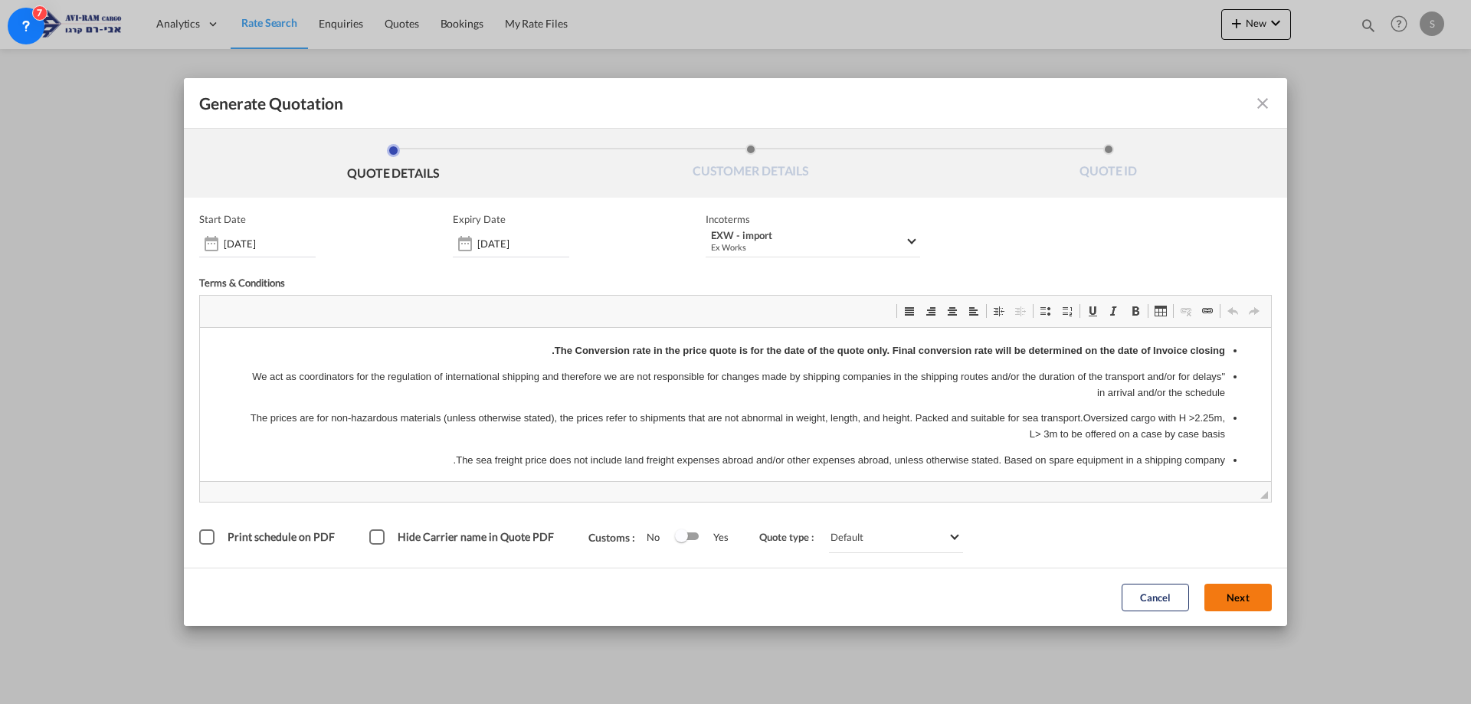
click at [1253, 605] on button "Next" at bounding box center [1238, 598] width 67 height 28
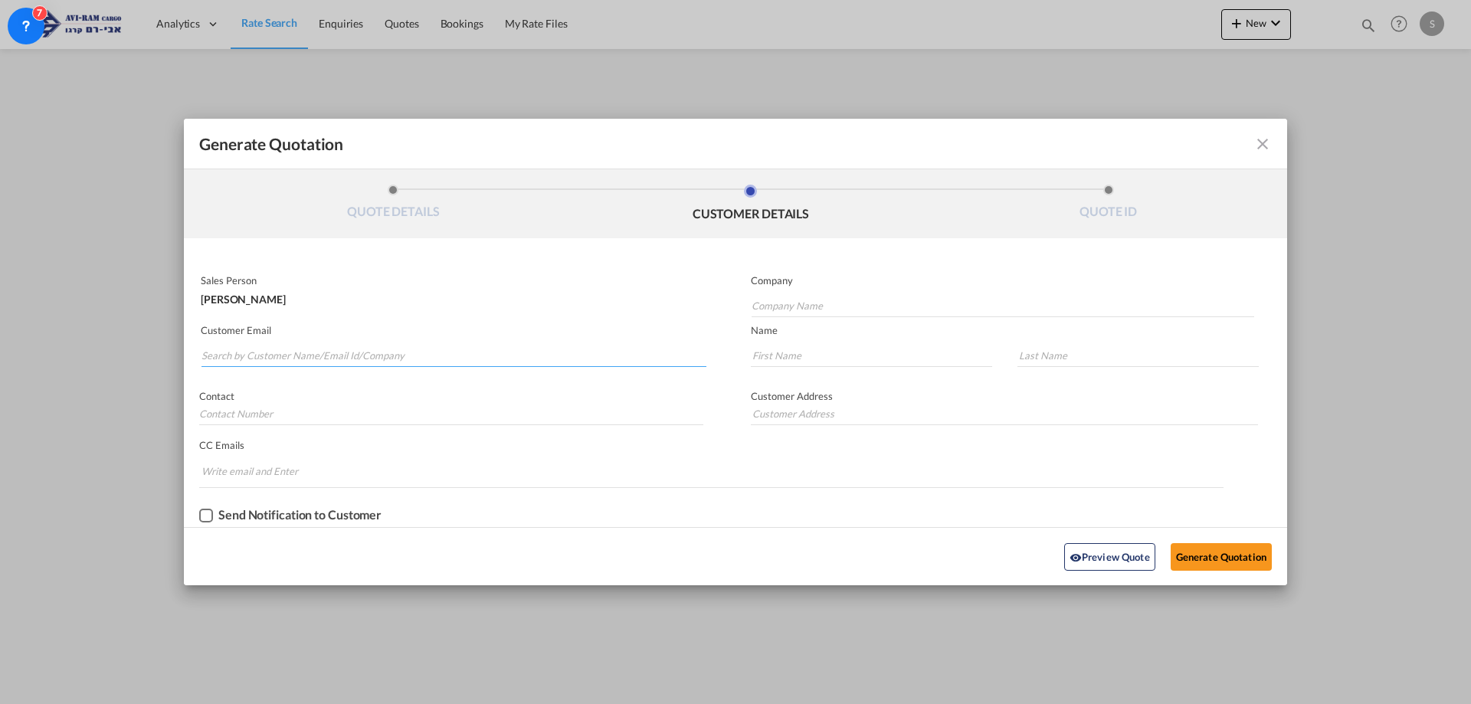
click at [355, 349] on input "Search by Customer Name/Email Id/Company" at bounding box center [454, 355] width 505 height 23
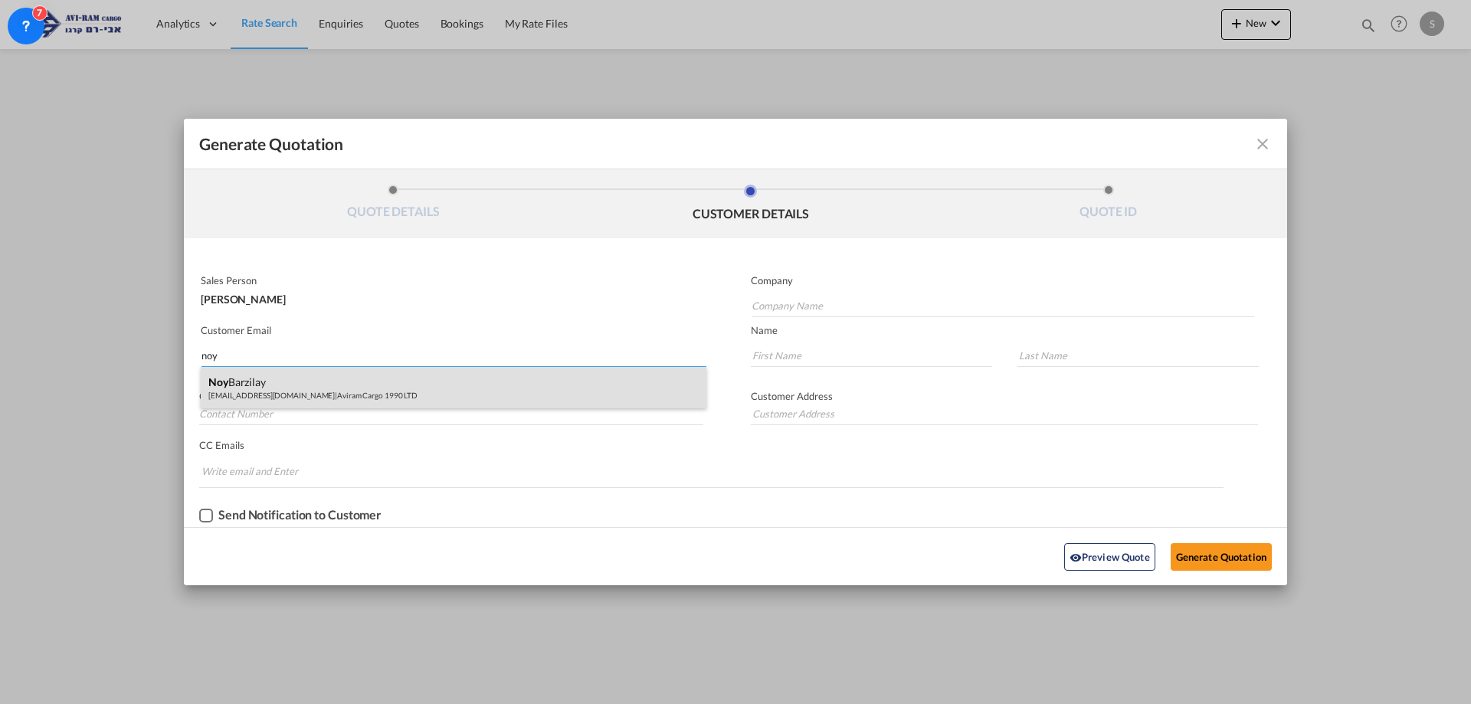
type input "noy"
click at [288, 389] on div "[PERSON_NAME] [EMAIL_ADDRESS][DOMAIN_NAME] | Aviram Cargo 1990 LTD" at bounding box center [454, 387] width 506 height 41
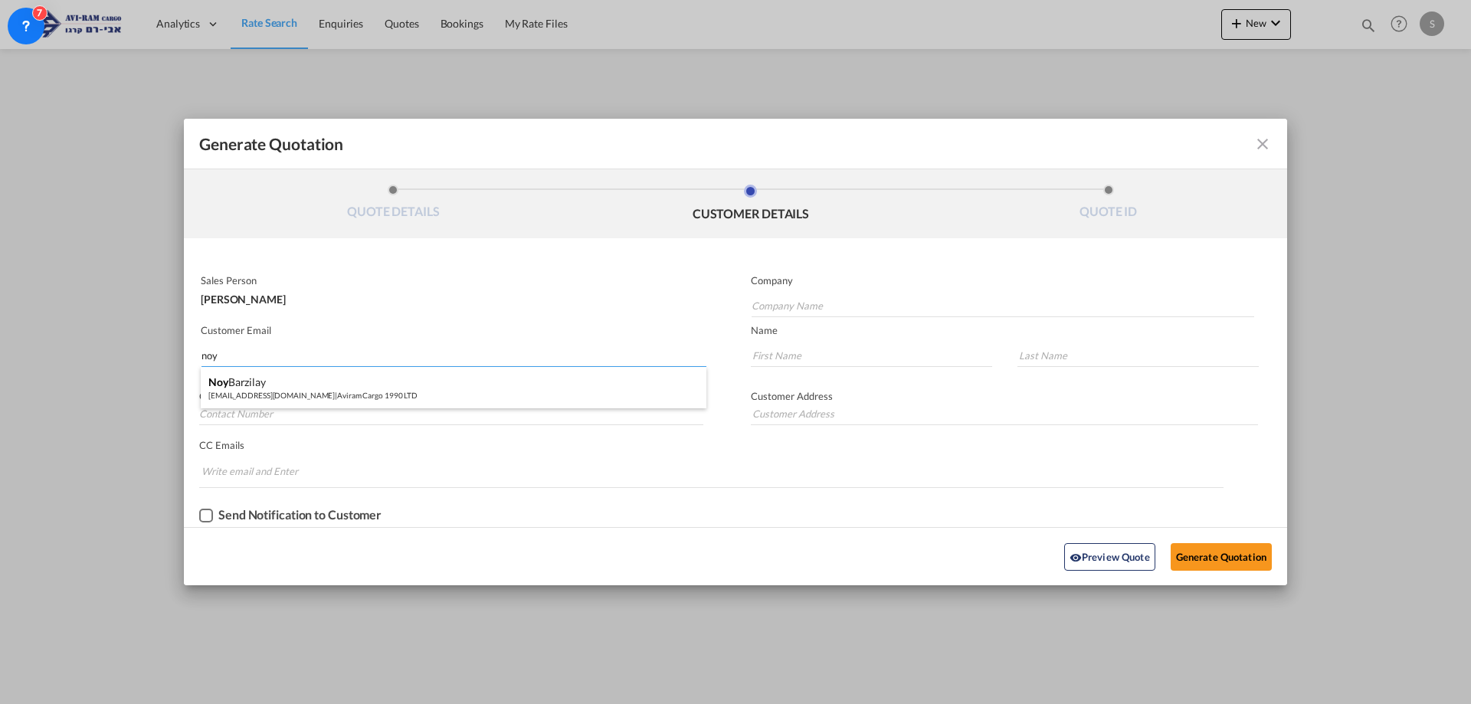
type input "Aviram Cargo 1990 LTD"
type input "[EMAIL_ADDRESS][DOMAIN_NAME]"
type input "Noy"
type input "Barzilay"
type input "."
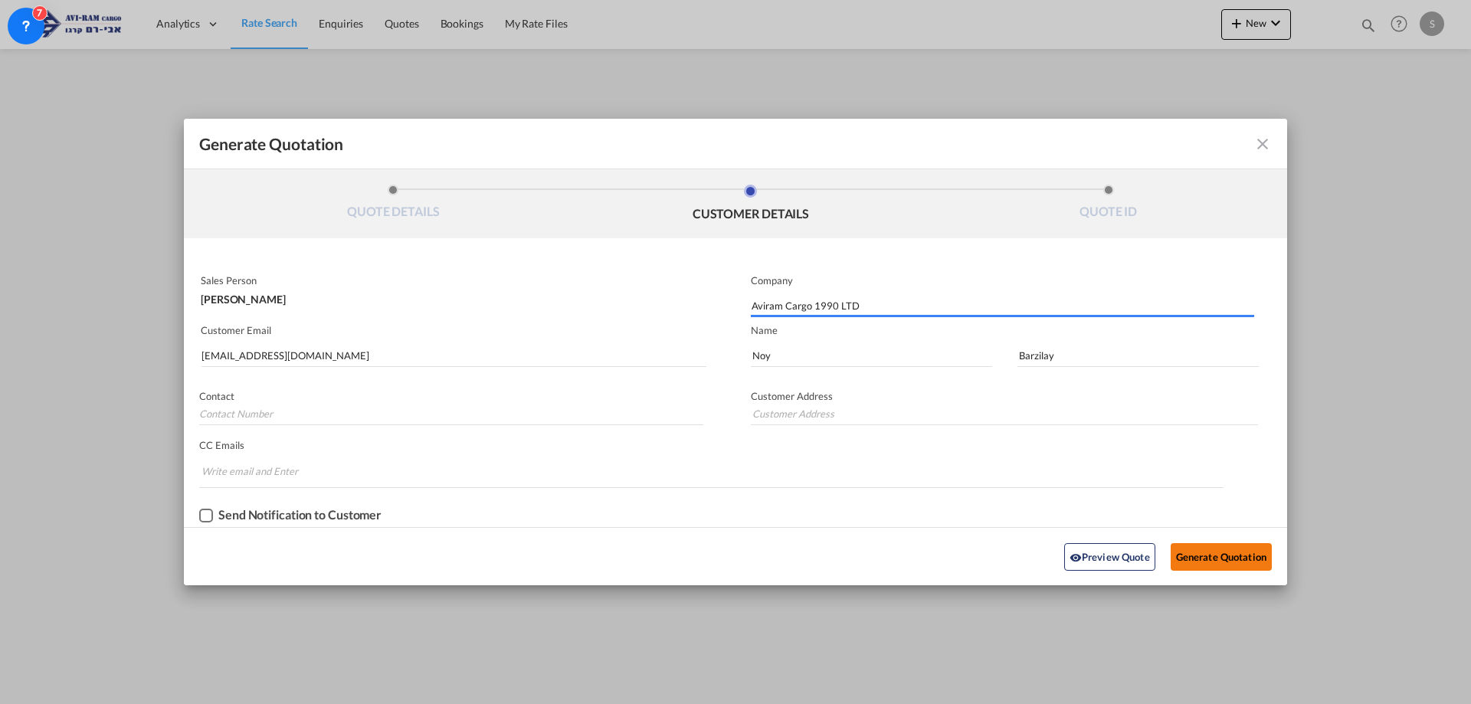
click at [1182, 557] on button "Generate Quotation" at bounding box center [1221, 557] width 101 height 28
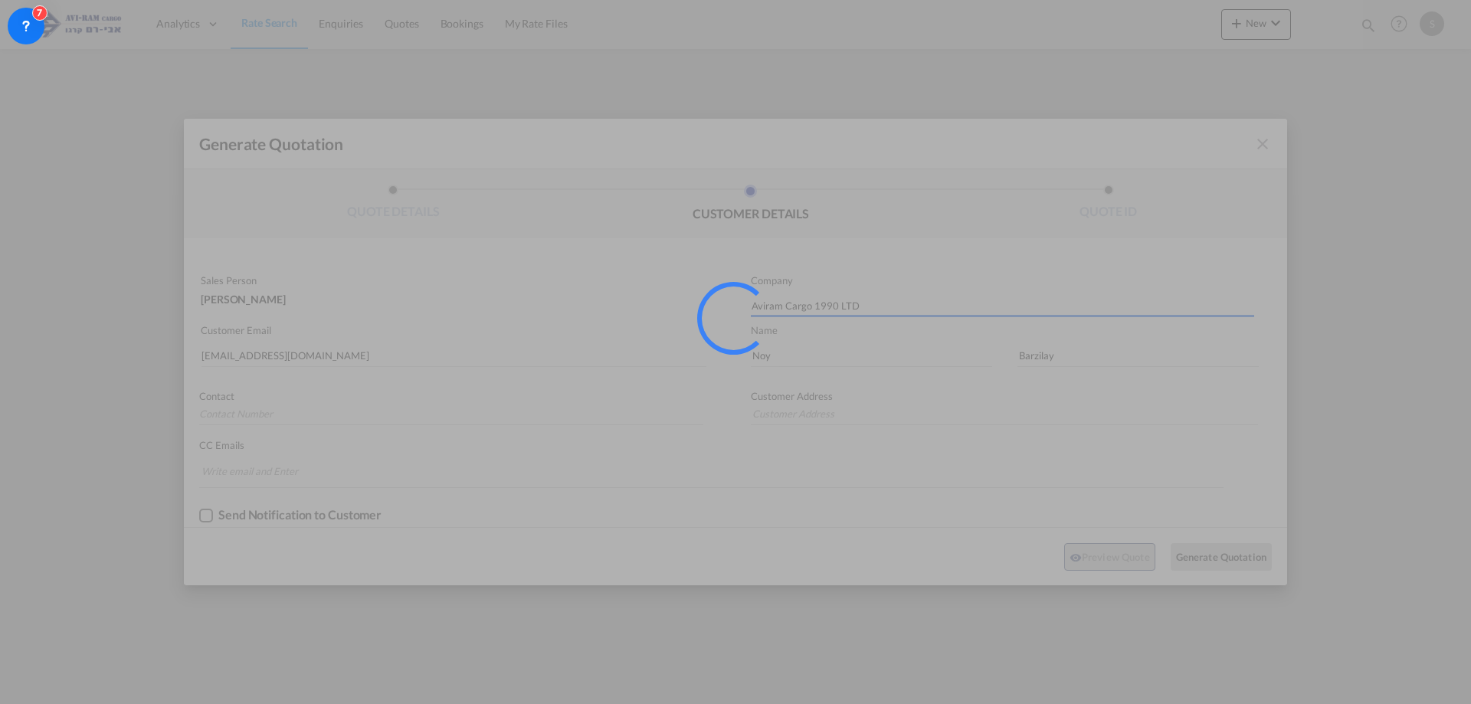
type input "."
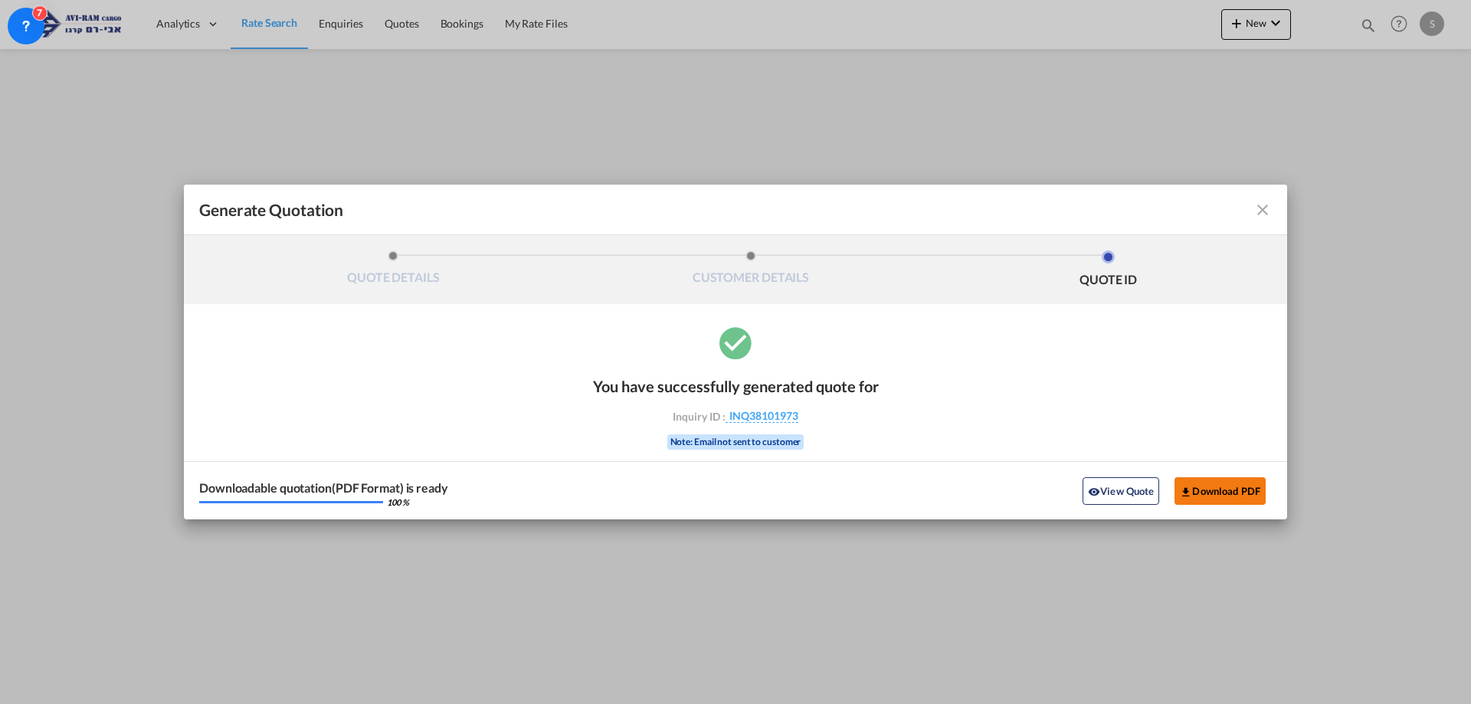
click at [1194, 492] on button "Download PDF" at bounding box center [1220, 491] width 91 height 28
click at [1260, 208] on md-icon "icon-close fg-AAA8AD cursor m-0" at bounding box center [1263, 210] width 18 height 18
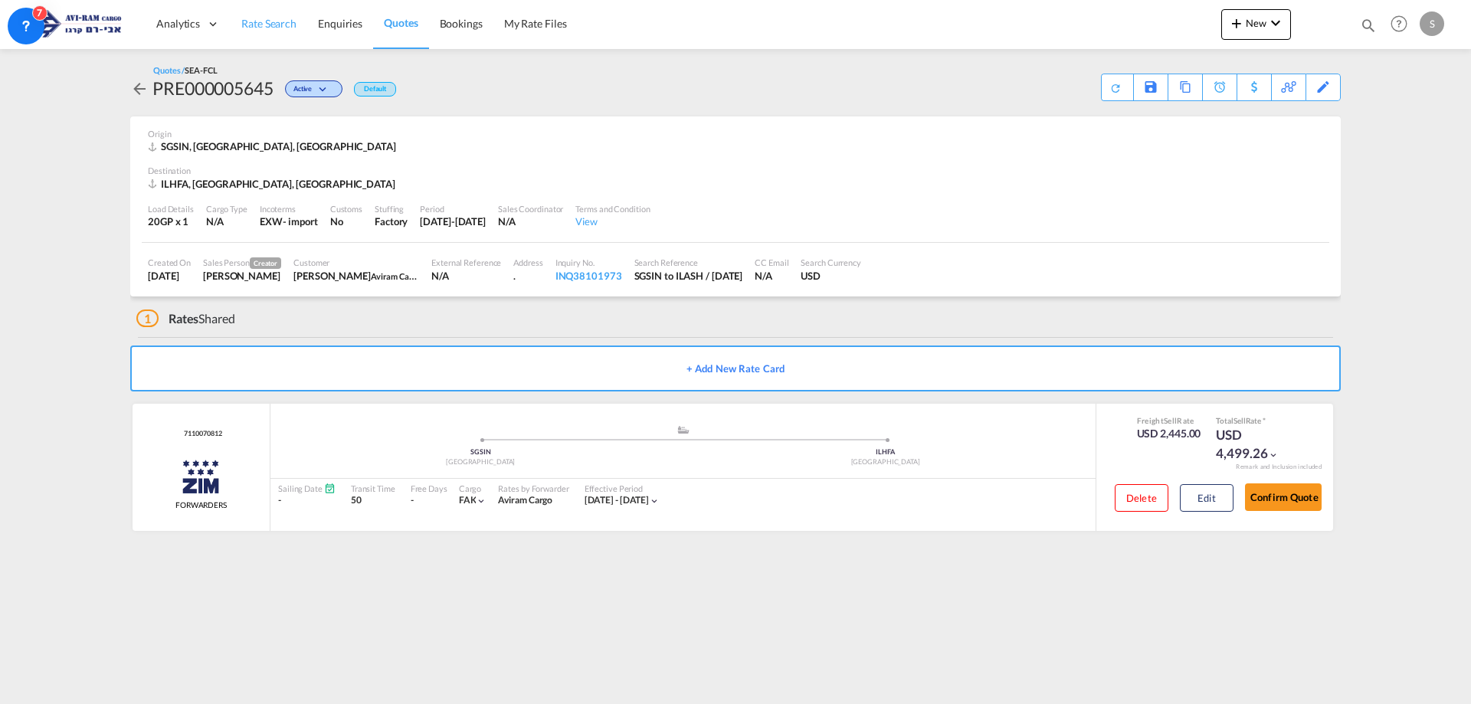
click at [265, 28] on span "Rate Search" at bounding box center [268, 23] width 55 height 13
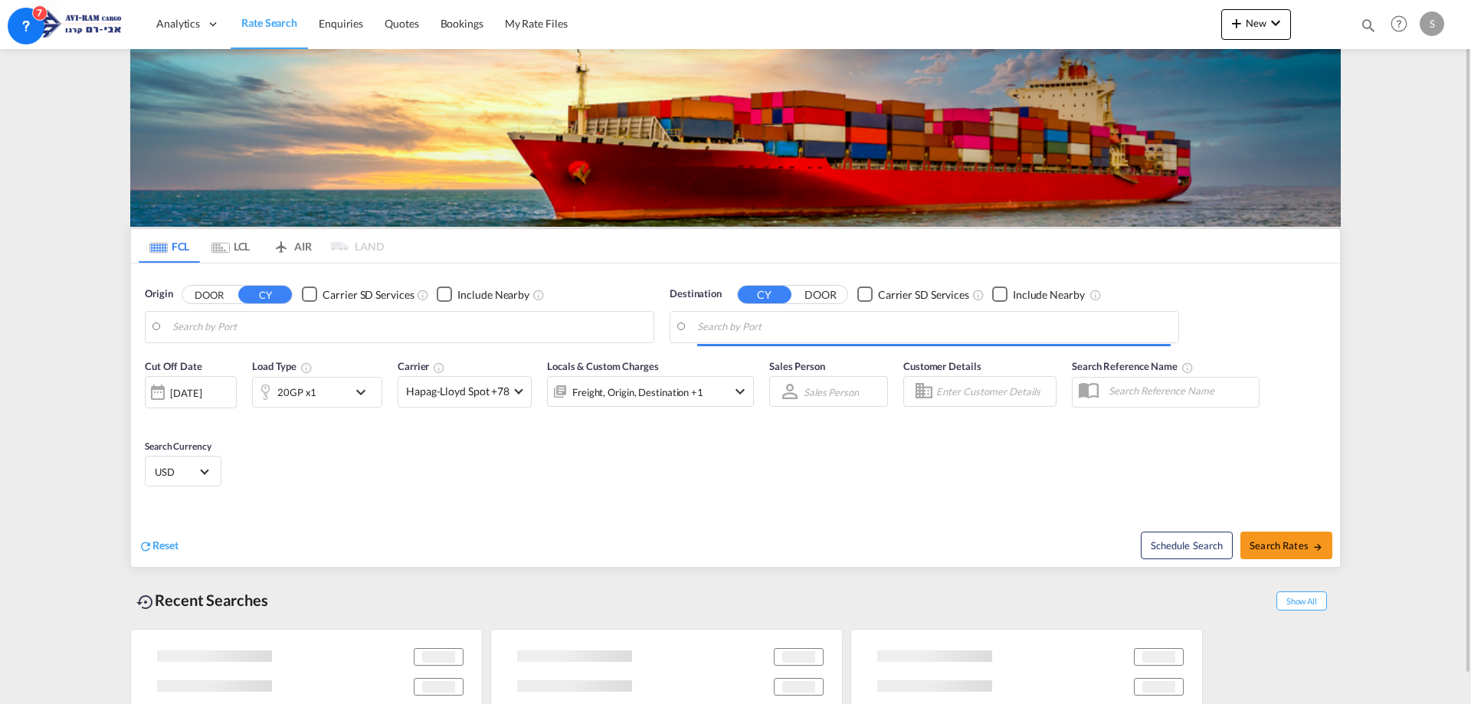
type input "[GEOGRAPHIC_DATA], SGSIN"
type input "[GEOGRAPHIC_DATA], [GEOGRAPHIC_DATA]"
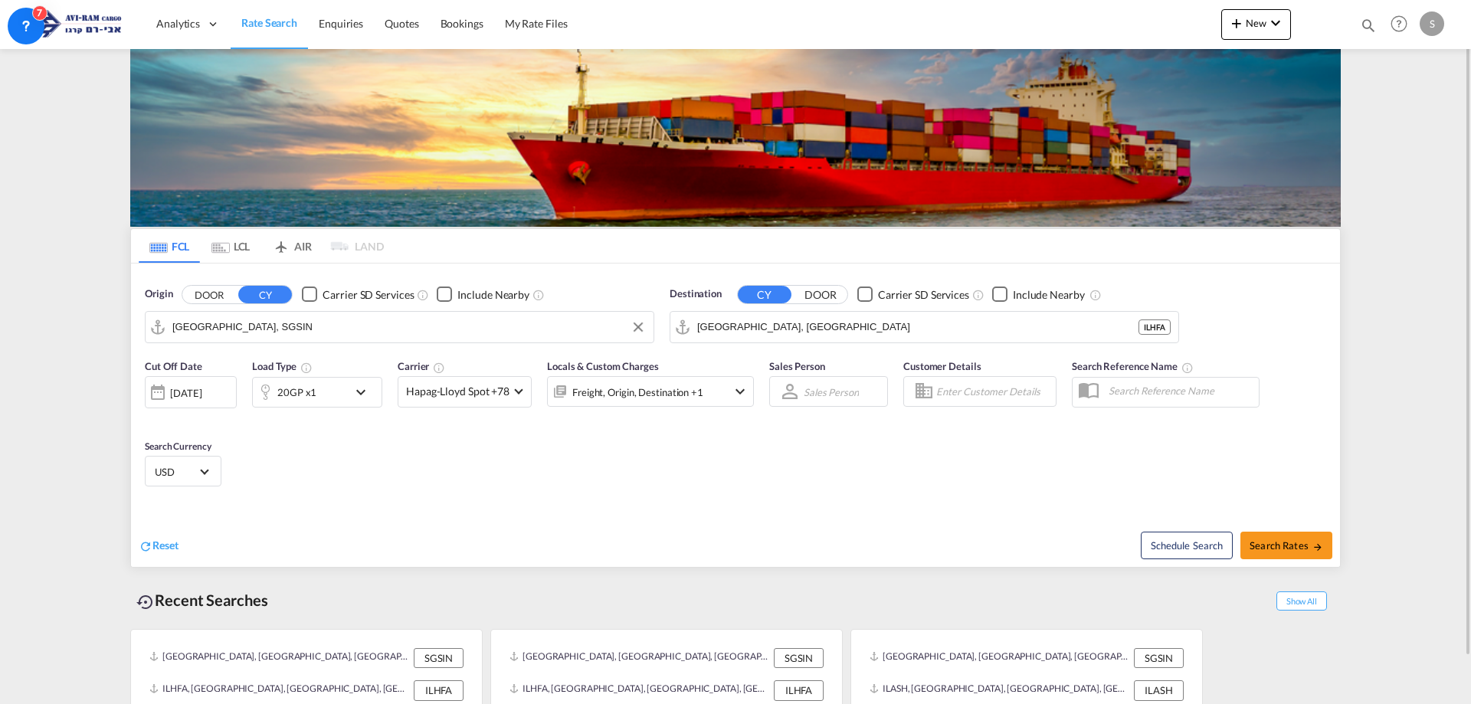
click at [236, 326] on input "[GEOGRAPHIC_DATA], SGSIN" at bounding box center [409, 327] width 474 height 23
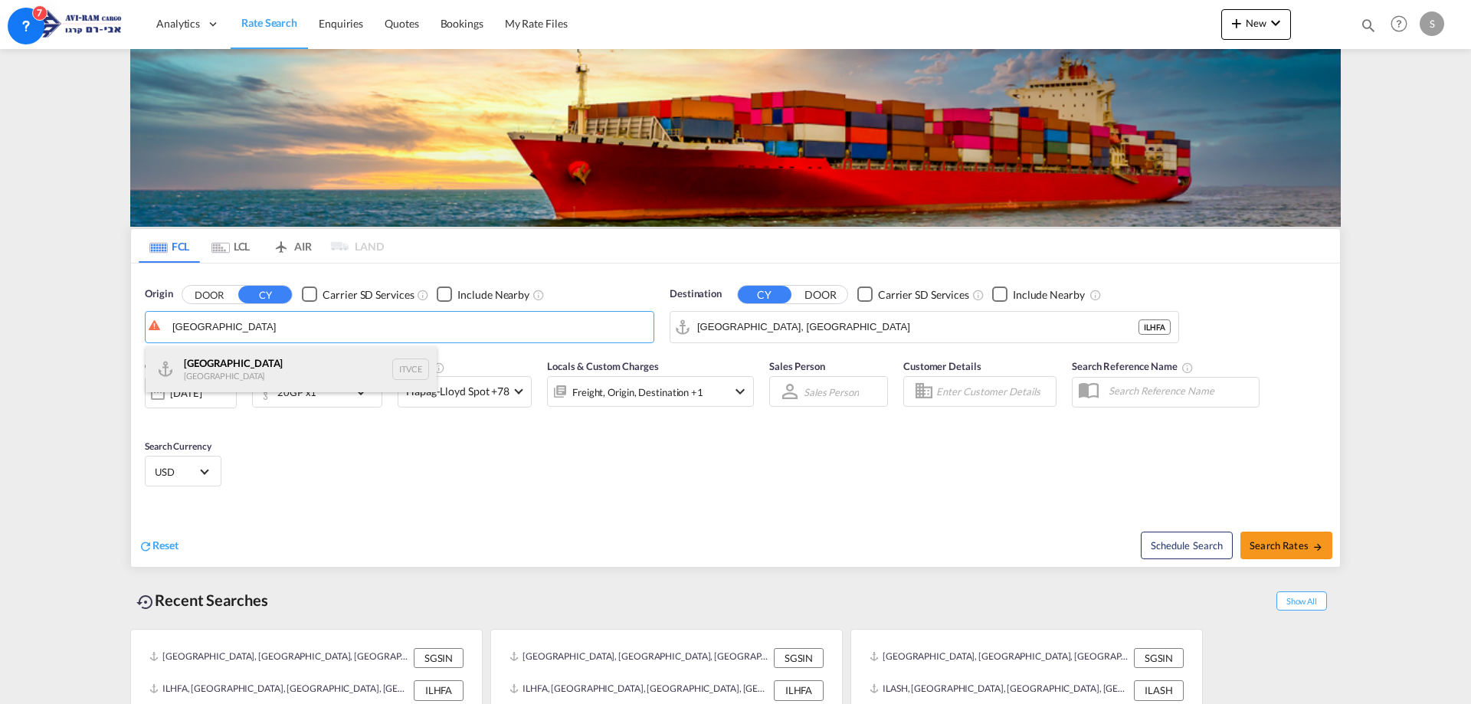
click at [222, 361] on div "Venezia [GEOGRAPHIC_DATA] ITVCE" at bounding box center [291, 369] width 291 height 46
type input "[GEOGRAPHIC_DATA], ITVCE"
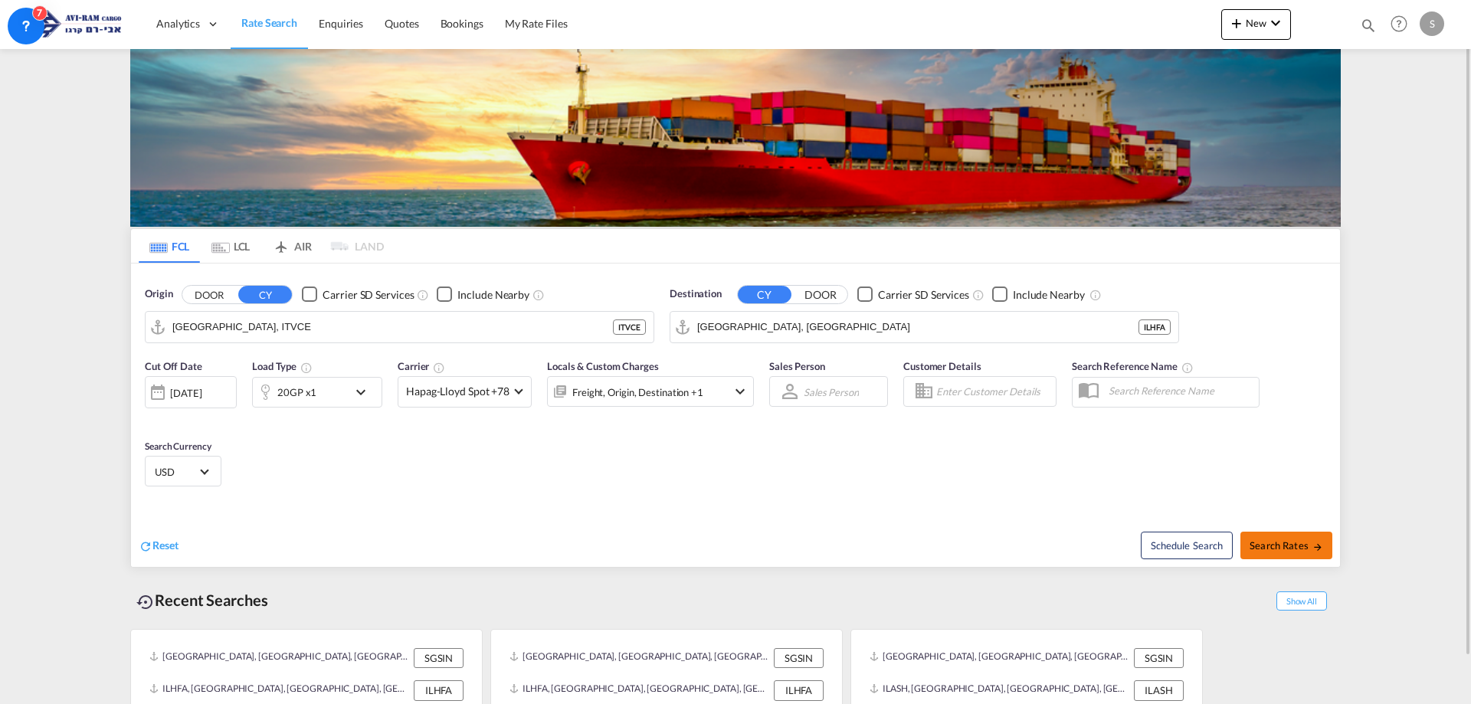
click at [1277, 553] on button "Search Rates" at bounding box center [1287, 546] width 92 height 28
type input "ITVCE to ILHFA / [DATE]"
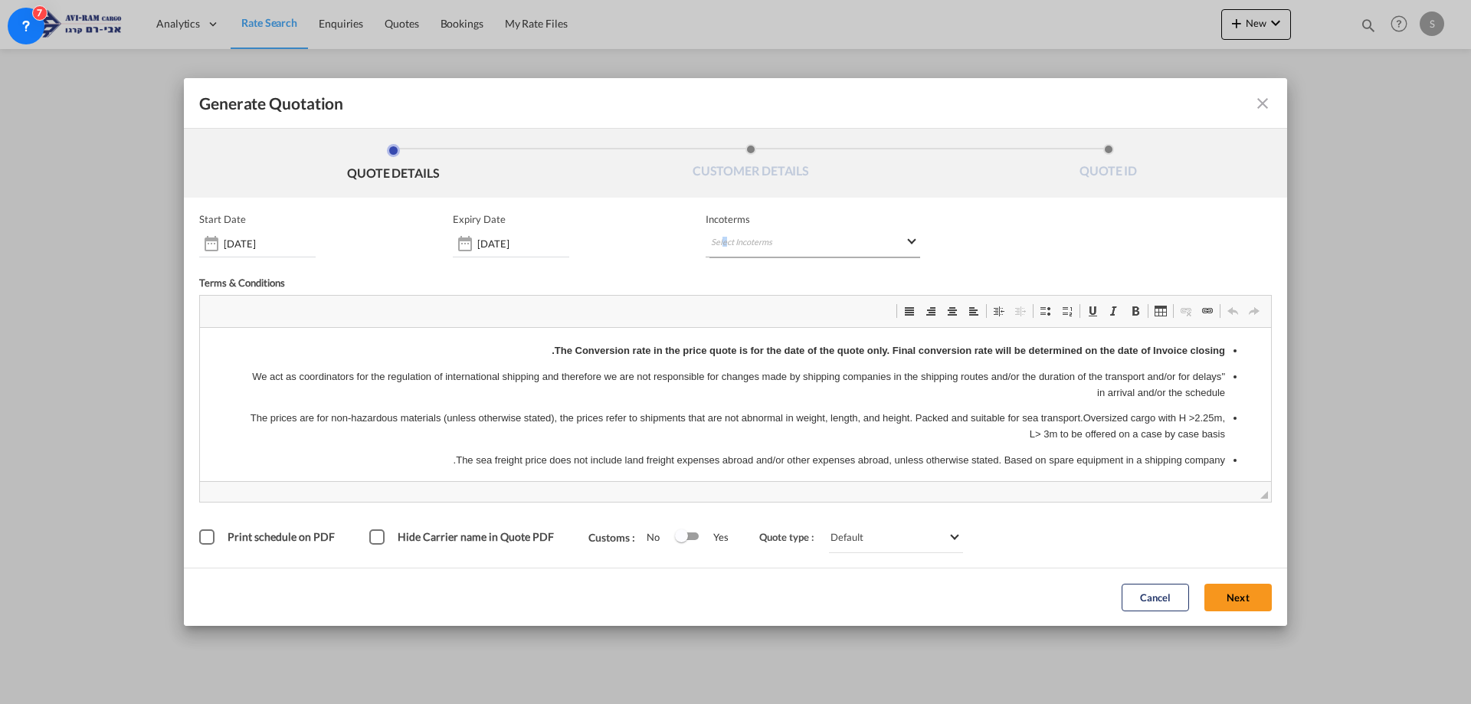
click at [725, 241] on md-select "Select Incoterms EXW - import Ex Works CIP - export Carriage and Insurance Paid…" at bounding box center [813, 244] width 215 height 28
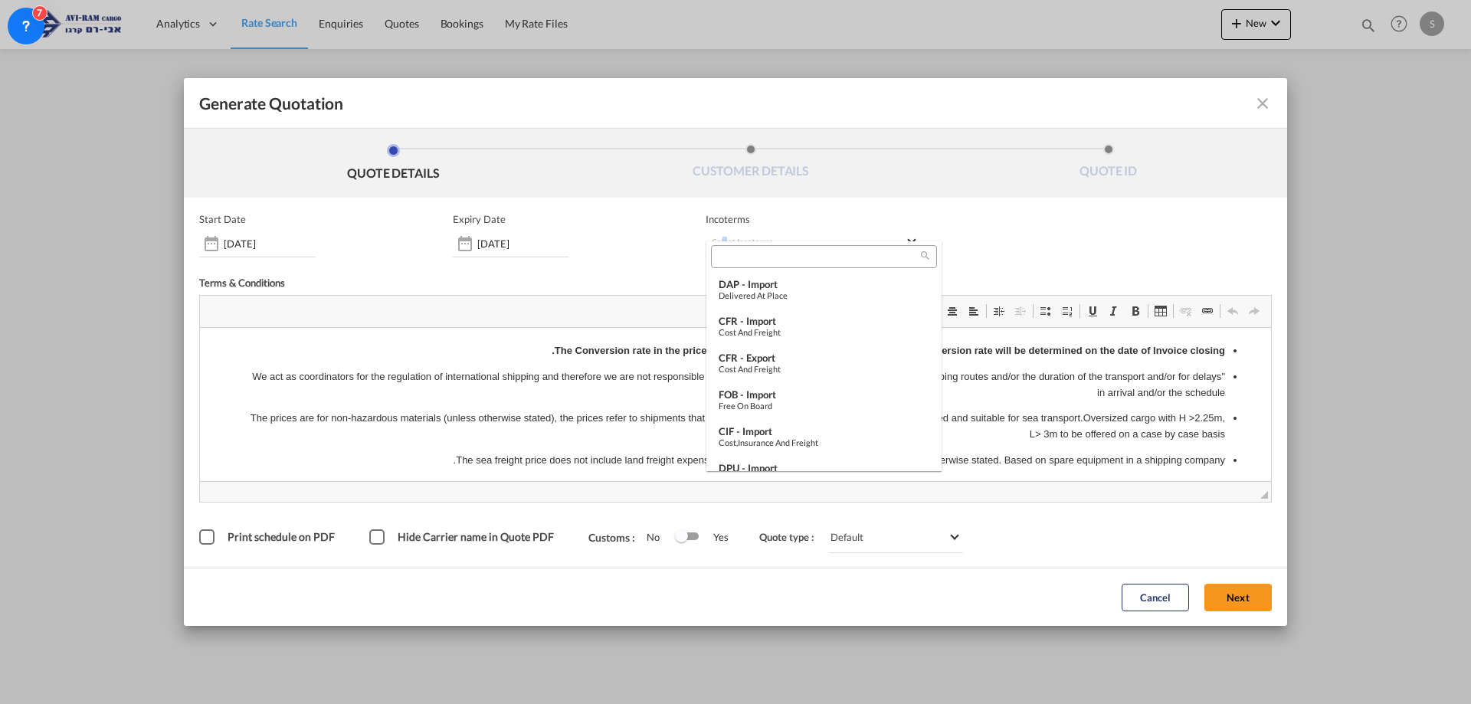
scroll to position [238, 0]
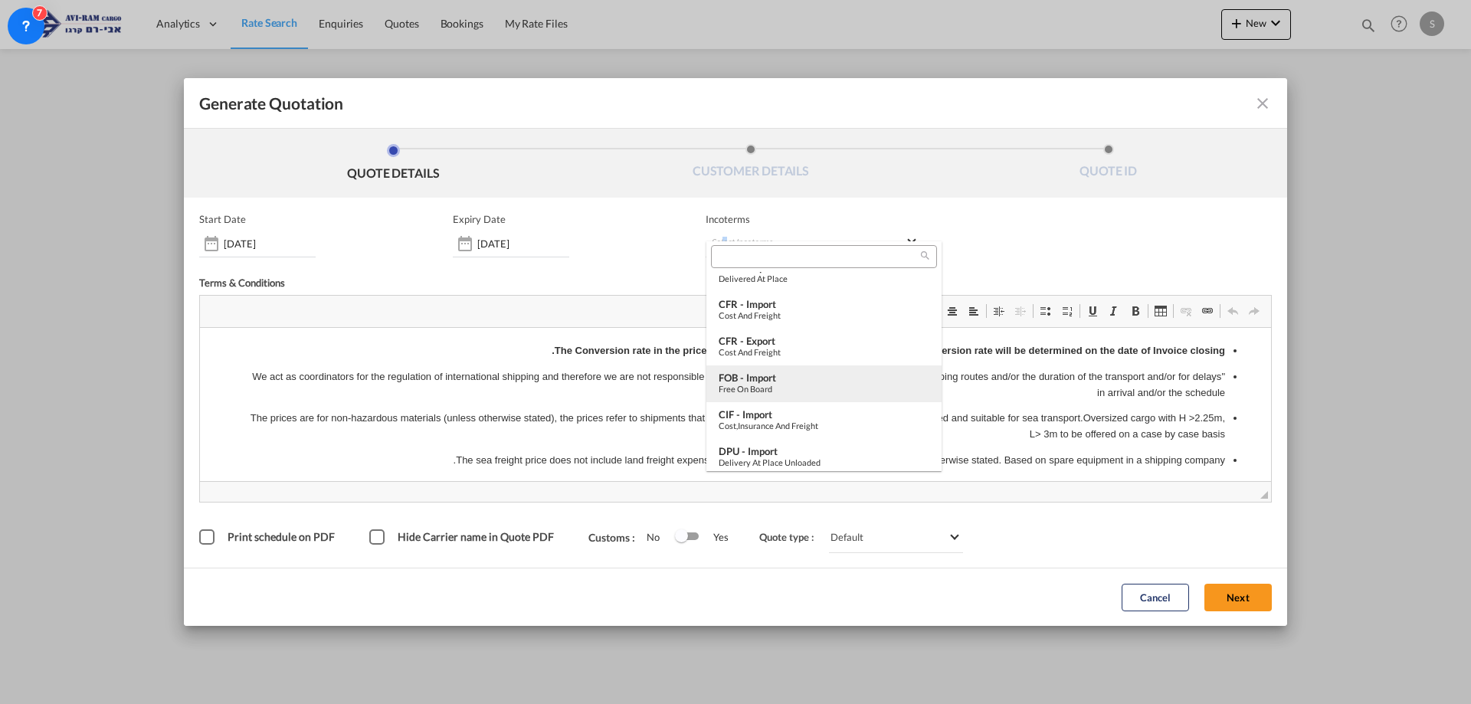
click at [820, 380] on div "FOB - import" at bounding box center [824, 378] width 211 height 12
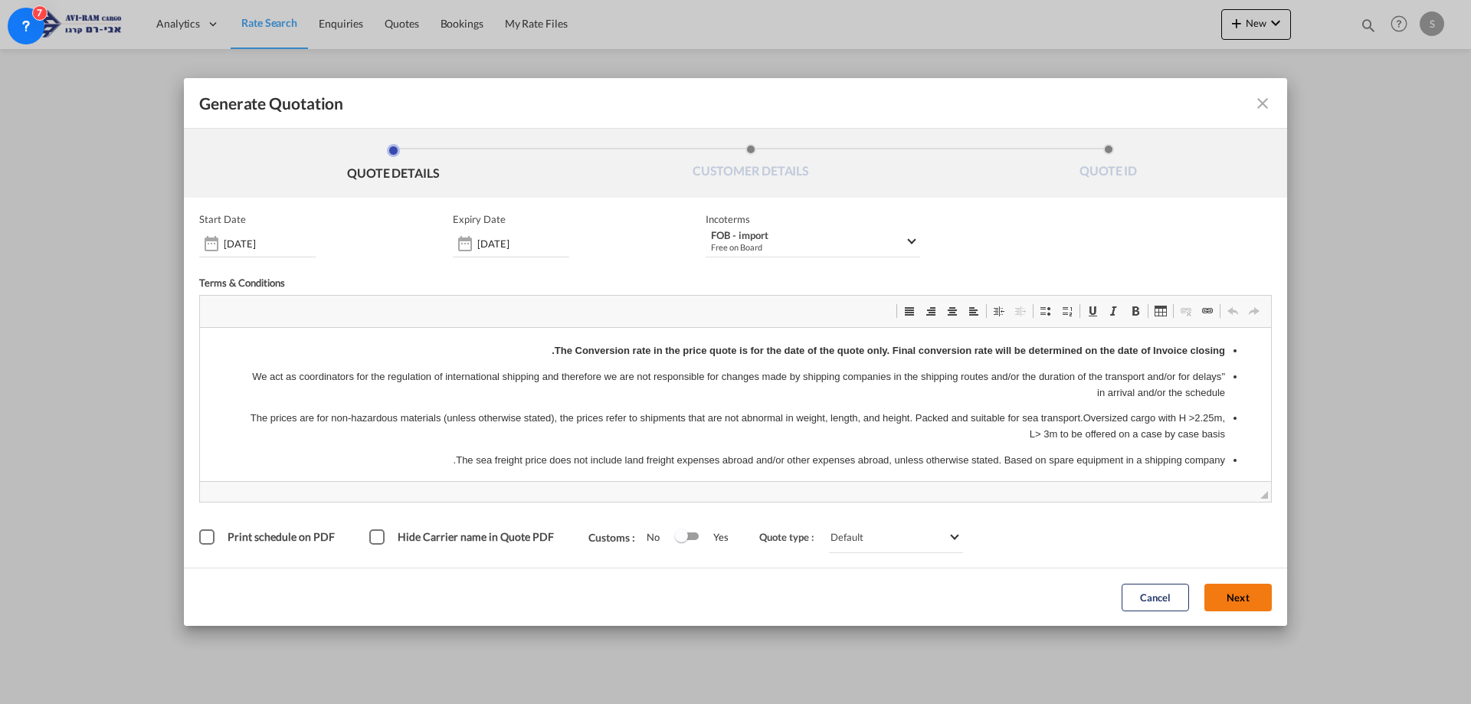
click at [1235, 591] on button "Next" at bounding box center [1238, 598] width 67 height 28
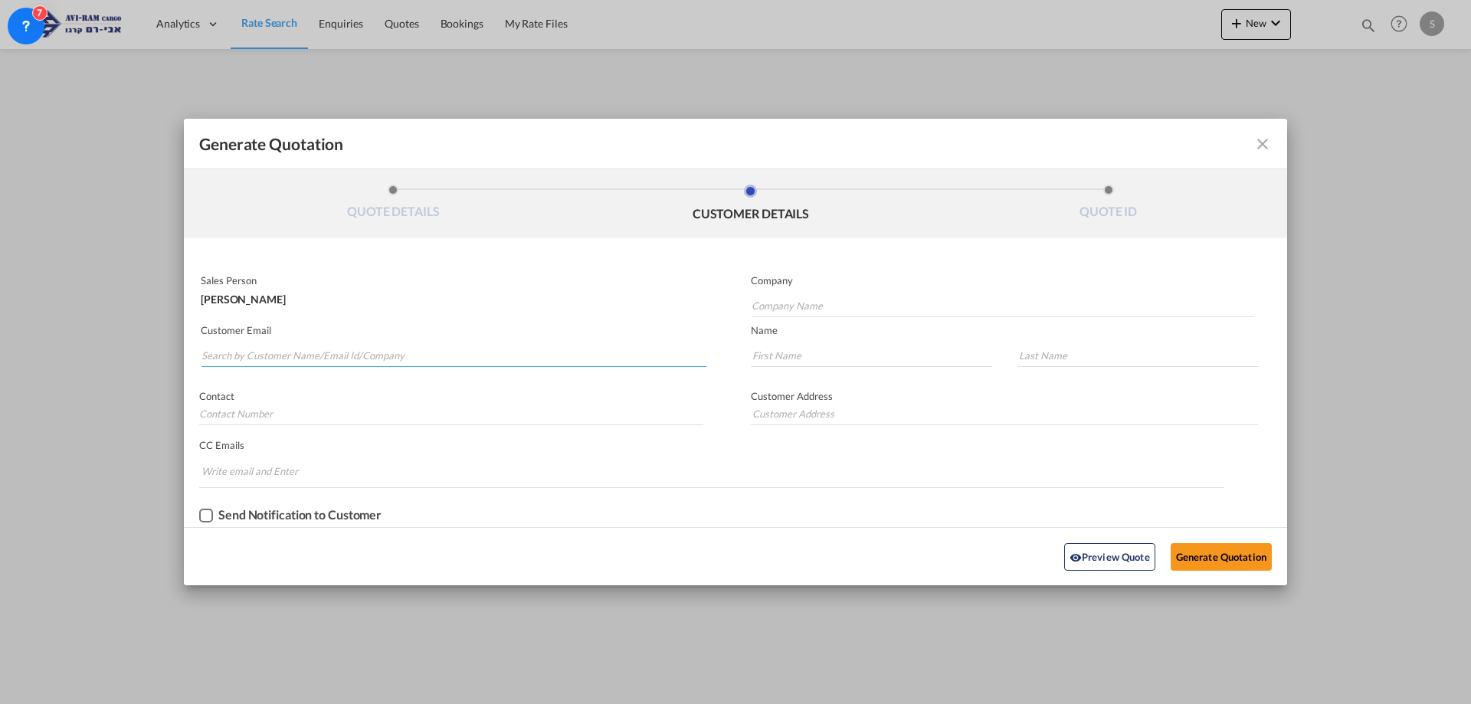
click at [467, 358] on input "Search by Customer Name/Email Id/Company" at bounding box center [454, 355] width 505 height 23
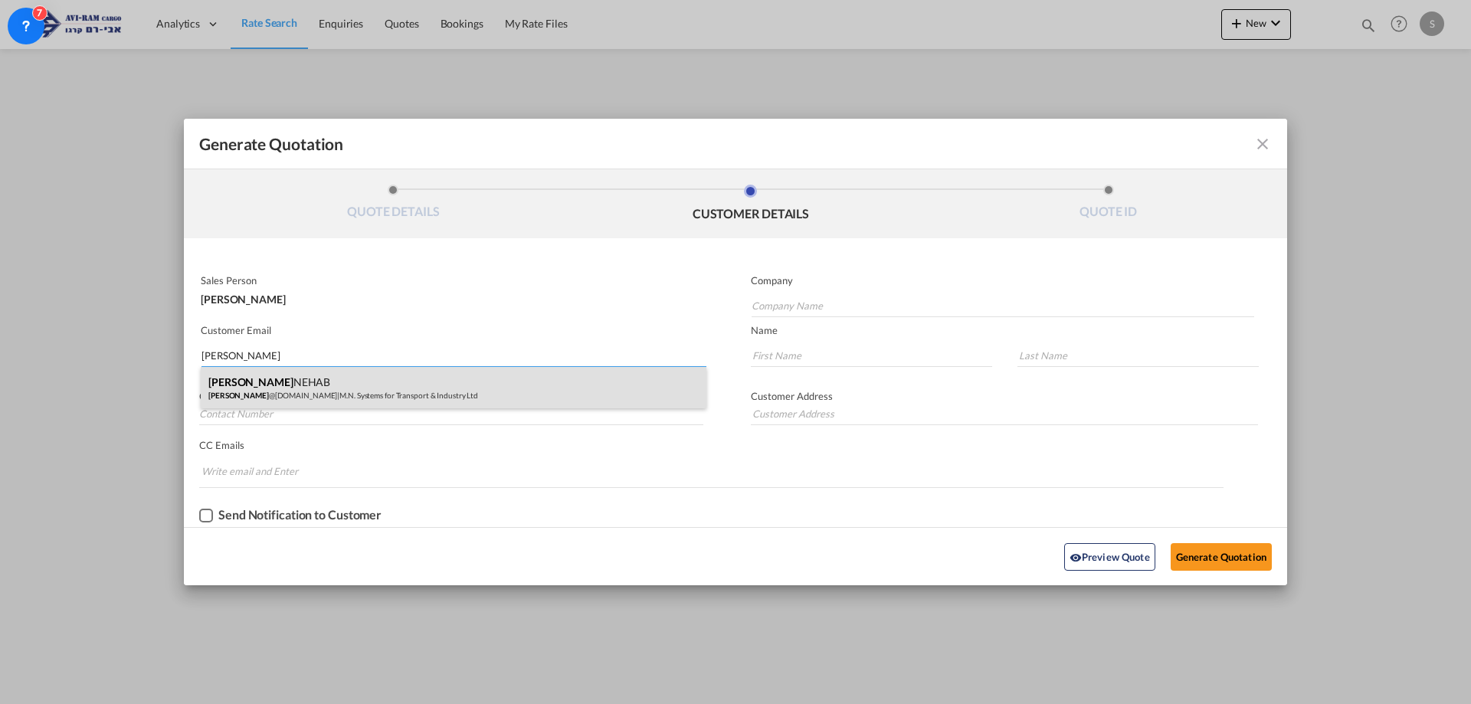
type input "[PERSON_NAME]"
click at [415, 398] on div "[PERSON_NAME] NEHAB [PERSON_NAME] @[DOMAIN_NAME] | M.N. Systems for Transport &…" at bounding box center [454, 387] width 506 height 41
type input "M.N. Systems for Transport & Industry Ltd"
type input "[PERSON_NAME][EMAIL_ADDRESS][DOMAIN_NAME]"
type input "[PERSON_NAME]"
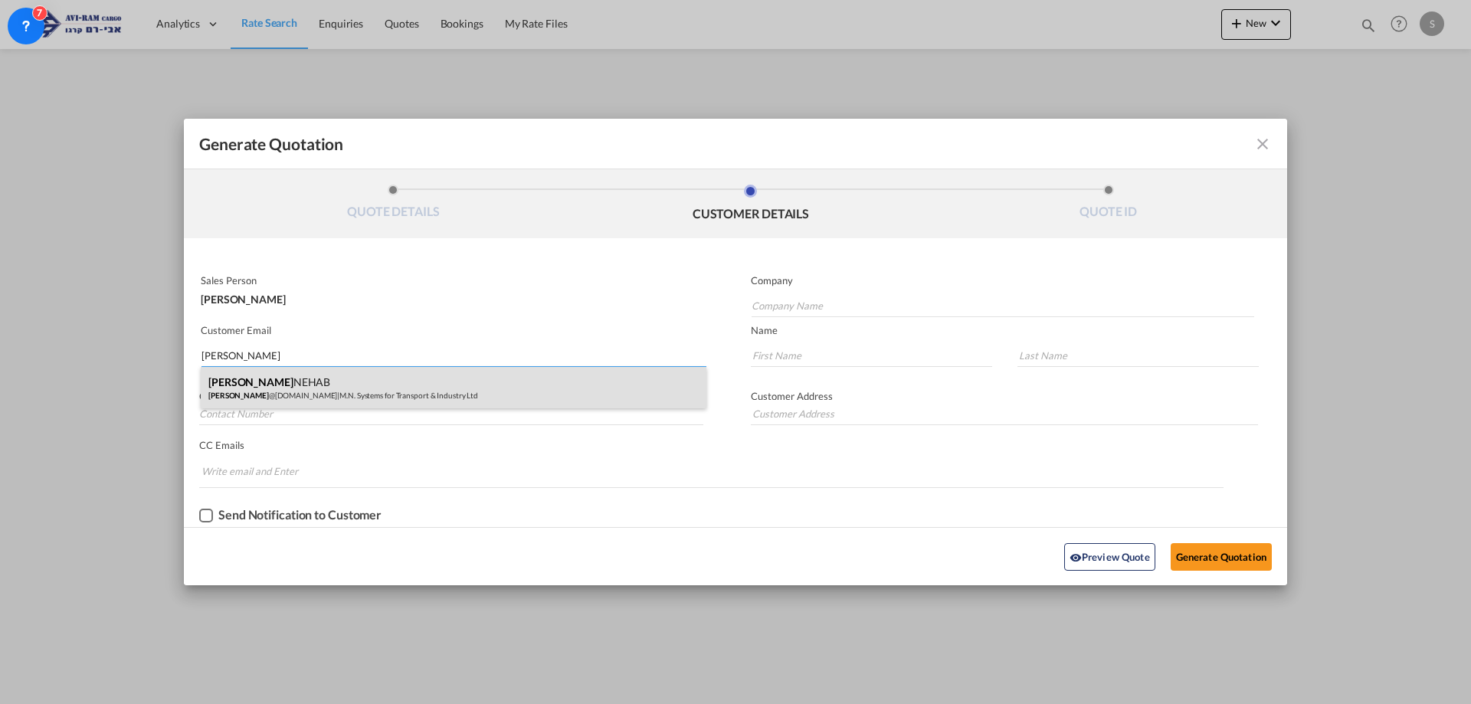
type input "NEHAB"
type input "[PHONE_NUMBER]"
type input "[PERSON_NAME]-[PERSON_NAME][GEOGRAPHIC_DATA]"
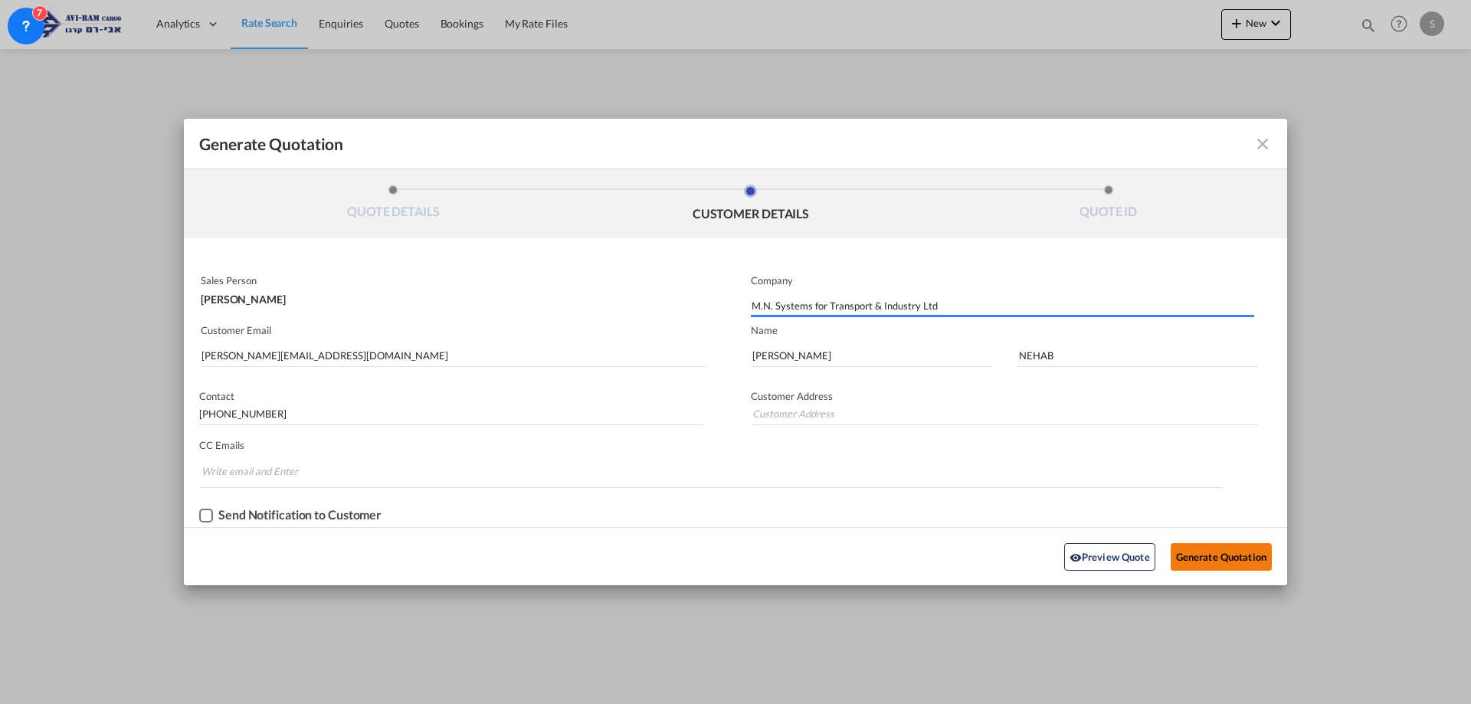
click at [1236, 564] on button "Generate Quotation" at bounding box center [1221, 557] width 101 height 28
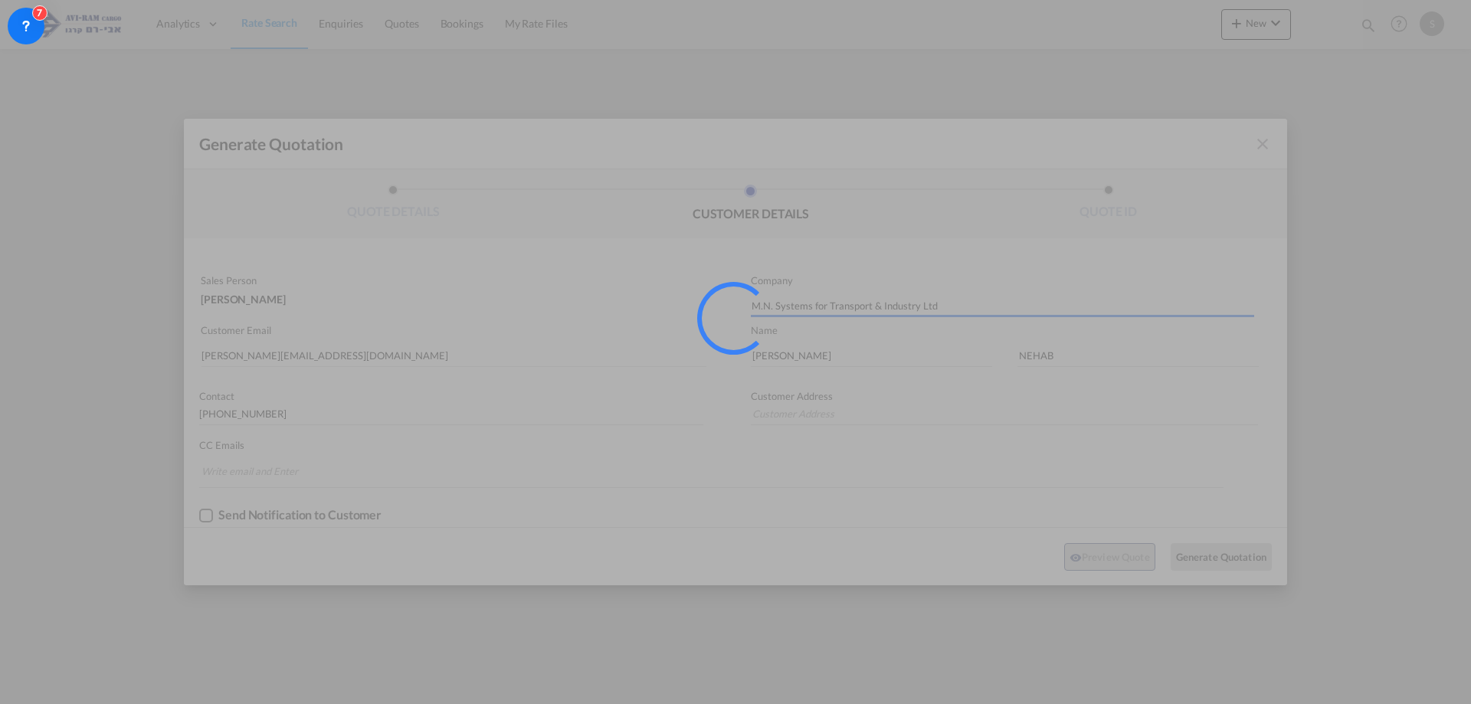
type input "[PERSON_NAME]-[PERSON_NAME][GEOGRAPHIC_DATA]"
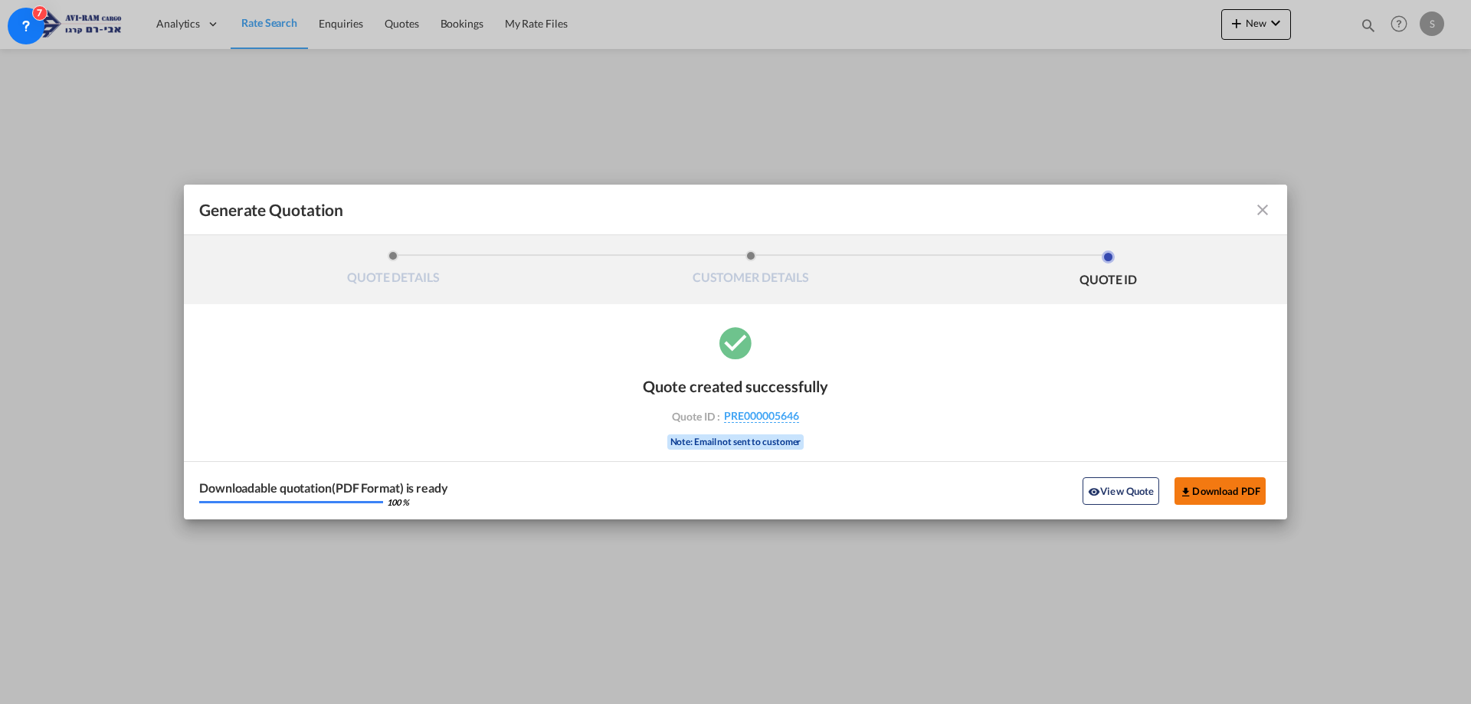
click at [1199, 496] on button "Download PDF" at bounding box center [1220, 491] width 91 height 28
click at [1257, 212] on md-icon "icon-close fg-AAA8AD cursor m-0" at bounding box center [1263, 210] width 18 height 18
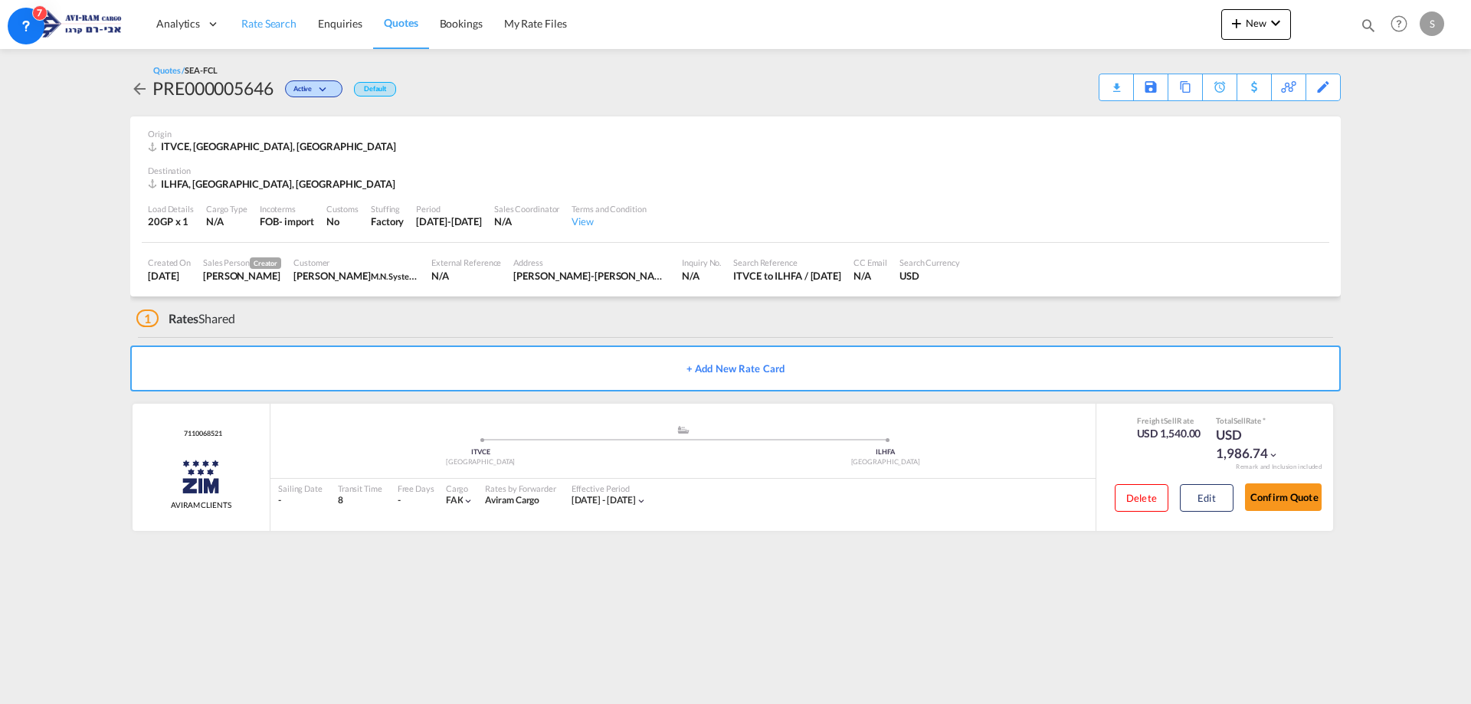
click at [284, 7] on link "Rate Search" at bounding box center [269, 24] width 77 height 50
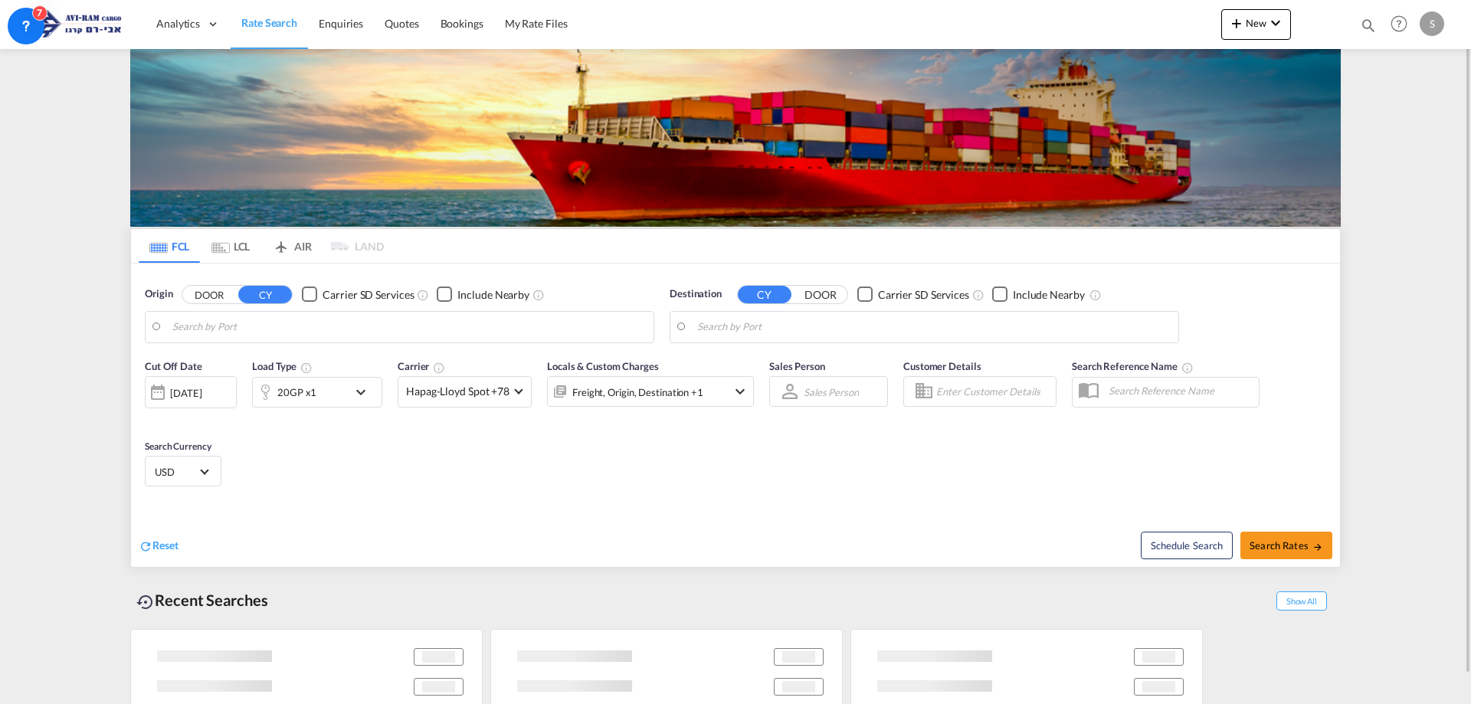
type input "[GEOGRAPHIC_DATA], ITVCE"
type input "[GEOGRAPHIC_DATA], [GEOGRAPHIC_DATA]"
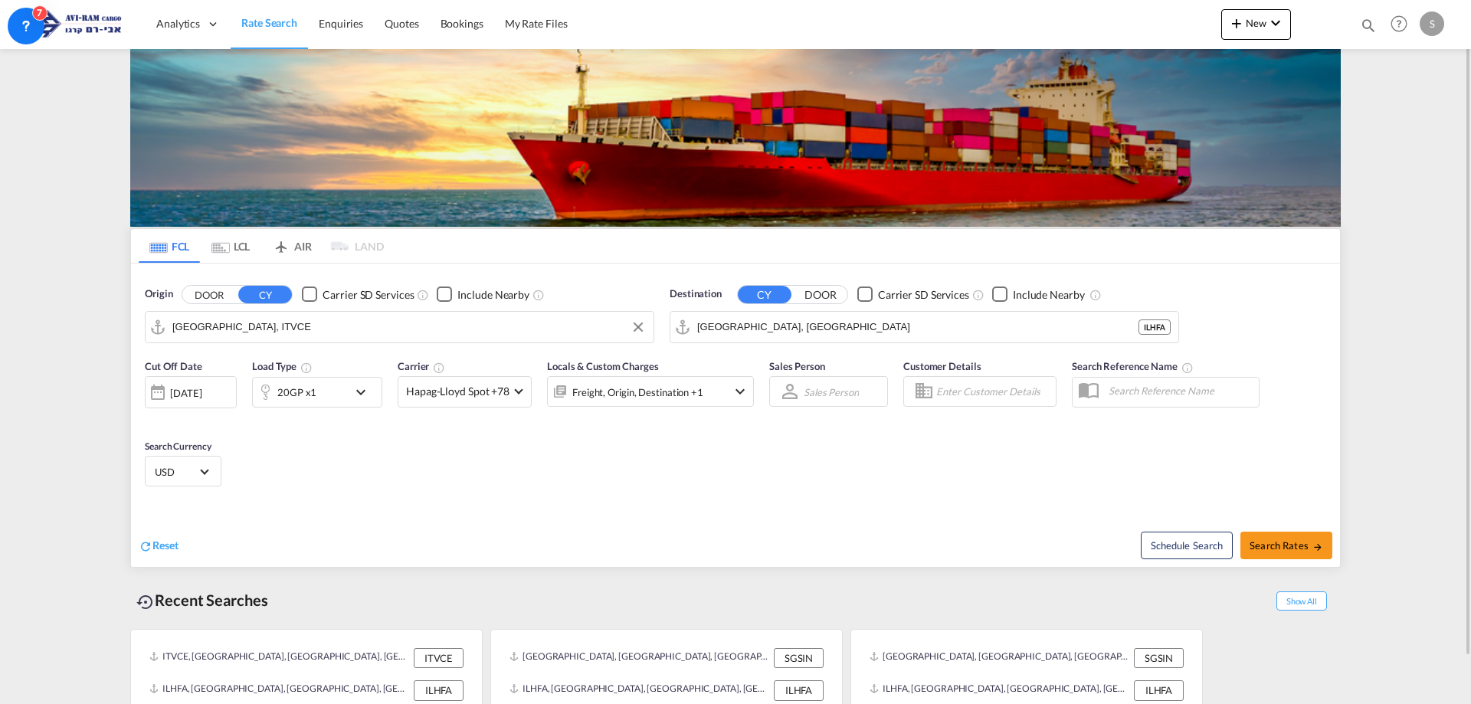
click at [257, 328] on input "[GEOGRAPHIC_DATA], ITVCE" at bounding box center [409, 327] width 474 height 23
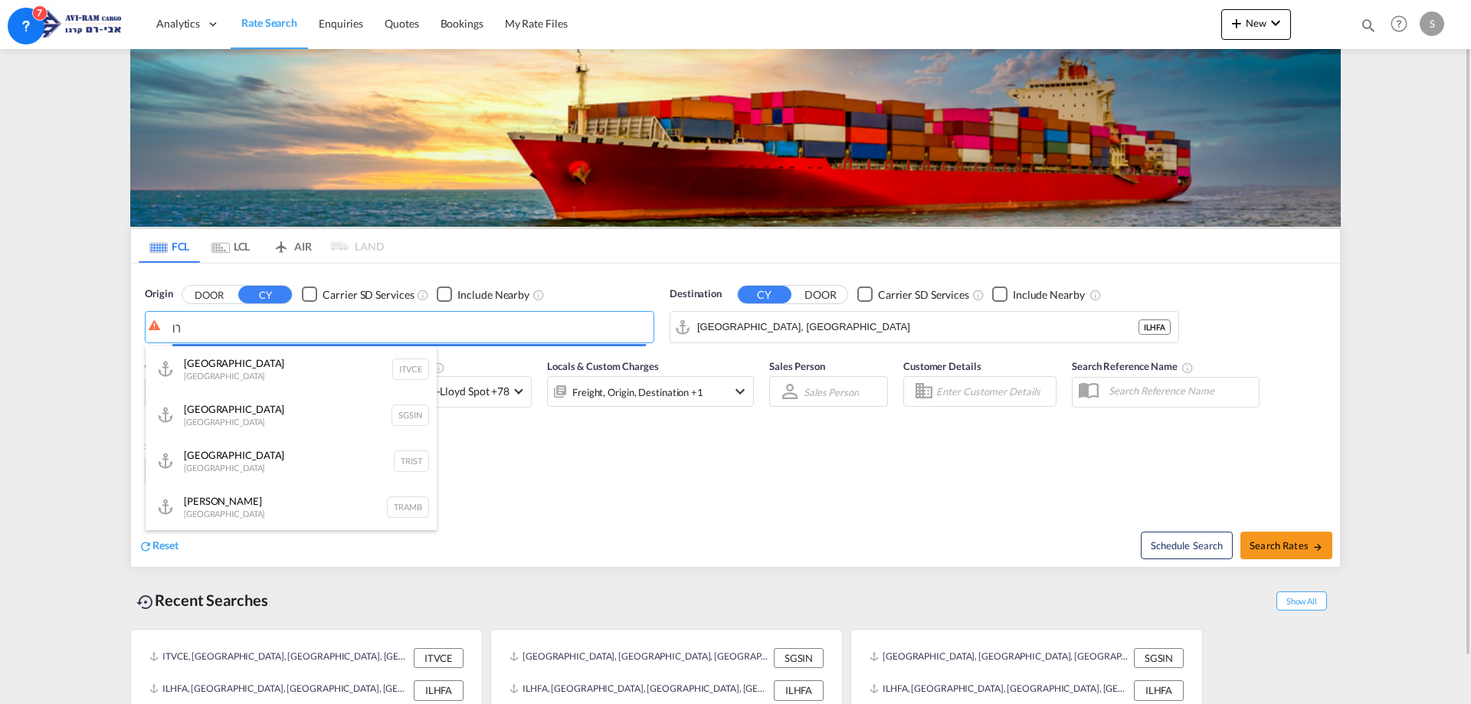
type input "ך"
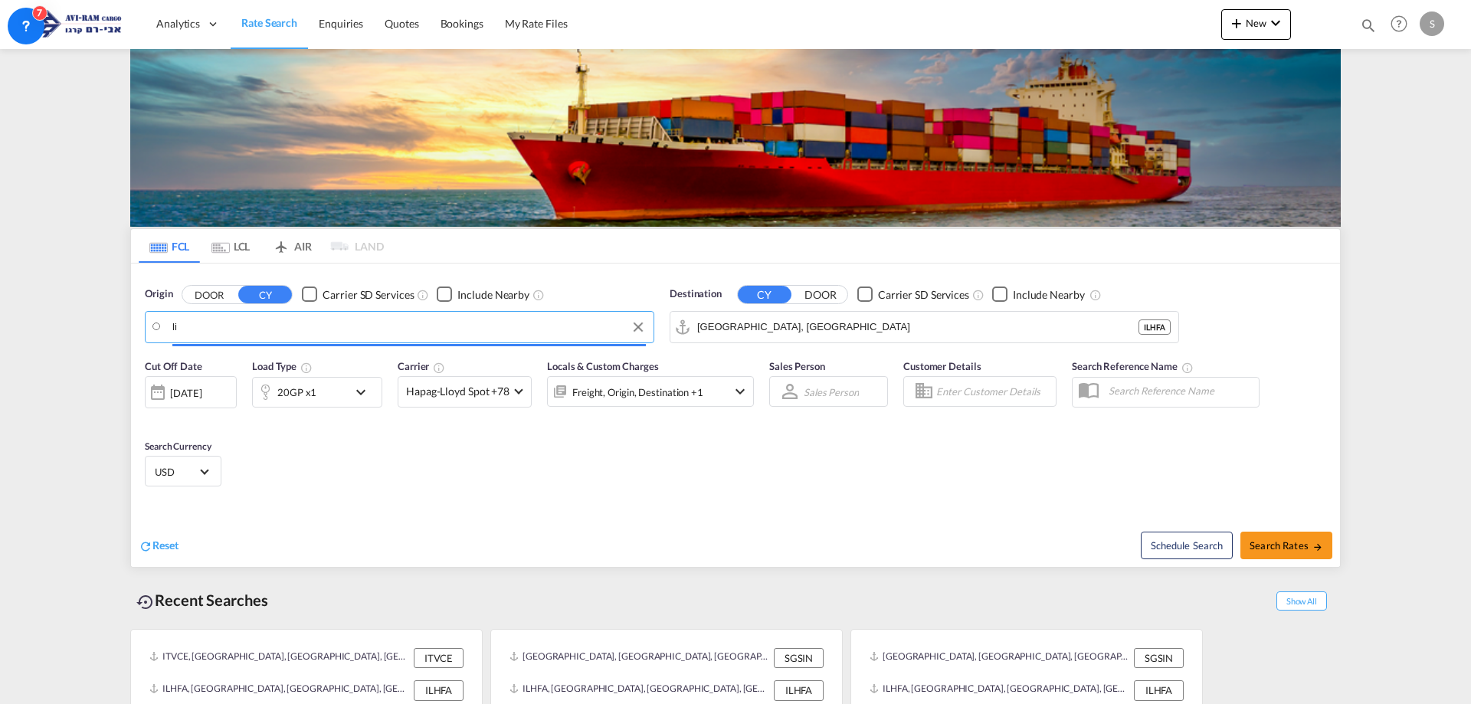
type input "l"
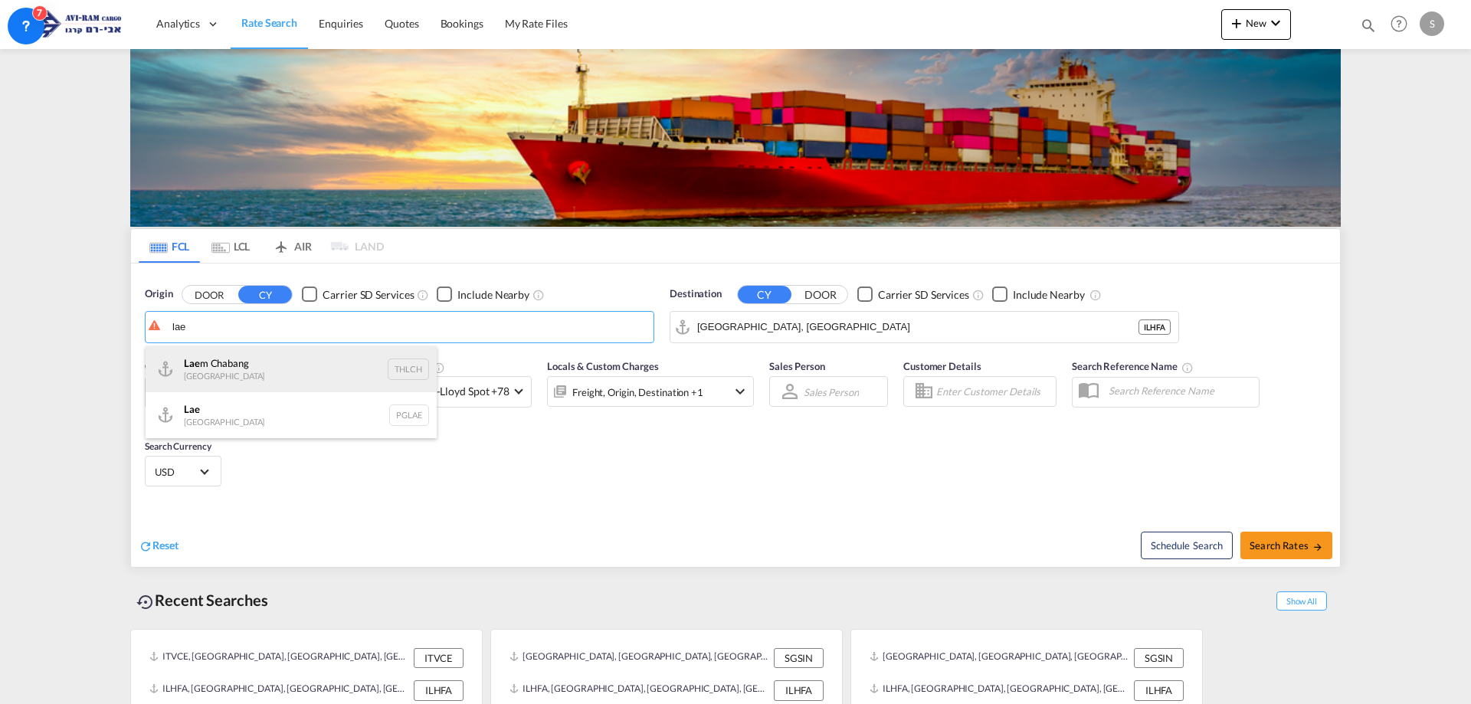
click at [238, 356] on div "Lae m Chabang Thailand THLCH" at bounding box center [291, 369] width 291 height 46
type input "Laem Chabang, THLCH"
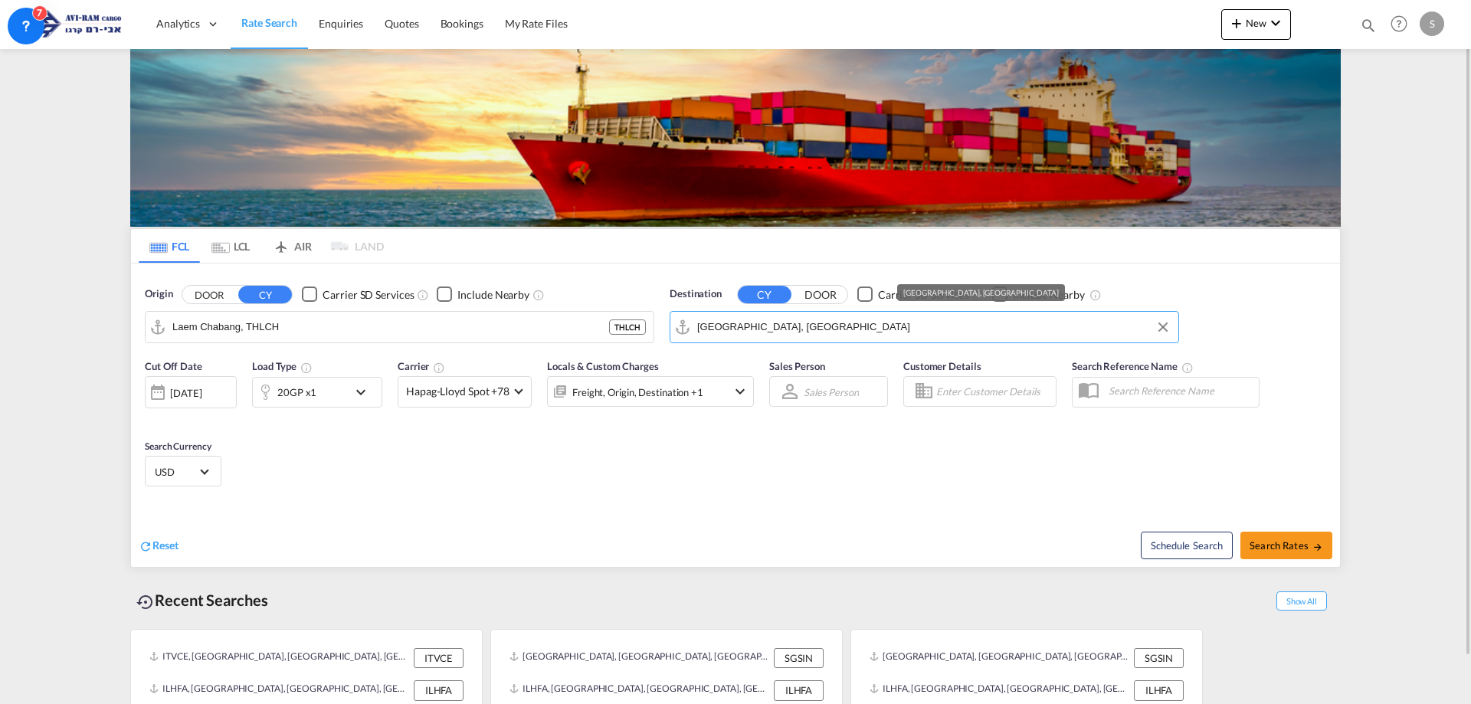
click at [714, 334] on input "[GEOGRAPHIC_DATA], [GEOGRAPHIC_DATA]" at bounding box center [934, 327] width 474 height 23
click at [308, 390] on div "20GP x1" at bounding box center [296, 392] width 39 height 21
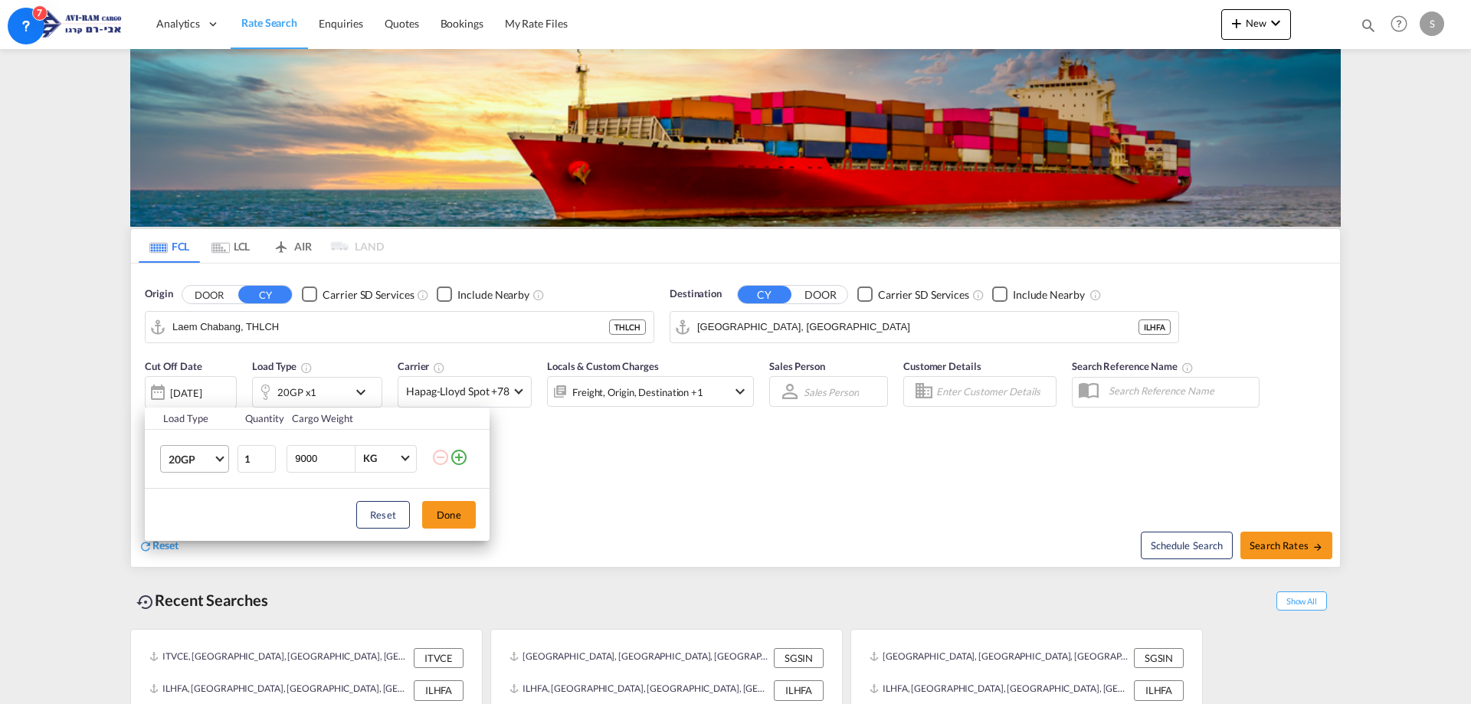
click at [206, 446] on md-select-value "20GP" at bounding box center [197, 459] width 61 height 26
click at [208, 537] on md-option "40HC" at bounding box center [208, 532] width 104 height 37
click at [444, 516] on button "Done" at bounding box center [449, 515] width 54 height 28
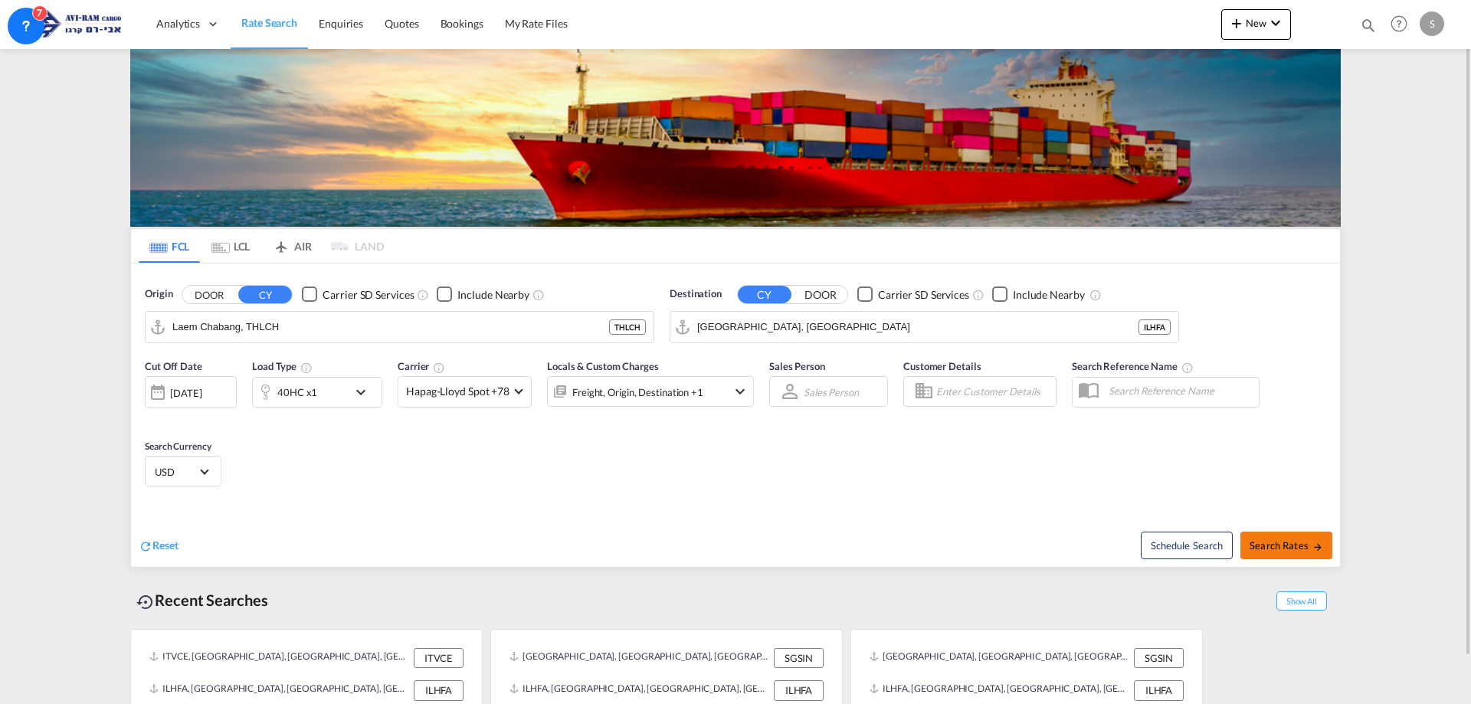
click at [1285, 546] on span "Search Rates" at bounding box center [1287, 545] width 74 height 12
type input "THLCH to ILHFA / [DATE]"
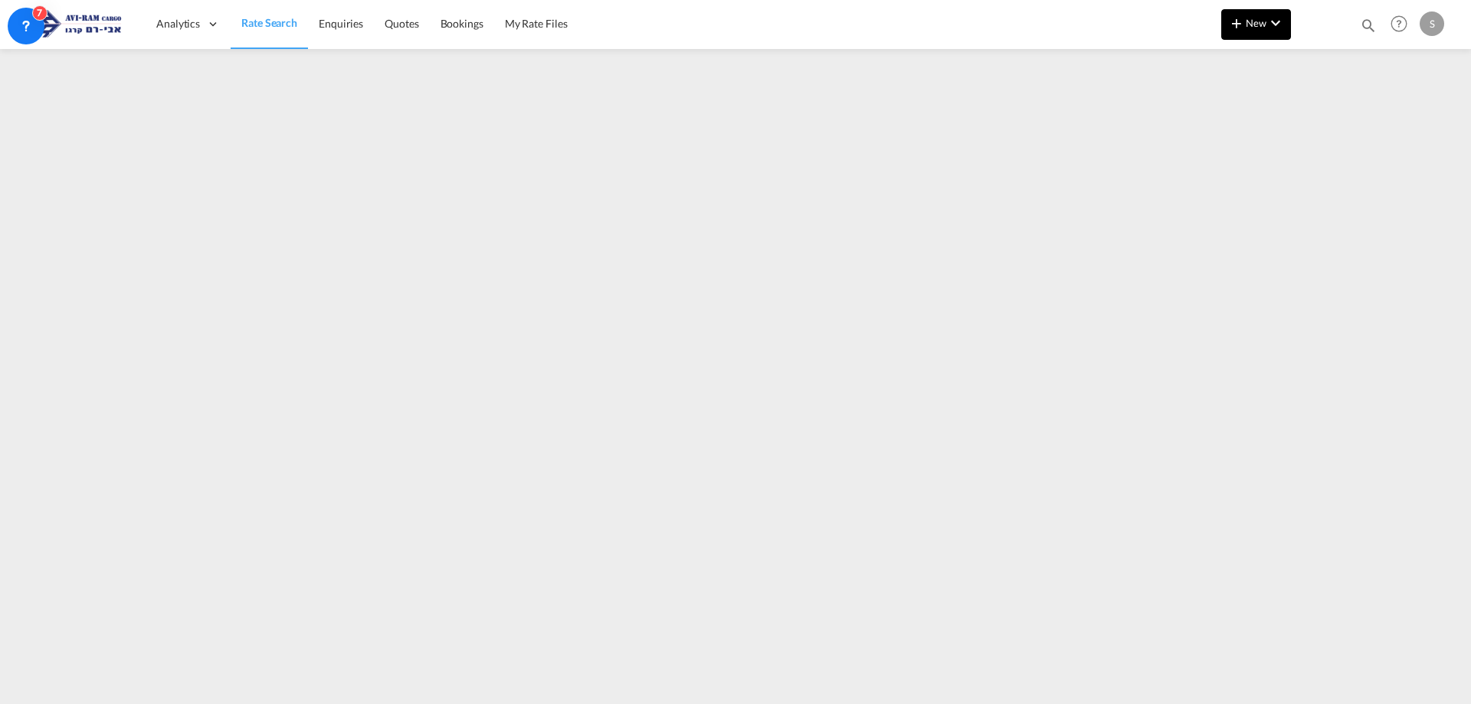
click at [1261, 19] on span "New" at bounding box center [1256, 23] width 57 height 12
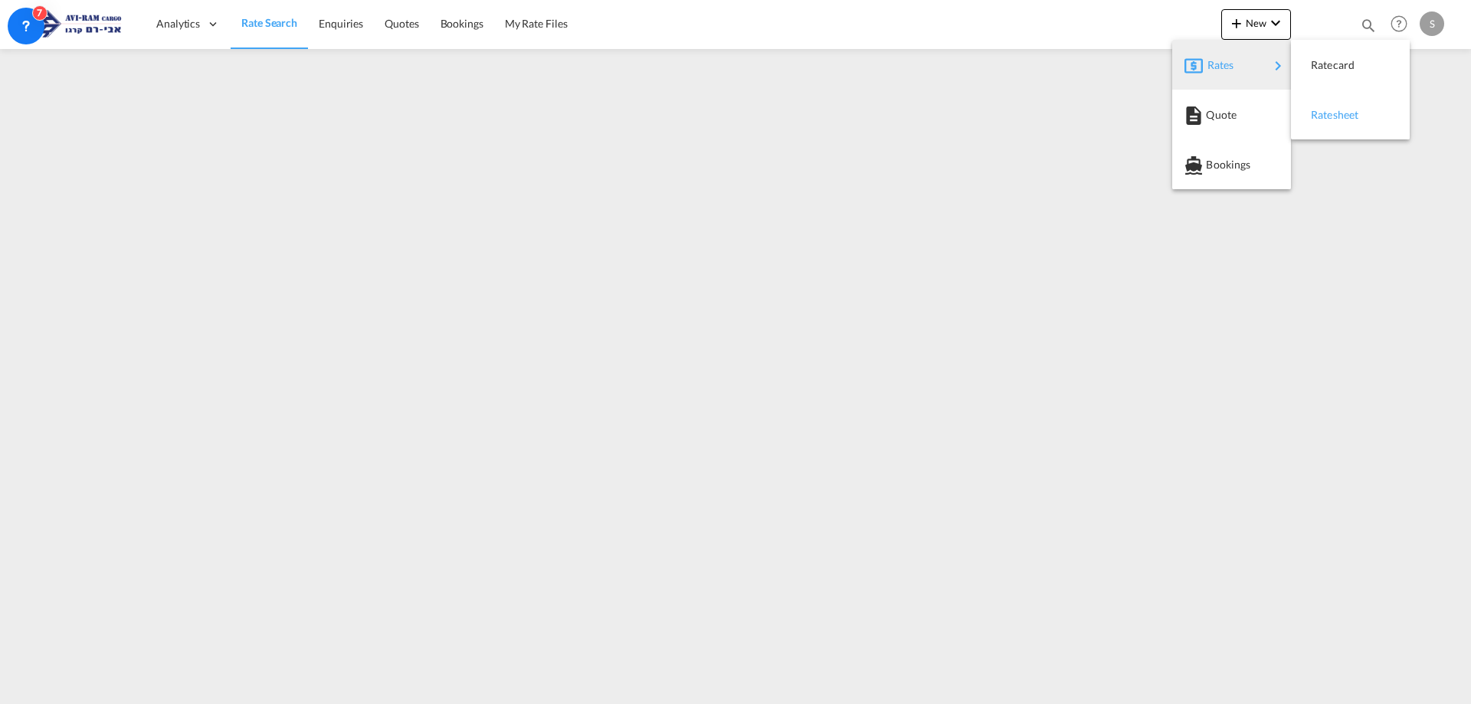
click at [1331, 103] on div "Ratesheet" at bounding box center [1339, 115] width 57 height 38
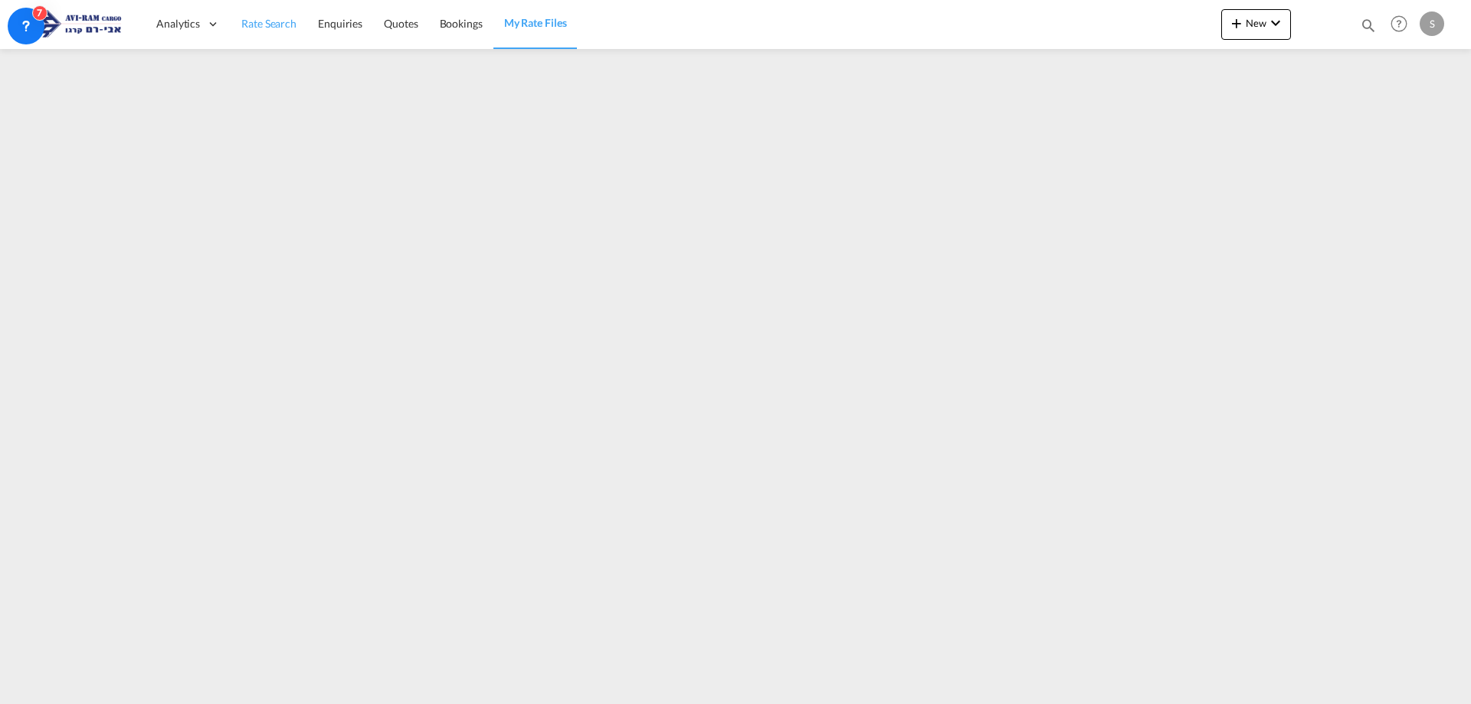
click at [254, 29] on span "Rate Search" at bounding box center [268, 23] width 55 height 13
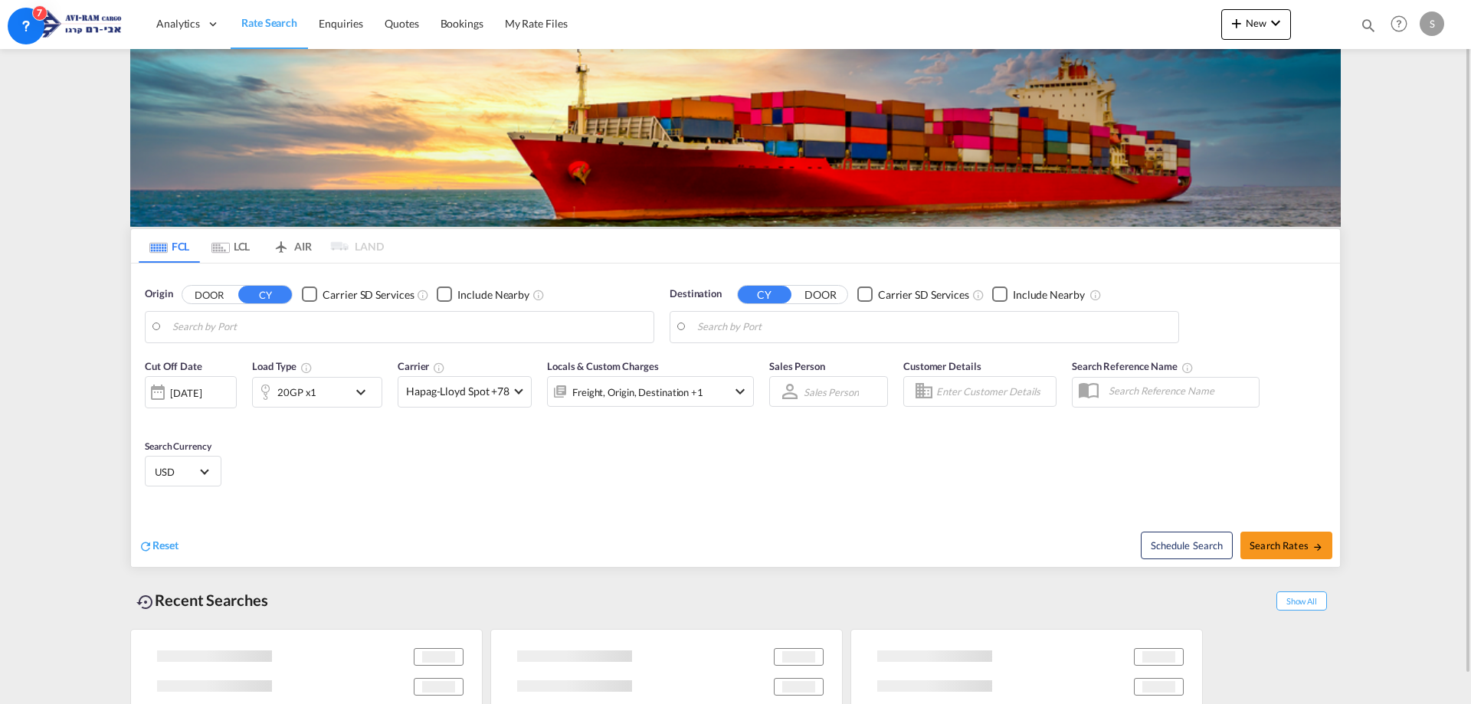
type input "Laem Chabang, THLCH"
type input "[GEOGRAPHIC_DATA], [GEOGRAPHIC_DATA]"
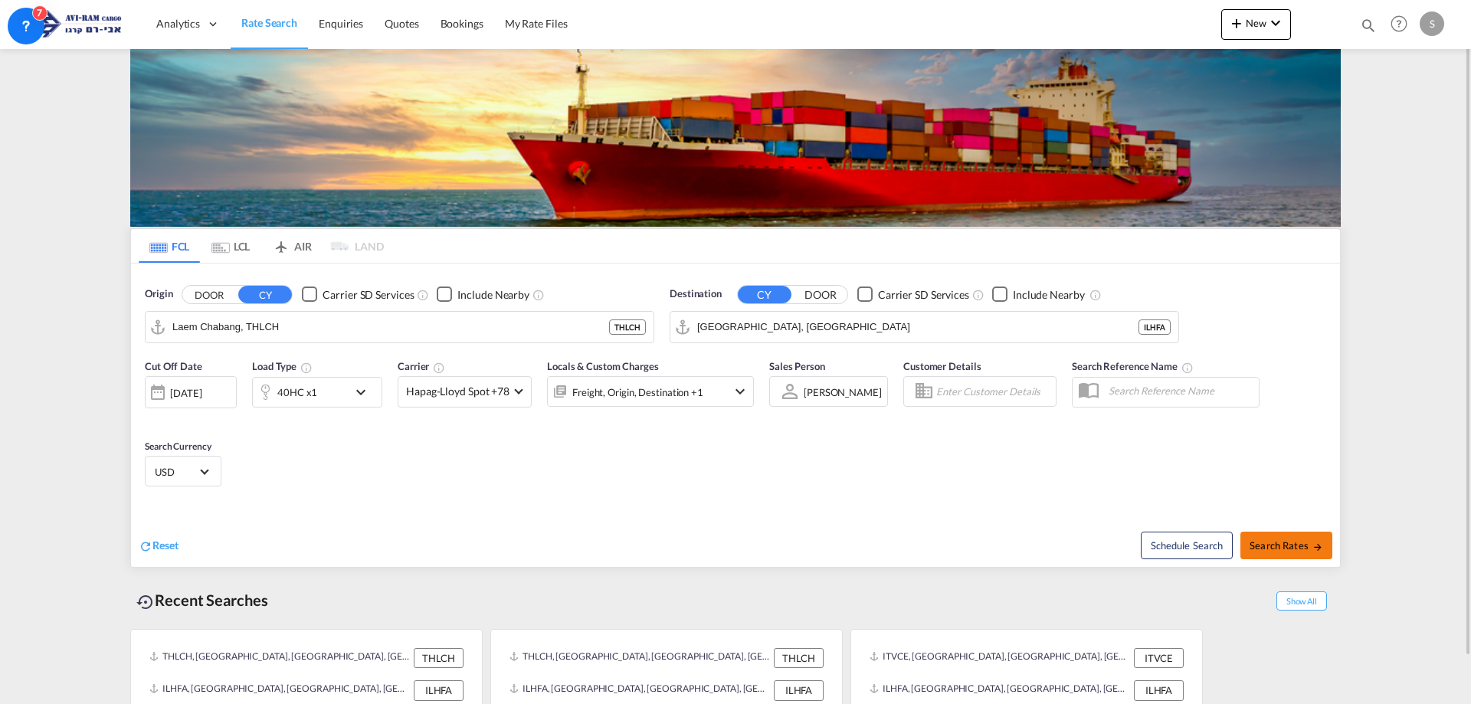
click at [1253, 546] on span "Search Rates" at bounding box center [1287, 545] width 74 height 12
type input "THLCH to ILHFA / [DATE]"
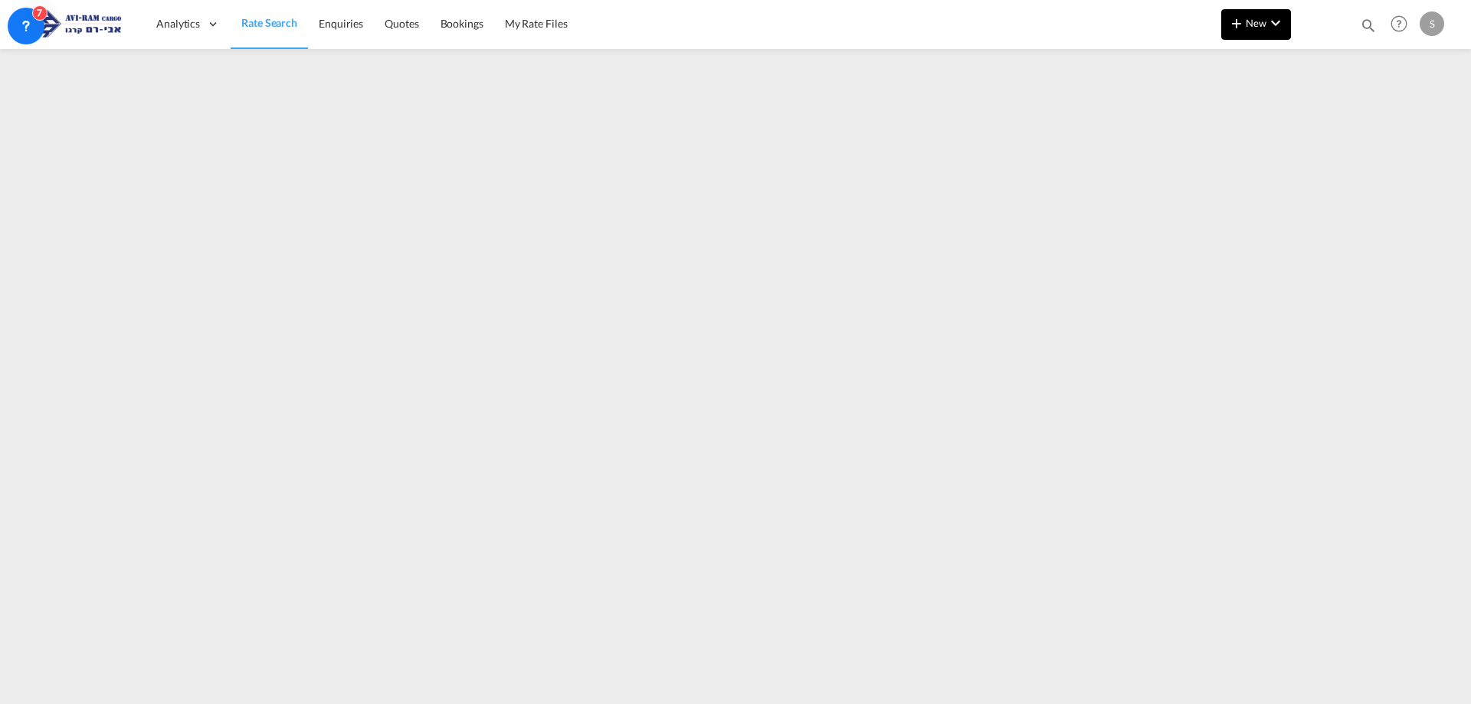
click at [1243, 22] on md-icon "icon-plus 400-fg" at bounding box center [1237, 23] width 18 height 18
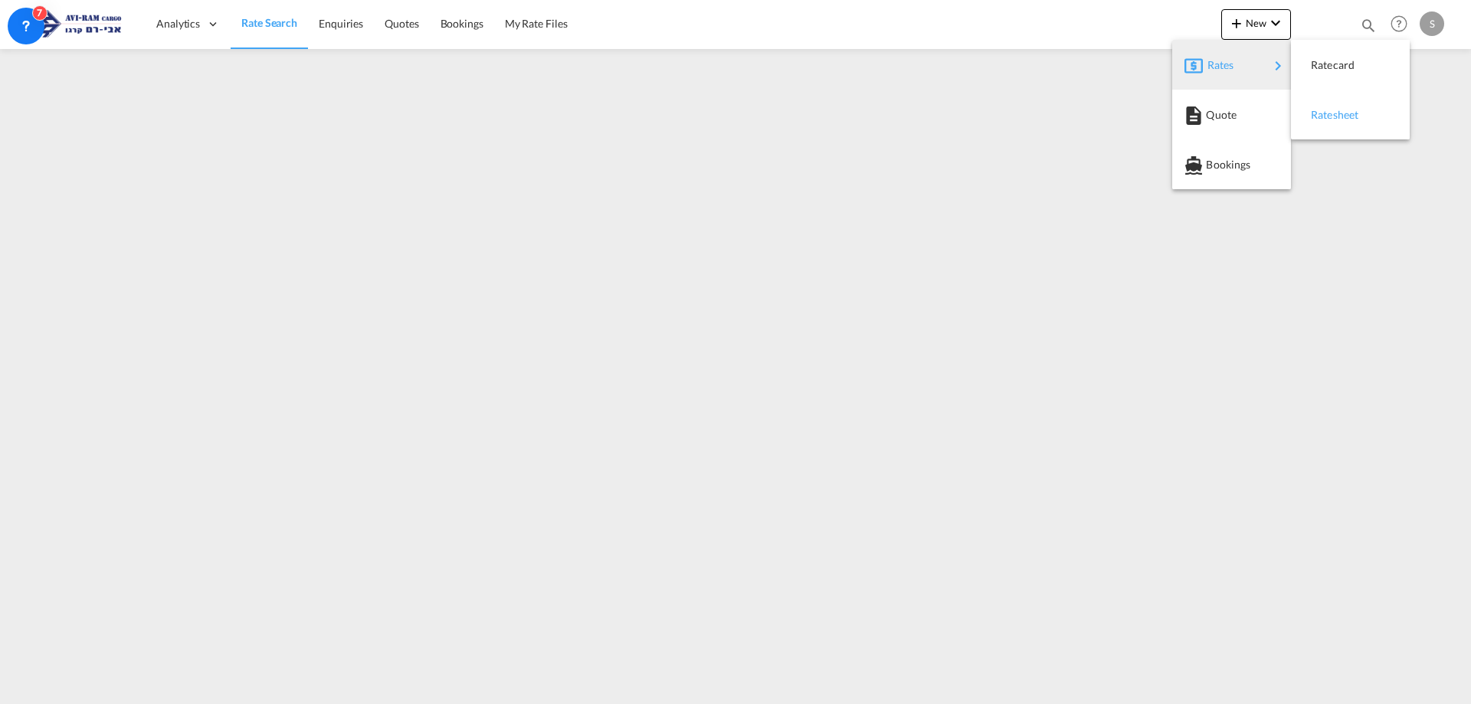
click at [1328, 108] on span "Ratesheet" at bounding box center [1319, 115] width 17 height 31
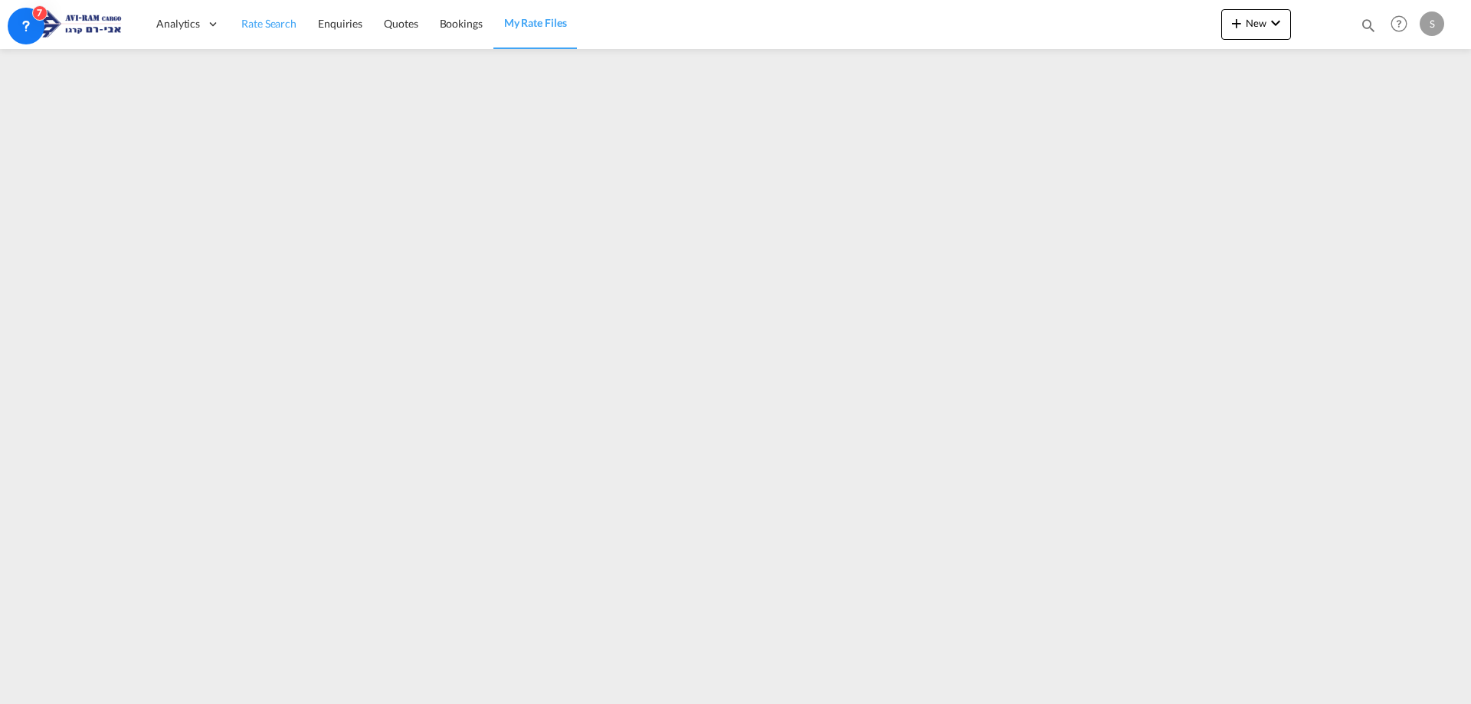
click at [248, 15] on link "Rate Search" at bounding box center [269, 24] width 77 height 50
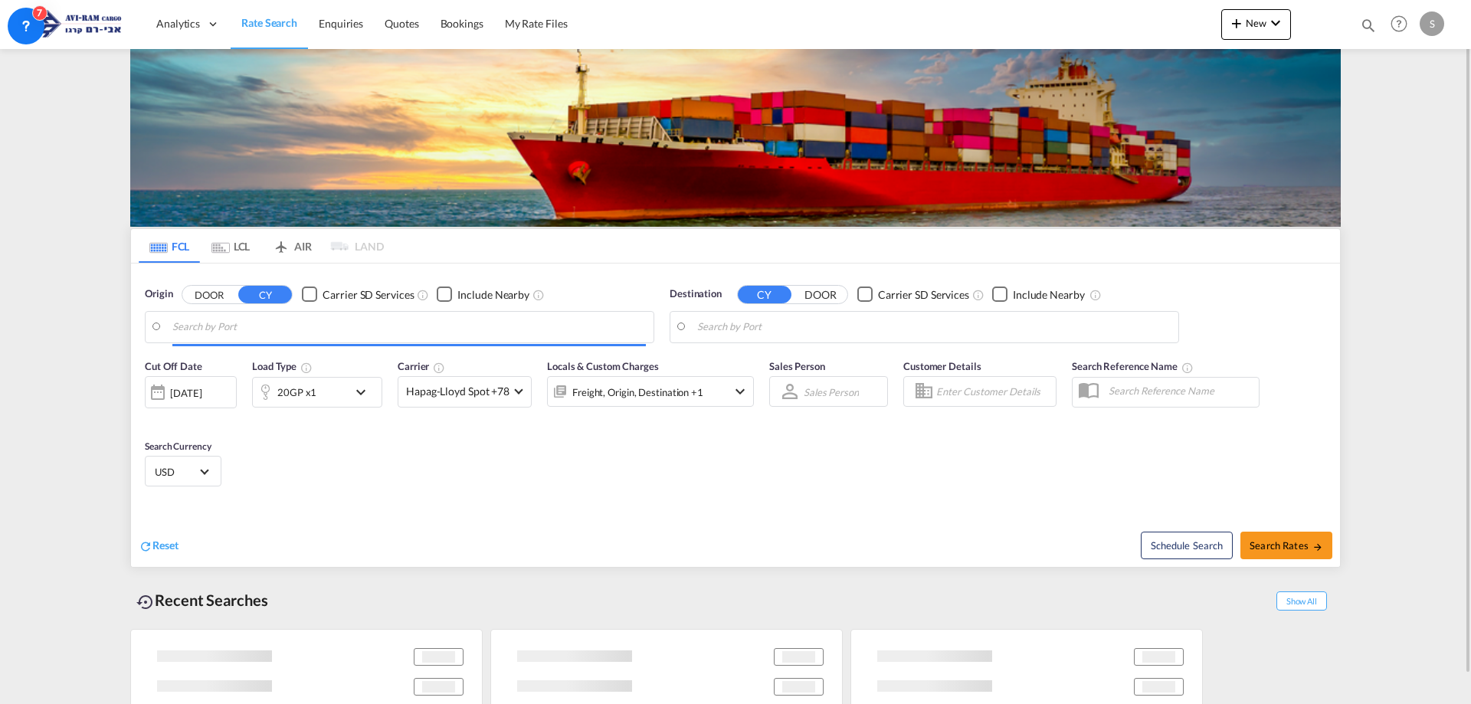
type input "Laem Chabang, THLCH"
type input "[GEOGRAPHIC_DATA], [GEOGRAPHIC_DATA]"
